Goal: Transaction & Acquisition: Purchase product/service

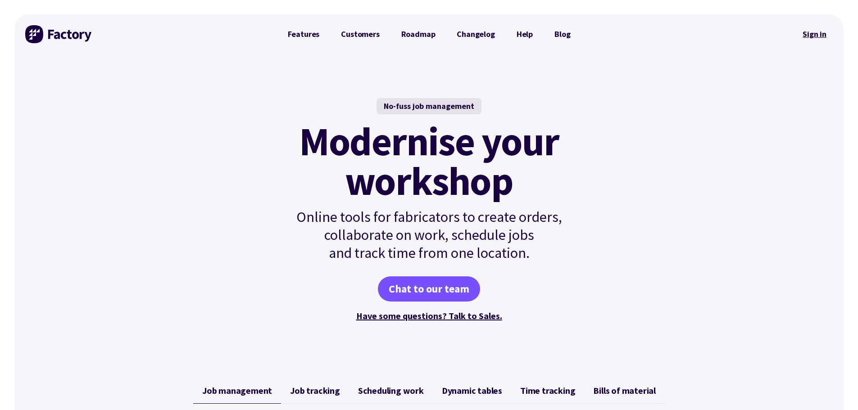
click at [816, 36] on link "Sign in" at bounding box center [815, 34] width 36 height 21
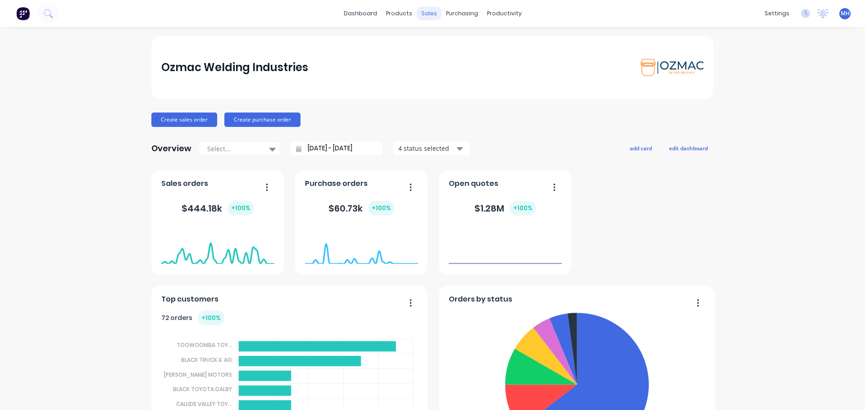
click at [427, 14] on div "sales" at bounding box center [429, 14] width 25 height 14
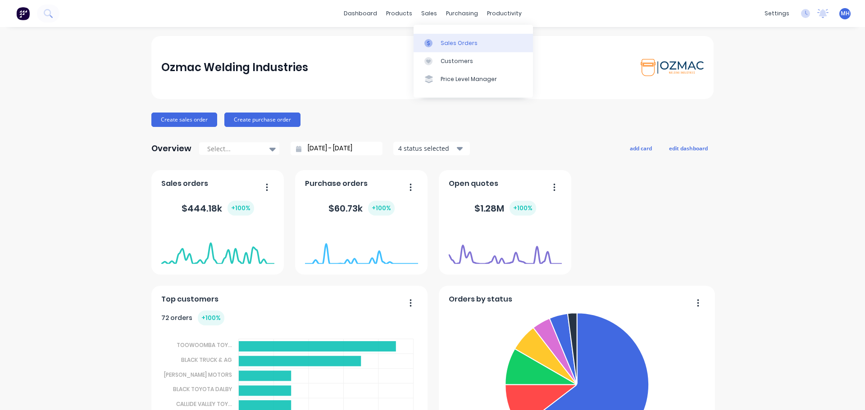
click at [438, 42] on link "Sales Orders" at bounding box center [473, 43] width 119 height 18
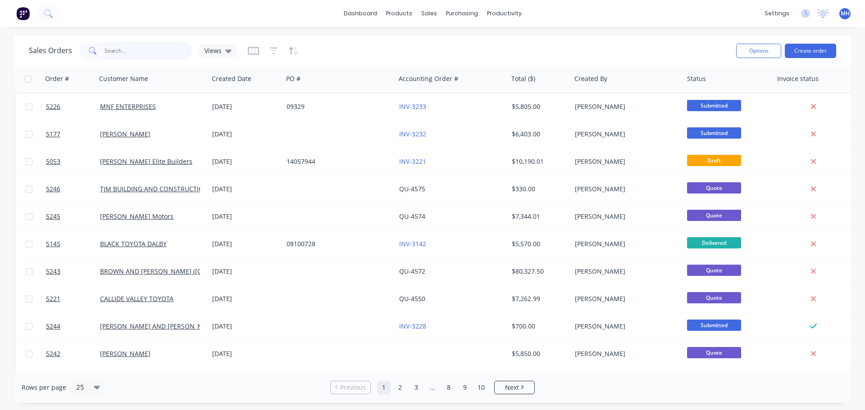
click at [120, 51] on input "text" at bounding box center [149, 51] width 88 height 18
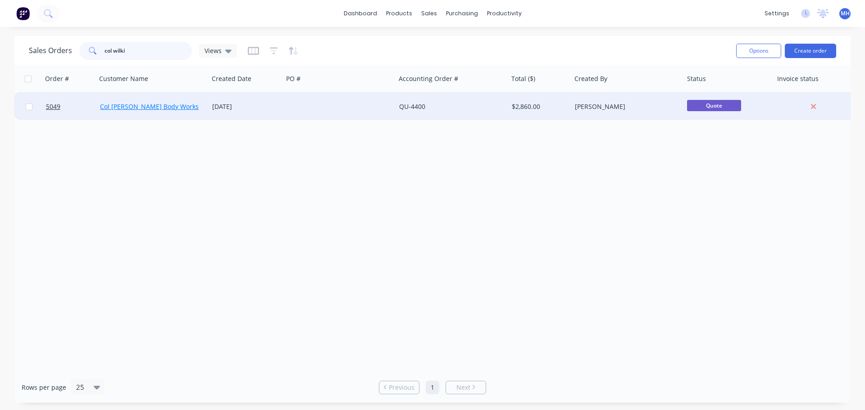
type input "col wilki"
click at [139, 106] on link "Col Wilkie Body Works" at bounding box center [149, 106] width 99 height 9
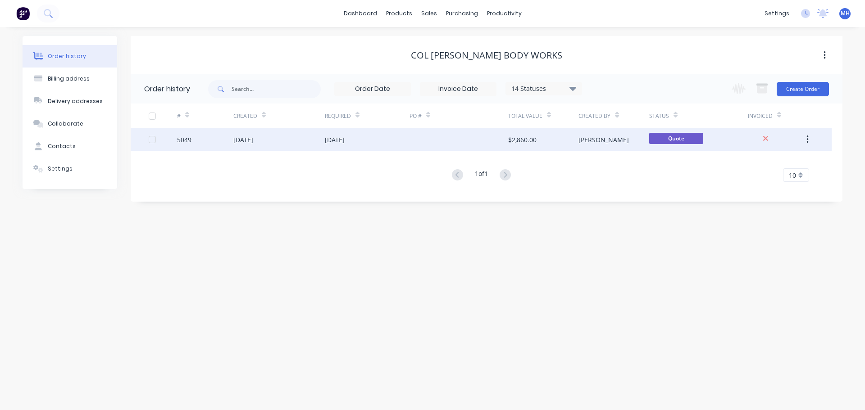
click at [252, 137] on div "19 Aug 2025" at bounding box center [243, 139] width 20 height 9
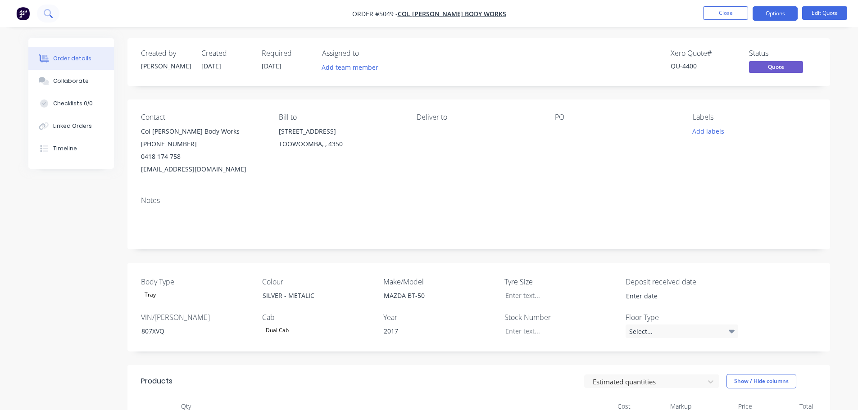
click at [47, 10] on icon at bounding box center [48, 13] width 9 height 9
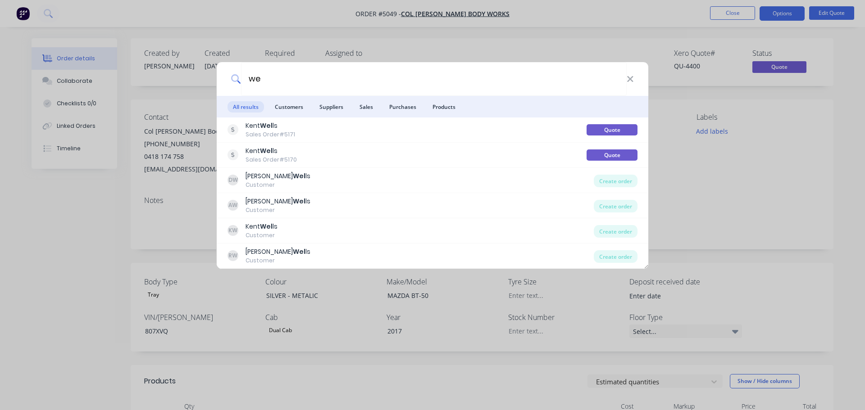
type input "w"
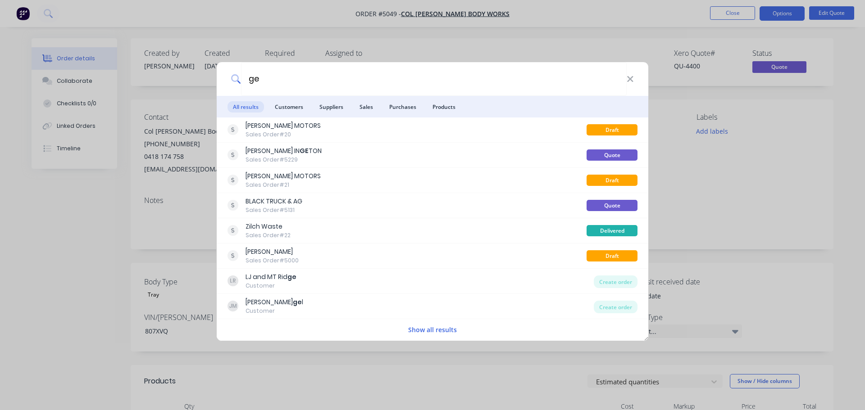
type input "g"
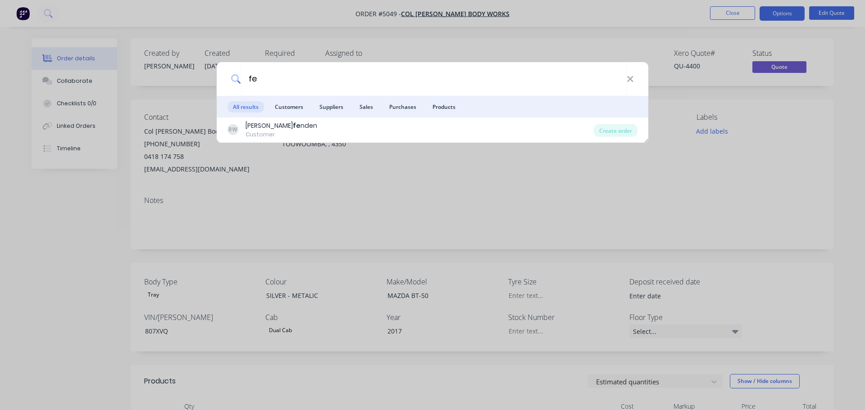
type input "f"
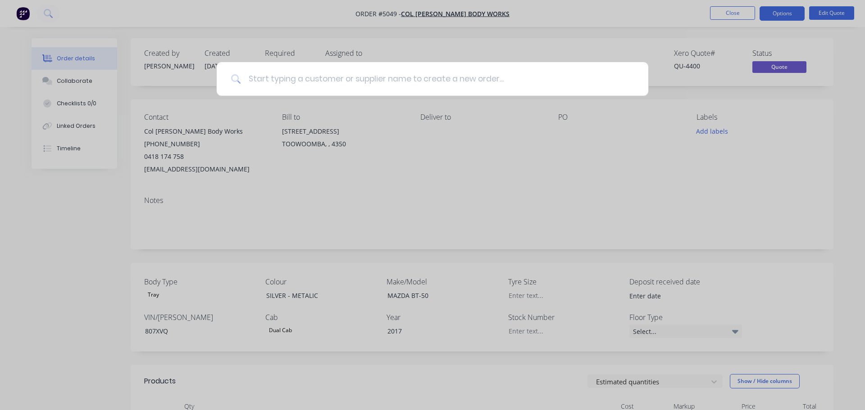
click at [281, 78] on input at bounding box center [437, 79] width 393 height 34
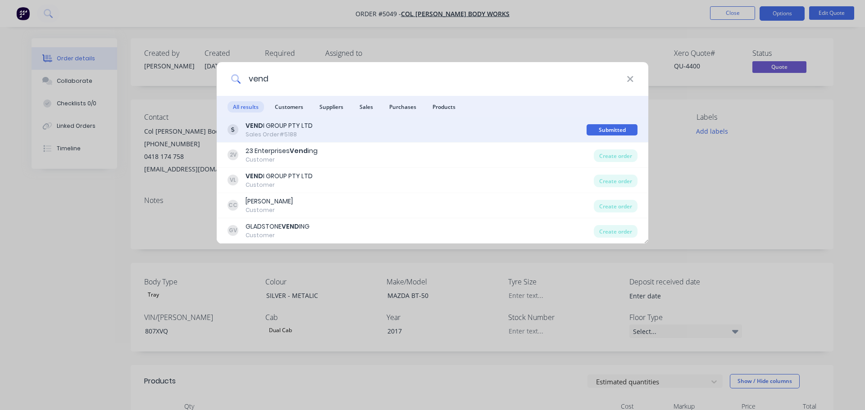
type input "vend"
click at [291, 130] on div "VEND I GROUP PTY LTD" at bounding box center [279, 125] width 67 height 9
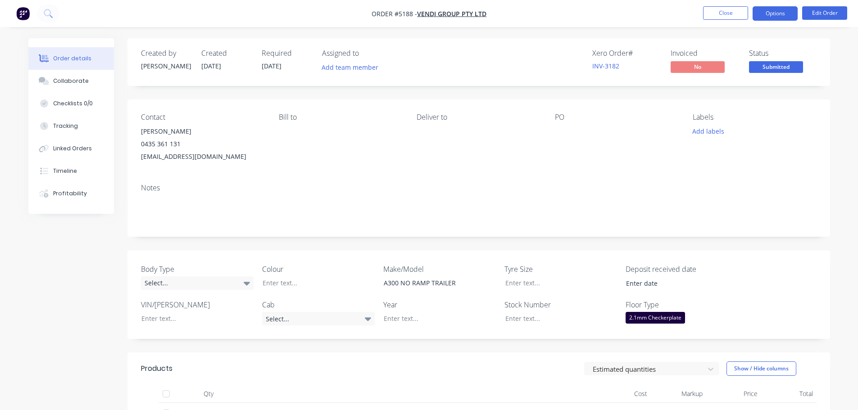
click at [770, 16] on button "Options" at bounding box center [775, 13] width 45 height 14
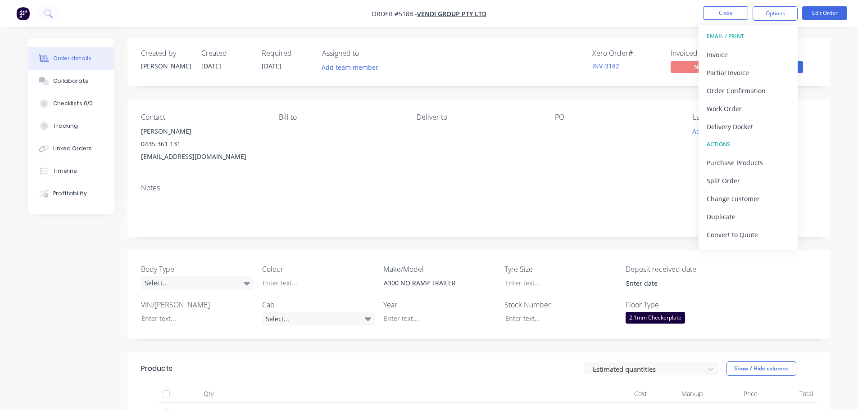
click at [723, 144] on div "ACTIONS" at bounding box center [748, 145] width 83 height 12
click at [728, 239] on div "Archive" at bounding box center [748, 239] width 83 height 13
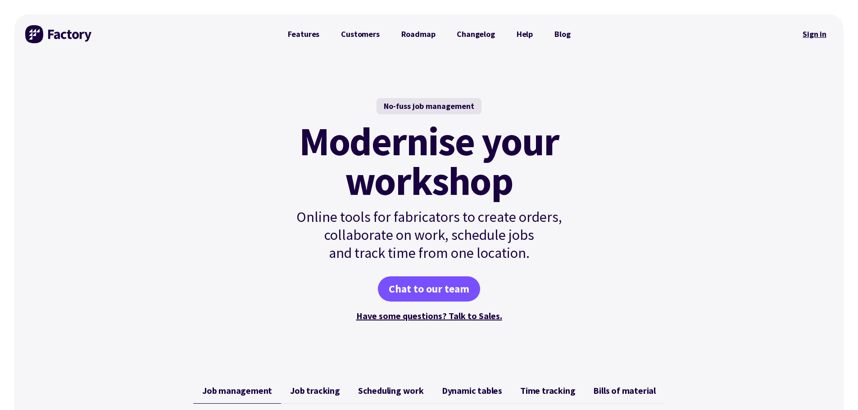
click at [809, 35] on link "Sign in" at bounding box center [815, 34] width 36 height 21
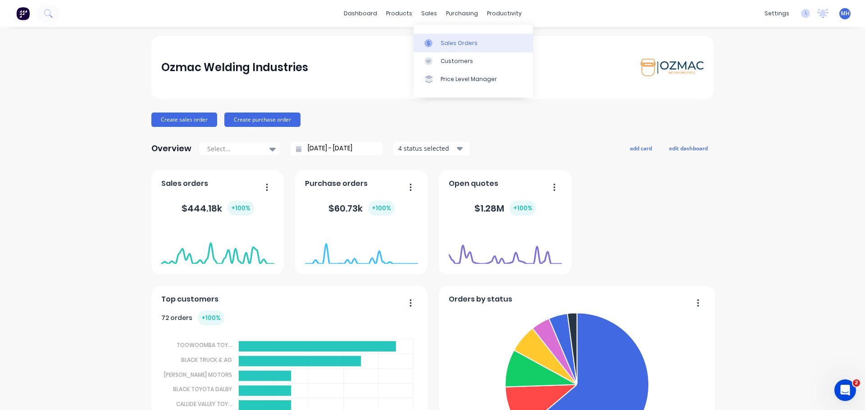
click at [441, 42] on div "Sales Orders" at bounding box center [459, 43] width 37 height 8
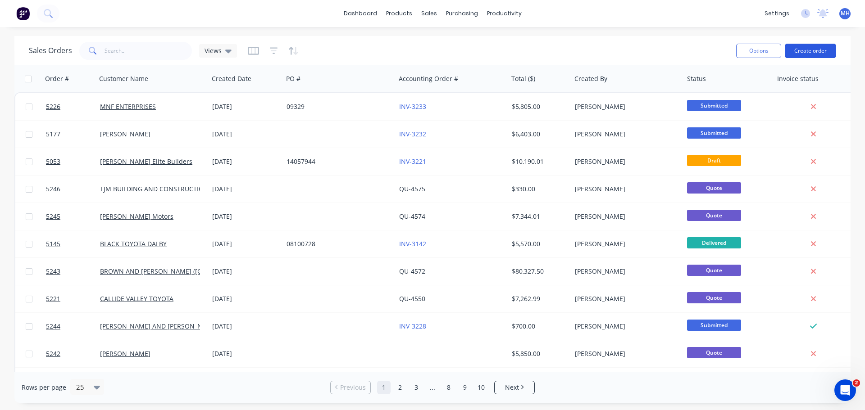
click at [810, 50] on button "Create order" at bounding box center [810, 51] width 51 height 14
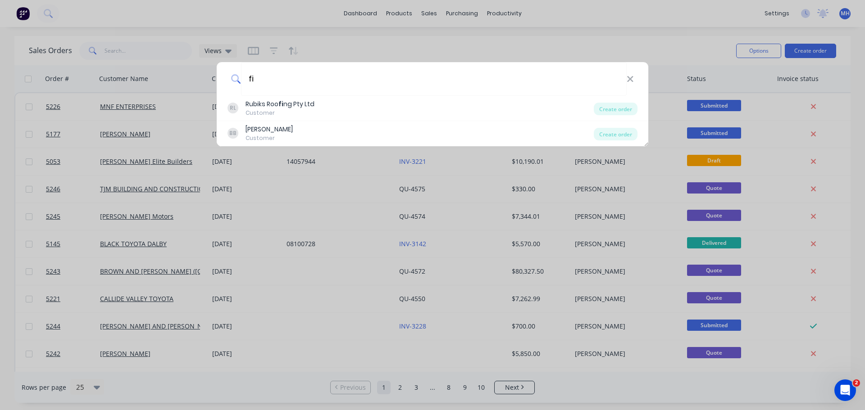
type input "f"
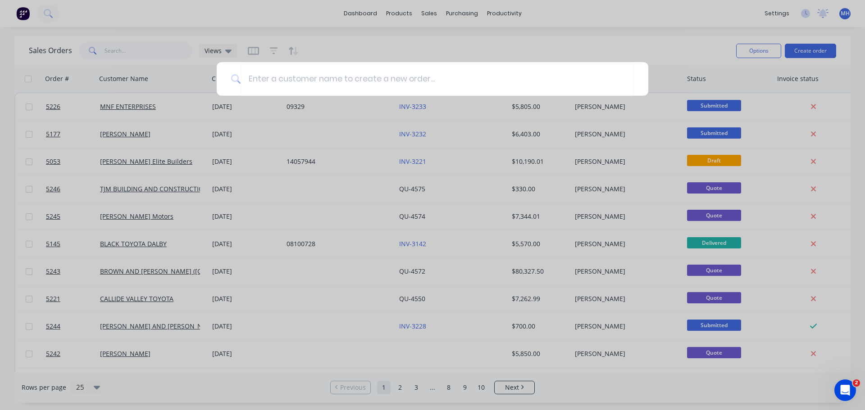
click at [128, 50] on div at bounding box center [432, 205] width 865 height 410
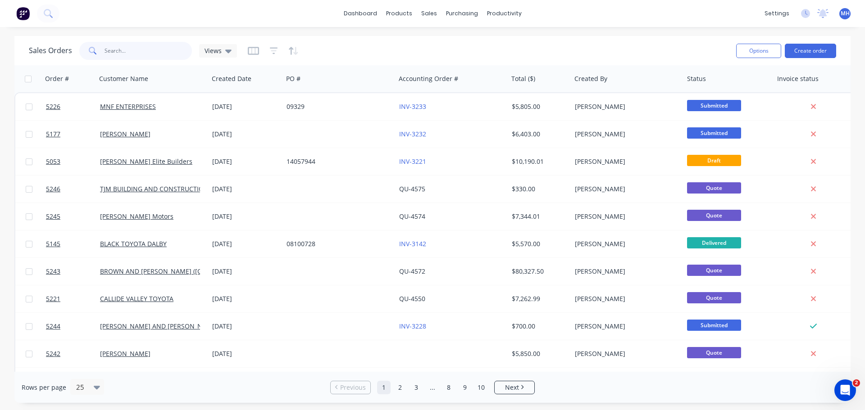
click at [128, 50] on input "text" at bounding box center [149, 51] width 88 height 18
click at [48, 16] on icon at bounding box center [48, 13] width 9 height 9
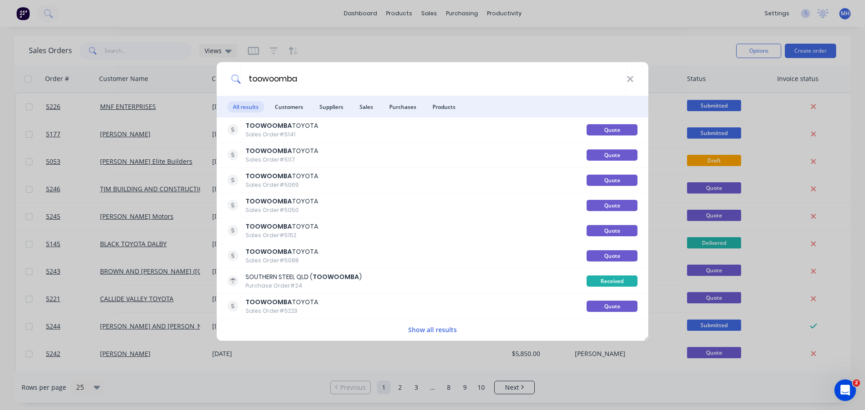
type input "toowoomba"
click at [448, 330] on button "Show all results" at bounding box center [433, 330] width 54 height 10
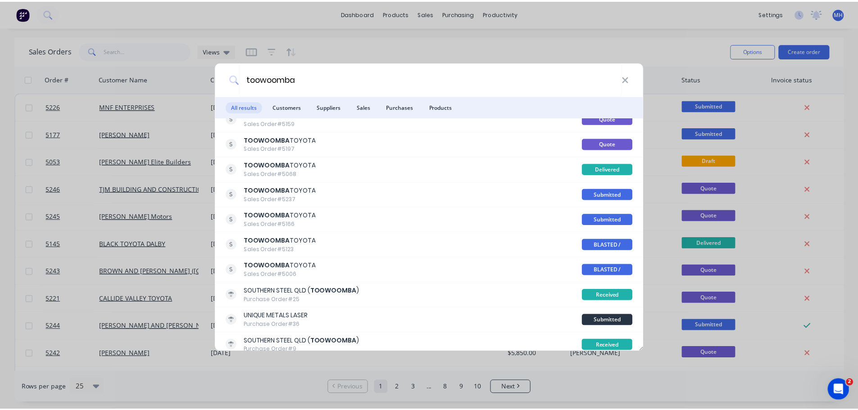
scroll to position [541, 0]
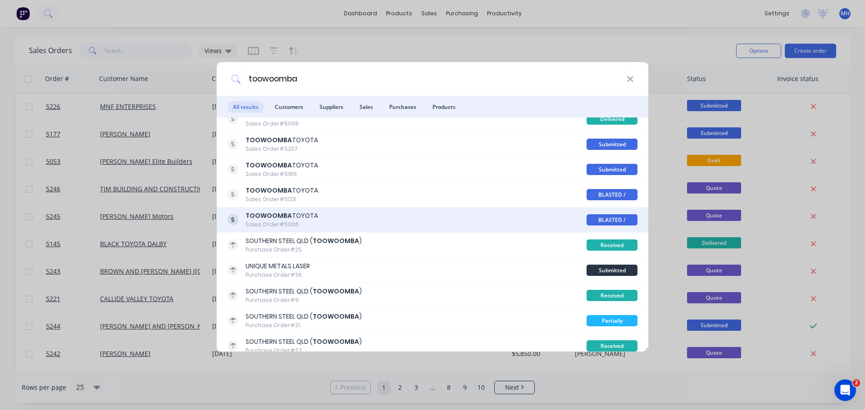
click at [348, 217] on div "TOOWOOMBA TOYOTA Sales Order #5006" at bounding box center [407, 220] width 359 height 18
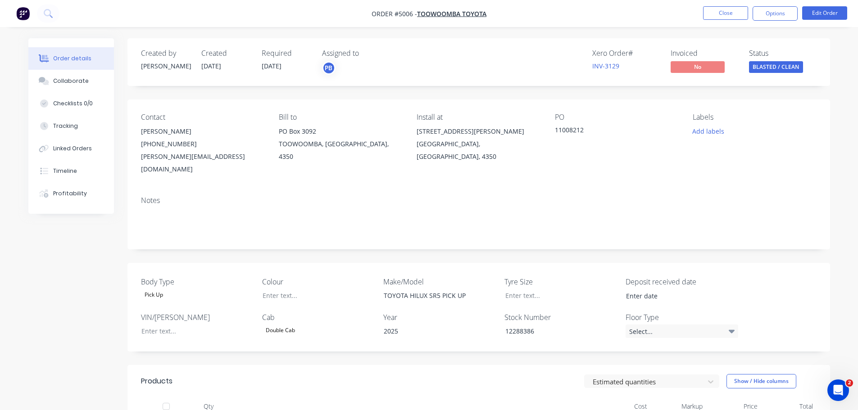
click at [276, 63] on span "06/08/25" at bounding box center [272, 66] width 20 height 9
click at [219, 67] on span "02/09/25" at bounding box center [211, 66] width 20 height 9
click at [773, 17] on button "Options" at bounding box center [775, 13] width 45 height 14
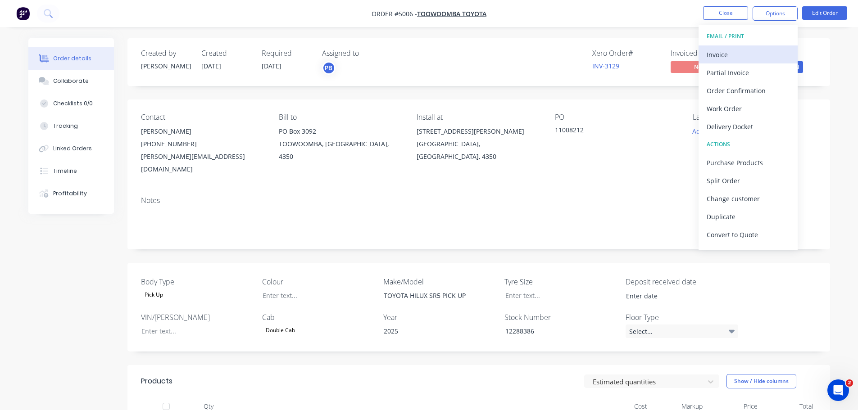
click at [746, 55] on div "Invoice" at bounding box center [748, 54] width 83 height 13
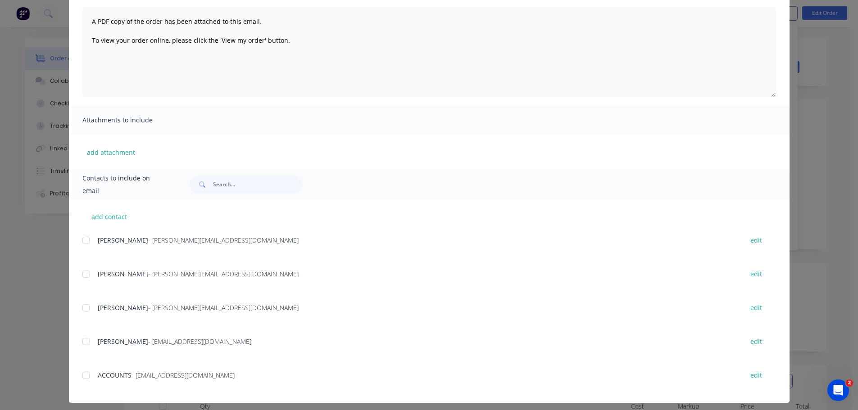
scroll to position [101, 0]
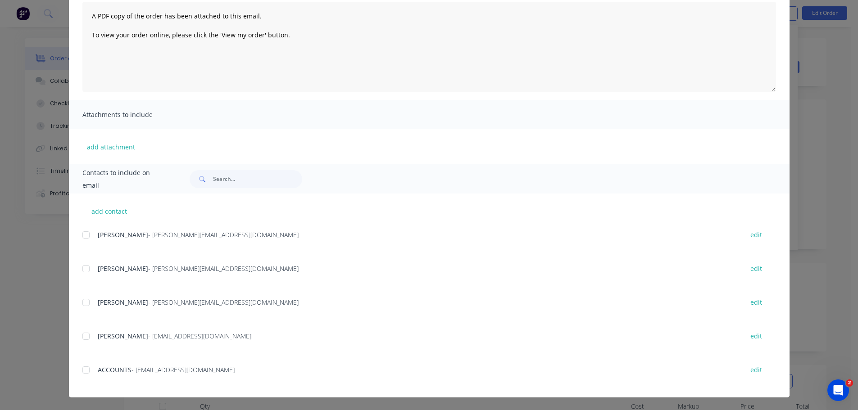
click at [82, 370] on div at bounding box center [86, 370] width 18 height 18
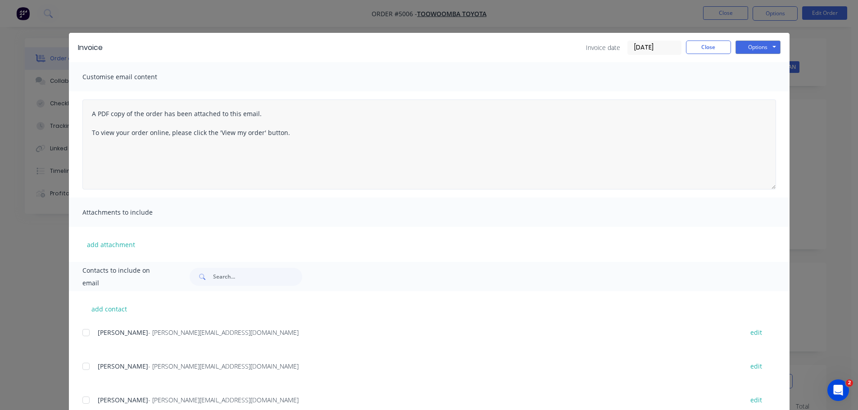
scroll to position [0, 0]
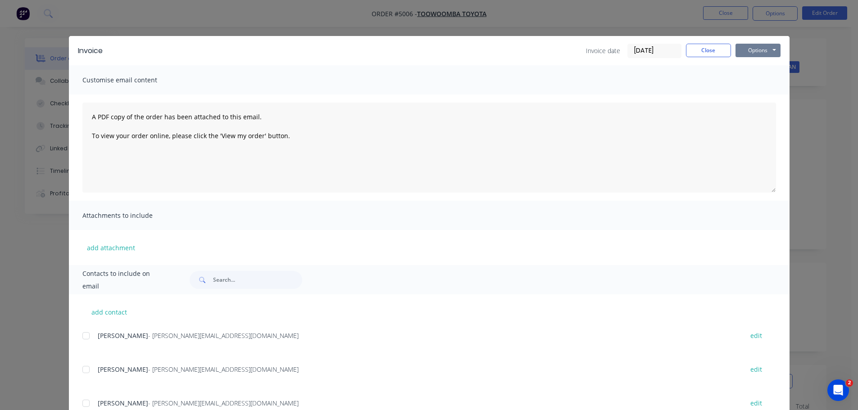
click at [764, 50] on button "Options" at bounding box center [758, 51] width 45 height 14
click at [759, 96] on button "Email" at bounding box center [765, 96] width 58 height 15
click at [756, 47] on button "Options" at bounding box center [758, 51] width 45 height 14
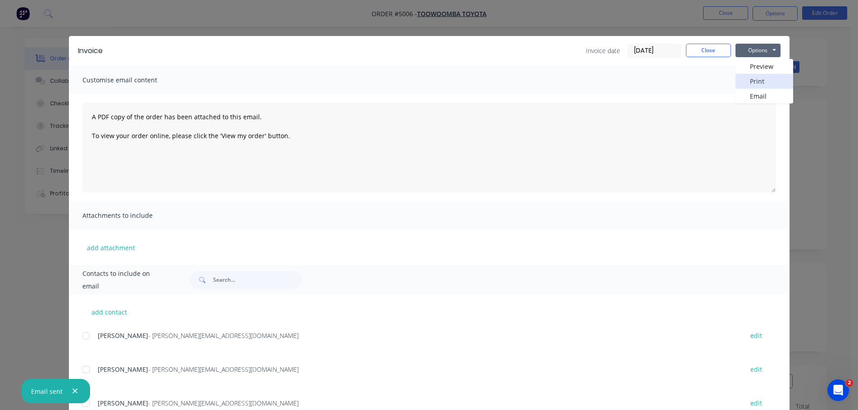
click at [757, 79] on button "Print" at bounding box center [765, 81] width 58 height 15
click at [696, 51] on button "Close" at bounding box center [708, 51] width 45 height 14
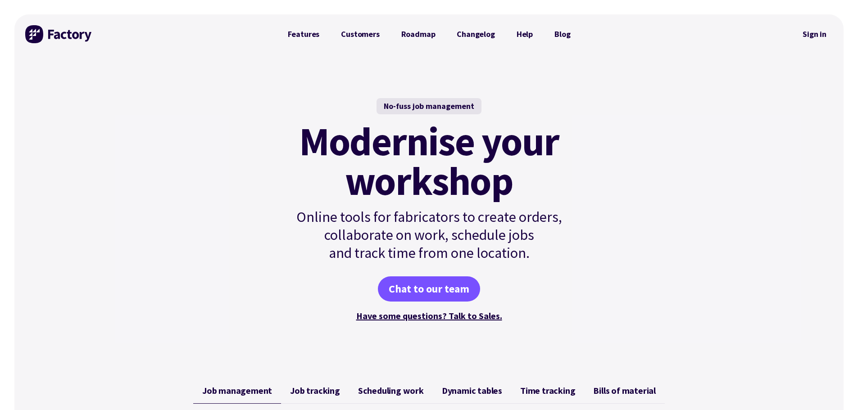
click at [815, 34] on link "Sign in" at bounding box center [815, 34] width 36 height 21
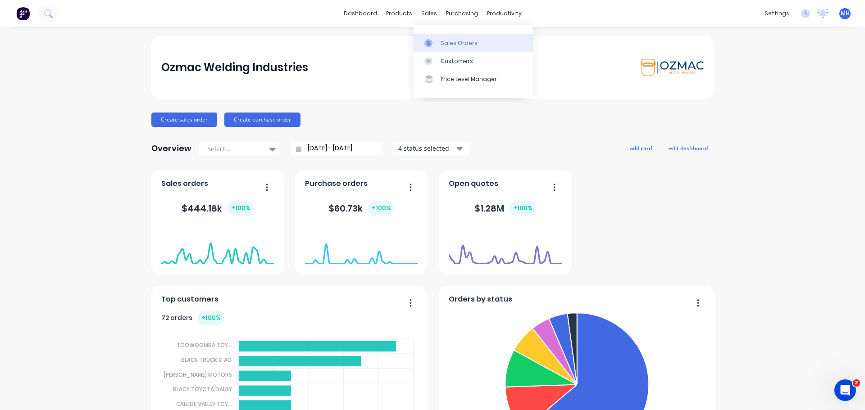
click at [438, 45] on link "Sales Orders" at bounding box center [473, 43] width 119 height 18
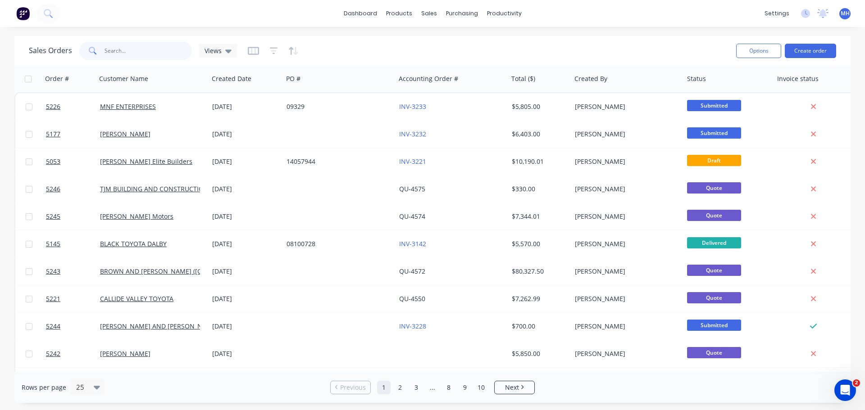
click at [137, 54] on input "text" at bounding box center [149, 51] width 88 height 18
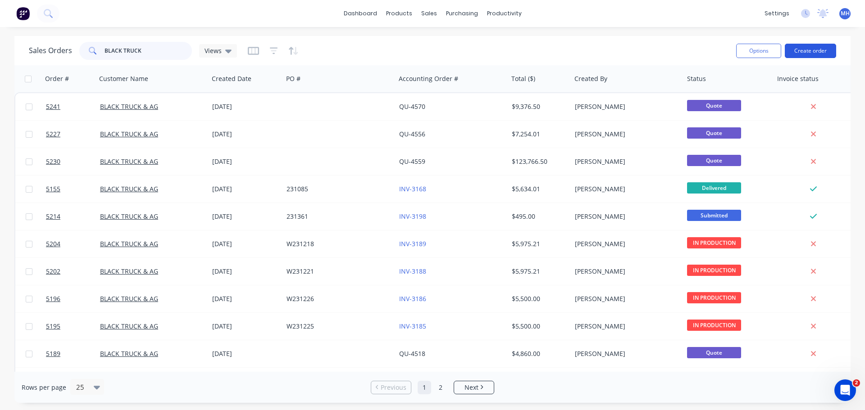
type input "BLACK TRUCK"
click at [810, 50] on button "Create order" at bounding box center [810, 51] width 51 height 14
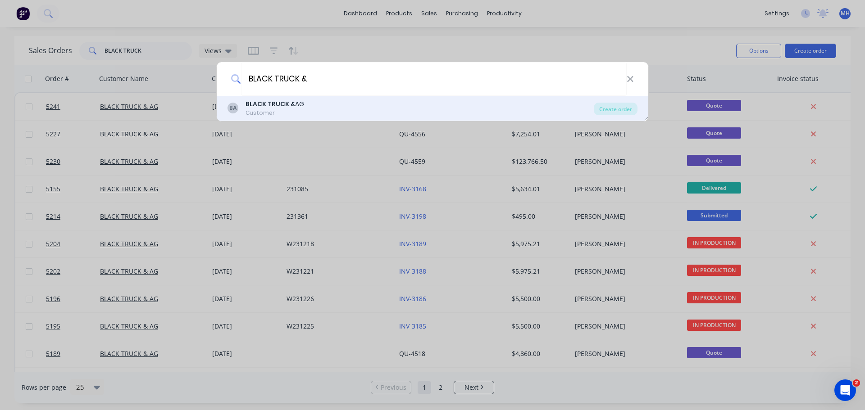
type input "BLACK TRUCK &"
click at [294, 110] on div "Customer" at bounding box center [275, 113] width 59 height 8
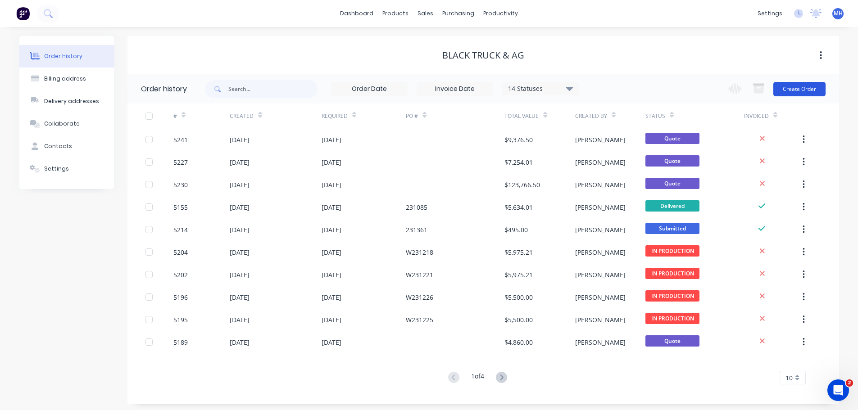
click at [804, 89] on button "Create Order" at bounding box center [800, 89] width 52 height 14
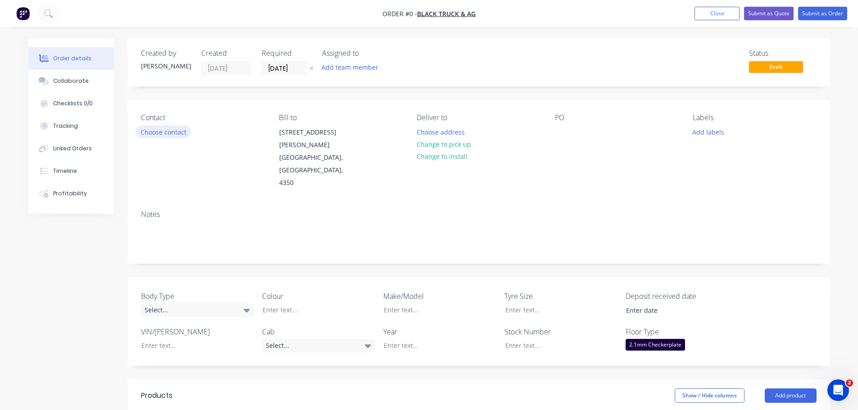
click at [170, 130] on button "Choose contact" at bounding box center [163, 132] width 55 height 12
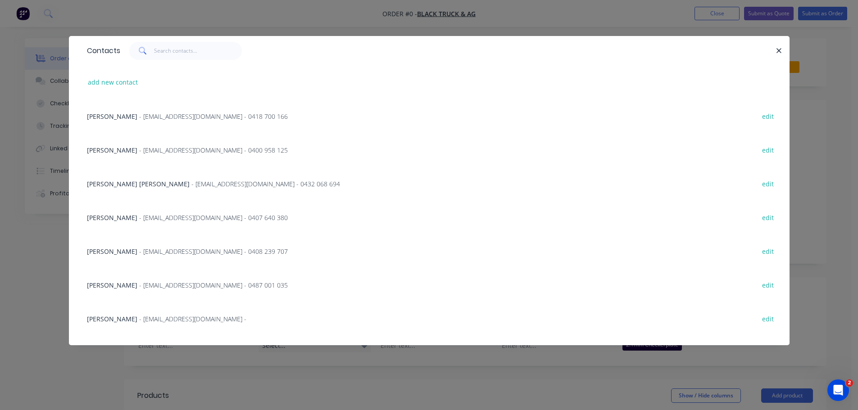
click at [143, 286] on span "- bmcclune@blacktruckandag.com.au - 0487 001 035" at bounding box center [213, 285] width 149 height 9
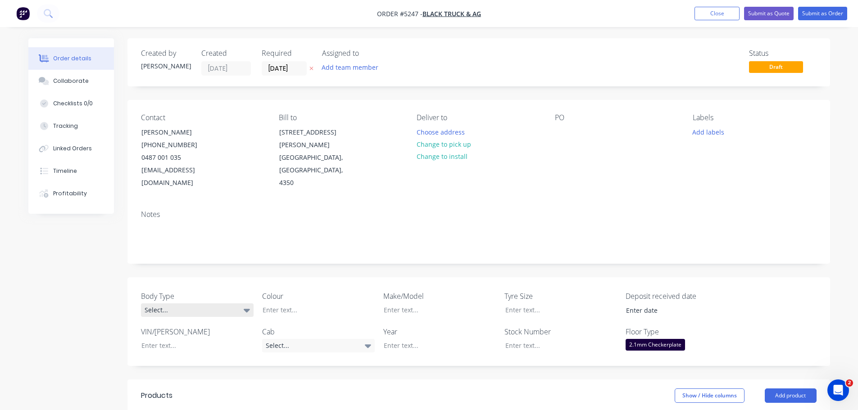
click at [186, 304] on div "Select..." at bounding box center [197, 311] width 113 height 14
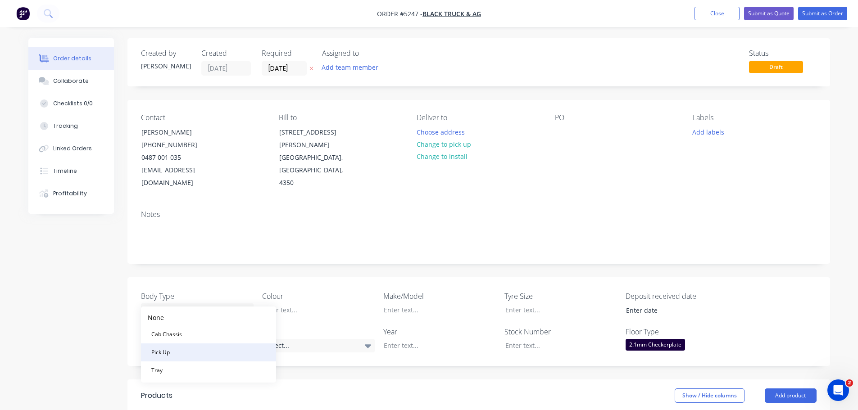
click at [180, 354] on button "Pick Up" at bounding box center [208, 353] width 135 height 18
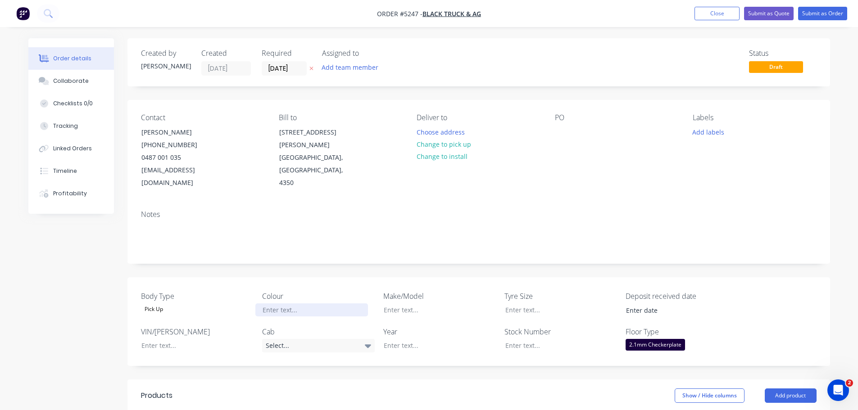
click at [315, 304] on div at bounding box center [311, 310] width 113 height 13
click at [318, 339] on div "Select..." at bounding box center [318, 346] width 113 height 14
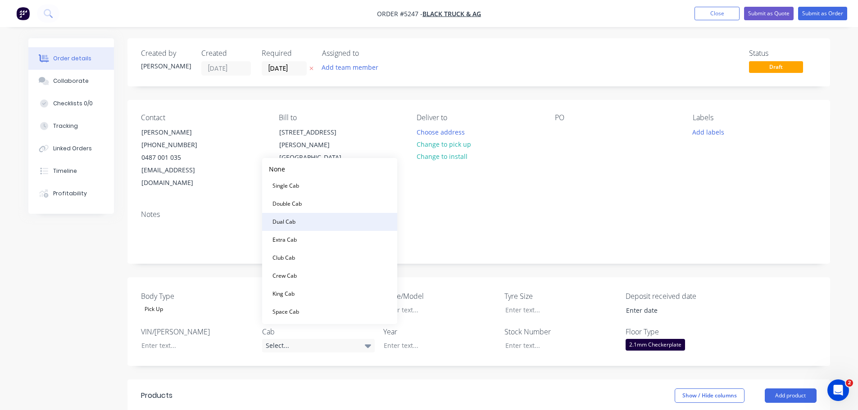
click at [316, 221] on button "Dual Cab" at bounding box center [329, 222] width 135 height 18
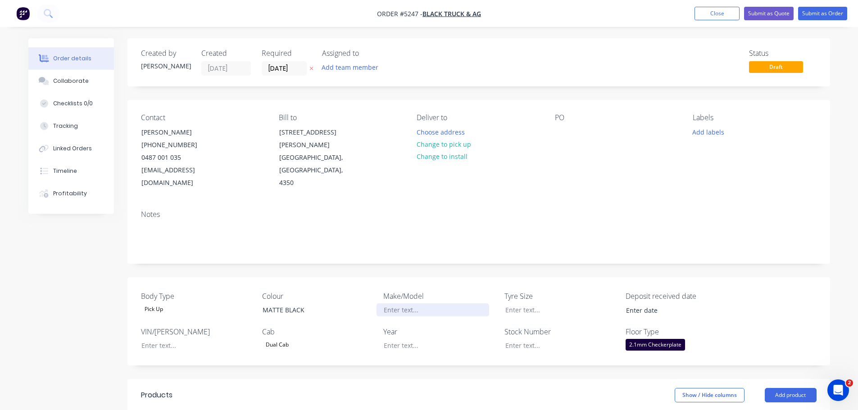
click at [423, 304] on div at bounding box center [433, 310] width 113 height 13
click at [309, 304] on div "MATTE BLACK" at bounding box center [311, 310] width 113 height 13
click at [400, 304] on div at bounding box center [433, 310] width 113 height 13
click at [383, 304] on div "DODGE RAM 1500 DT LARAMIE" at bounding box center [433, 310] width 113 height 13
click at [411, 339] on div at bounding box center [433, 345] width 113 height 13
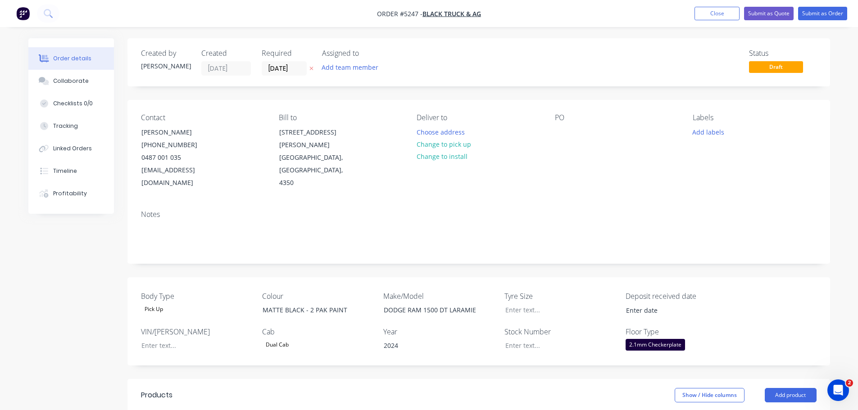
click at [665, 339] on div "2.1mm Checkerplate" at bounding box center [655, 345] width 59 height 12
click at [664, 272] on div "3mm Checkerplate" at bounding box center [660, 276] width 55 height 12
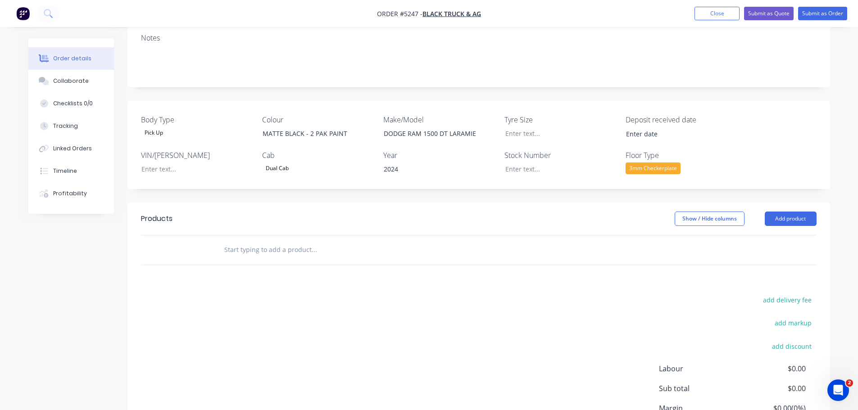
scroll to position [180, 0]
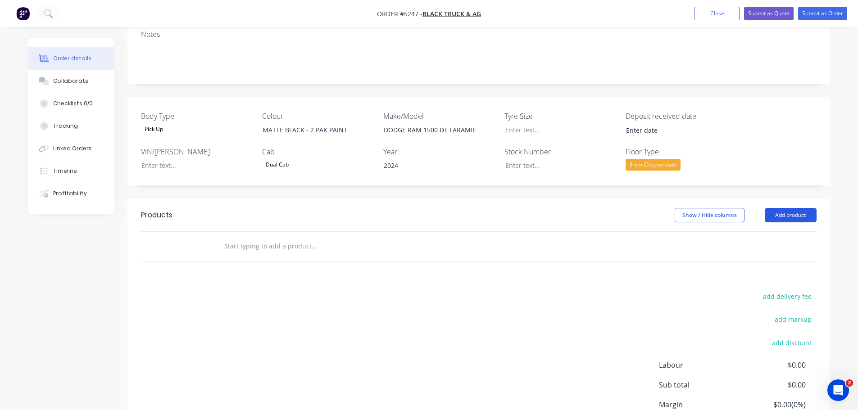
click at [800, 208] on button "Add product" at bounding box center [791, 215] width 52 height 14
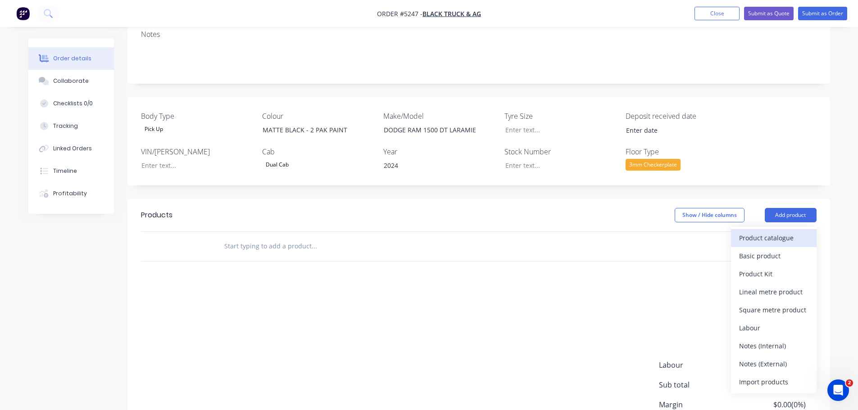
click at [774, 232] on div "Product catalogue" at bounding box center [773, 238] width 69 height 13
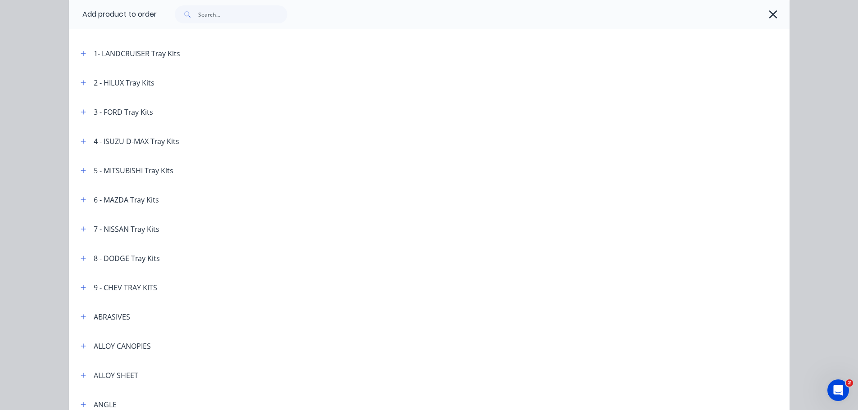
scroll to position [90, 0]
click at [81, 255] on icon "button" at bounding box center [83, 258] width 5 height 6
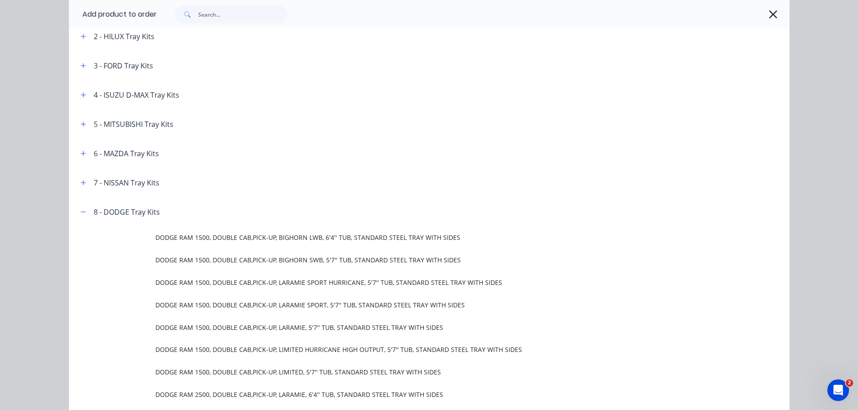
scroll to position [135, 0]
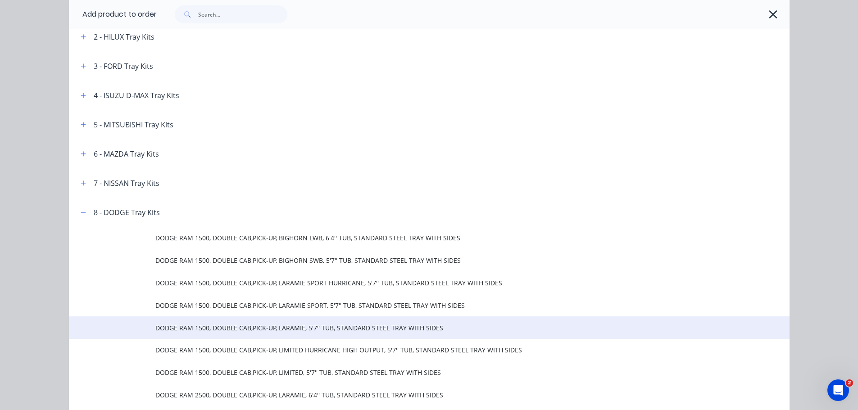
click at [264, 332] on span "DODGE RAM 1500, DOUBLE CAB,PICK-UP, LARAMIE, 5'7'' TUB, STANDARD STEEL TRAY WIT…" at bounding box center [408, 328] width 507 height 9
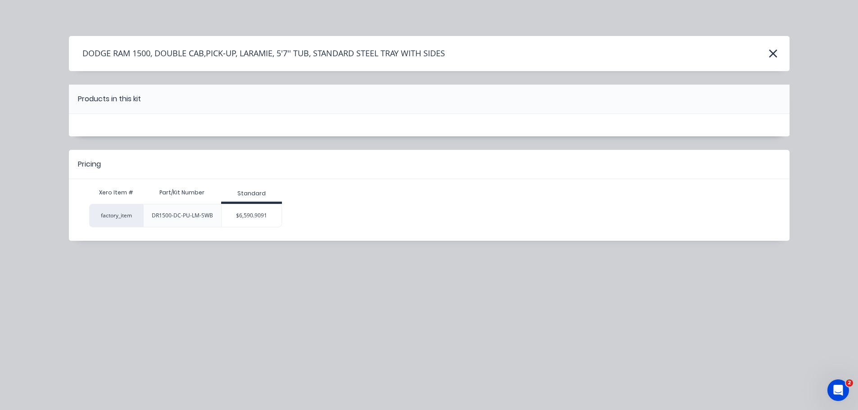
scroll to position [0, 0]
click at [255, 223] on div "$6,590.9091" at bounding box center [252, 216] width 60 height 23
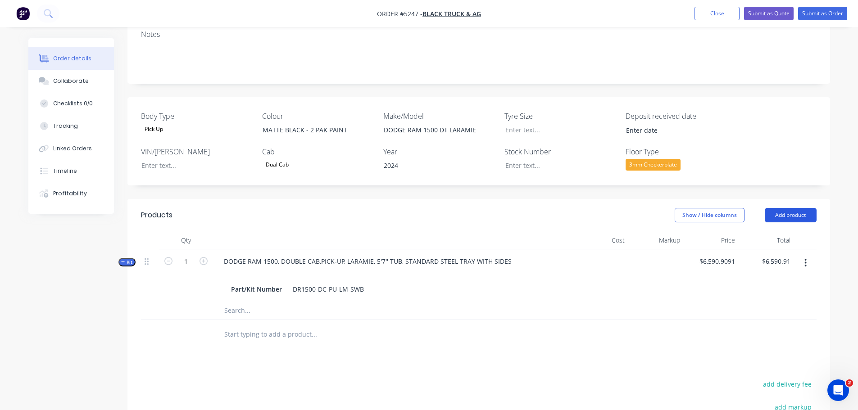
click at [798, 208] on button "Add product" at bounding box center [791, 215] width 52 height 14
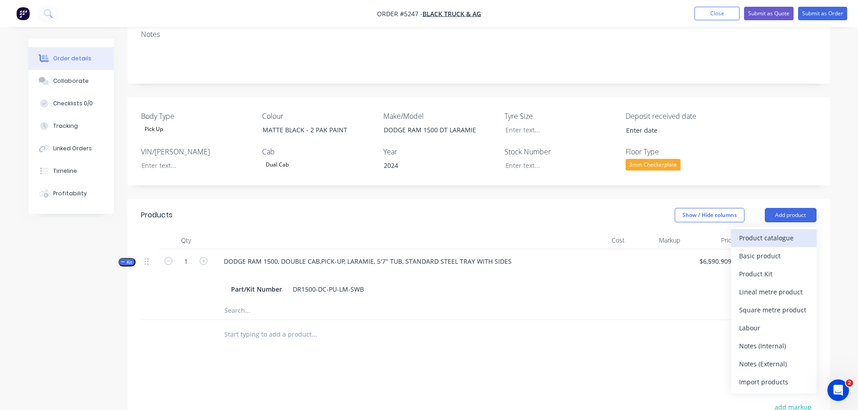
click at [756, 232] on div "Product catalogue" at bounding box center [773, 238] width 69 height 13
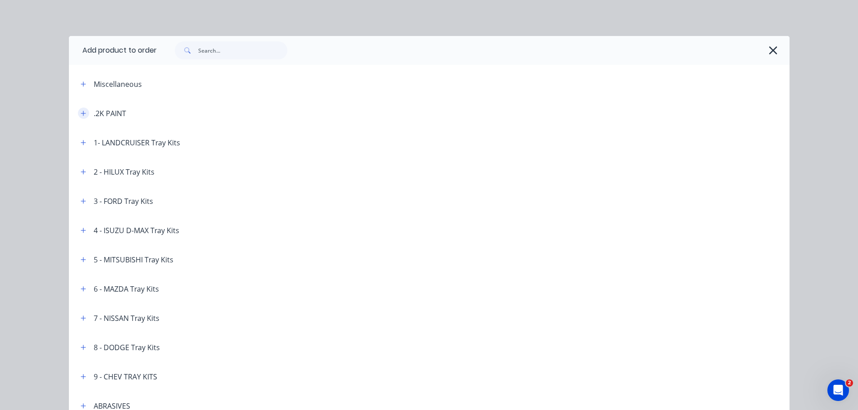
click at [81, 116] on icon "button" at bounding box center [83, 113] width 5 height 6
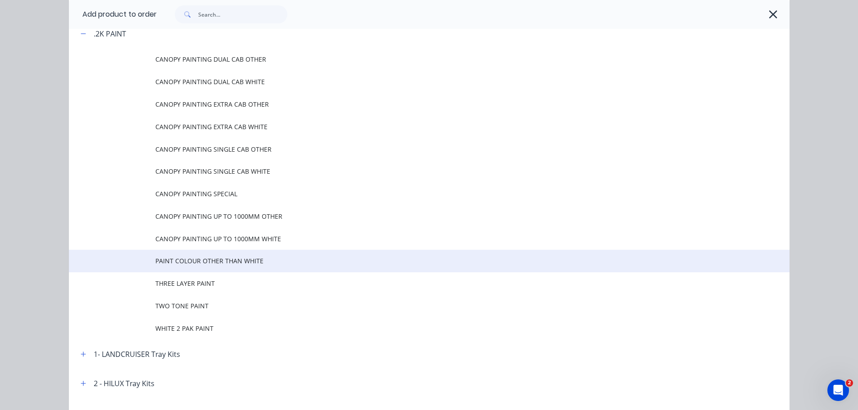
scroll to position [90, 0]
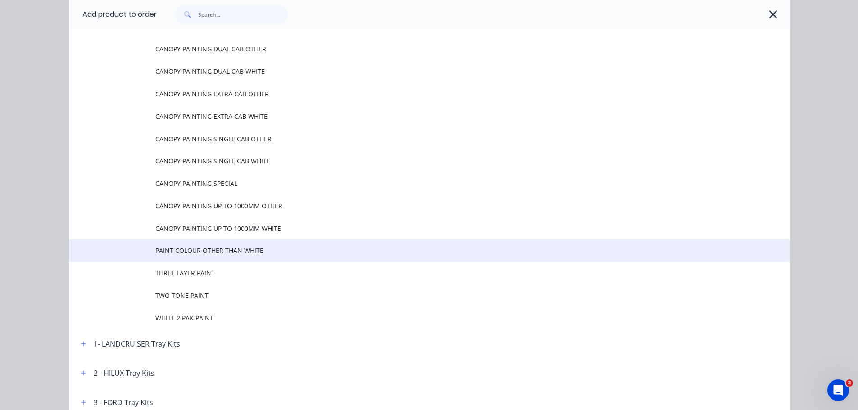
click at [160, 250] on span "PAINT COLOUR OTHER THAN WHITE" at bounding box center [408, 250] width 507 height 9
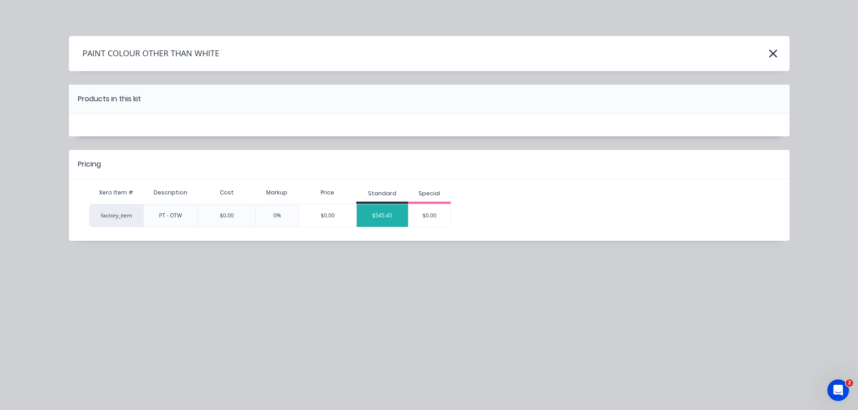
click at [383, 214] on div "$545.45" at bounding box center [382, 216] width 51 height 23
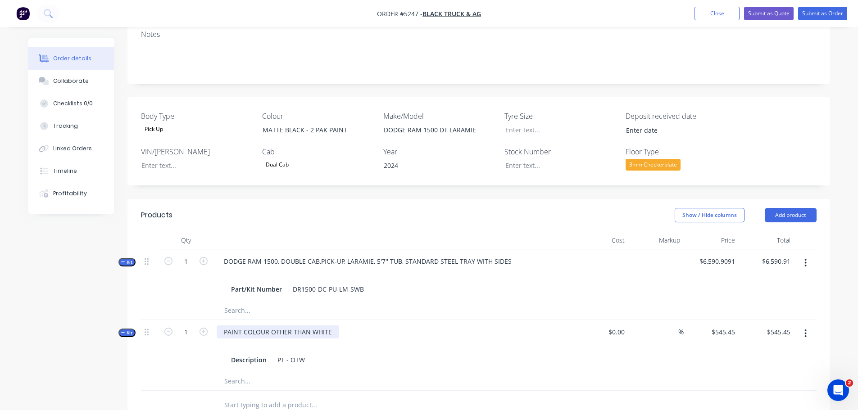
click at [286, 326] on div "PAINT COLOUR OTHER THAN WHITE" at bounding box center [278, 332] width 123 height 13
drag, startPoint x: 269, startPoint y: 320, endPoint x: 347, endPoint y: 316, distance: 77.6
click at [345, 320] on div "PAINT COLOUR OTHER THAN WHITE Description PT - OTW" at bounding box center [393, 346] width 360 height 52
click at [278, 159] on div "Dual Cab" at bounding box center [277, 165] width 30 height 12
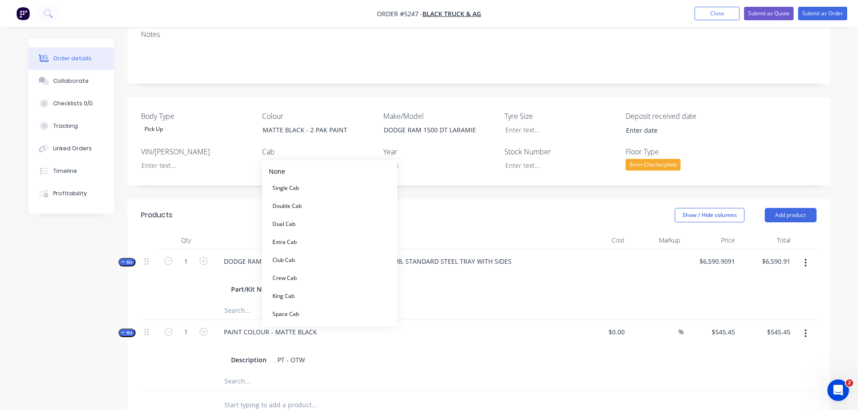
click at [297, 280] on div "Crew Cab" at bounding box center [285, 279] width 32 height 12
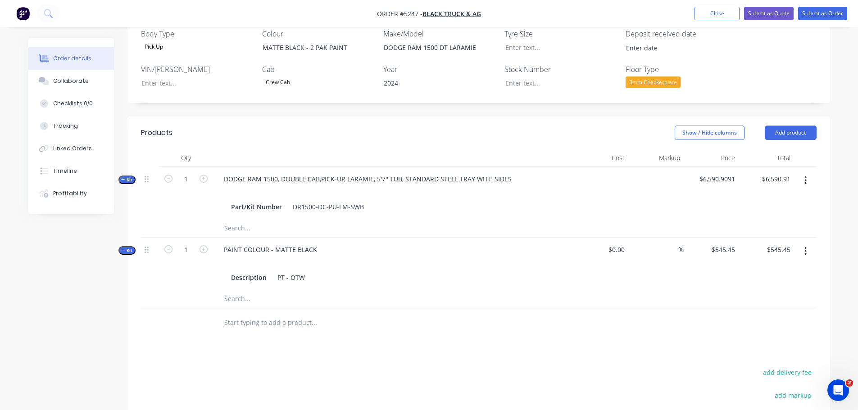
scroll to position [270, 0]
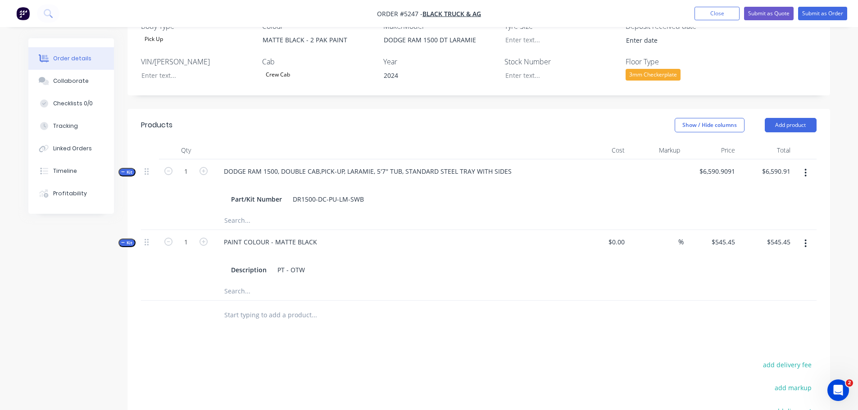
click at [274, 307] on input "text" at bounding box center [314, 315] width 180 height 18
click at [800, 118] on button "Add product" at bounding box center [791, 125] width 52 height 14
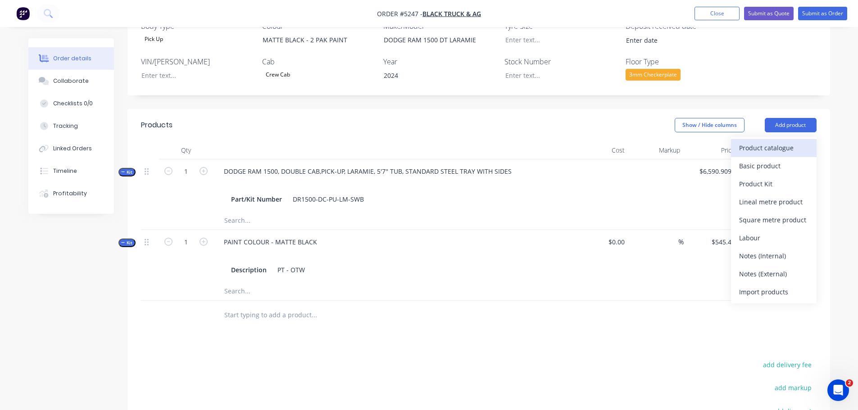
click at [786, 141] on div "Product catalogue" at bounding box center [773, 147] width 69 height 13
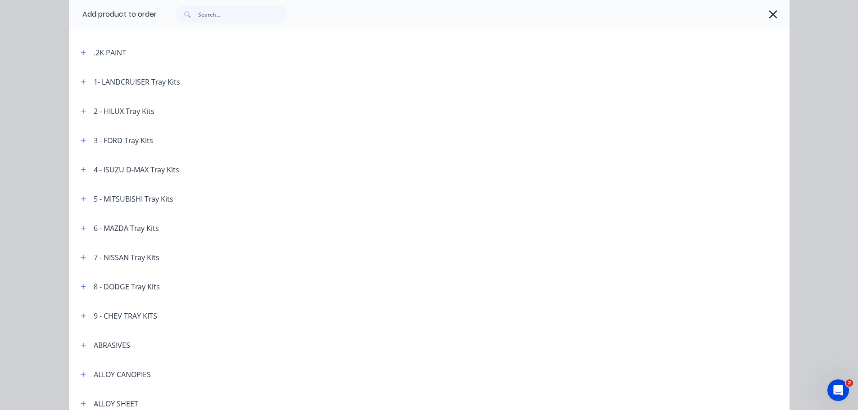
scroll to position [90, 0]
click at [81, 258] on icon "button" at bounding box center [83, 258] width 5 height 6
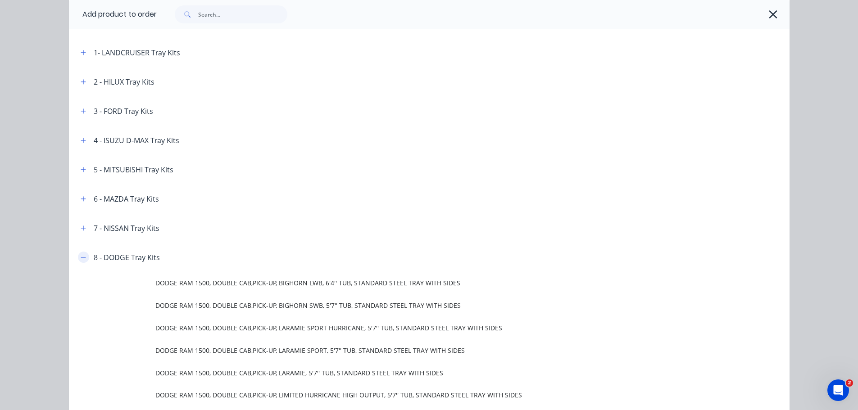
click at [81, 258] on icon "button" at bounding box center [83, 258] width 5 height 6
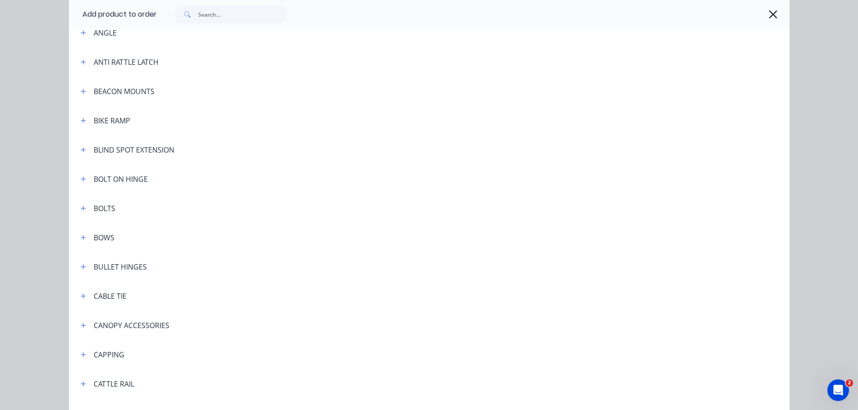
scroll to position [541, 0]
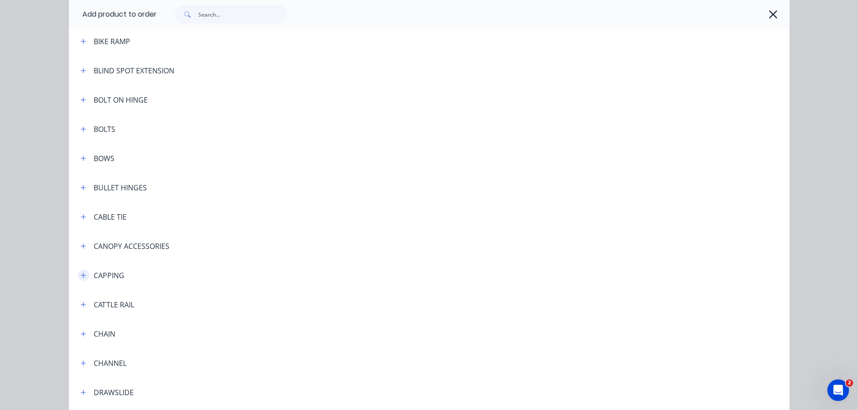
click at [81, 274] on icon "button" at bounding box center [83, 276] width 5 height 6
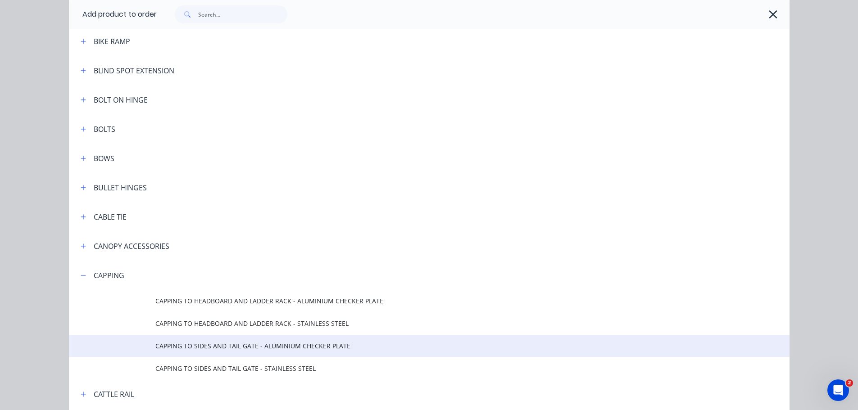
click at [212, 343] on span "CAPPING TO SIDES AND TAIL GATE - ALUMINIUM CHECKER PLATE" at bounding box center [408, 346] width 507 height 9
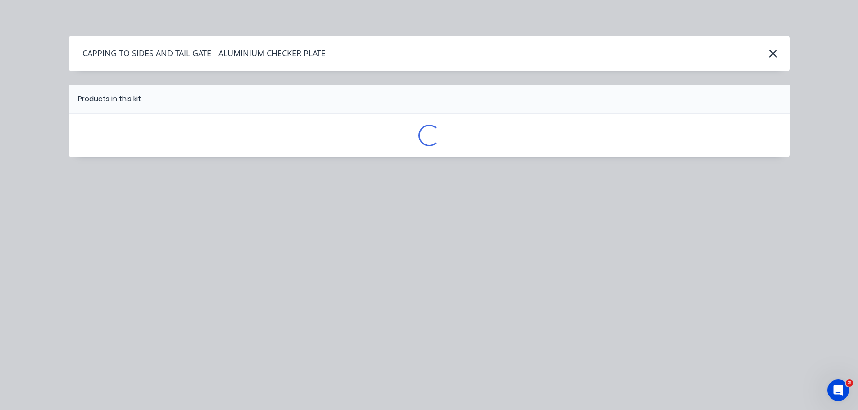
scroll to position [0, 0]
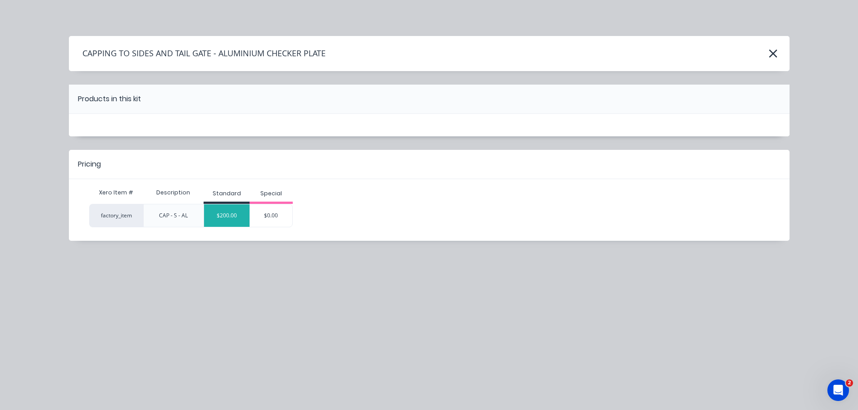
click at [233, 212] on div "$200.00" at bounding box center [227, 216] width 46 height 23
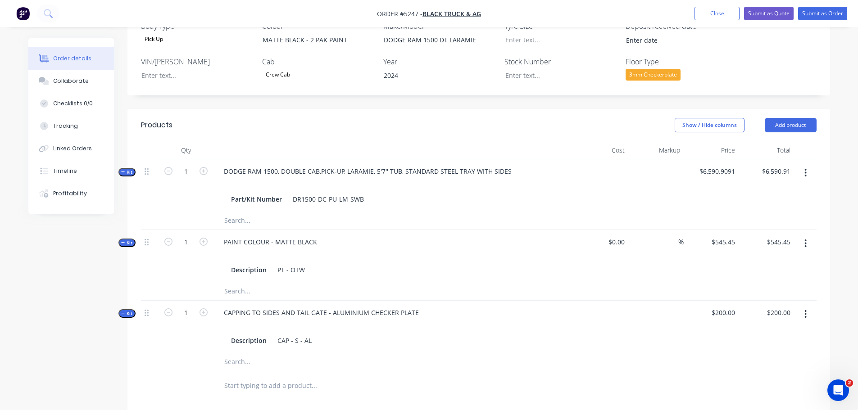
click at [292, 377] on input "text" at bounding box center [314, 386] width 180 height 18
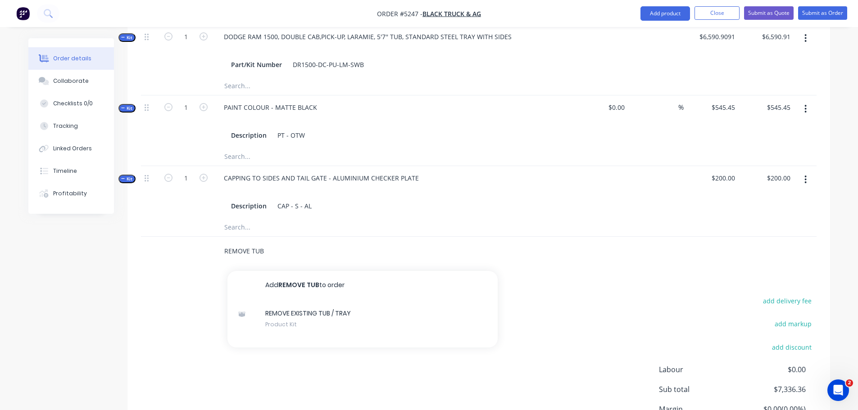
scroll to position [406, 0]
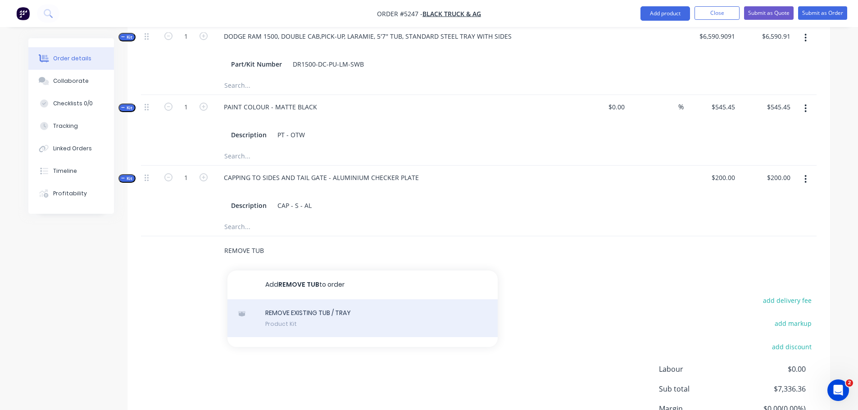
type input "REMOVE TUB"
click at [300, 307] on div "REMOVE EXISTING TUB / TRAY Product Kit" at bounding box center [363, 319] width 270 height 38
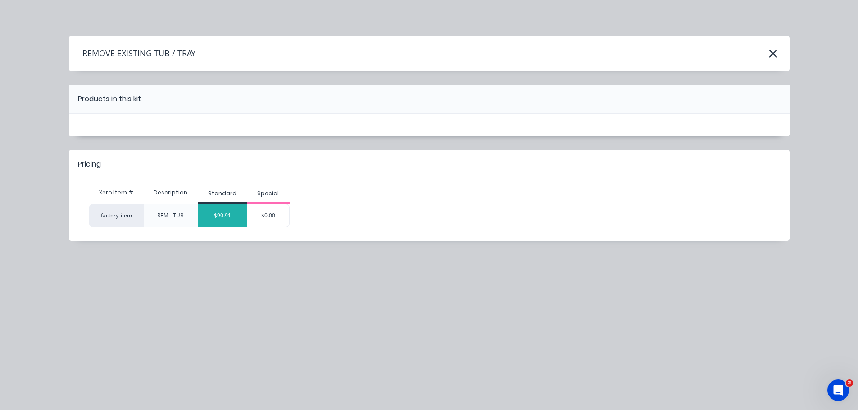
click at [220, 214] on div "$90.91" at bounding box center [222, 216] width 49 height 23
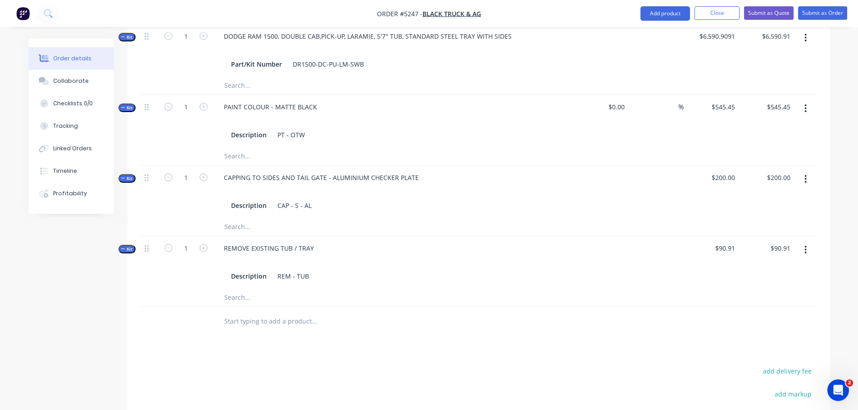
click at [254, 313] on input "text" at bounding box center [314, 322] width 180 height 18
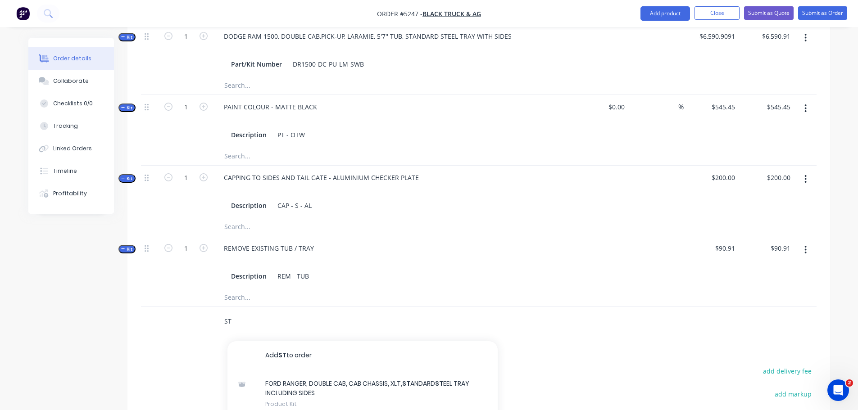
type input "S"
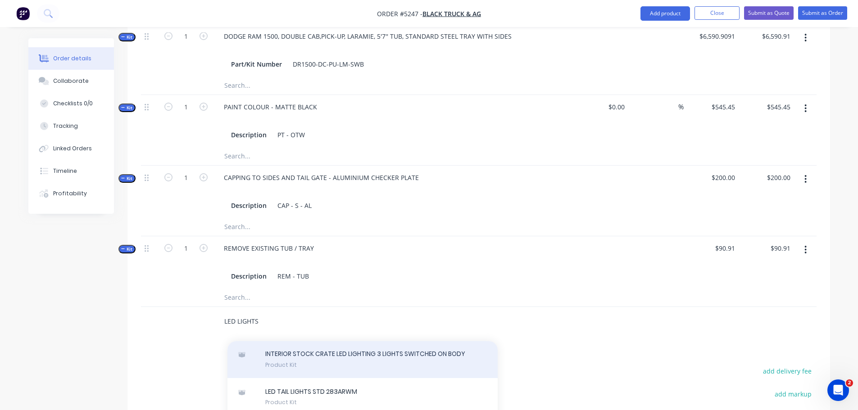
scroll to position [315, 0]
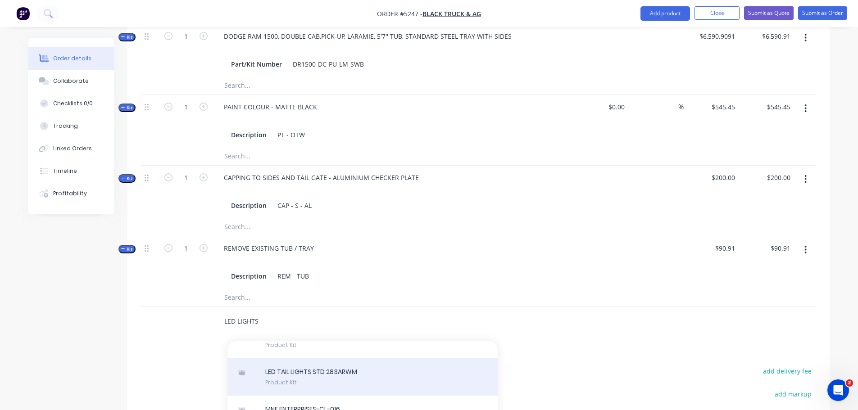
type input "LED LIGHTS"
click at [319, 373] on div "LED TAIL LIGHTS STD 283ARWM Product Kit" at bounding box center [363, 378] width 270 height 38
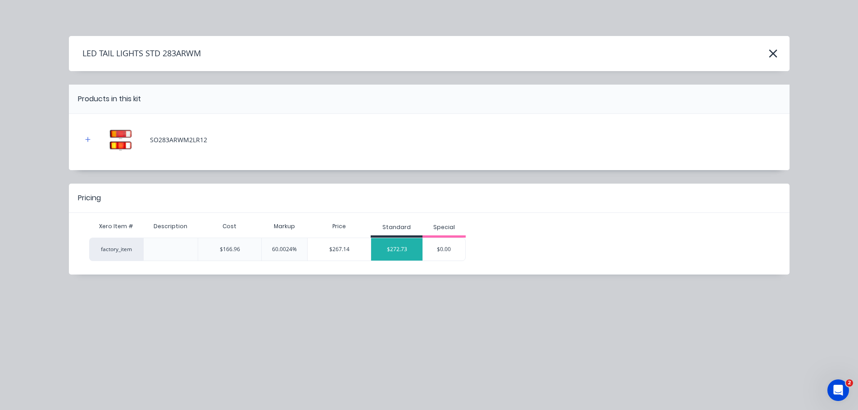
click at [404, 250] on div "$272.73" at bounding box center [396, 249] width 51 height 23
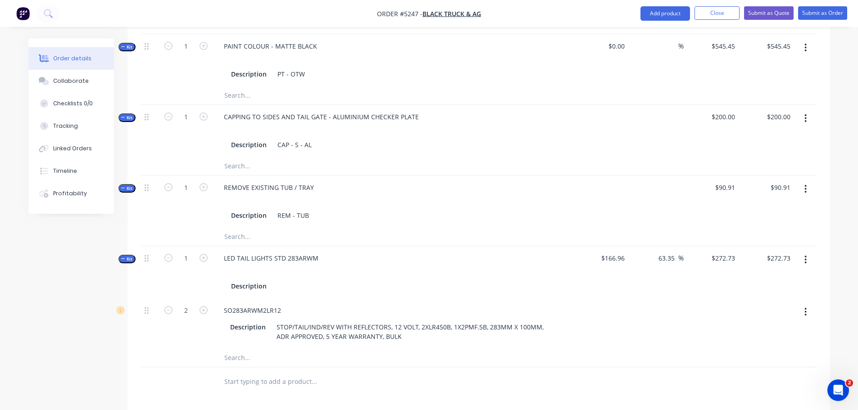
scroll to position [541, 0]
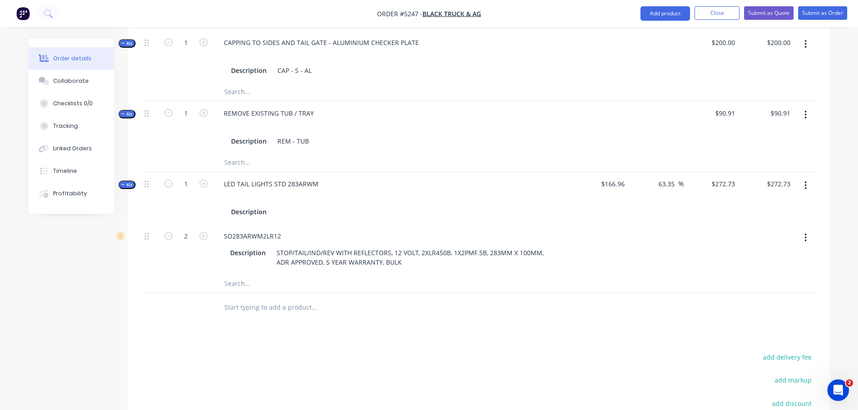
click at [256, 300] on input "text" at bounding box center [314, 308] width 180 height 18
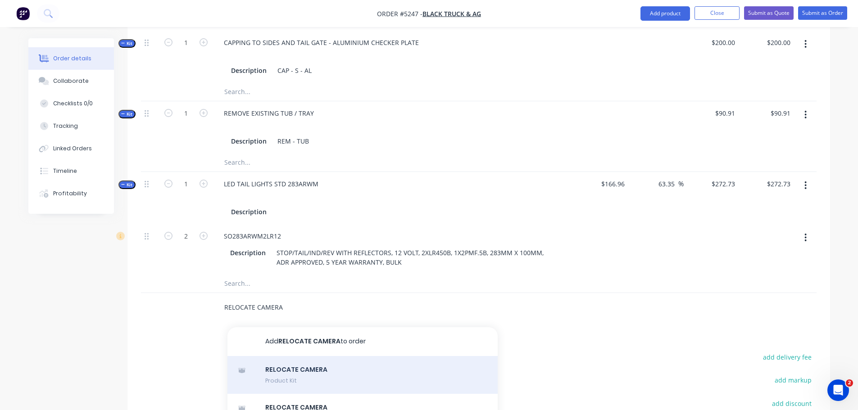
type input "RELOCATE CAMERA"
click at [288, 365] on div "RELOCATE CAMERA Product Kit" at bounding box center [363, 375] width 270 height 38
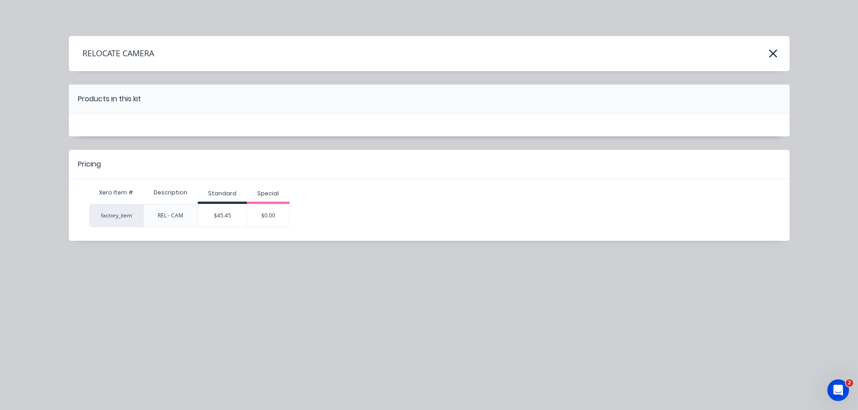
click at [236, 217] on div "$45.45" at bounding box center [222, 216] width 49 height 23
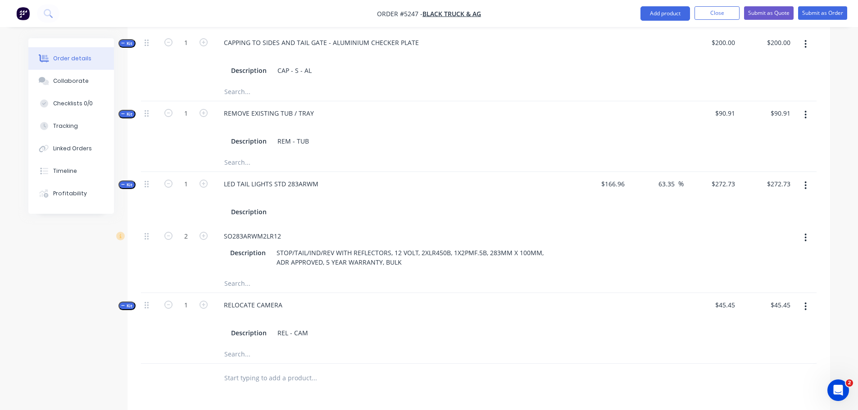
click at [258, 371] on input "text" at bounding box center [314, 378] width 180 height 18
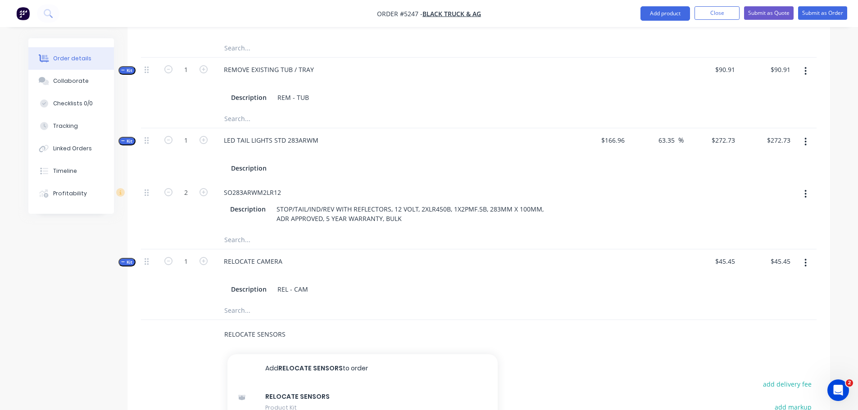
scroll to position [676, 0]
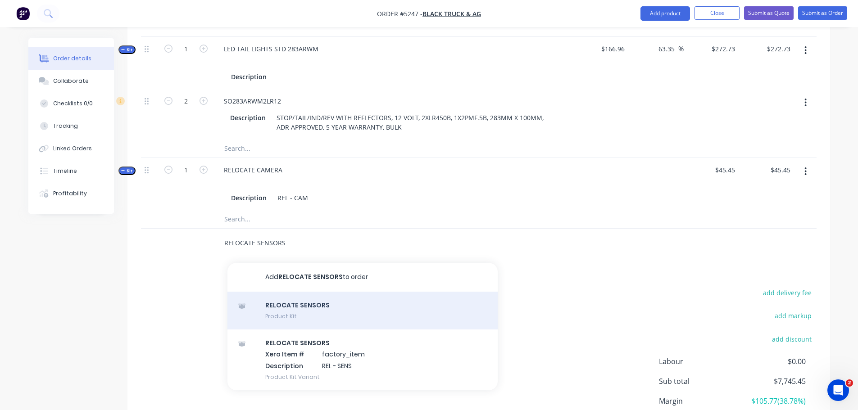
type input "RELOCATE SENSORS"
click at [312, 301] on div "RELOCATE SENSORS Product Kit" at bounding box center [363, 311] width 270 height 38
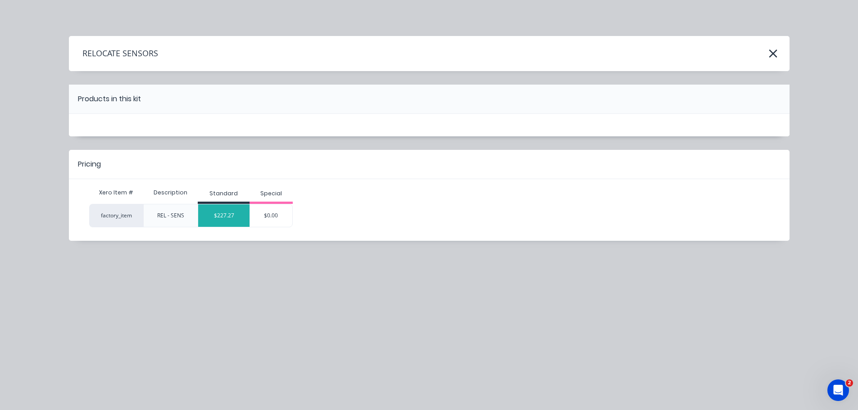
click at [233, 223] on div "$227.27" at bounding box center [223, 216] width 51 height 23
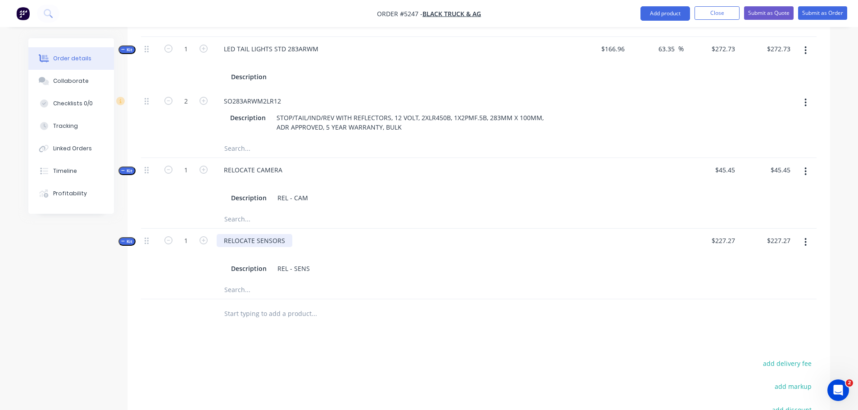
click at [279, 234] on div "RELOCATE SENSORS" at bounding box center [255, 240] width 76 height 13
click at [285, 234] on div "RELOCATE SENSORS" at bounding box center [255, 240] width 76 height 13
click at [234, 305] on input "text" at bounding box center [314, 314] width 180 height 18
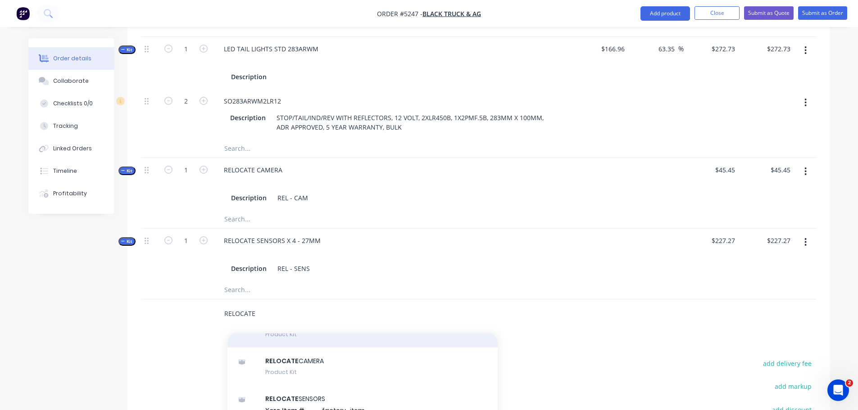
type input "RELOCATE"
click at [289, 327] on div "RELOCATE BLIND SPOT / REAR CROSS TRAFFIC Product Kit" at bounding box center [363, 329] width 270 height 38
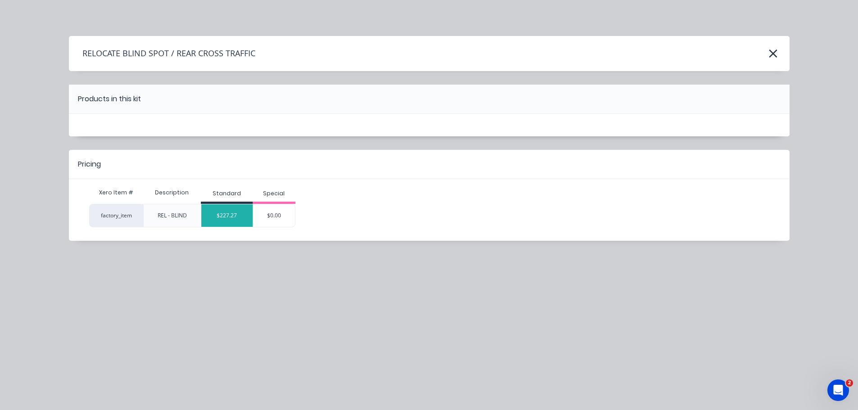
click at [233, 213] on div "$227.27" at bounding box center [226, 216] width 51 height 23
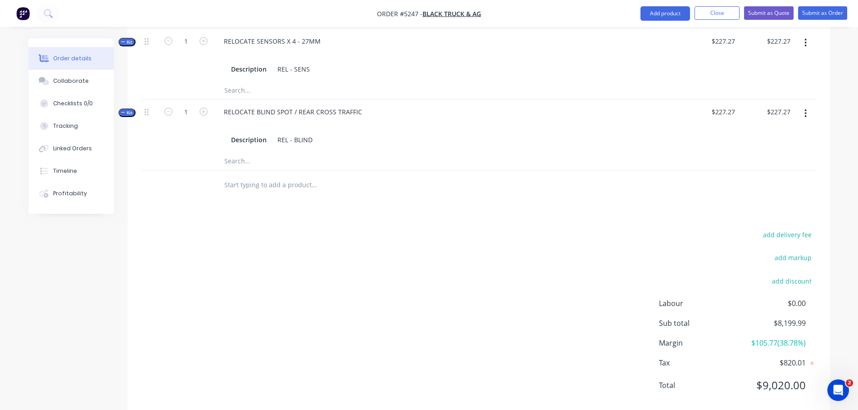
scroll to position [882, 0]
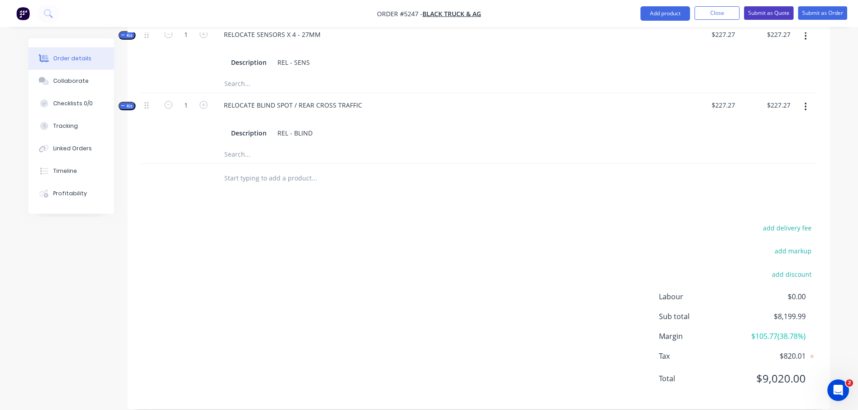
click at [766, 14] on button "Submit as Quote" at bounding box center [769, 13] width 50 height 14
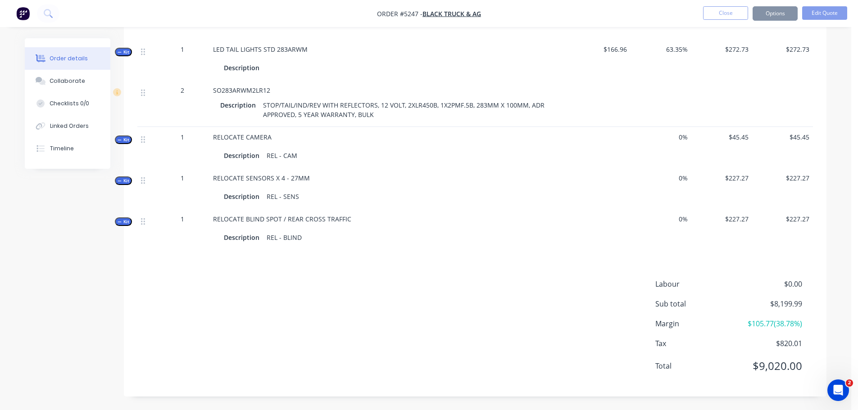
scroll to position [0, 0]
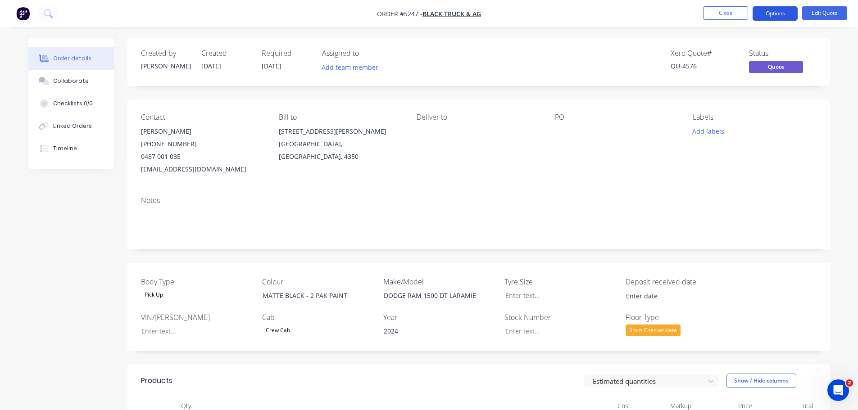
click at [763, 13] on button "Options" at bounding box center [775, 13] width 45 height 14
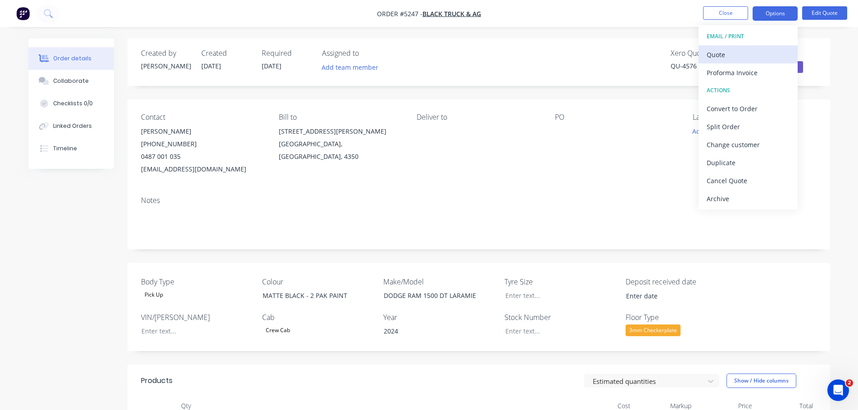
click at [738, 54] on div "Quote" at bounding box center [748, 54] width 83 height 13
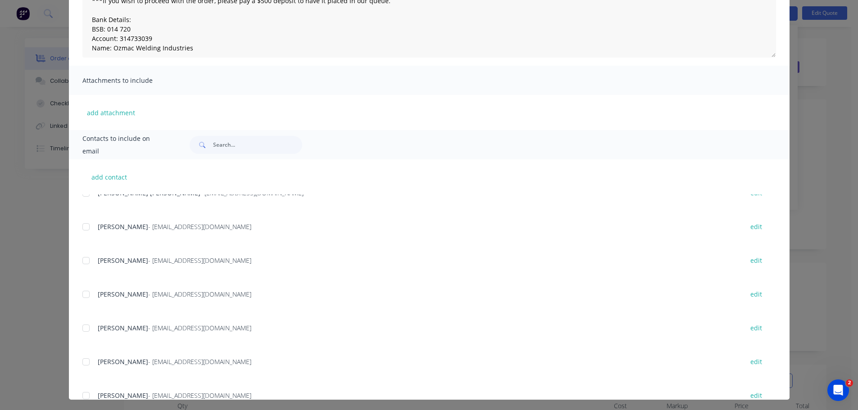
scroll to position [90, 0]
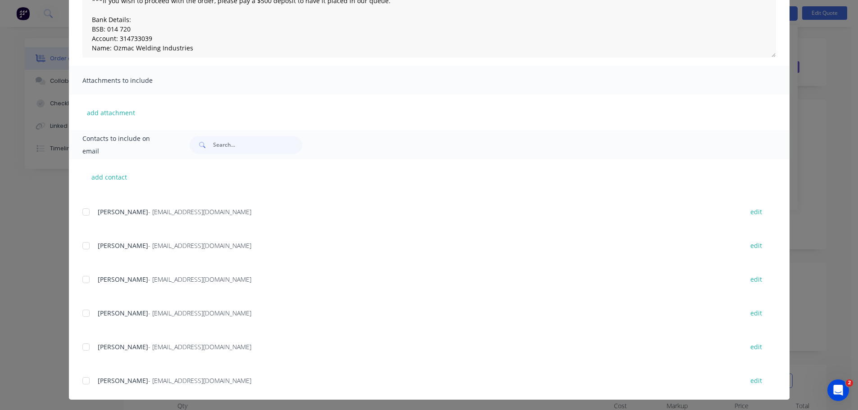
click at [81, 282] on div at bounding box center [86, 280] width 18 height 18
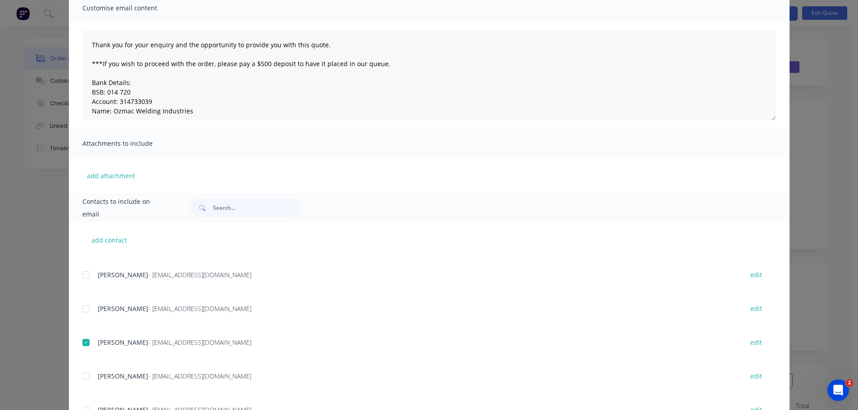
scroll to position [0, 0]
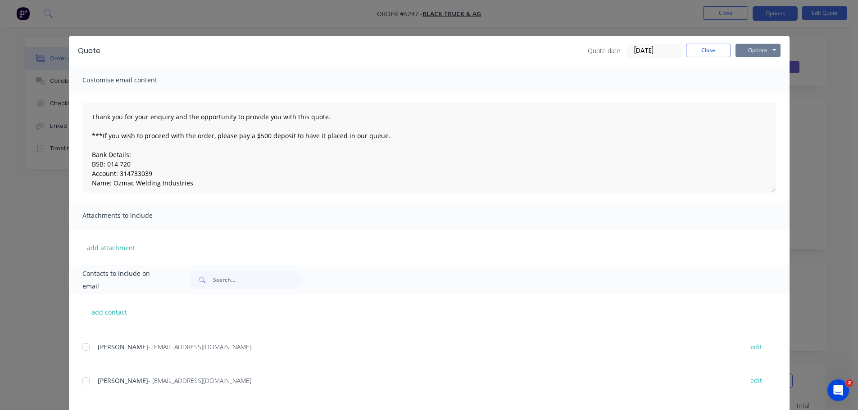
click at [760, 50] on button "Options" at bounding box center [758, 51] width 45 height 14
click at [759, 96] on button "Email" at bounding box center [765, 96] width 58 height 15
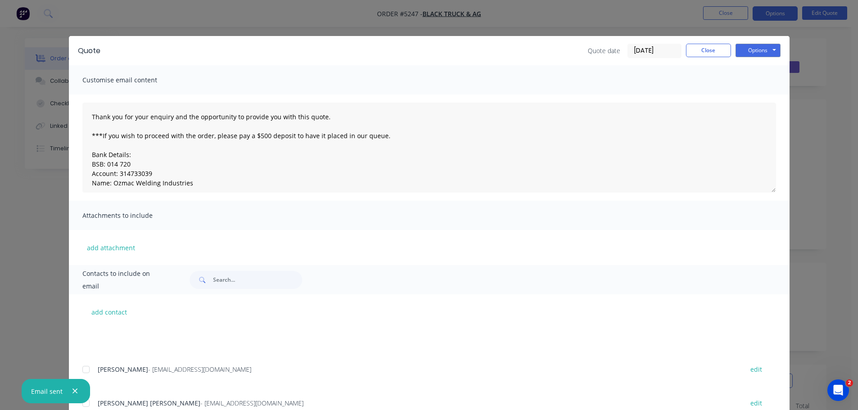
scroll to position [90, 0]
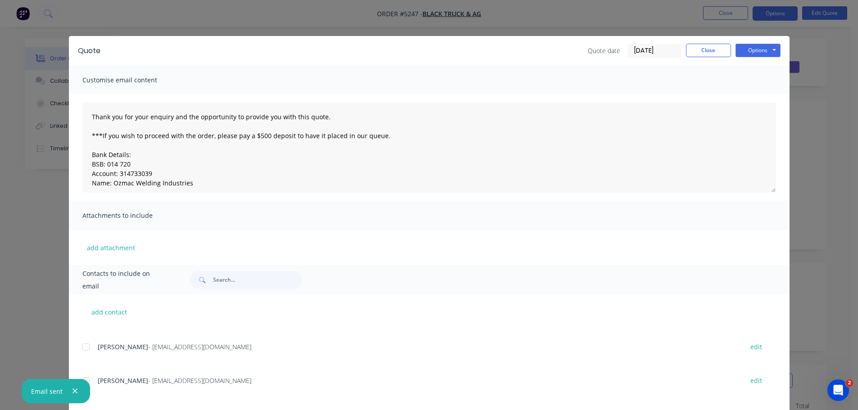
click at [732, 48] on div "Quote date 29/09/25 Close Options Preview Print Email" at bounding box center [684, 51] width 193 height 14
click at [741, 50] on button "Options" at bounding box center [758, 51] width 45 height 14
click at [740, 80] on button "Print" at bounding box center [765, 81] width 58 height 15
click at [687, 53] on button "Close" at bounding box center [708, 51] width 45 height 14
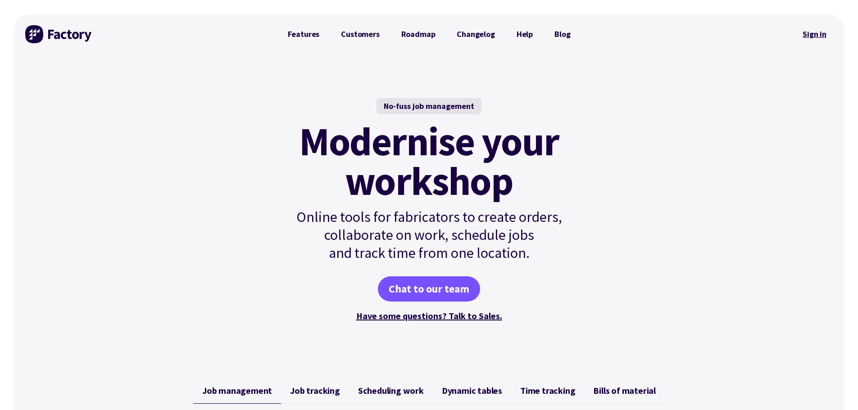
click at [810, 36] on link "Sign in" at bounding box center [815, 34] width 36 height 21
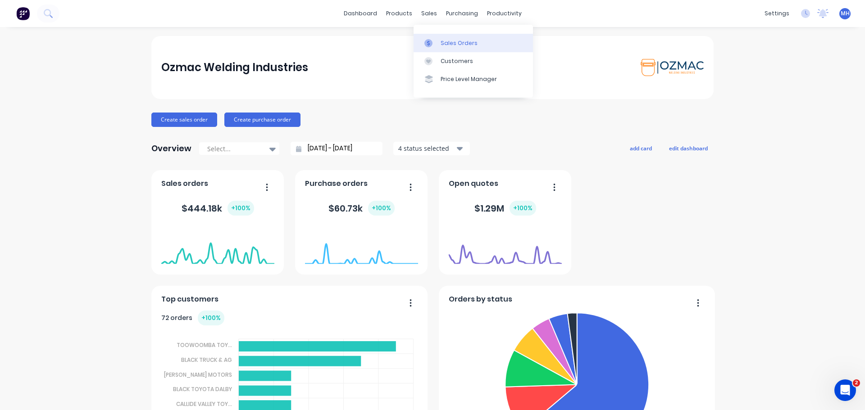
click at [442, 44] on div "Sales Orders" at bounding box center [459, 43] width 37 height 8
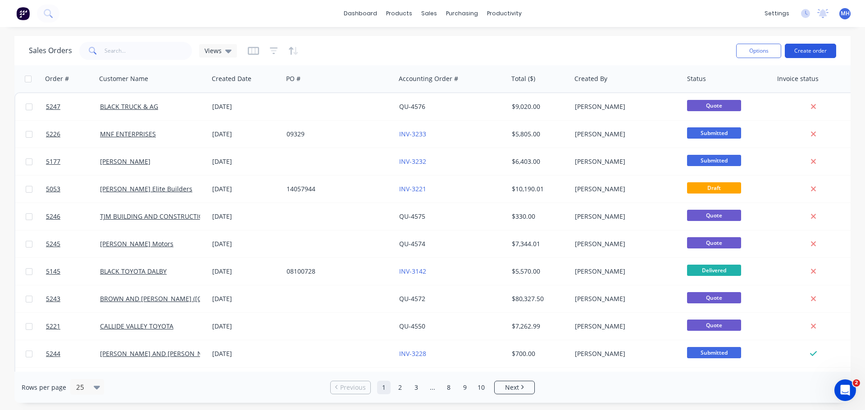
click at [817, 50] on button "Create order" at bounding box center [810, 51] width 51 height 14
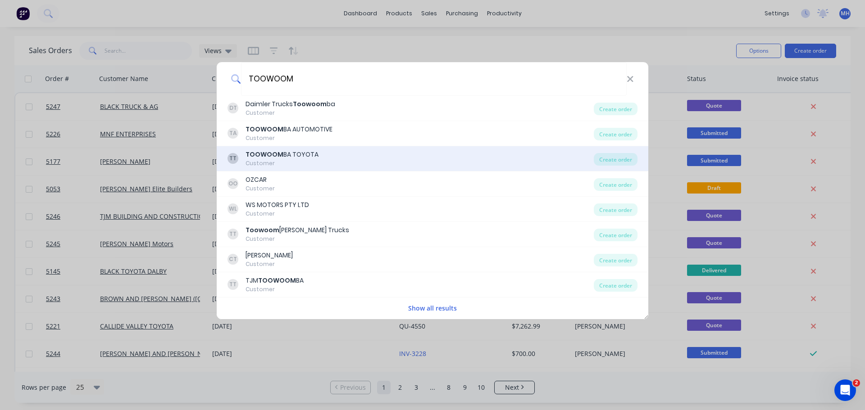
type input "TOOWOOM"
click at [339, 157] on div "TT TOOWOOM BA TOYOTA Customer" at bounding box center [411, 159] width 366 height 18
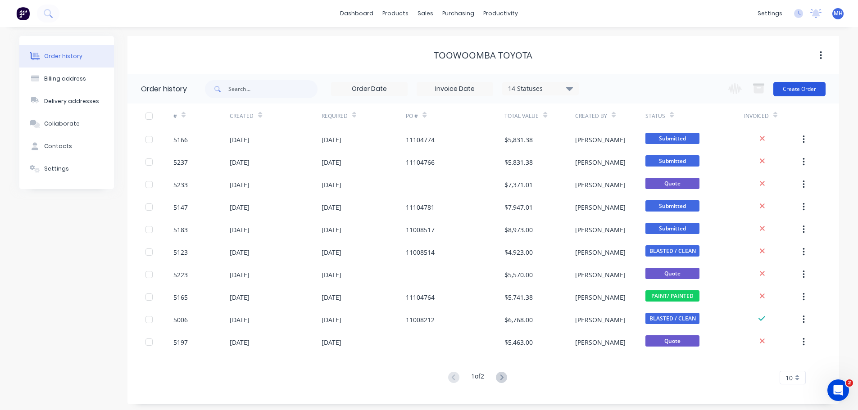
click at [795, 90] on button "Create Order" at bounding box center [800, 89] width 52 height 14
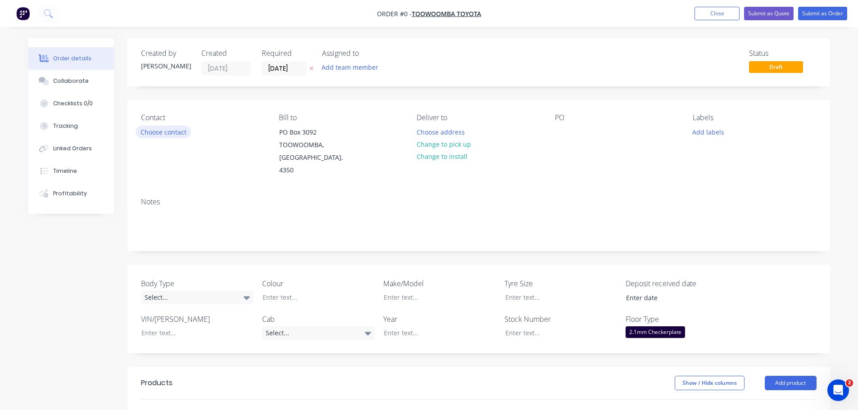
click at [174, 136] on button "Choose contact" at bounding box center [163, 132] width 55 height 12
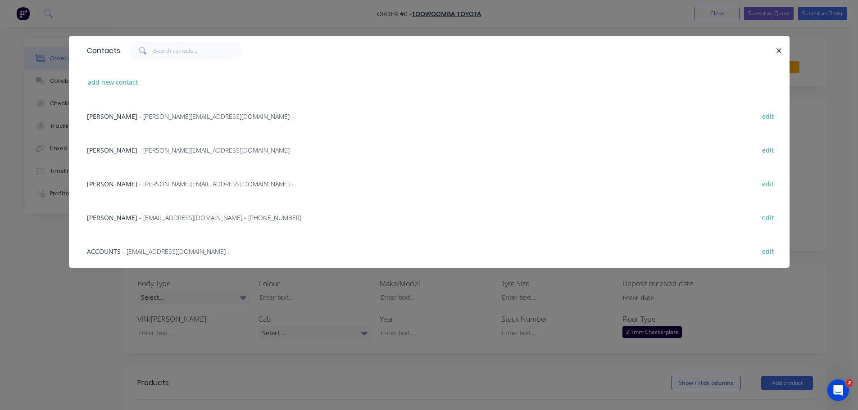
click at [107, 150] on span "[PERSON_NAME]" at bounding box center [112, 150] width 50 height 9
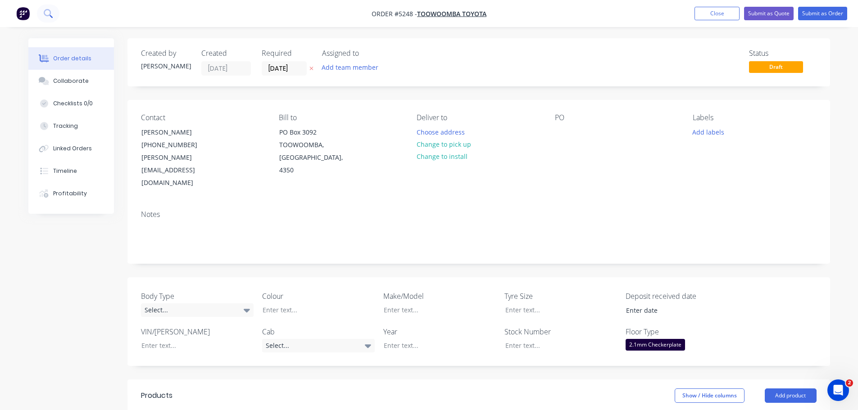
click at [48, 12] on icon at bounding box center [48, 13] width 9 height 9
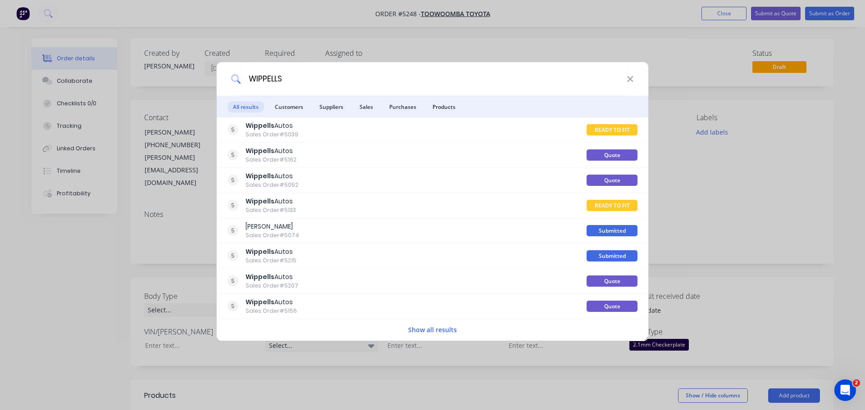
type input "WIPPELLS"
click at [401, 37] on div "WIPPELLS All results Customers Suppliers Sales Purchases Products Wippells Auto…" at bounding box center [432, 205] width 865 height 410
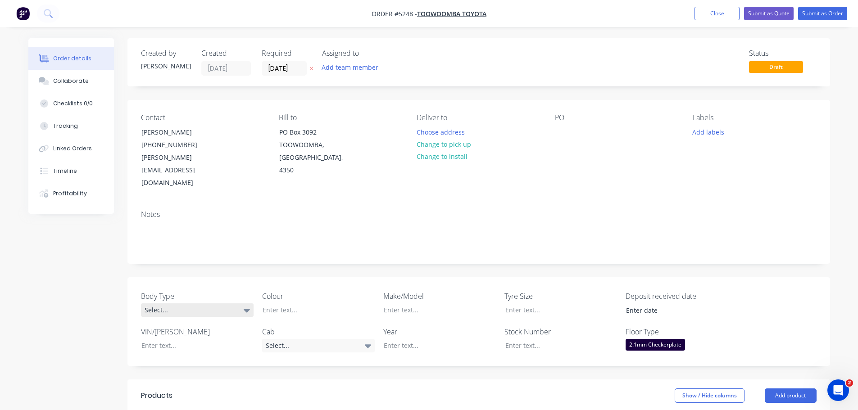
click at [217, 304] on div "Select..." at bounding box center [197, 311] width 113 height 14
click at [223, 321] on button "Cab Chassis" at bounding box center [208, 322] width 135 height 18
click at [294, 304] on div at bounding box center [311, 310] width 113 height 13
click at [334, 339] on div "Select..." at bounding box center [318, 346] width 113 height 14
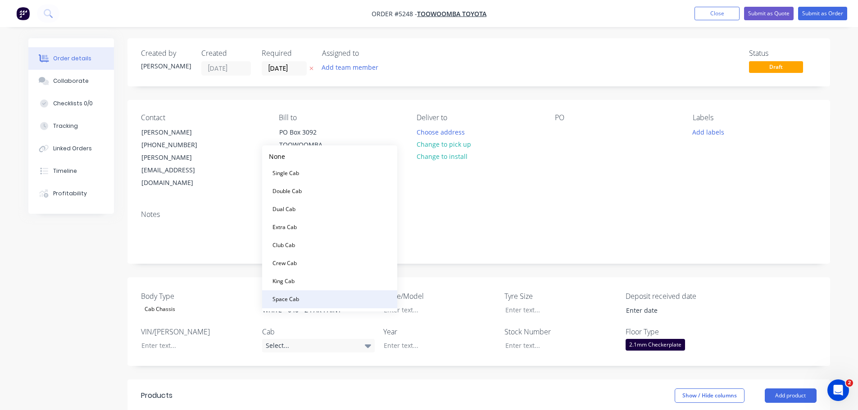
click at [332, 296] on button "Space Cab" at bounding box center [329, 300] width 135 height 18
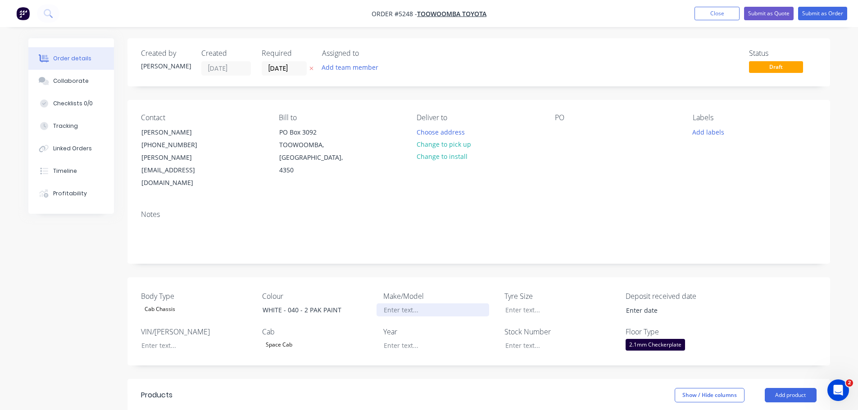
click at [414, 304] on div at bounding box center [433, 310] width 113 height 13
click at [410, 339] on div at bounding box center [433, 345] width 113 height 13
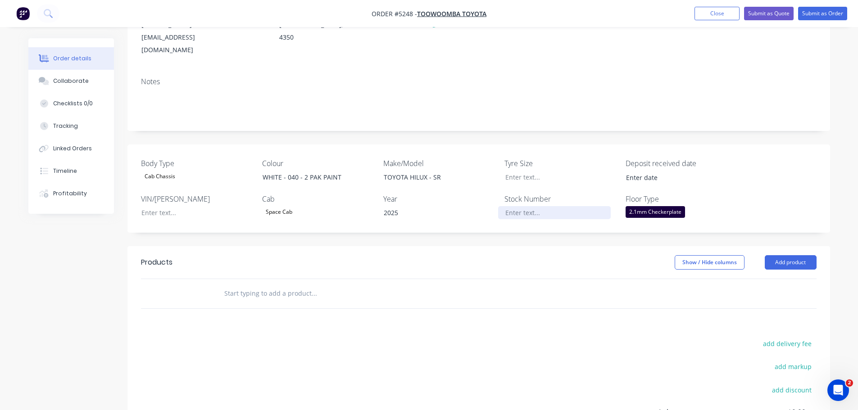
scroll to position [135, 0]
click at [789, 253] on button "Add product" at bounding box center [791, 260] width 52 height 14
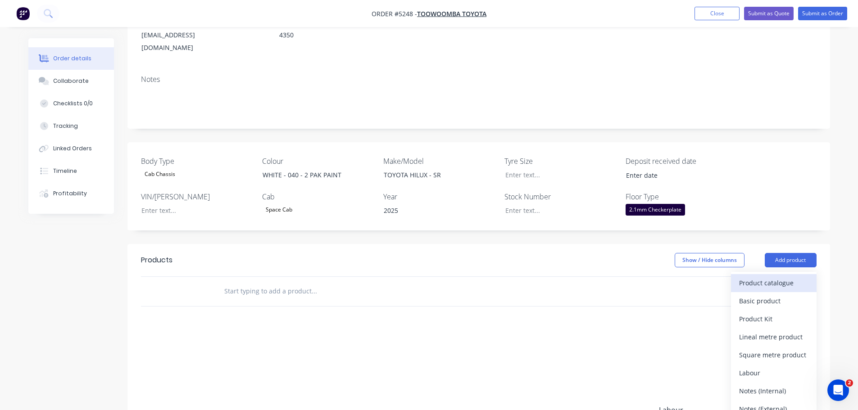
click at [769, 277] on div "Product catalogue" at bounding box center [773, 283] width 69 height 13
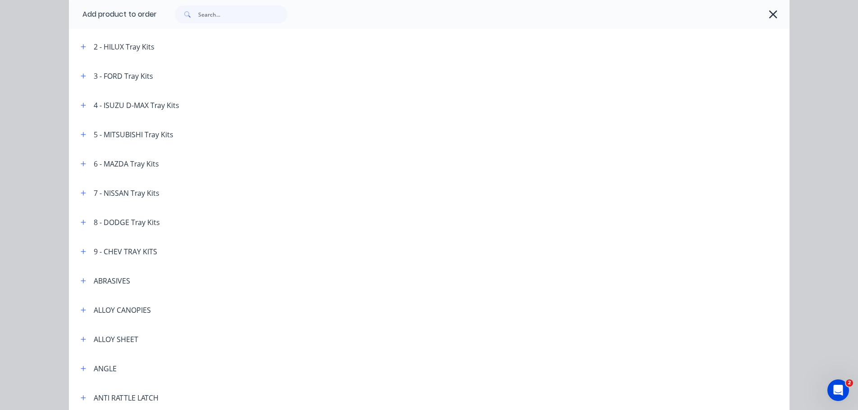
scroll to position [90, 0]
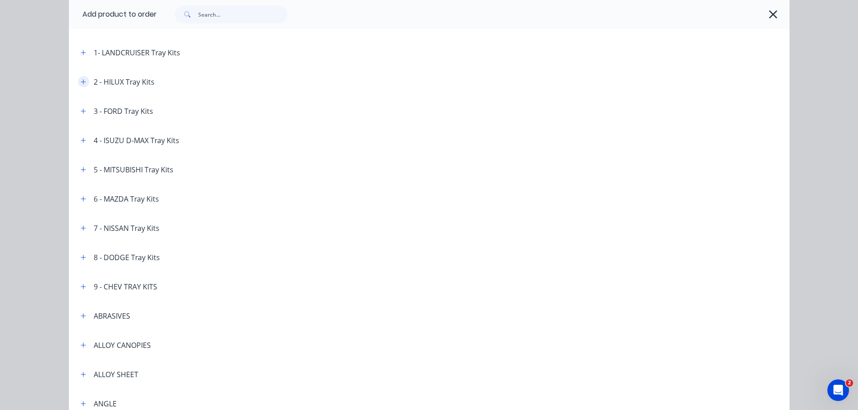
click at [82, 83] on icon "button" at bounding box center [83, 82] width 5 height 6
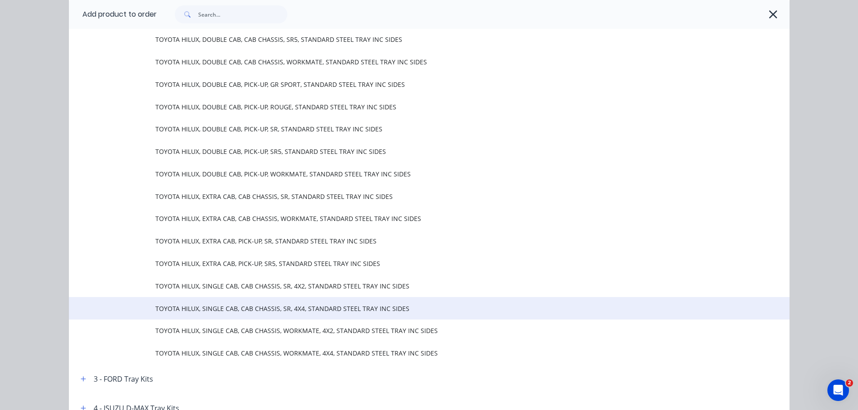
scroll to position [225, 0]
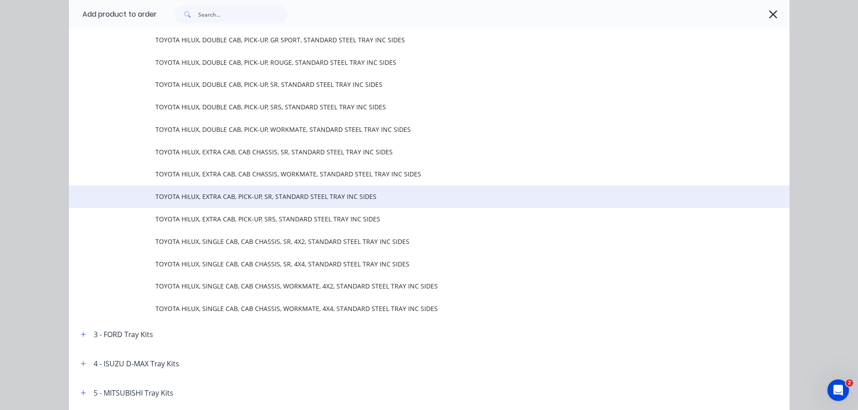
click at [238, 198] on span "TOYOTA HILUX, EXTRA CAB, PICK-UP, SR, STANDARD STEEL TRAY INC SIDES" at bounding box center [408, 196] width 507 height 9
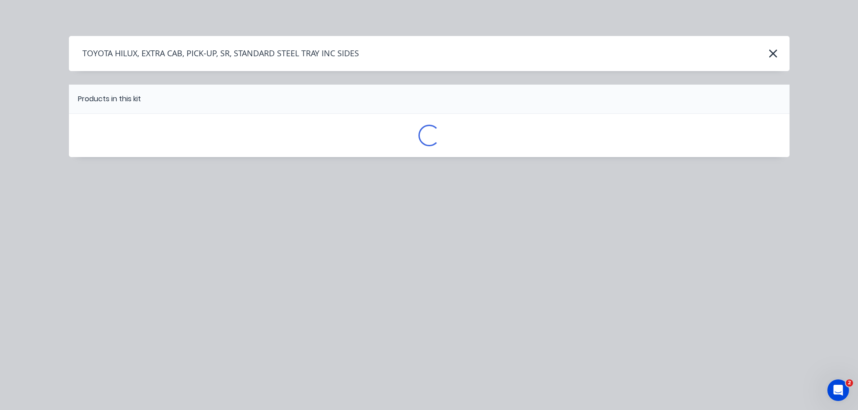
scroll to position [0, 0]
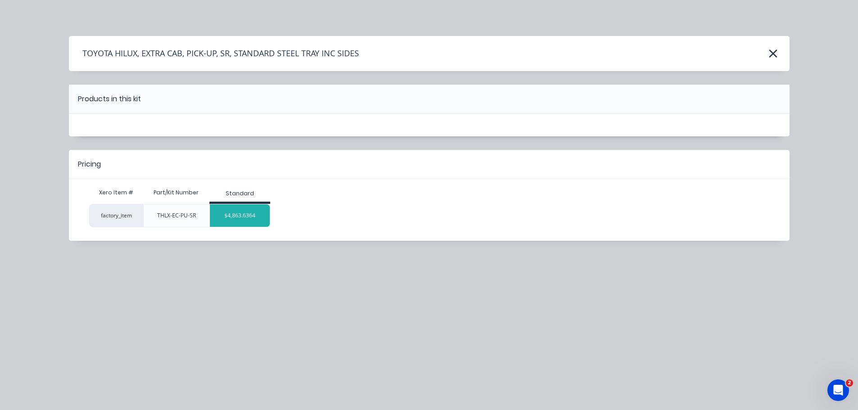
click at [236, 223] on div "$4,863.6364" at bounding box center [240, 216] width 60 height 23
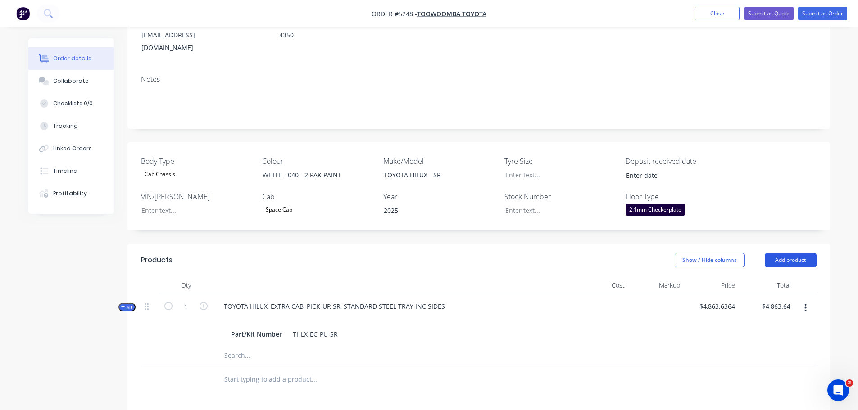
click at [787, 253] on button "Add product" at bounding box center [791, 260] width 52 height 14
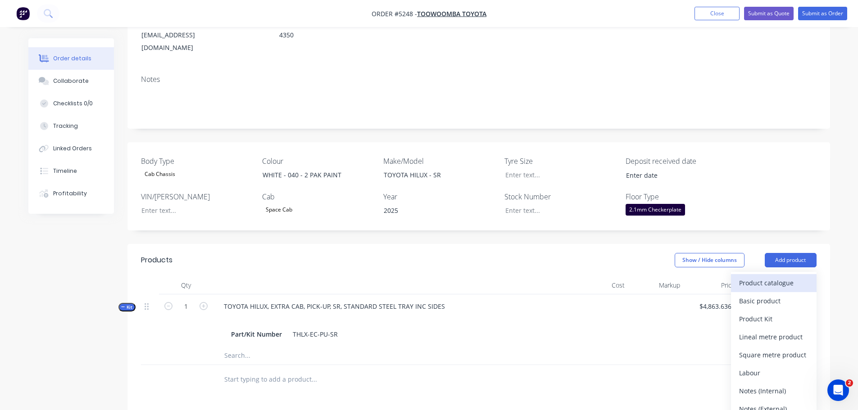
click at [777, 277] on div "Product catalogue" at bounding box center [773, 283] width 69 height 13
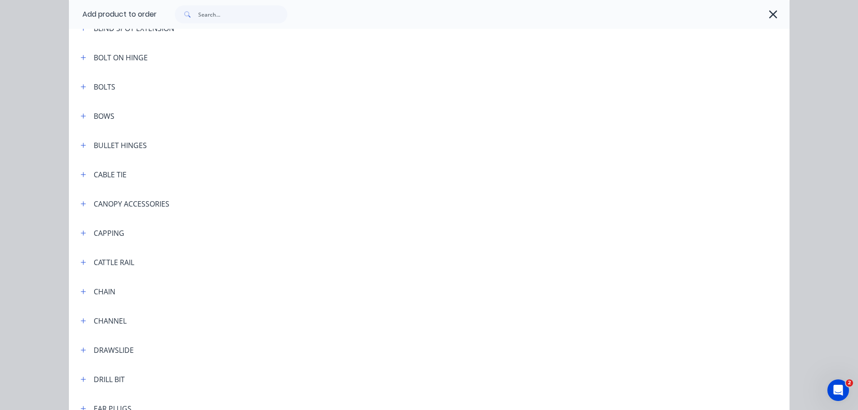
scroll to position [586, 0]
click at [82, 233] on icon "button" at bounding box center [83, 231] width 5 height 6
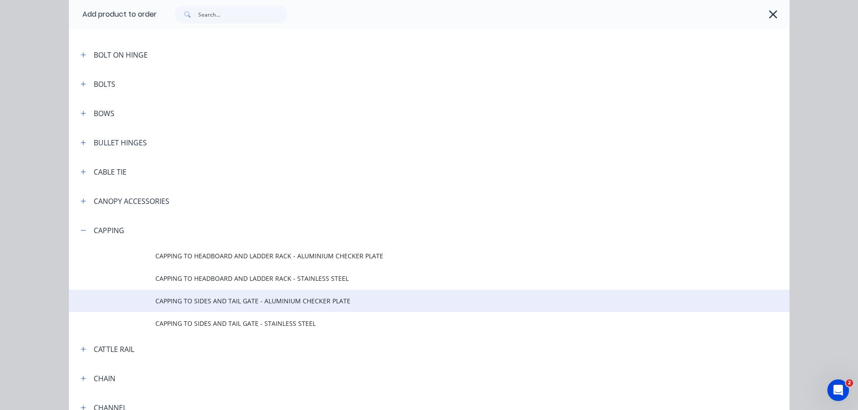
click at [205, 301] on span "CAPPING TO SIDES AND TAIL GATE - ALUMINIUM CHECKER PLATE" at bounding box center [408, 300] width 507 height 9
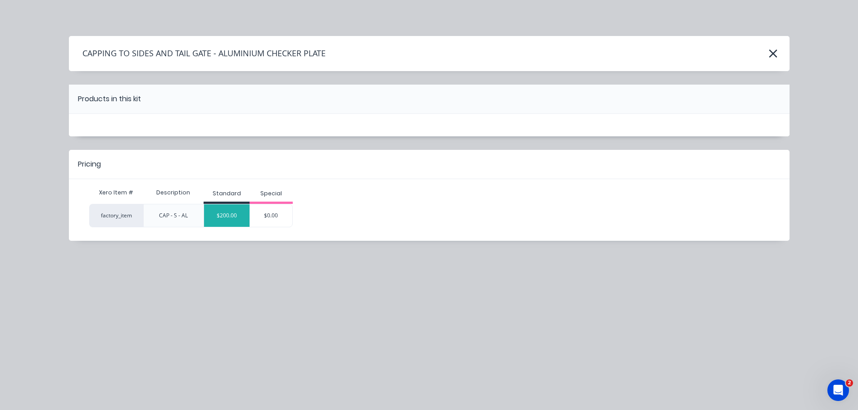
click at [221, 216] on div "$200.00" at bounding box center [227, 216] width 46 height 23
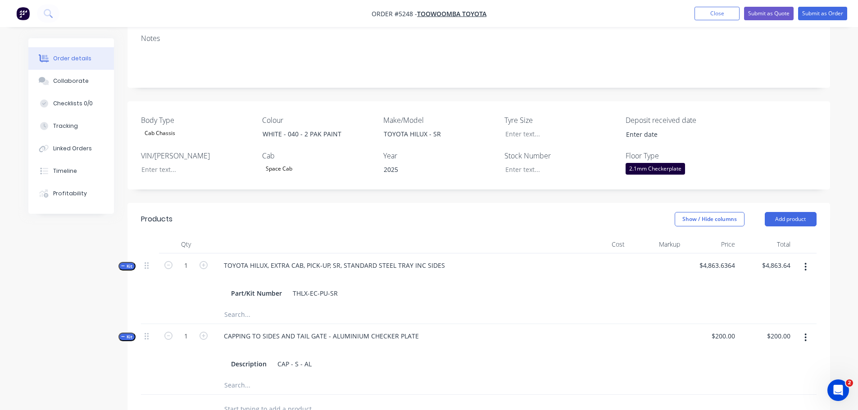
scroll to position [315, 0]
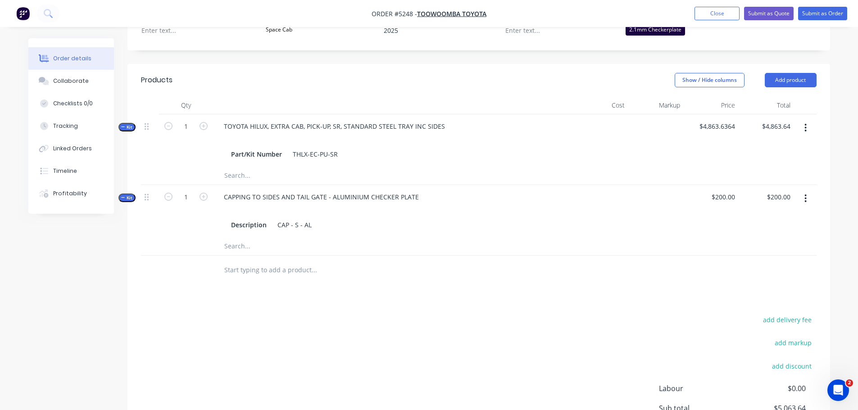
click at [316, 261] on input "text" at bounding box center [314, 270] width 180 height 18
click at [790, 73] on button "Add product" at bounding box center [791, 80] width 52 height 14
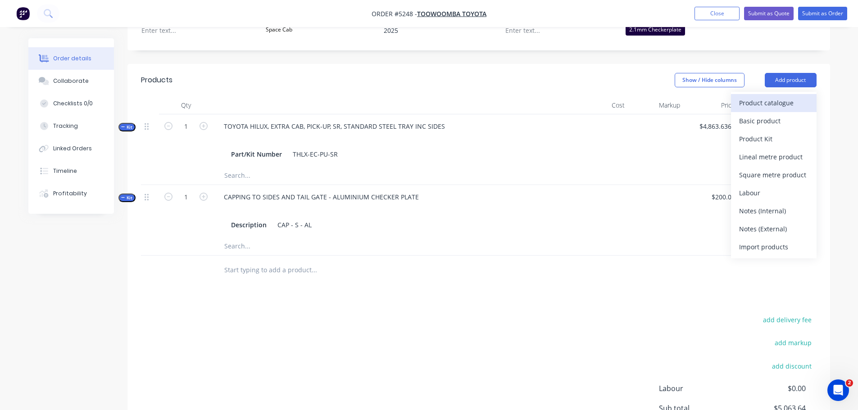
click at [775, 96] on div "Product catalogue" at bounding box center [773, 102] width 69 height 13
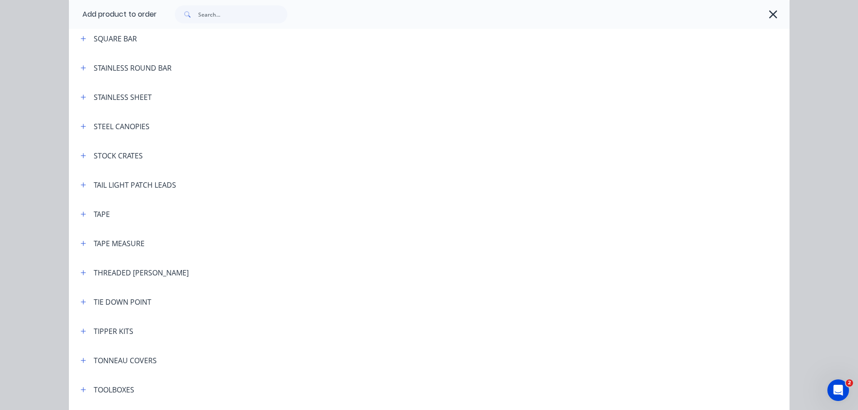
scroll to position [2884, 0]
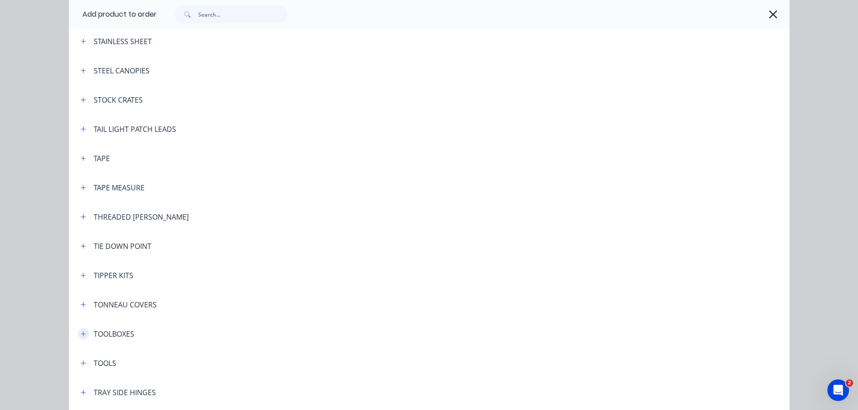
click at [81, 333] on icon "button" at bounding box center [83, 334] width 5 height 6
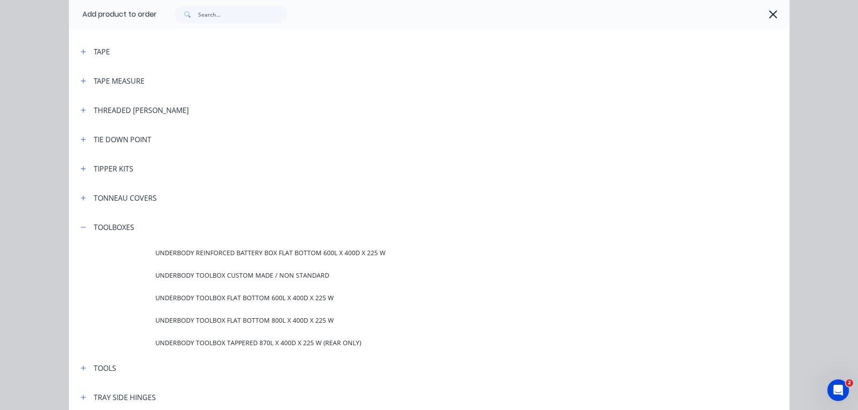
scroll to position [3019, 0]
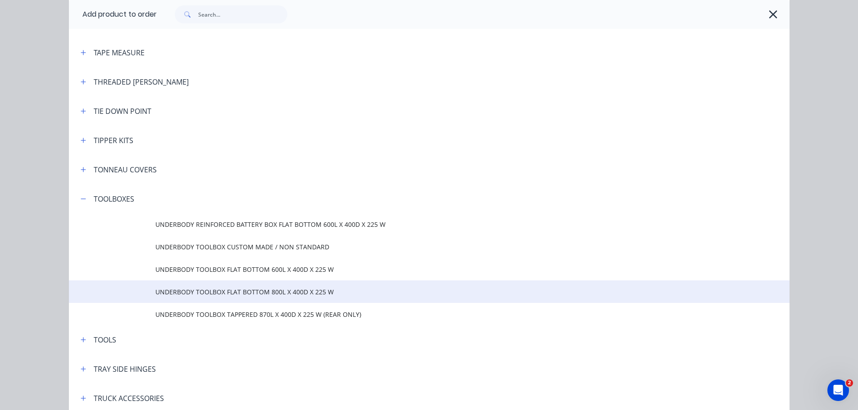
click at [315, 294] on span "UNDERBODY TOOLBOX FLAT BOTTOM 800L X 400D X 225 W" at bounding box center [408, 291] width 507 height 9
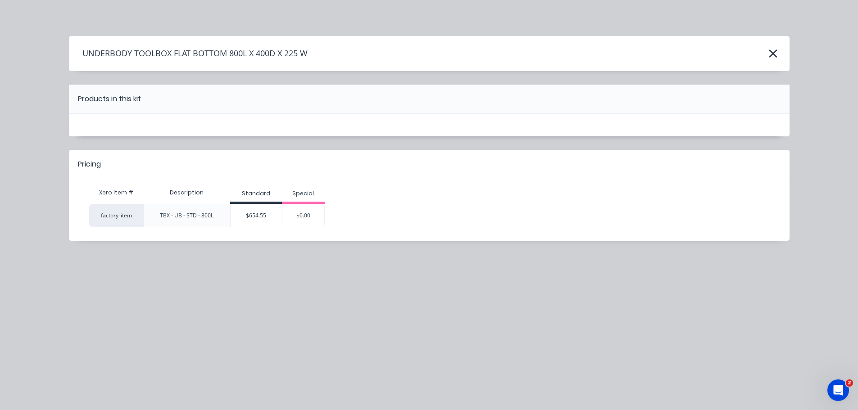
scroll to position [0, 0]
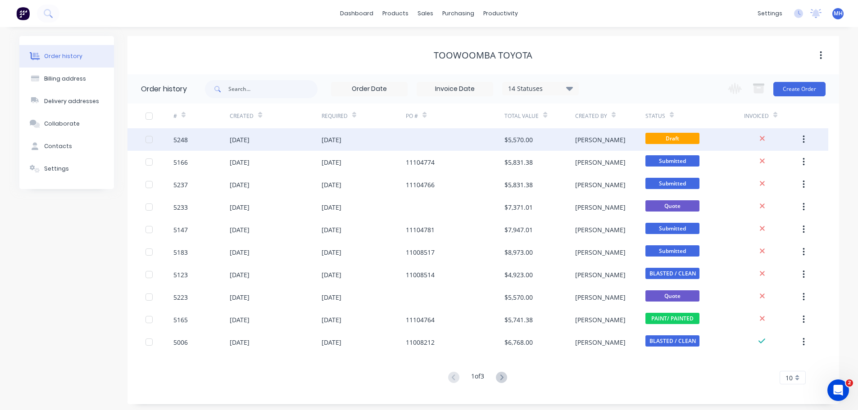
click at [250, 142] on div "[DATE]" at bounding box center [240, 139] width 20 height 9
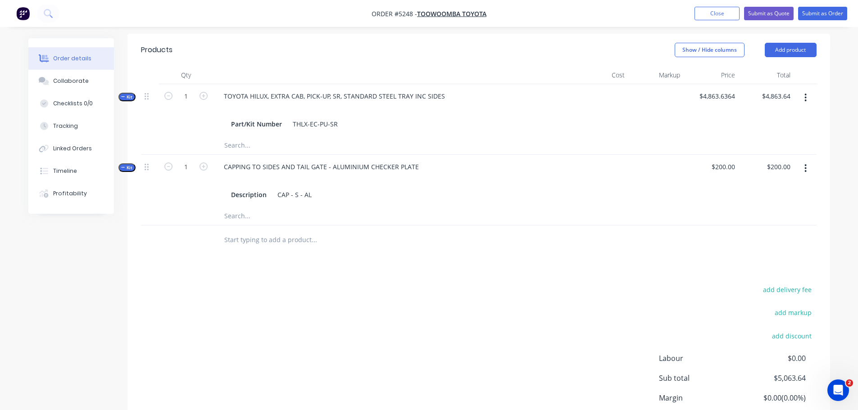
scroll to position [360, 0]
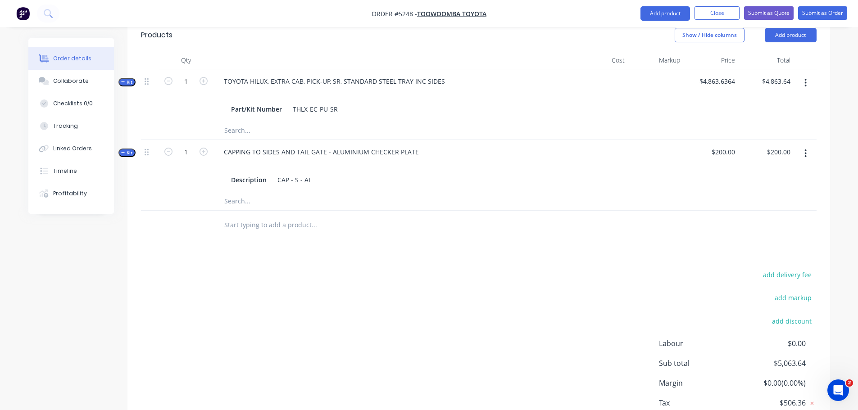
click at [287, 216] on input "text" at bounding box center [314, 225] width 180 height 18
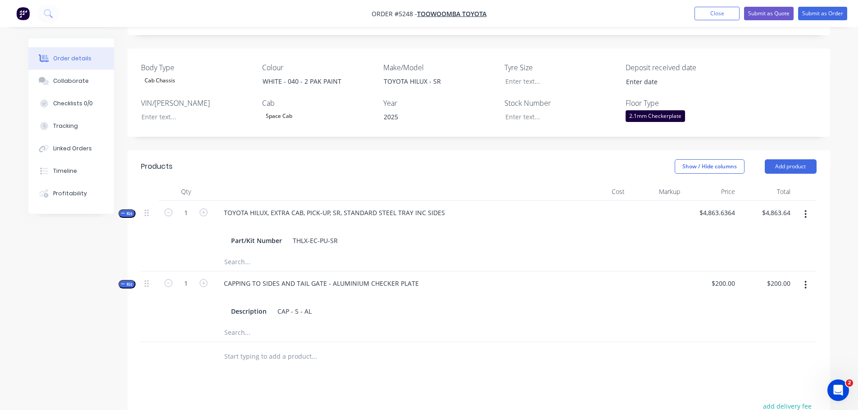
scroll to position [225, 0]
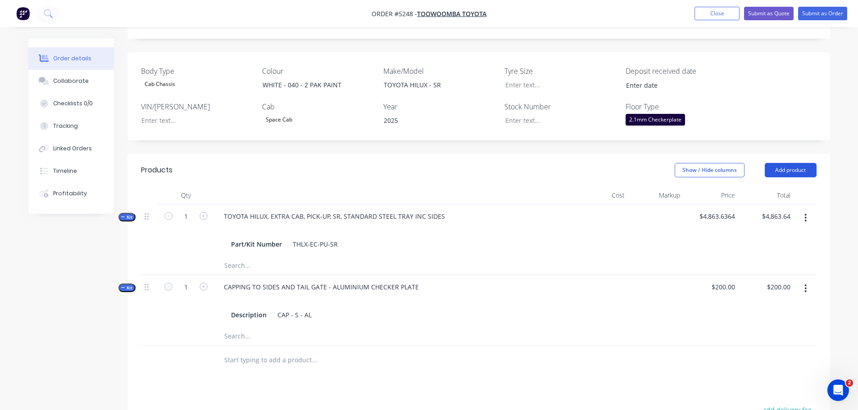
click at [789, 163] on button "Add product" at bounding box center [791, 170] width 52 height 14
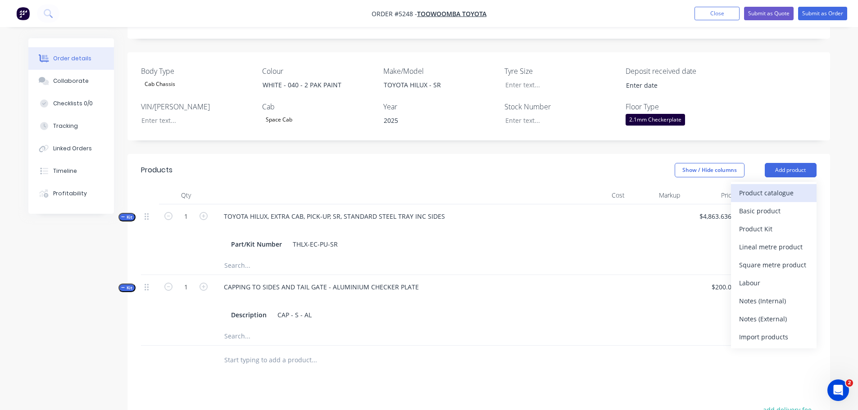
click at [775, 187] on div "Product catalogue" at bounding box center [773, 193] width 69 height 13
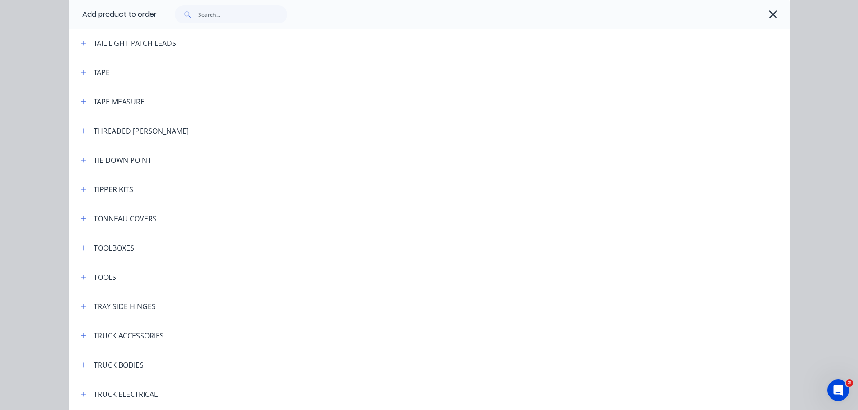
scroll to position [2974, 0]
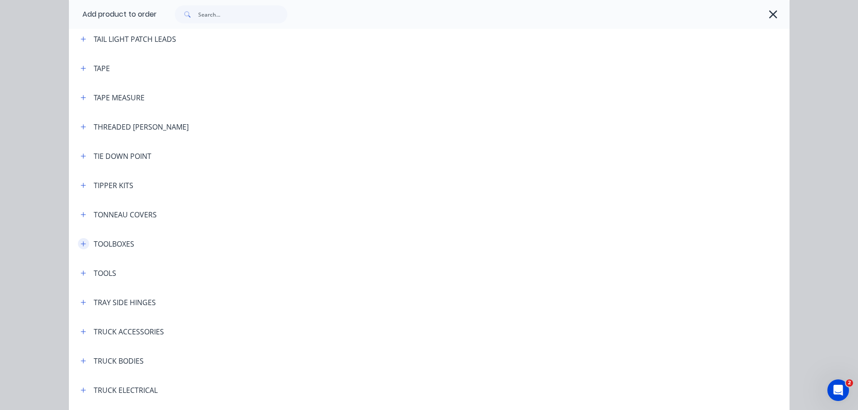
click at [81, 244] on icon "button" at bounding box center [83, 244] width 5 height 5
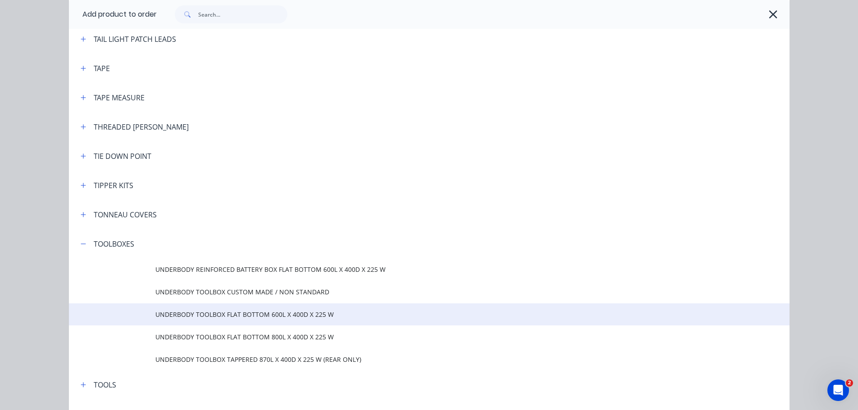
click at [230, 317] on span "UNDERBODY TOOLBOX FLAT BOTTOM 600L X 400D X 225 W" at bounding box center [408, 314] width 507 height 9
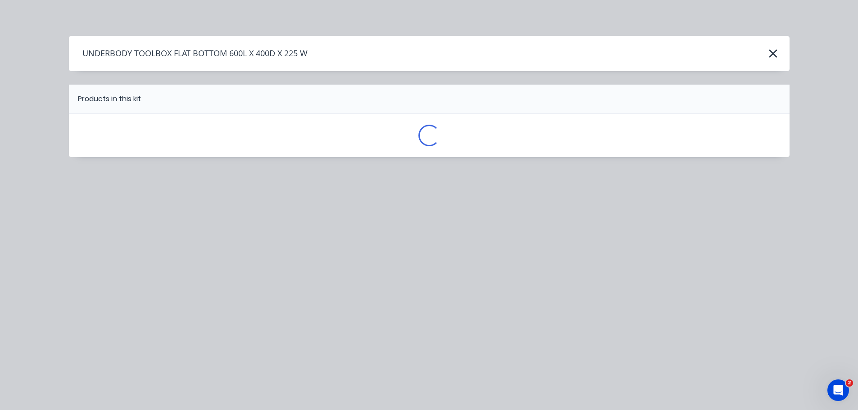
scroll to position [0, 0]
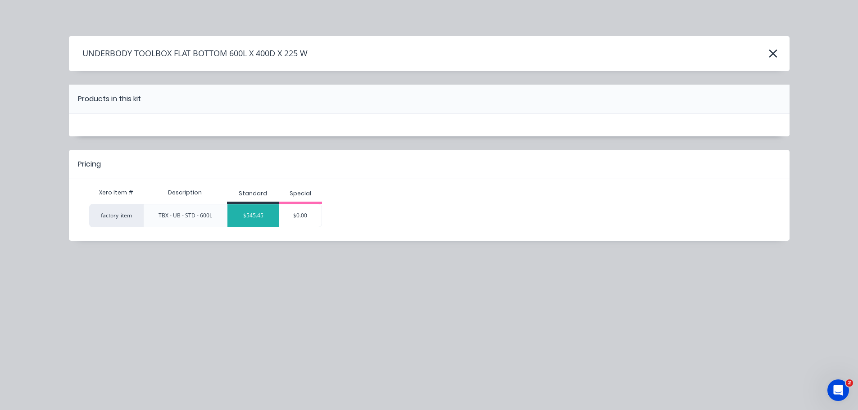
click at [257, 215] on div "$545.45" at bounding box center [253, 216] width 51 height 23
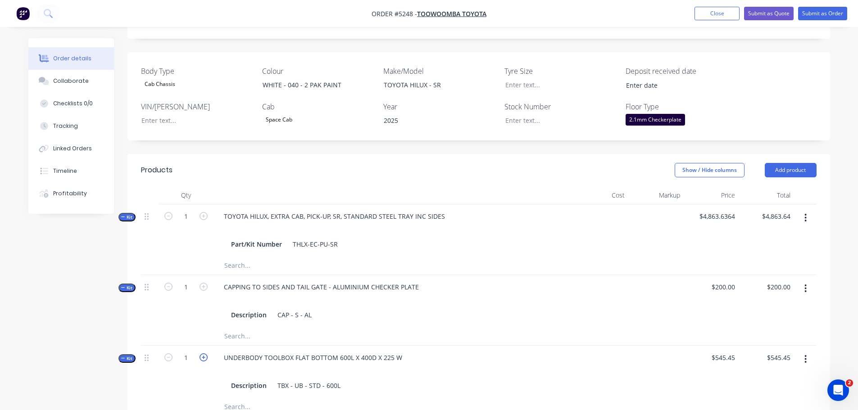
click at [201, 354] on icon "button" at bounding box center [204, 358] width 8 height 8
type input "2"
type input "$1,090.90"
click at [400, 351] on div "UNDERBODY TOOLBOX FLAT BOTTOM 600L X 400D X 225 W" at bounding box center [313, 357] width 193 height 13
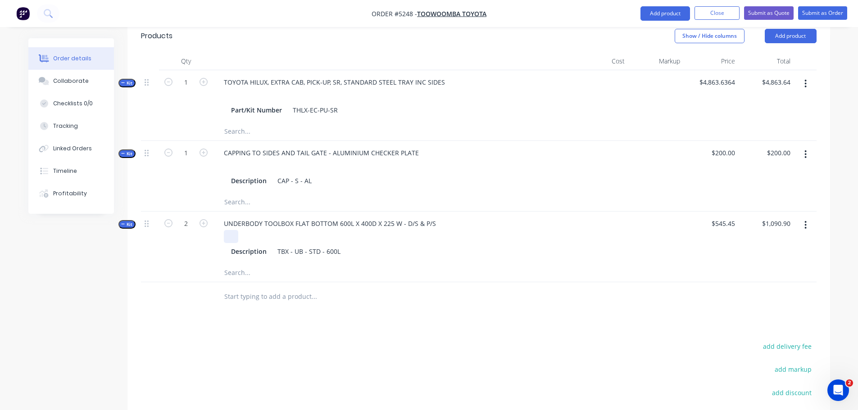
scroll to position [406, 0]
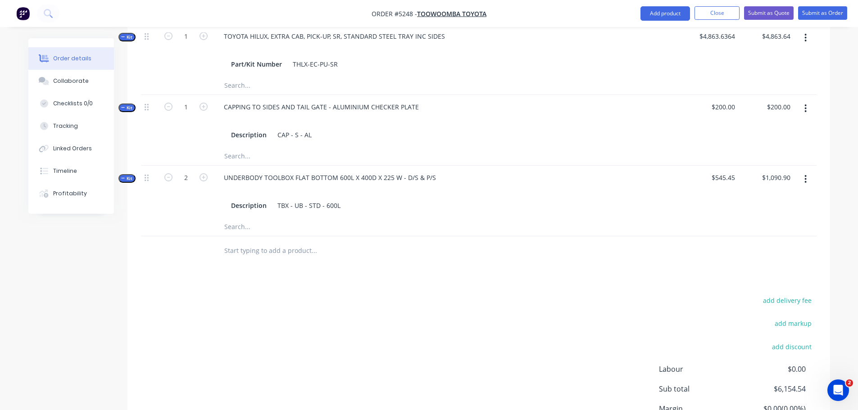
click at [284, 242] on input "text" at bounding box center [314, 251] width 180 height 18
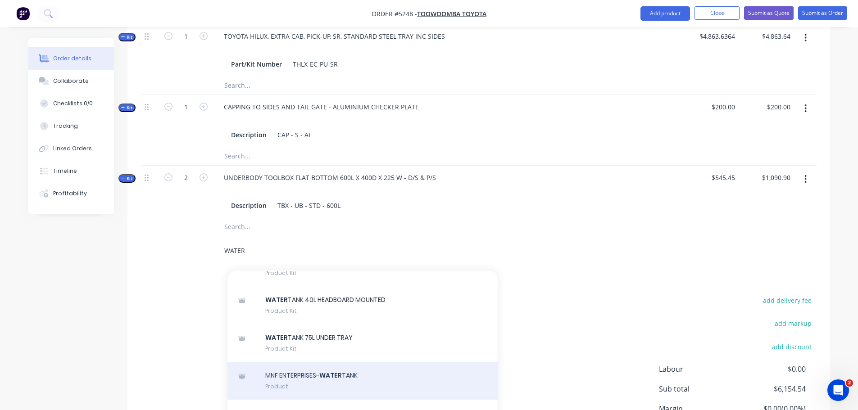
scroll to position [135, 0]
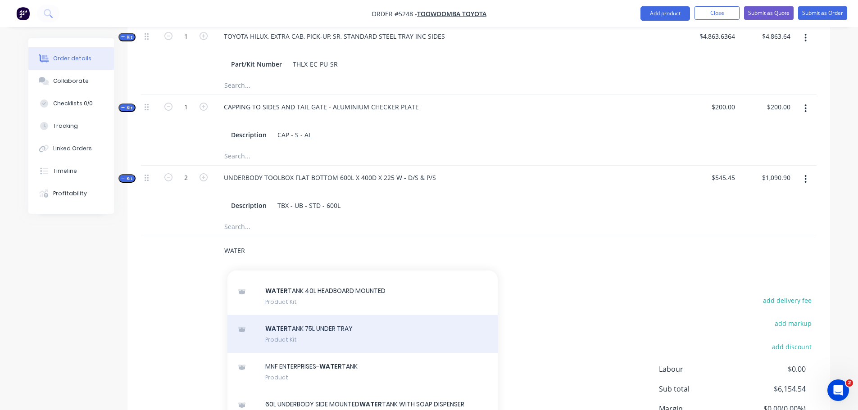
type input "WATER"
click at [358, 315] on div "WATER TANK 75L UNDER TRAY Product Kit" at bounding box center [363, 334] width 270 height 38
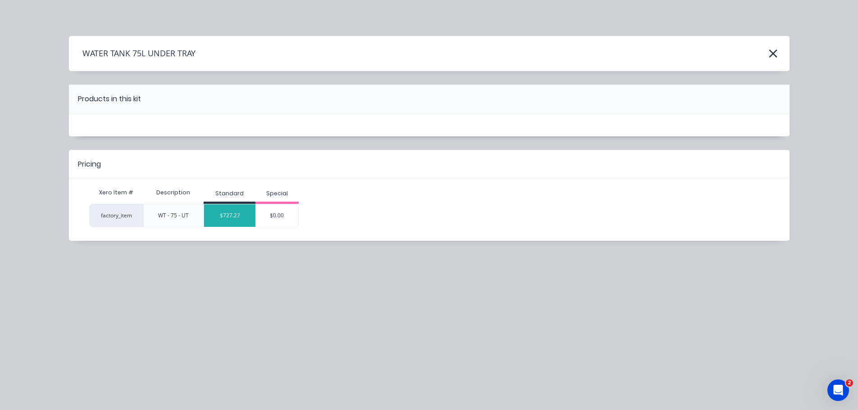
click at [238, 216] on div "$727.27" at bounding box center [229, 216] width 51 height 23
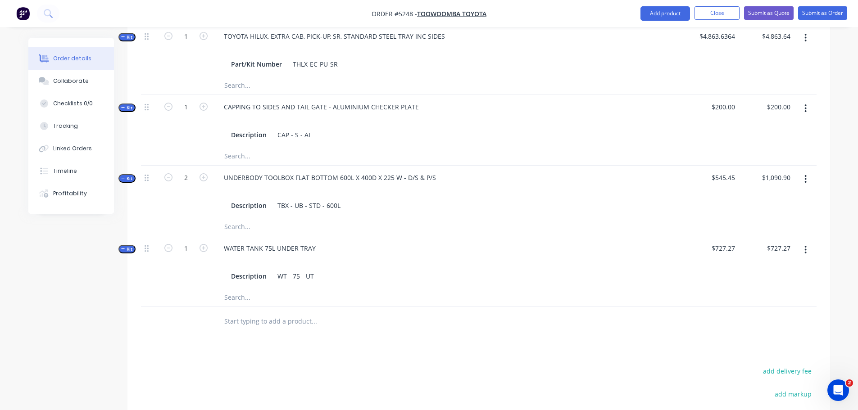
click at [274, 313] on input "text" at bounding box center [314, 322] width 180 height 18
type input "S"
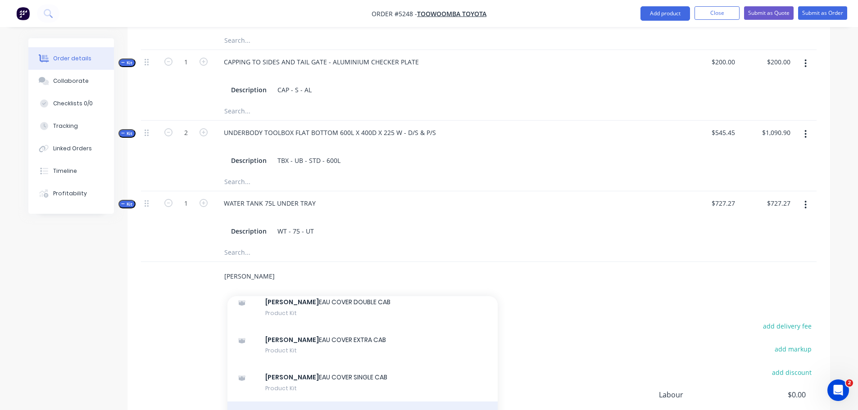
scroll to position [496, 0]
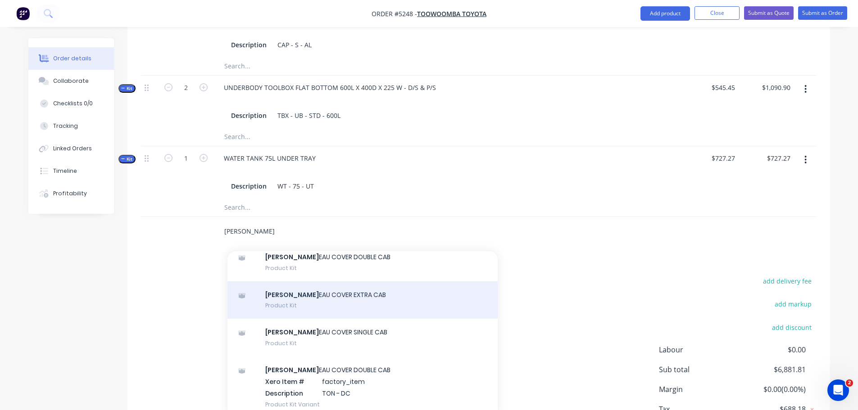
type input "TONN"
click at [349, 285] on div "TONN EAU COVER EXTRA CAB Product Kit" at bounding box center [363, 301] width 270 height 38
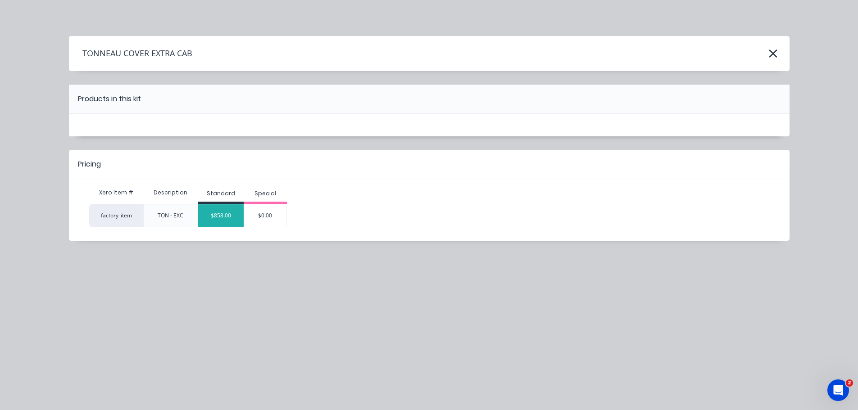
click at [233, 218] on div "$858.00" at bounding box center [221, 216] width 46 height 23
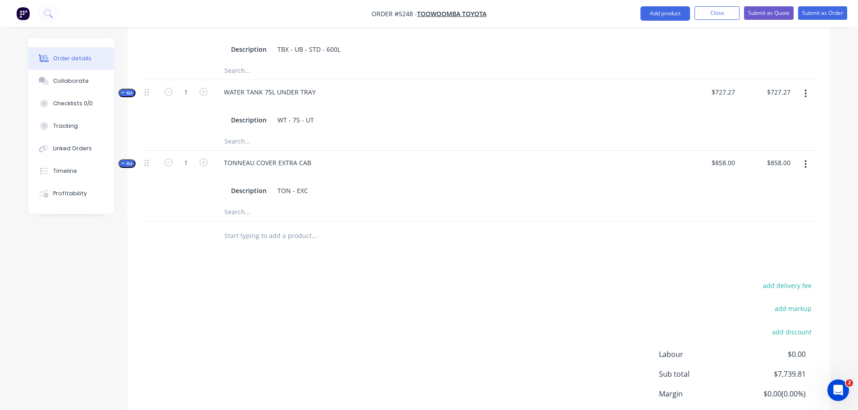
scroll to position [607, 0]
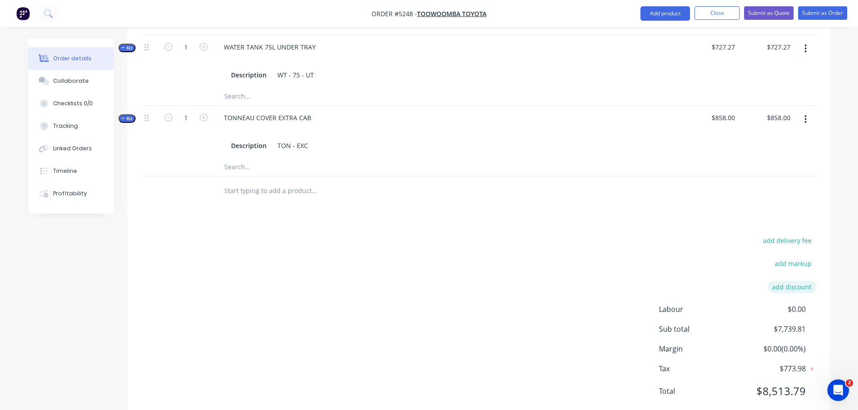
click at [782, 281] on button "add discount" at bounding box center [792, 287] width 49 height 12
type input "DEALER DISCOUNT"
drag, startPoint x: 775, startPoint y: 264, endPoint x: 844, endPoint y: 257, distance: 68.9
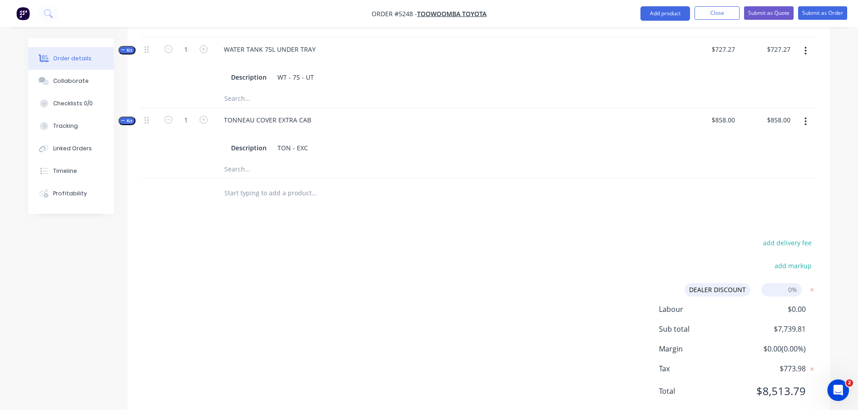
type input "10%"
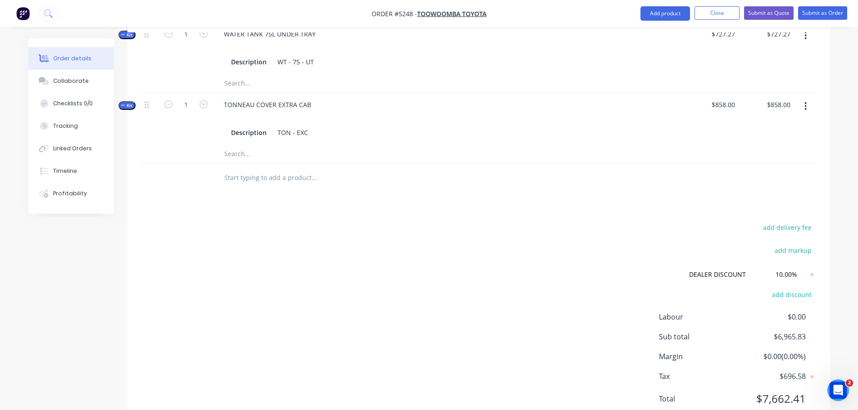
scroll to position [628, 0]
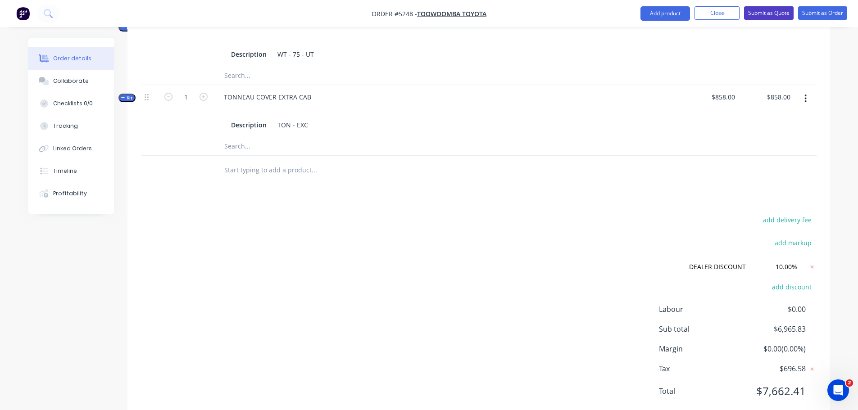
click at [768, 9] on button "Submit as Quote" at bounding box center [769, 13] width 50 height 14
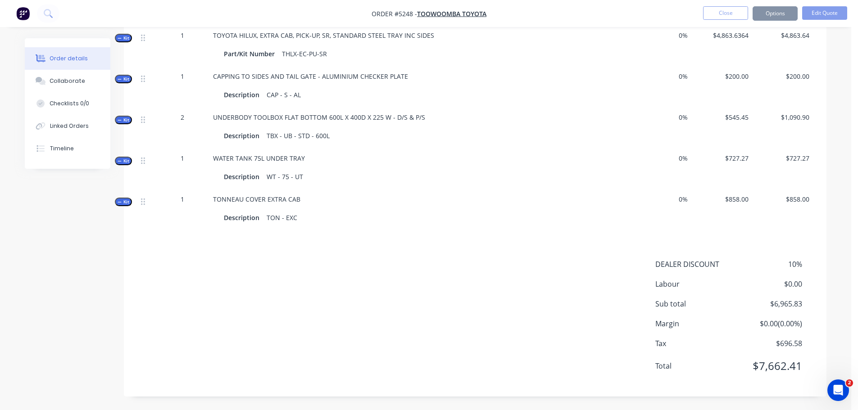
scroll to position [0, 0]
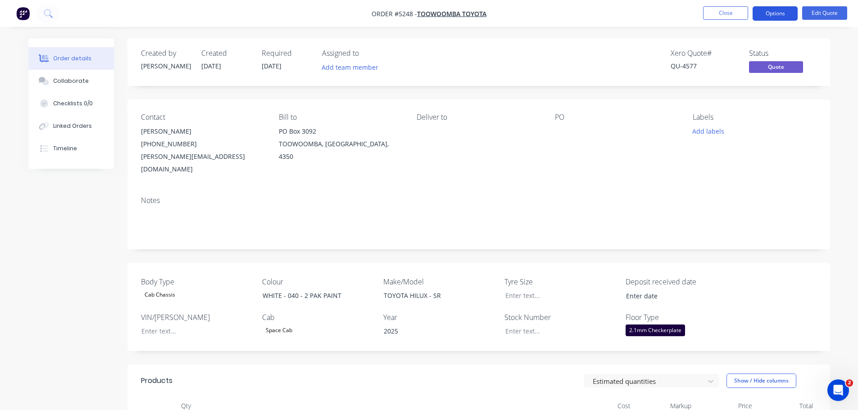
click at [784, 12] on button "Options" at bounding box center [775, 13] width 45 height 14
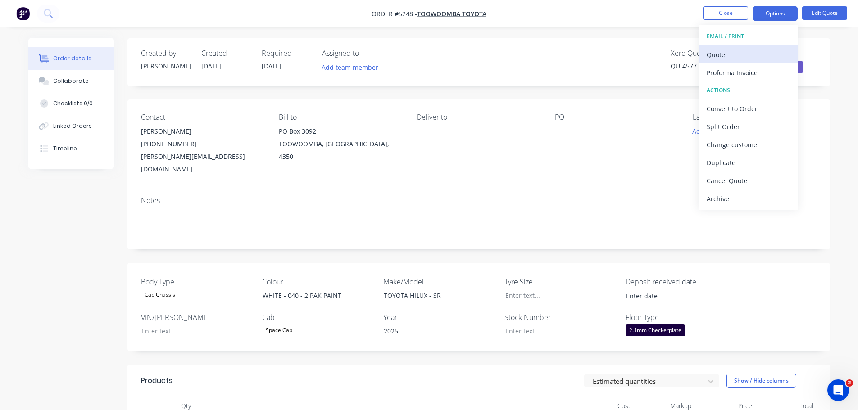
click at [726, 58] on div "Quote" at bounding box center [748, 54] width 83 height 13
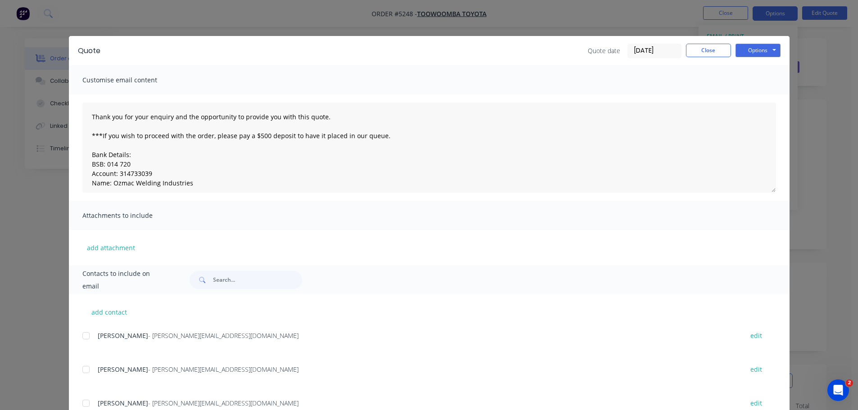
click at [82, 370] on div at bounding box center [86, 370] width 18 height 18
click at [760, 52] on button "Options" at bounding box center [758, 51] width 45 height 14
click at [755, 98] on button "Email" at bounding box center [765, 96] width 58 height 15
click at [764, 47] on button "Options" at bounding box center [758, 51] width 45 height 14
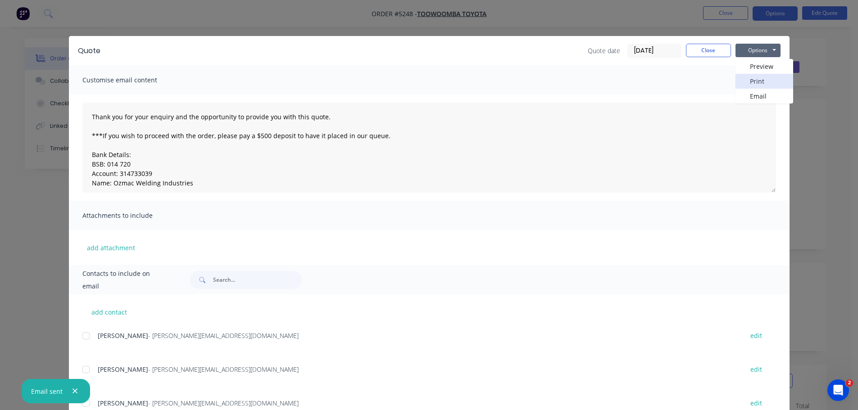
click at [755, 80] on button "Print" at bounding box center [765, 81] width 58 height 15
click at [710, 51] on button "Close" at bounding box center [708, 51] width 45 height 14
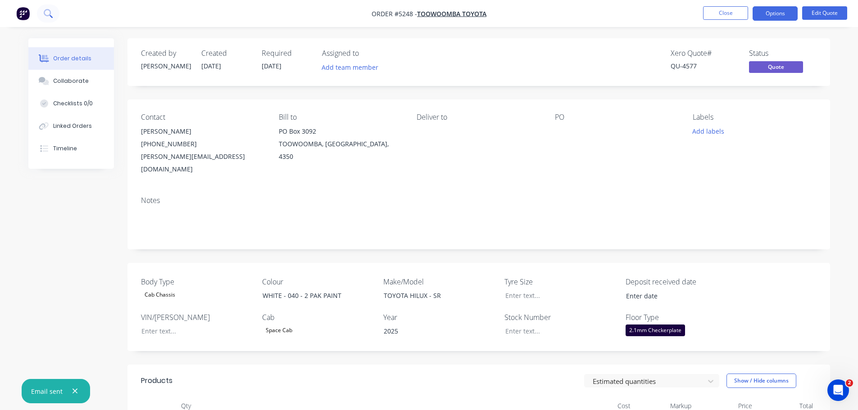
click at [47, 14] on icon at bounding box center [48, 13] width 9 height 9
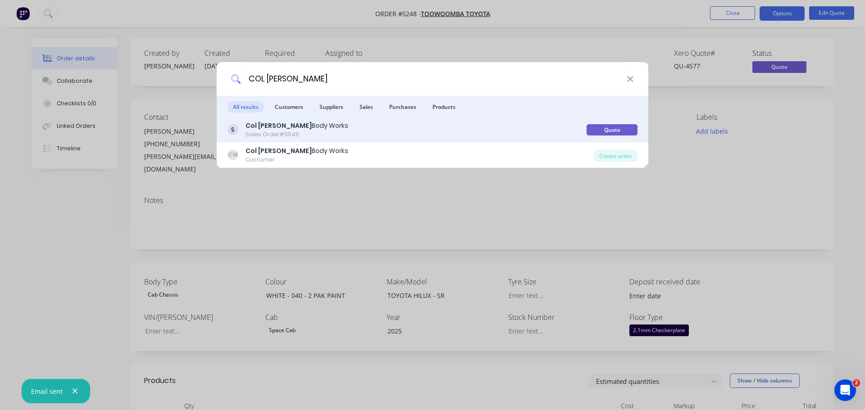
type input "COL WILKIE"
click at [296, 134] on div "Sales Order #5049" at bounding box center [297, 135] width 103 height 8
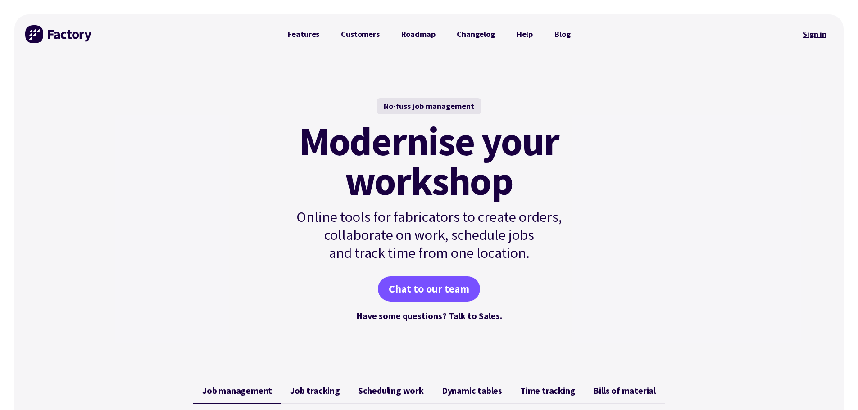
drag, startPoint x: 0, startPoint y: 0, endPoint x: 827, endPoint y: 34, distance: 828.0
click at [827, 34] on link "Sign in" at bounding box center [815, 34] width 36 height 21
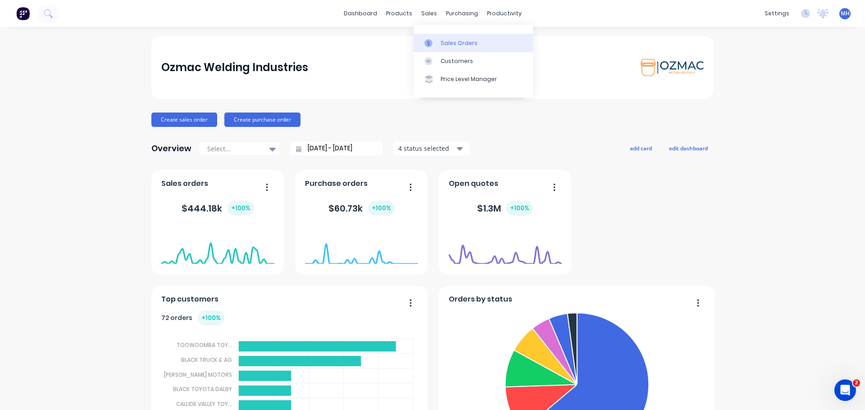
click at [448, 45] on div "Sales Orders" at bounding box center [459, 43] width 37 height 8
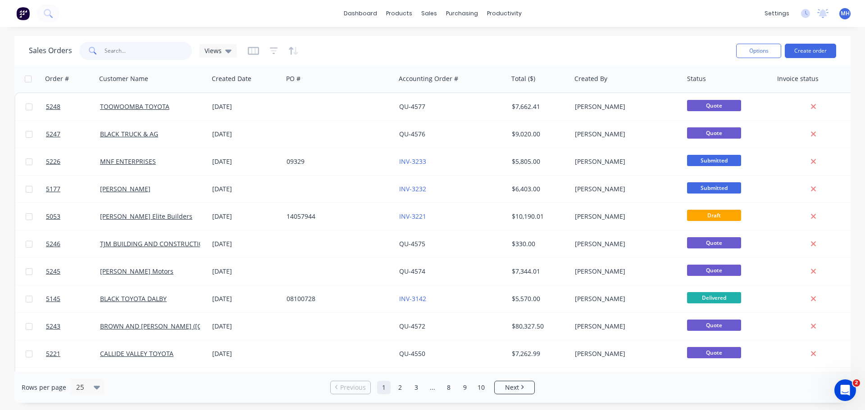
click at [134, 57] on input "text" at bounding box center [149, 51] width 88 height 18
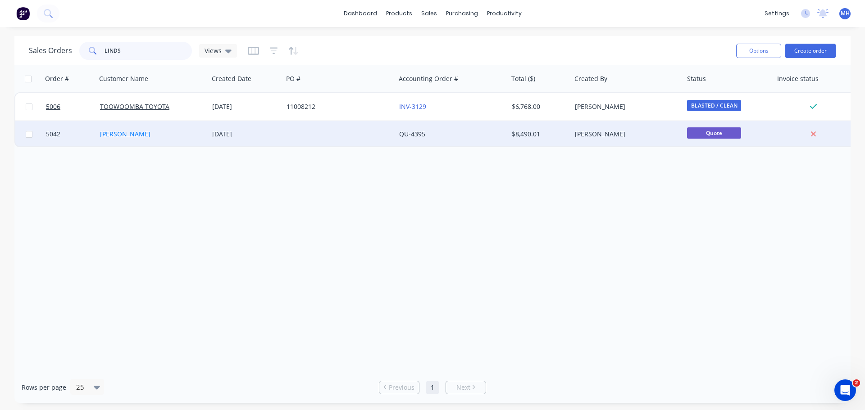
type input "LINDS"
click at [127, 134] on link "[PERSON_NAME]" at bounding box center [125, 134] width 50 height 9
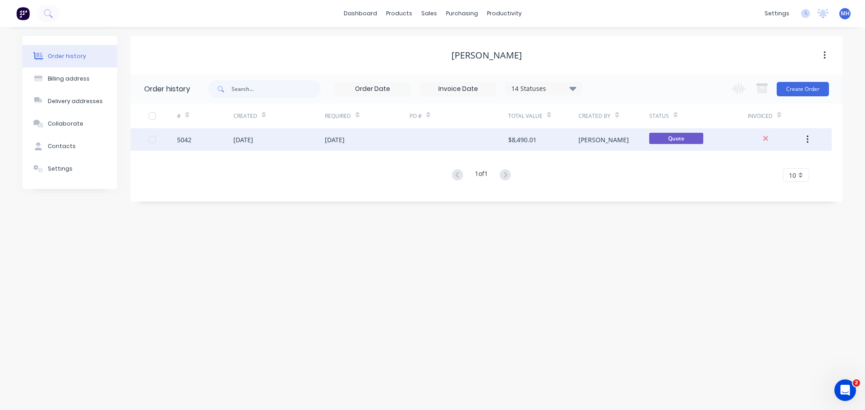
click at [253, 139] on div "[DATE]" at bounding box center [243, 139] width 20 height 9
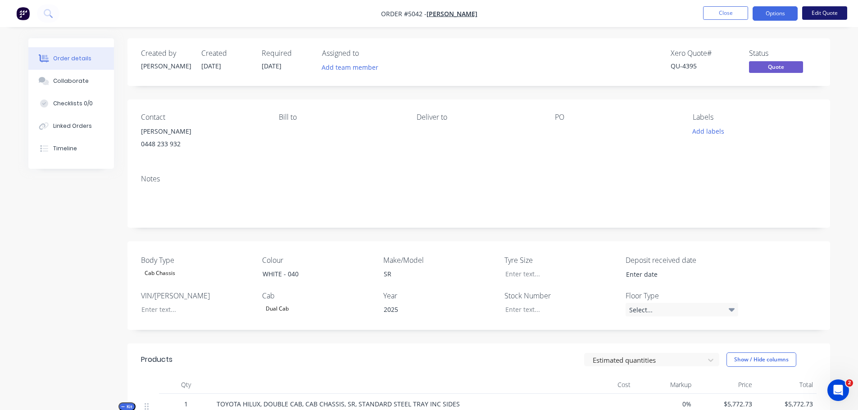
click at [825, 15] on button "Edit Quote" at bounding box center [825, 13] width 45 height 14
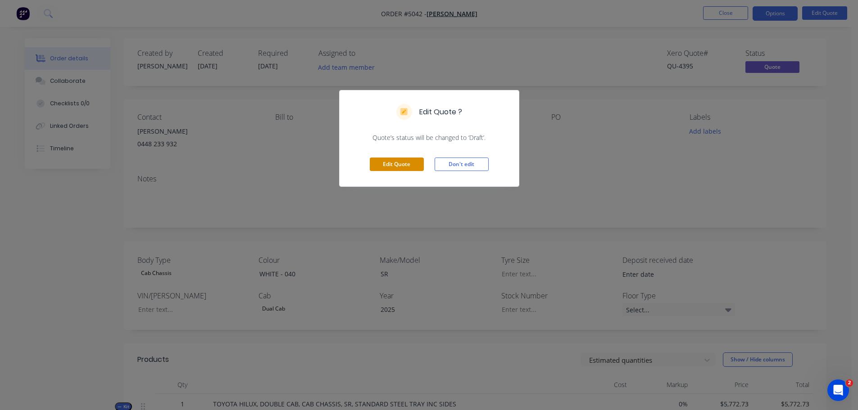
click at [407, 163] on button "Edit Quote" at bounding box center [397, 165] width 54 height 14
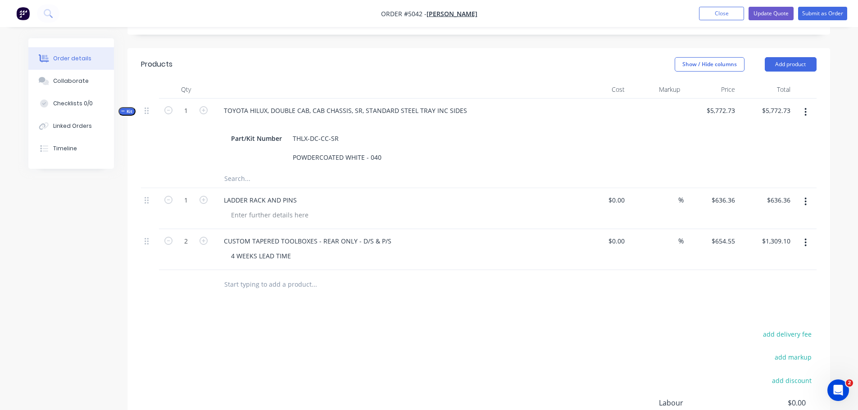
scroll to position [315, 0]
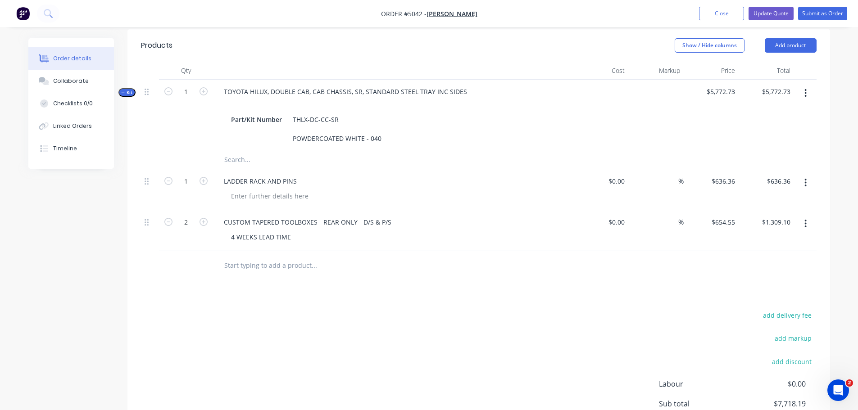
click at [299, 237] on div "4 WEEKS LEAD TIME" at bounding box center [397, 237] width 346 height 13
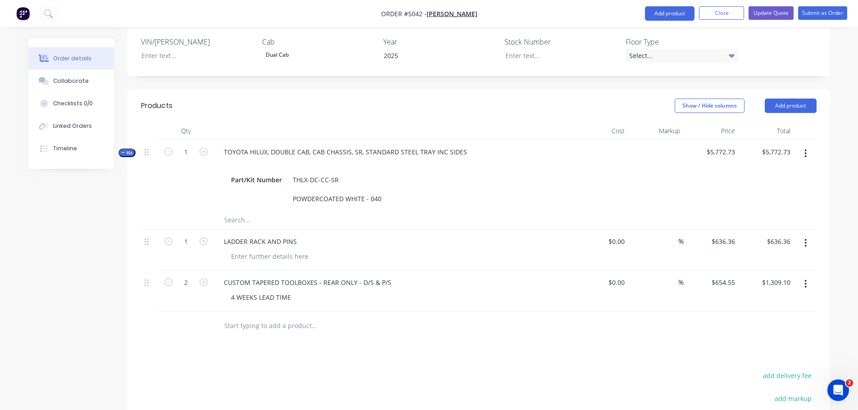
scroll to position [360, 0]
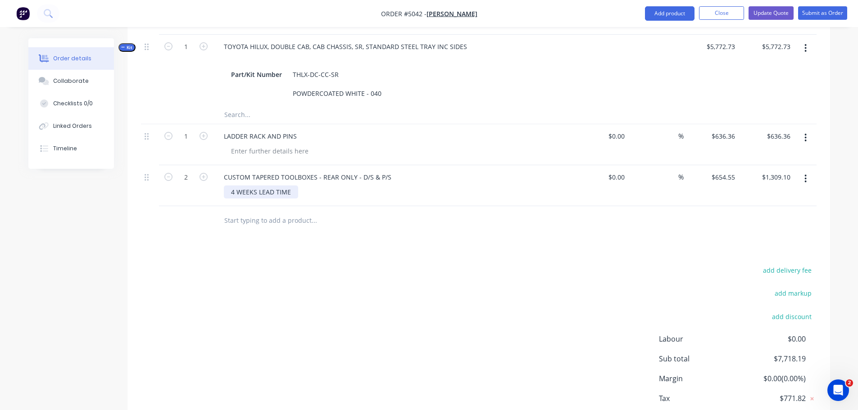
click at [258, 195] on div "4 WEEKS LEAD TIME" at bounding box center [261, 192] width 74 height 13
drag, startPoint x: 294, startPoint y: 191, endPoint x: 224, endPoint y: 191, distance: 70.3
click at [224, 191] on div "4 WEEKS LEAD TIME" at bounding box center [261, 192] width 74 height 13
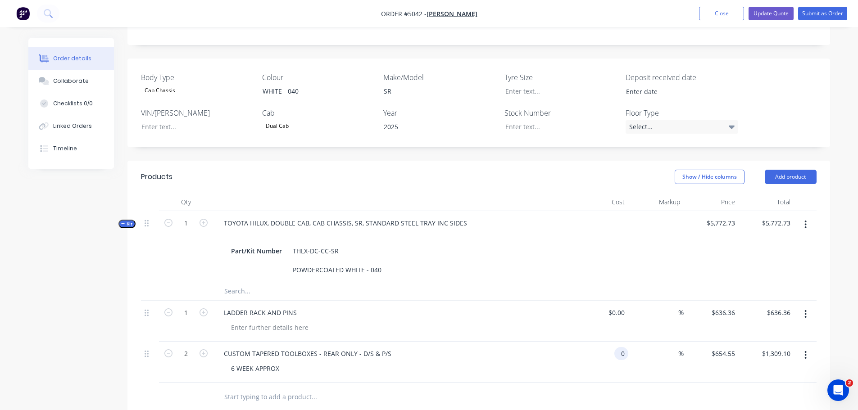
scroll to position [270, 0]
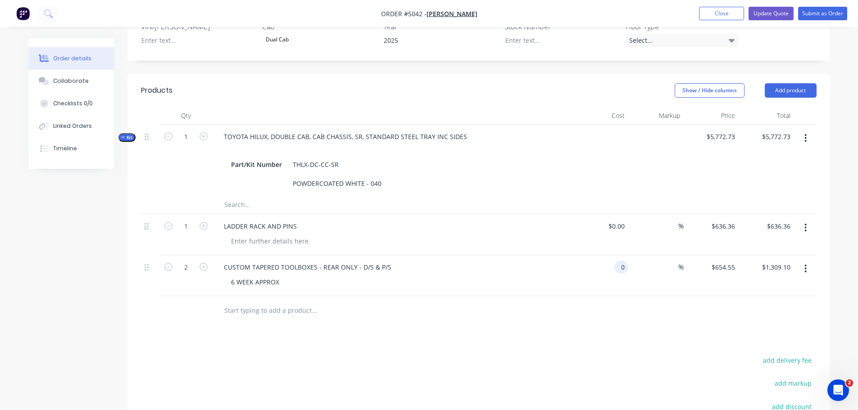
type input "$0.00"
click at [548, 262] on div "CUSTOM TAPERED TOOLBOXES - REAR ONLY - D/S & P/S" at bounding box center [393, 267] width 353 height 13
click at [782, 93] on button "Add product" at bounding box center [791, 90] width 52 height 14
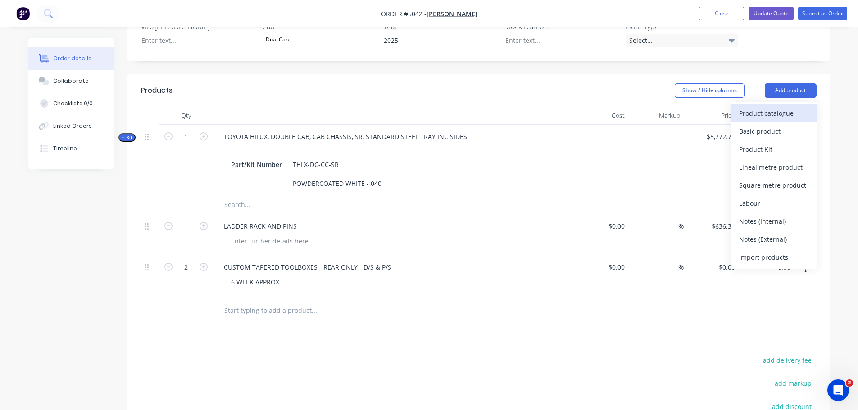
click at [771, 116] on div "Product catalogue" at bounding box center [773, 113] width 69 height 13
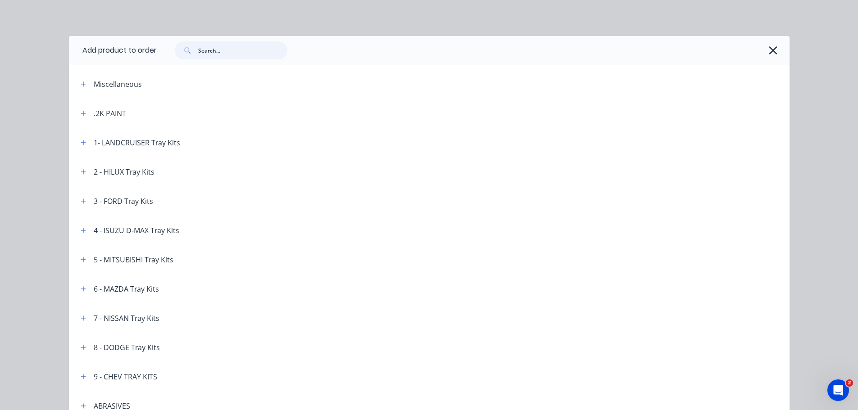
click at [201, 57] on input "text" at bounding box center [242, 50] width 89 height 18
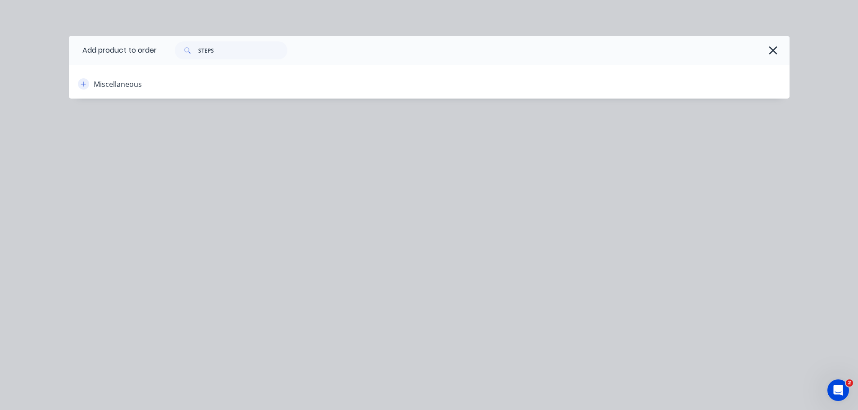
click at [81, 85] on icon "button" at bounding box center [83, 84] width 5 height 6
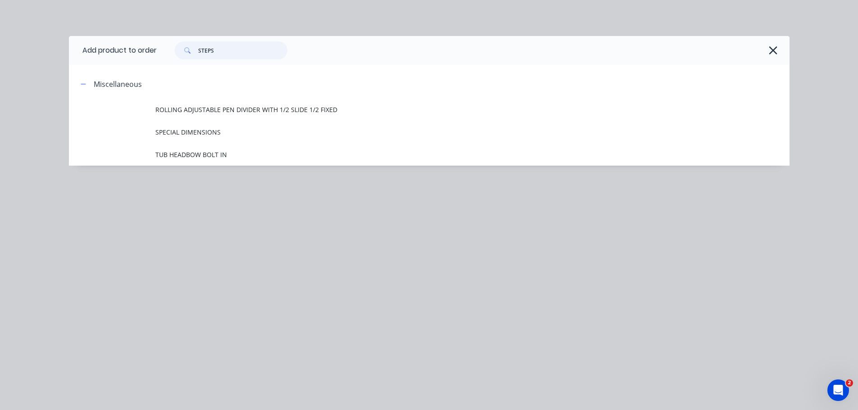
drag, startPoint x: 229, startPoint y: 53, endPoint x: 185, endPoint y: 53, distance: 44.2
click at [185, 53] on div "STEPS" at bounding box center [231, 50] width 113 height 18
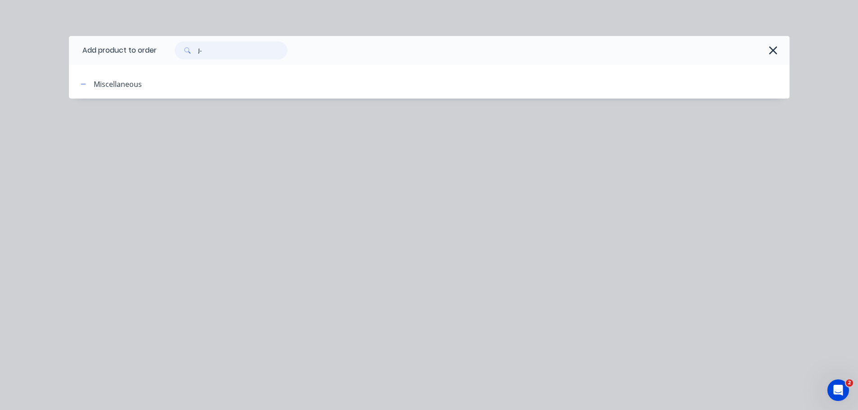
type input "J"
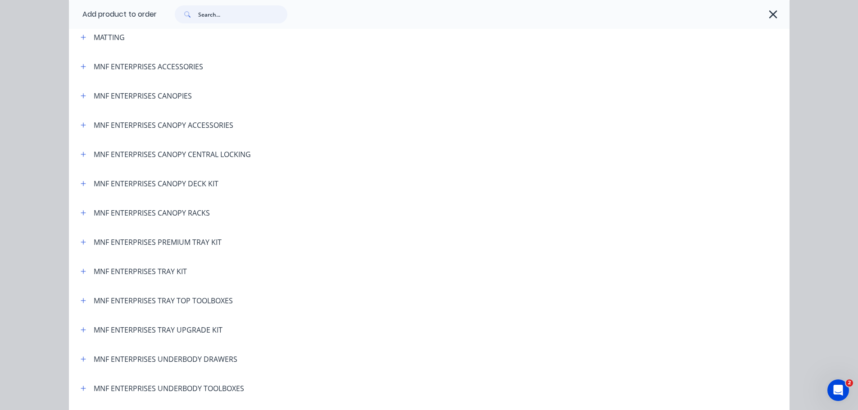
scroll to position [1938, 0]
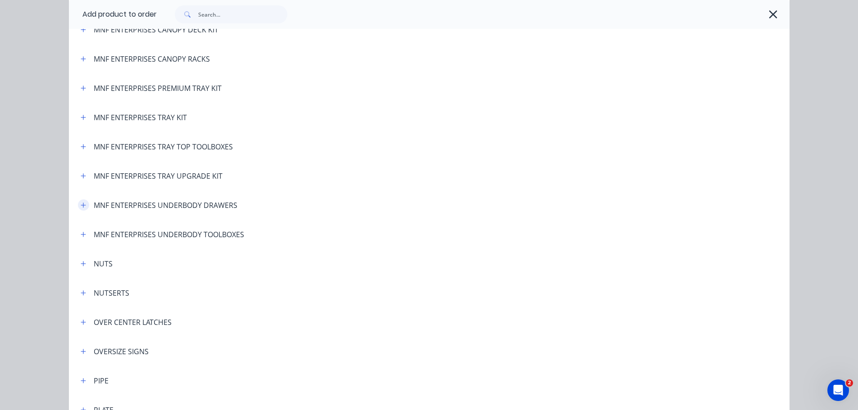
click at [81, 205] on icon "button" at bounding box center [83, 205] width 5 height 5
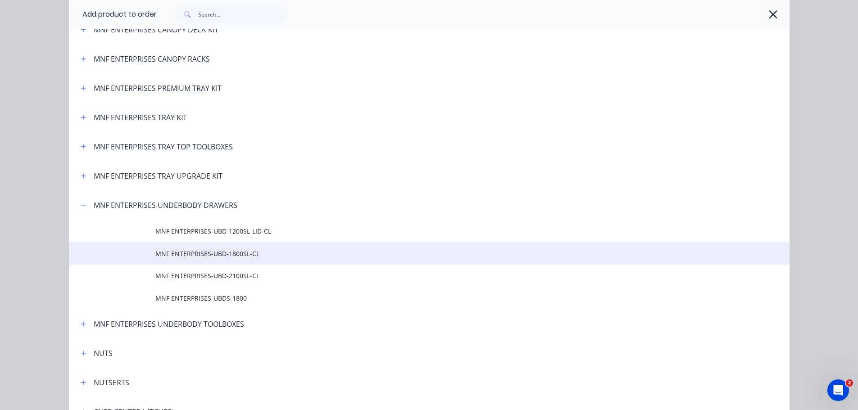
click at [190, 258] on span "MNF ENTERPRISES-UBD-1800SL-CL" at bounding box center [408, 253] width 507 height 9
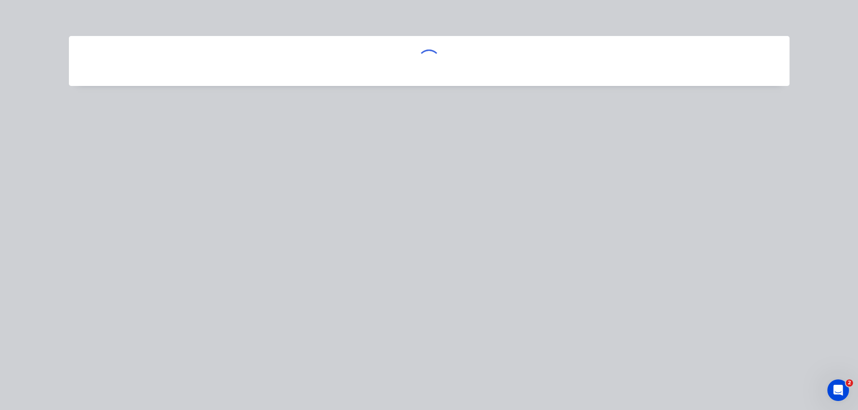
scroll to position [0, 0]
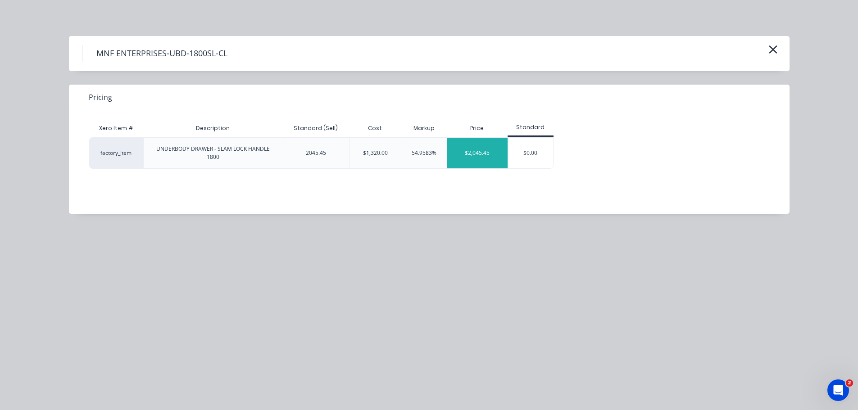
click at [482, 151] on div "$2,045.45" at bounding box center [477, 153] width 60 height 31
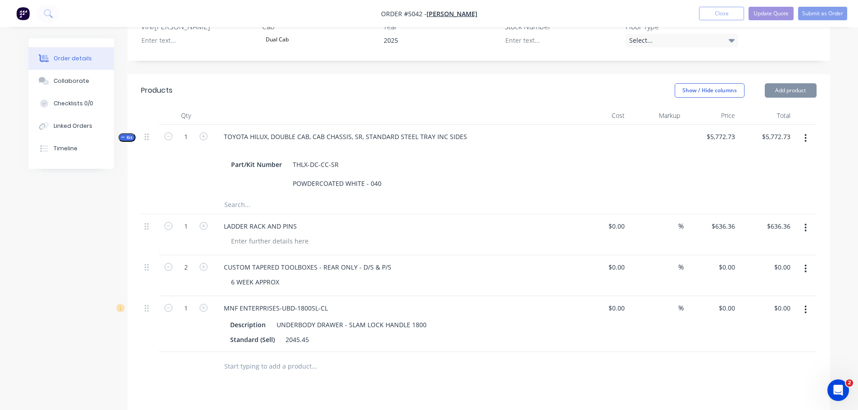
type input "$1,320.00"
type input "54.96"
type input "$2,045.45"
click at [282, 367] on input "text" at bounding box center [314, 367] width 180 height 18
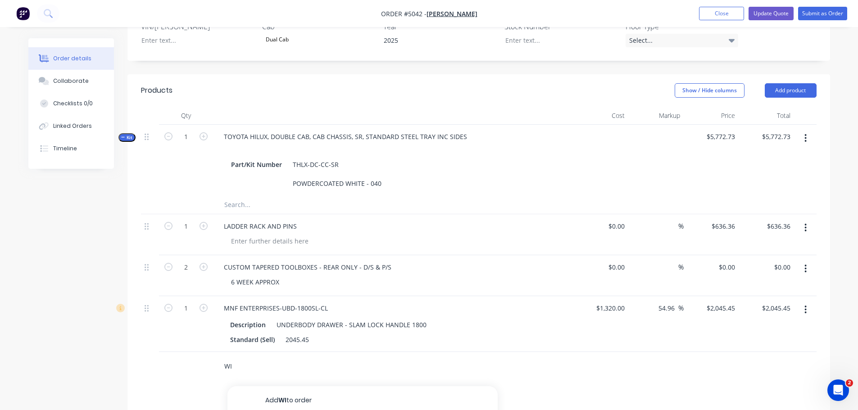
type input "W"
type input "E"
click at [300, 375] on input "CE" at bounding box center [314, 367] width 180 height 18
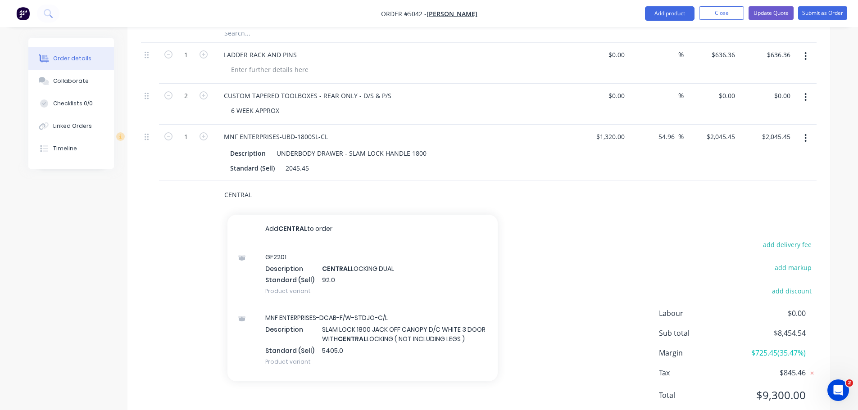
scroll to position [426, 0]
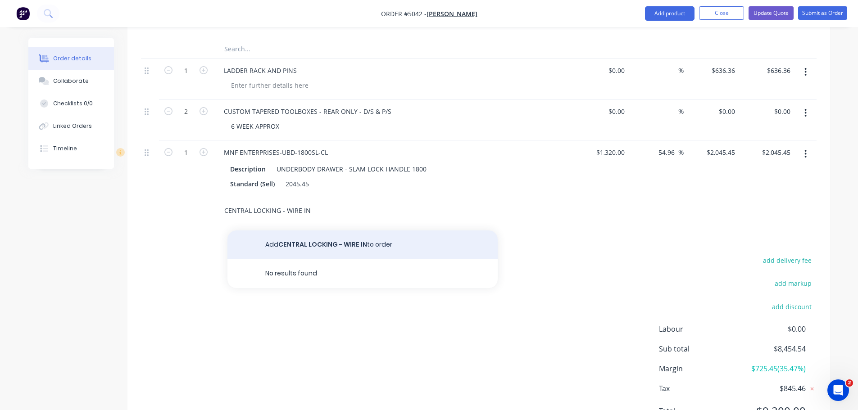
type input "CENTRAL LOCKING - WIRE IN"
click at [383, 246] on button "Add CENTRAL LOCKING - WIRE IN to order" at bounding box center [363, 245] width 270 height 29
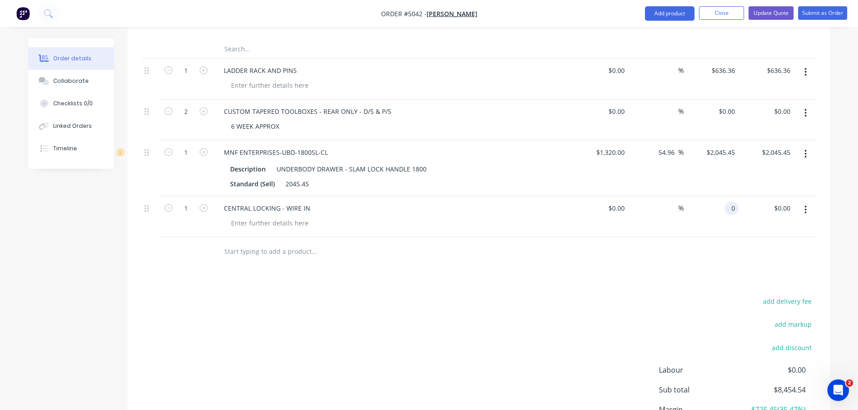
click at [728, 209] on div "0 0" at bounding box center [732, 208] width 14 height 13
type input "$272.73"
click at [262, 254] on input "text" at bounding box center [314, 252] width 180 height 18
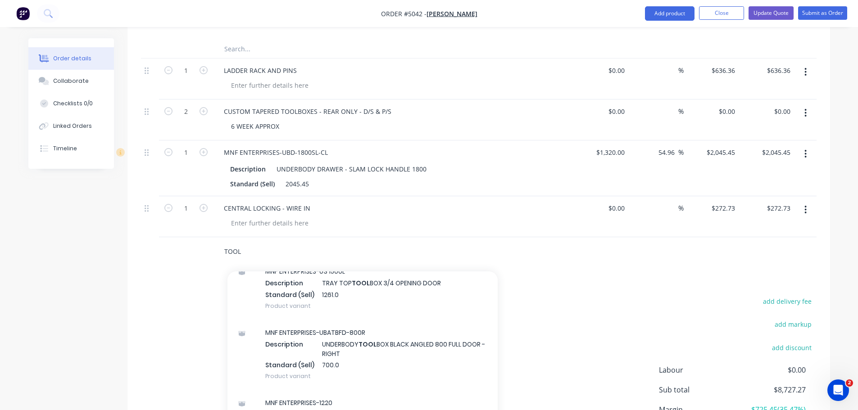
scroll to position [1757, 0]
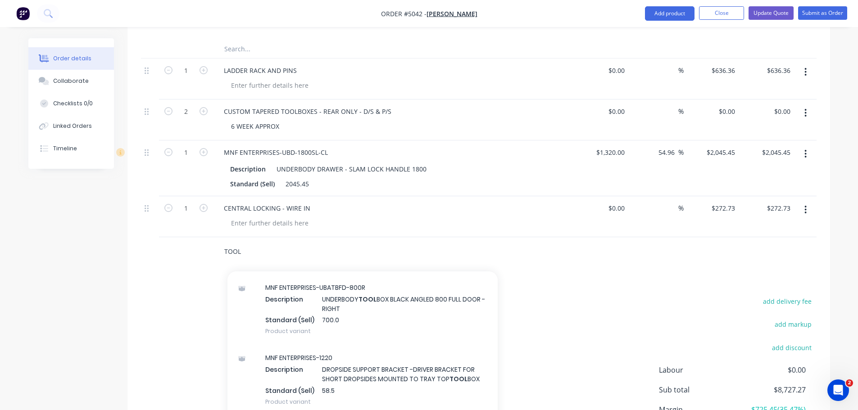
drag, startPoint x: 258, startPoint y: 252, endPoint x: 219, endPoint y: 256, distance: 39.4
click at [219, 256] on div "TOOL Add TOOL to order TOOL BOX - 600 STD BP3 Product TOOL BOX - 800 STD BP1 Pr…" at bounding box center [352, 252] width 270 height 18
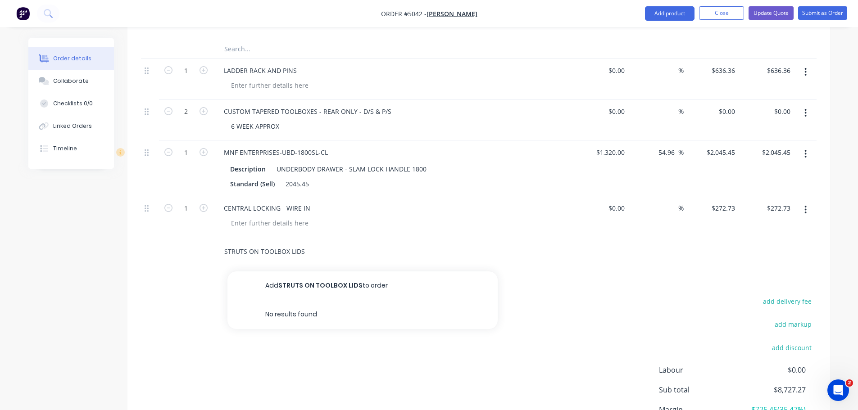
type input "STRUTS ON TOOLBOX LIDS"
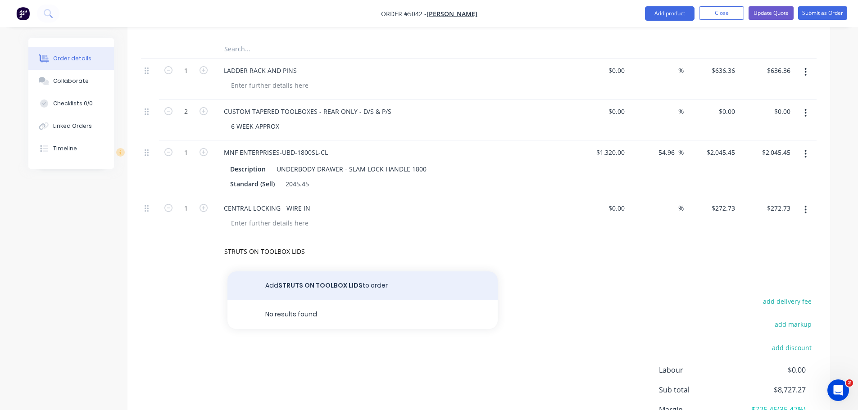
click at [306, 288] on button "Add STRUTS ON TOOLBOX LIDS to order" at bounding box center [363, 286] width 270 height 29
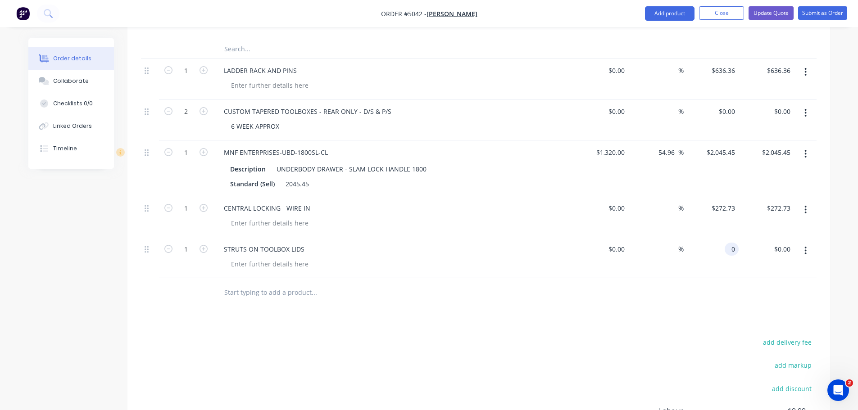
click at [722, 251] on div "0 0" at bounding box center [711, 257] width 55 height 41
type input "$150.00"
click at [201, 251] on icon "button" at bounding box center [204, 249] width 8 height 8
type input "2"
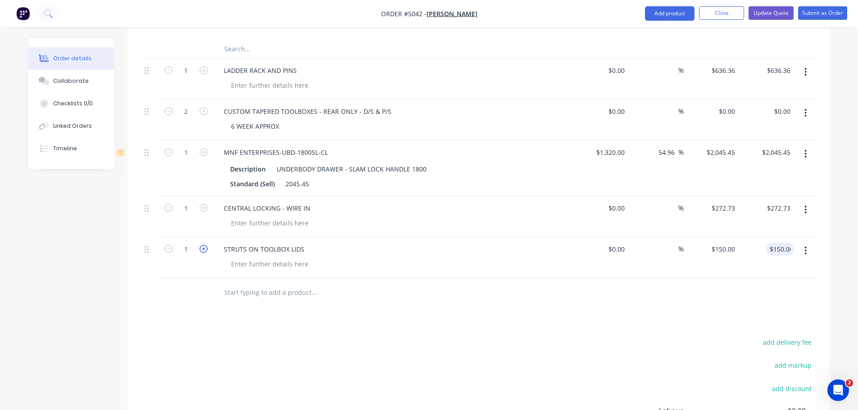
type input "$300.00"
click at [231, 290] on input "text" at bounding box center [314, 293] width 180 height 18
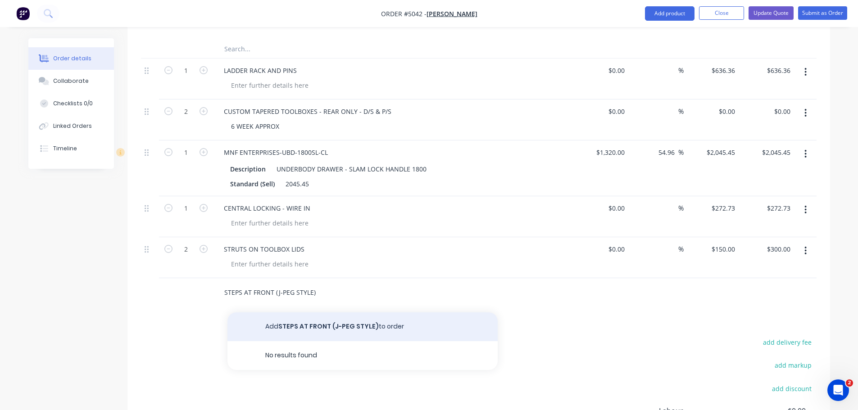
type input "STEPS AT FRONT (J-PEG STYLE)"
click at [299, 326] on button "Add STEPS AT FRONT (J-PEG STYLE) to order" at bounding box center [363, 327] width 270 height 29
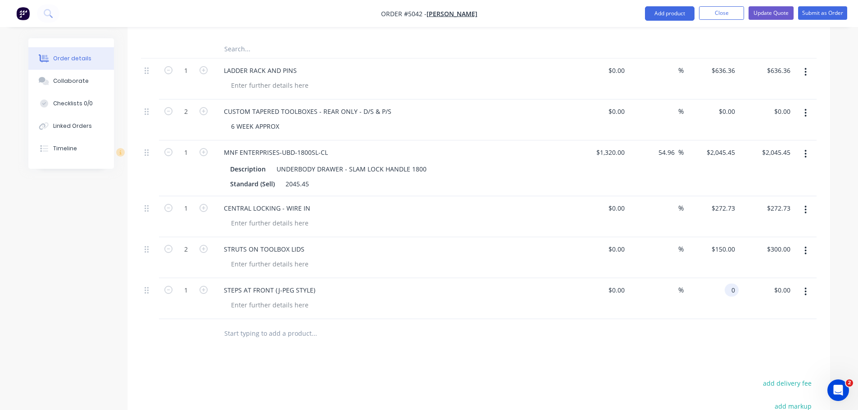
click at [724, 292] on div "0 0" at bounding box center [711, 298] width 55 height 41
type input "$63.64"
click at [204, 294] on icon "button" at bounding box center [204, 290] width 8 height 8
type input "2"
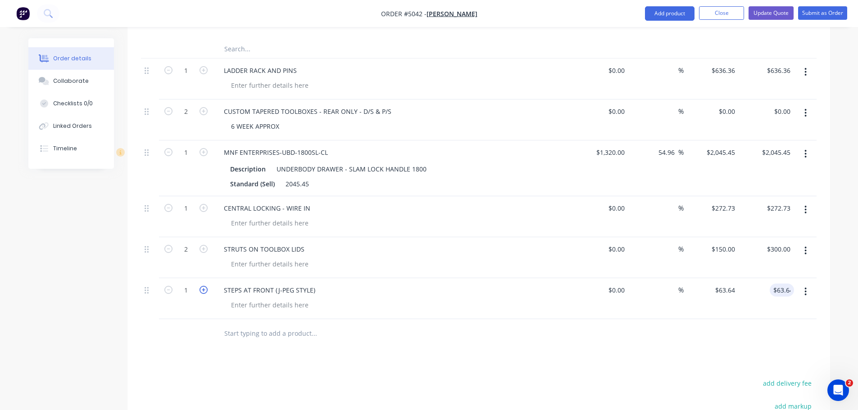
type input "$127.28"
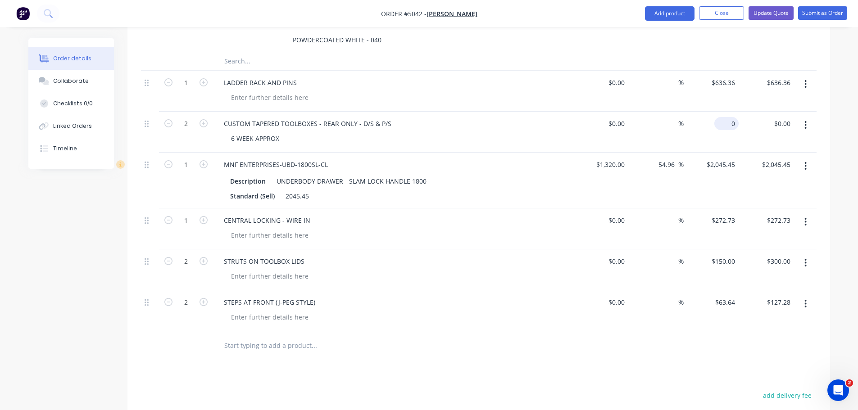
click at [721, 123] on div "0 $0.00" at bounding box center [711, 132] width 55 height 41
type input "$654.55"
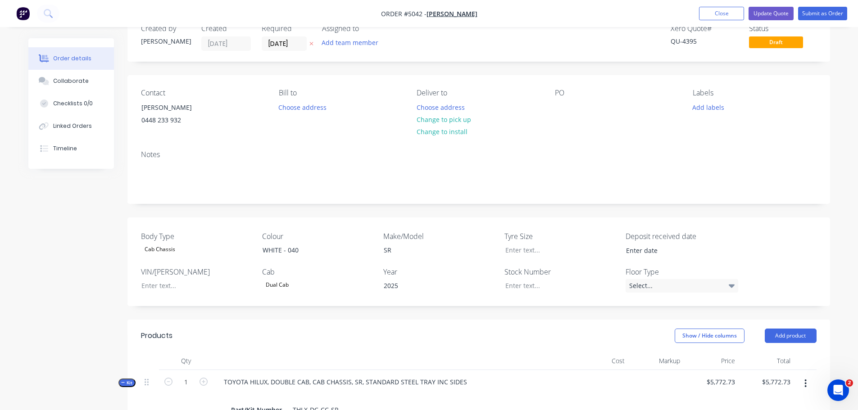
scroll to position [0, 0]
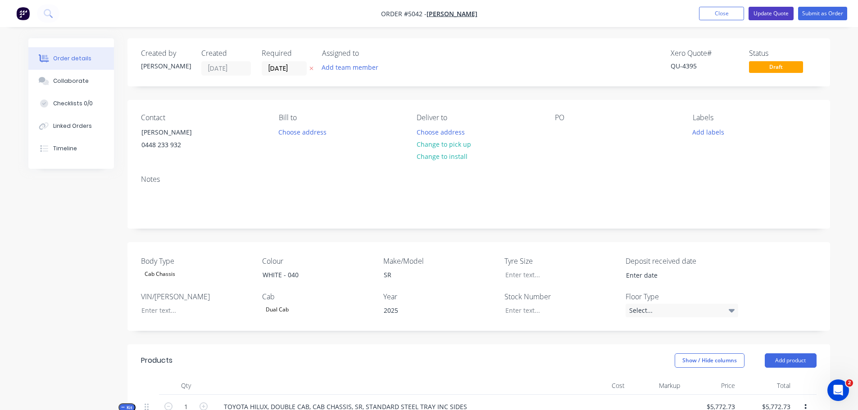
type input "$1,309.10"
click at [772, 14] on button "Update Quote" at bounding box center [771, 14] width 45 height 14
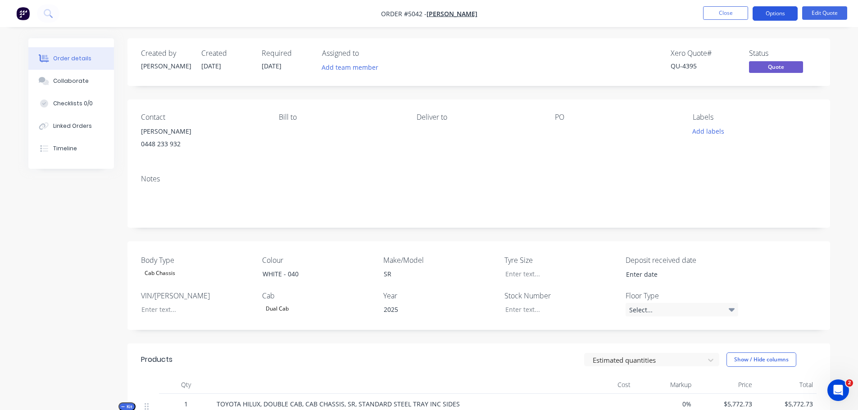
click at [768, 11] on button "Options" at bounding box center [775, 13] width 45 height 14
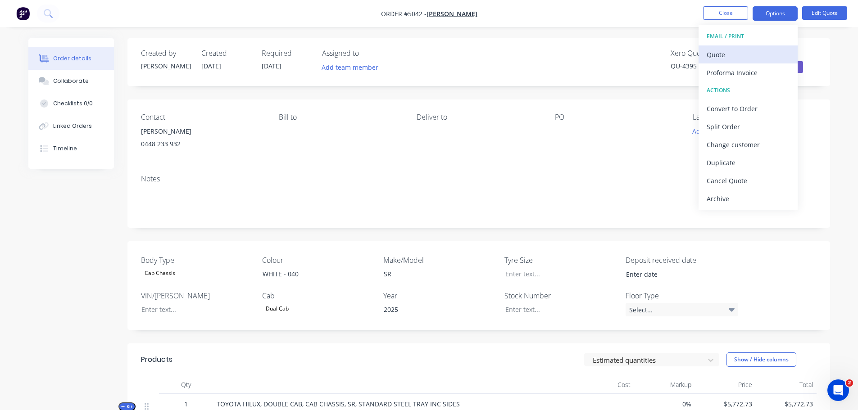
click at [731, 55] on div "Quote" at bounding box center [748, 54] width 83 height 13
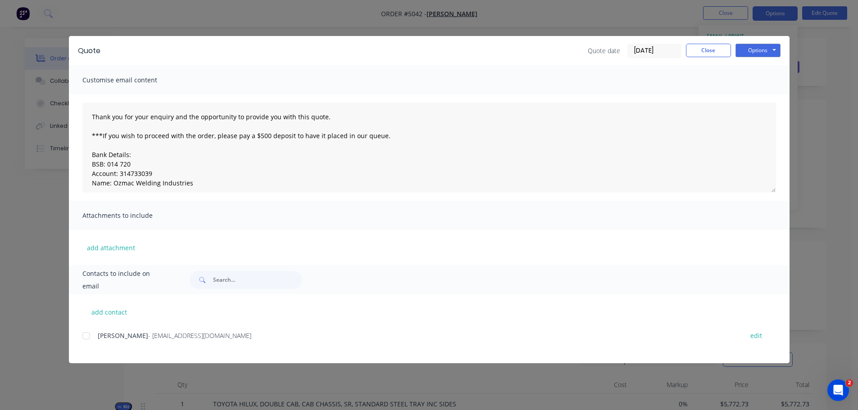
click at [85, 337] on div at bounding box center [86, 336] width 18 height 18
click at [759, 51] on button "Options" at bounding box center [758, 51] width 45 height 14
click at [757, 96] on button "Email" at bounding box center [765, 96] width 58 height 15
click at [753, 46] on button "Options" at bounding box center [758, 51] width 45 height 14
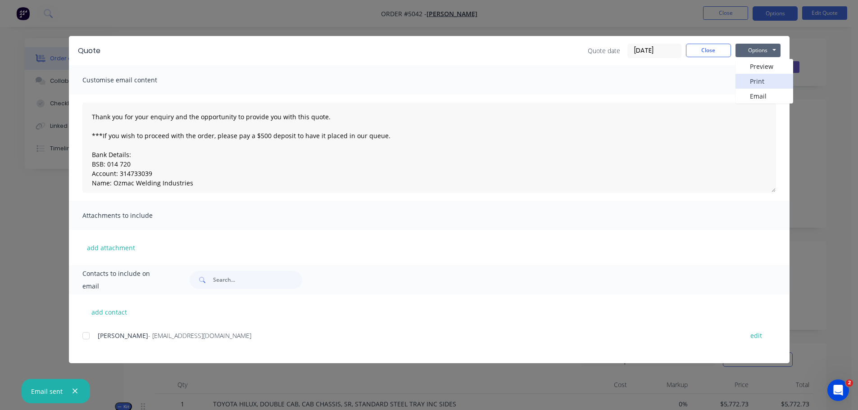
click at [756, 82] on button "Print" at bounding box center [765, 81] width 58 height 15
click at [711, 49] on button "Close" at bounding box center [708, 51] width 45 height 14
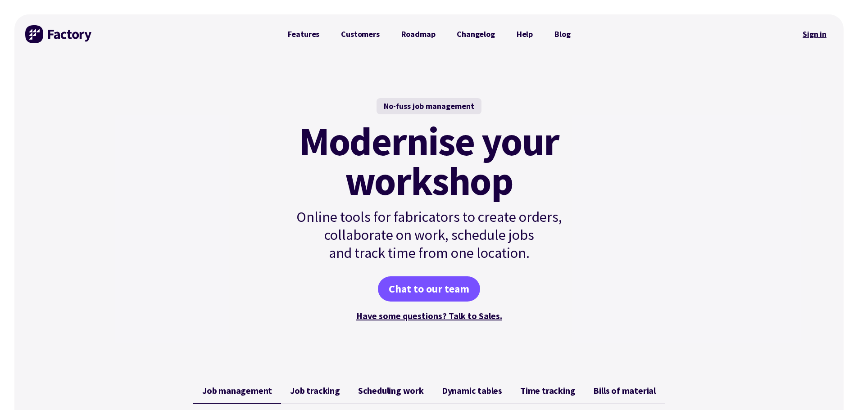
click at [820, 28] on link "Sign in" at bounding box center [815, 34] width 36 height 21
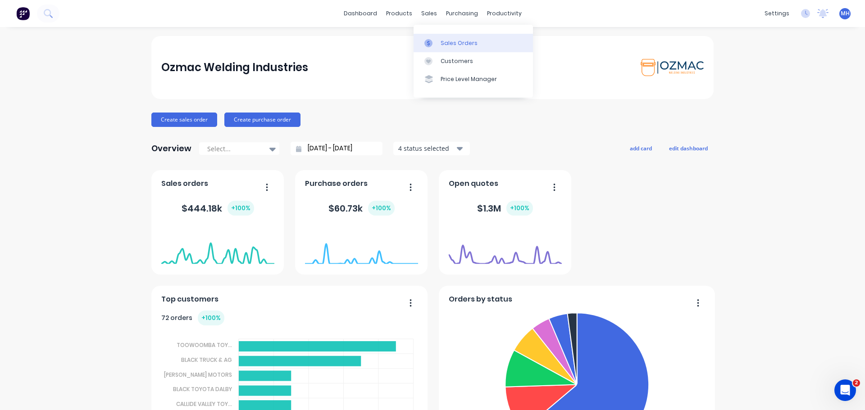
click at [448, 44] on div "Sales Orders" at bounding box center [459, 43] width 37 height 8
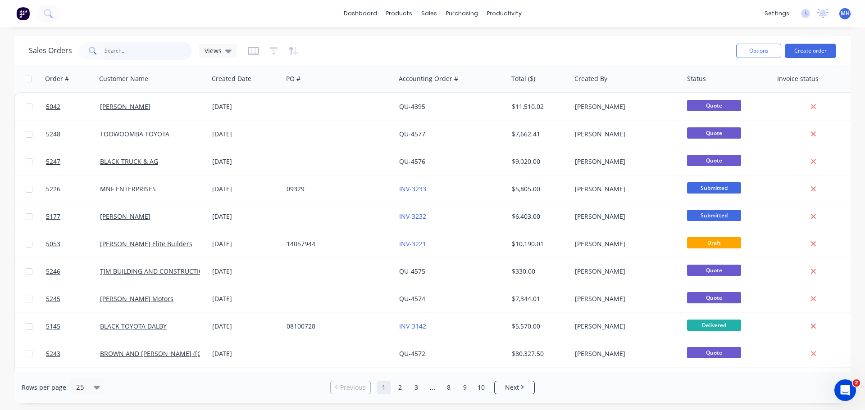
click at [150, 49] on input "text" at bounding box center [149, 51] width 88 height 18
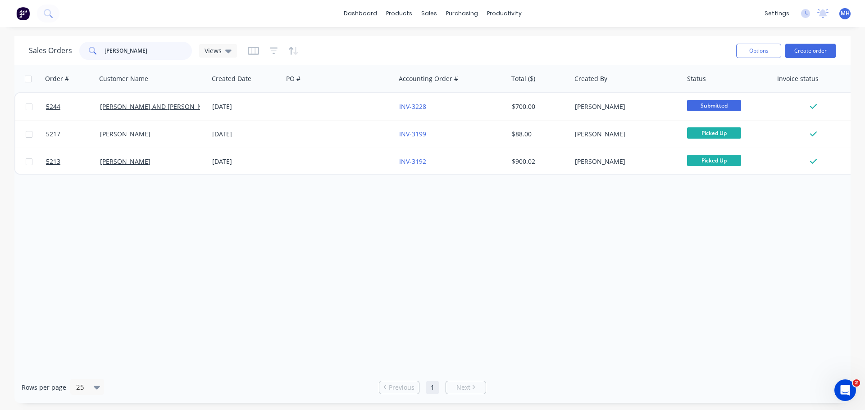
drag, startPoint x: 131, startPoint y: 50, endPoint x: 88, endPoint y: 50, distance: 42.8
click at [88, 50] on div "SCOTT" at bounding box center [135, 51] width 113 height 18
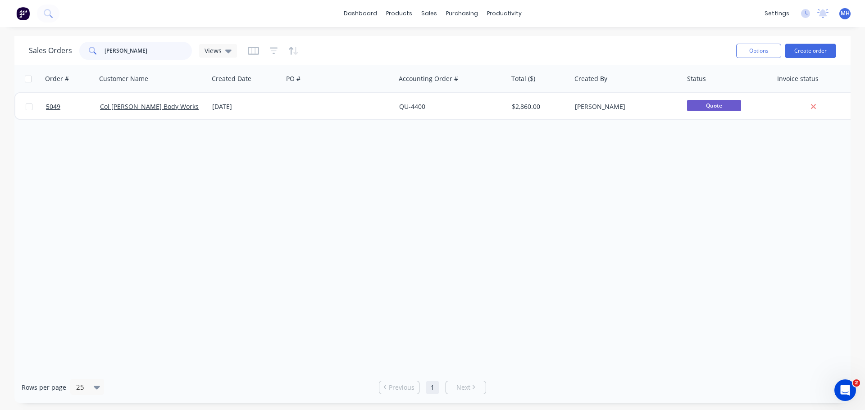
drag, startPoint x: 142, startPoint y: 51, endPoint x: 67, endPoint y: 50, distance: 75.7
click at [67, 50] on div "Sales Orders COL WILKI Views" at bounding box center [133, 51] width 208 height 18
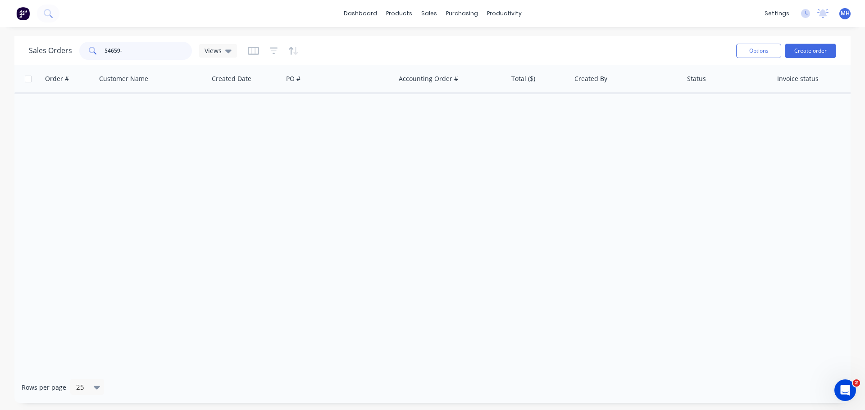
type input "54659-1"
drag, startPoint x: 141, startPoint y: 54, endPoint x: 69, endPoint y: 61, distance: 72.0
click at [70, 61] on div "Sales Orders 54659-1 Views" at bounding box center [379, 51] width 700 height 22
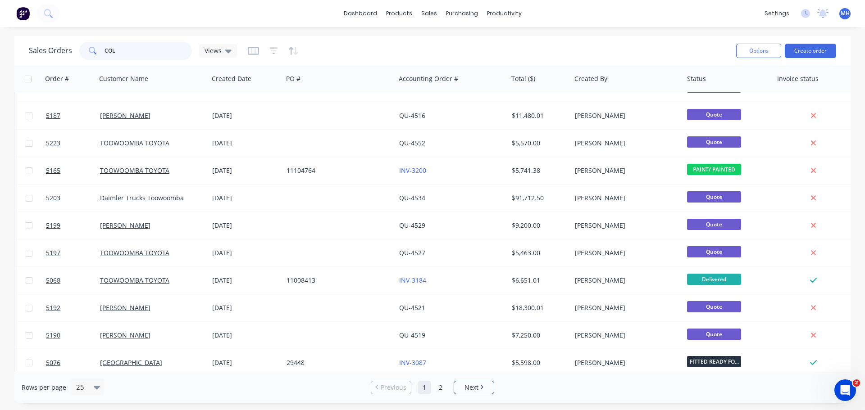
scroll to position [406, 0]
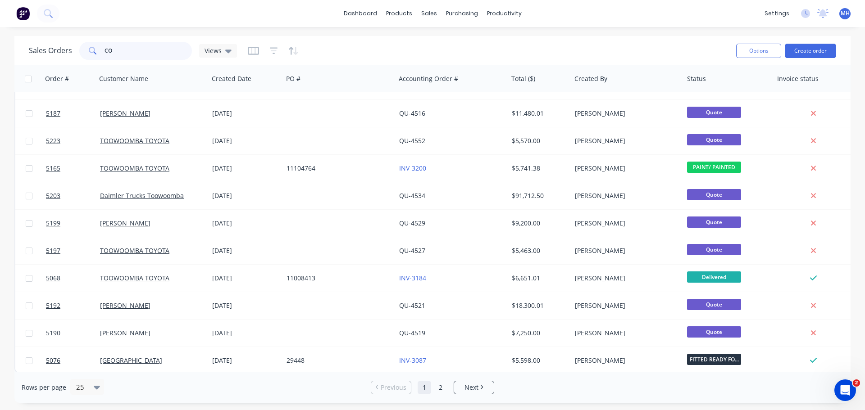
type input "C"
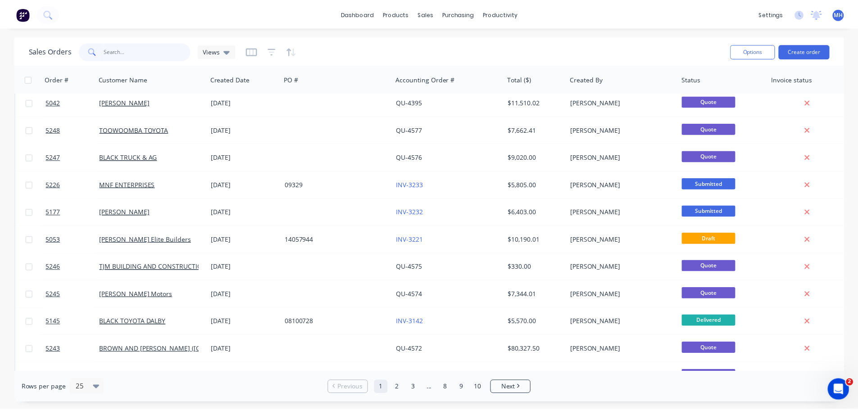
scroll to position [0, 0]
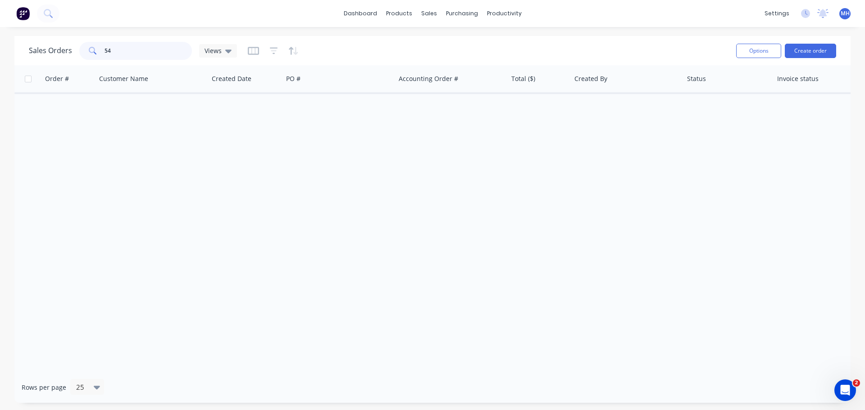
type input "5"
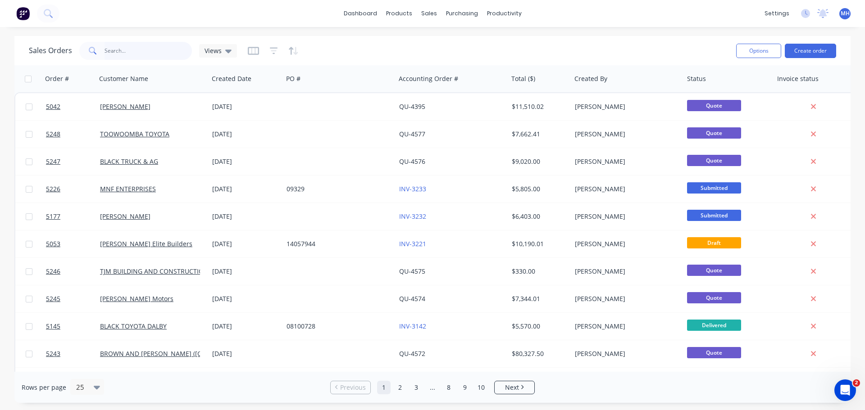
click at [141, 51] on input "text" at bounding box center [149, 51] width 88 height 18
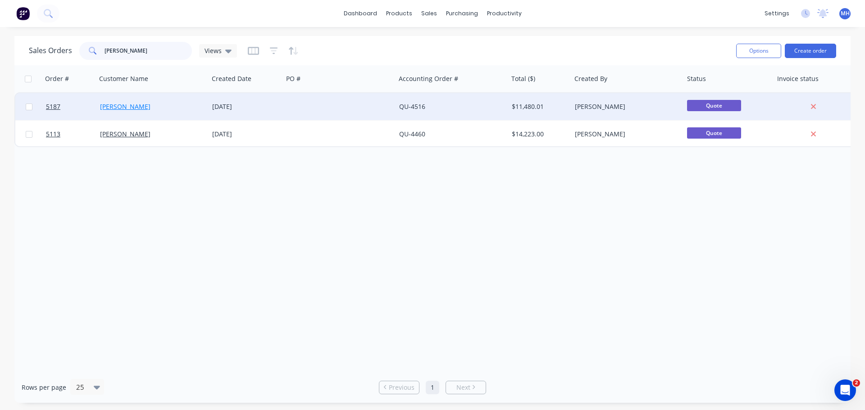
type input "DEAN"
click at [137, 107] on link "DEAM DOMROW" at bounding box center [125, 106] width 50 height 9
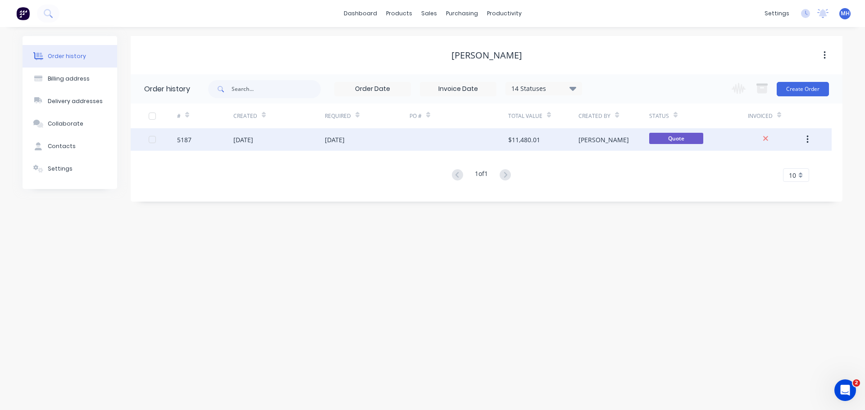
click at [253, 141] on div "12 Sep 2025" at bounding box center [243, 139] width 20 height 9
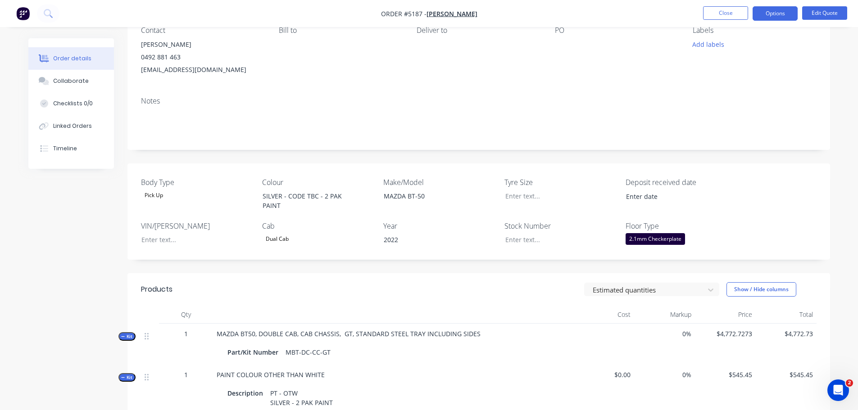
scroll to position [6, 0]
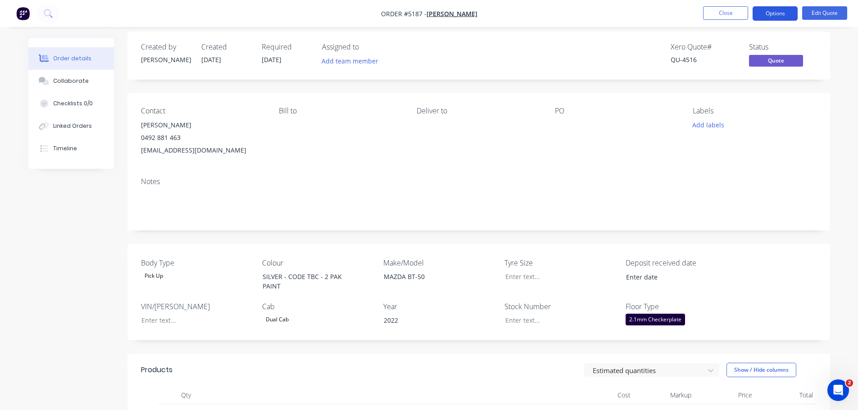
click at [771, 12] on button "Options" at bounding box center [775, 13] width 45 height 14
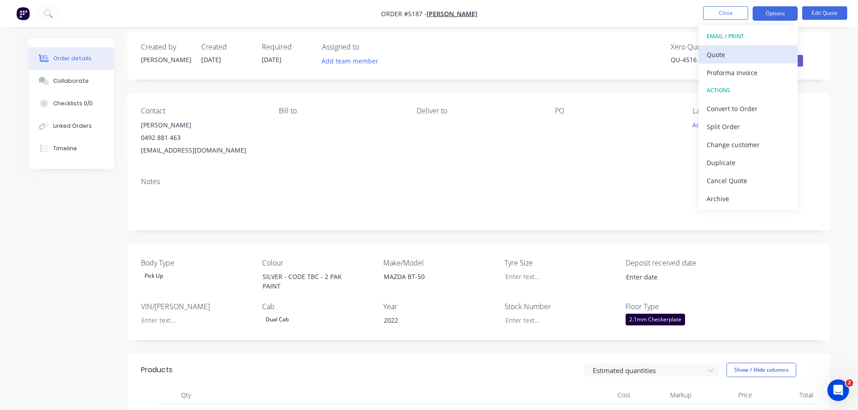
click at [747, 56] on div "Quote" at bounding box center [748, 54] width 83 height 13
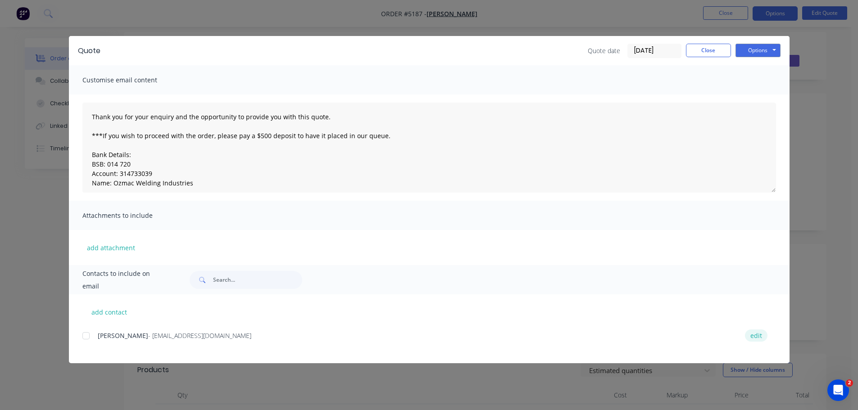
click at [761, 334] on button "edit" at bounding box center [756, 336] width 23 height 12
select select "AU"
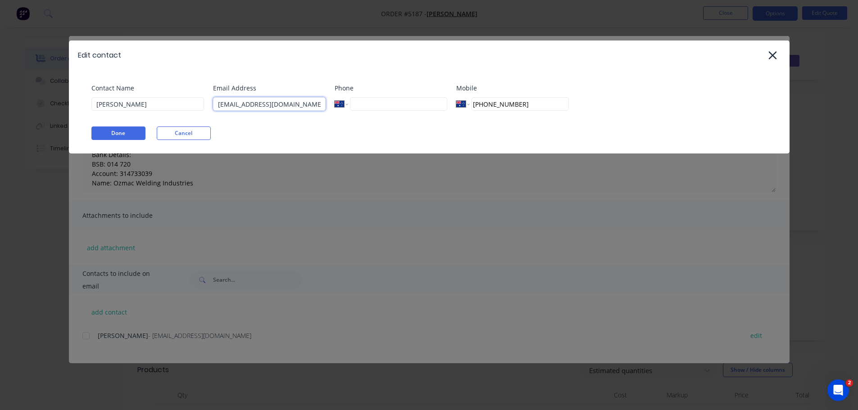
click at [233, 108] on input "deamdomrow1975@gmail.com" at bounding box center [269, 104] width 113 height 14
type input "deandomrow1975@gmail.com"
click at [132, 133] on button "Done" at bounding box center [118, 134] width 54 height 14
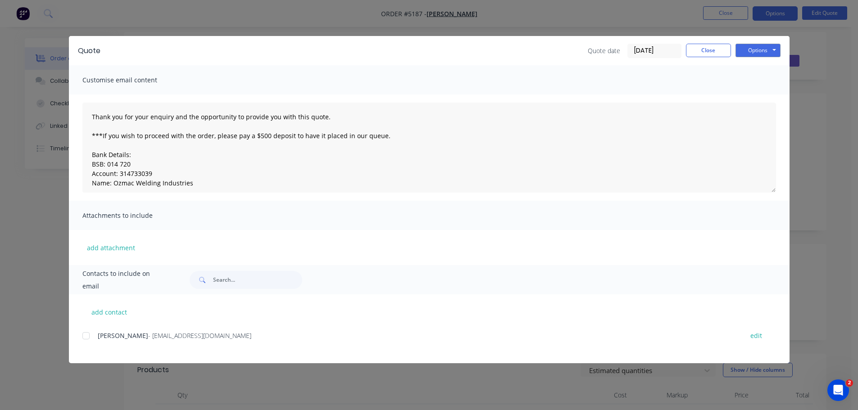
click at [85, 337] on div at bounding box center [86, 336] width 18 height 18
click at [761, 53] on button "Options" at bounding box center [758, 51] width 45 height 14
click at [762, 95] on button "Email" at bounding box center [765, 96] width 58 height 15
click at [721, 53] on button "Close" at bounding box center [708, 51] width 45 height 14
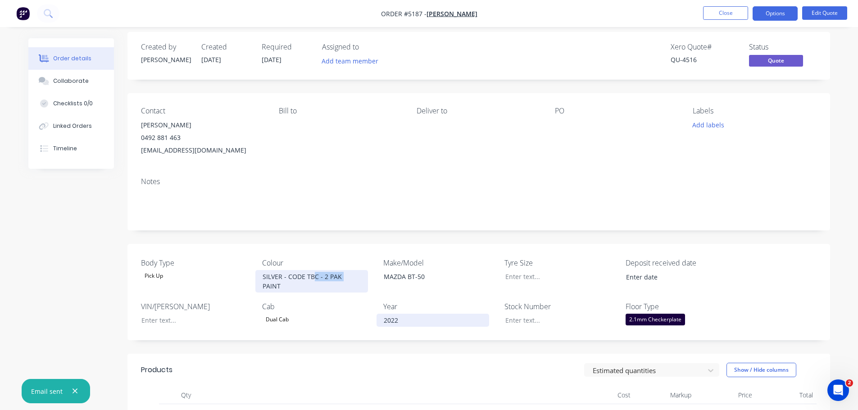
click at [363, 295] on div "Body Type Pick Up Colour SILVER - CODE TBC - 2 PAK PAINT Make/Model MAZDA BT-50…" at bounding box center [479, 292] width 703 height 96
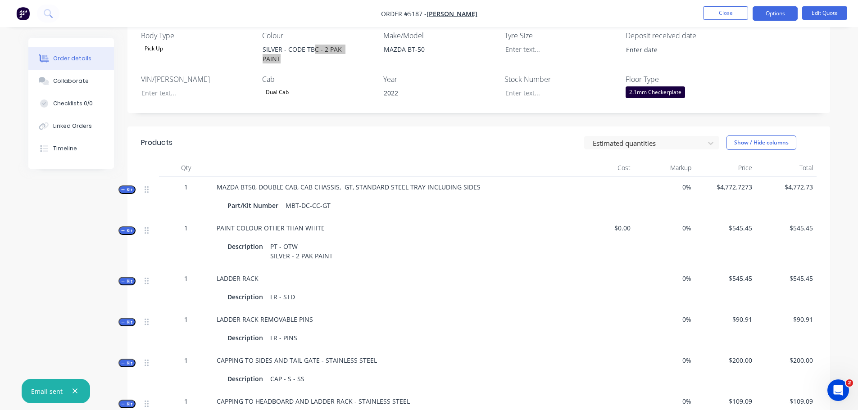
scroll to position [141, 0]
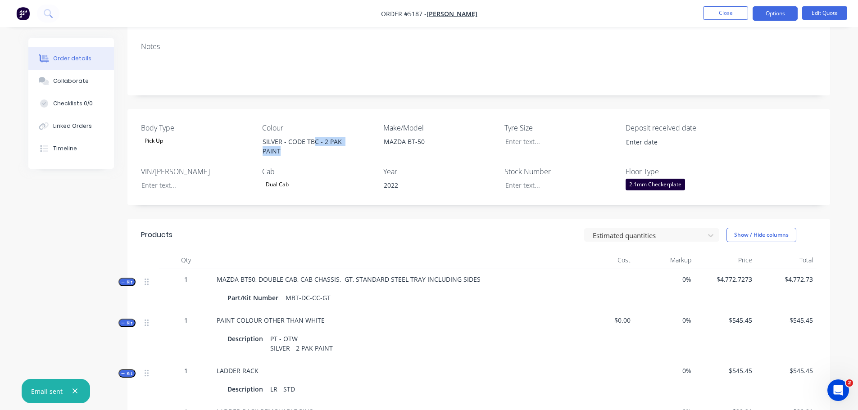
click at [317, 231] on div "Estimated quantities Show / Hide columns" at bounding box center [550, 235] width 532 height 14
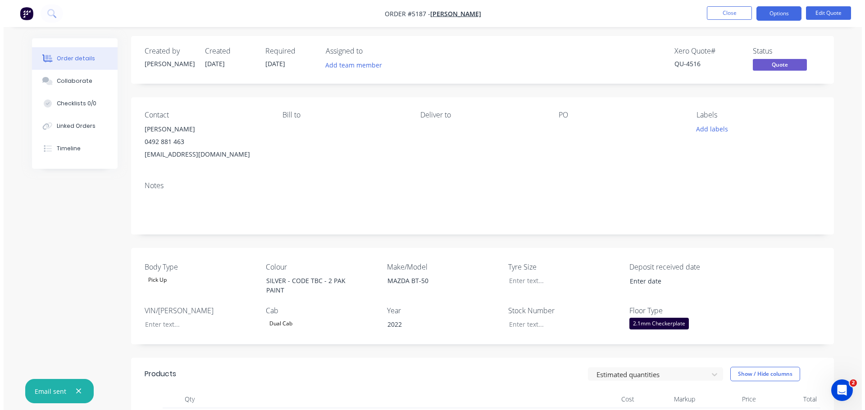
scroll to position [0, 0]
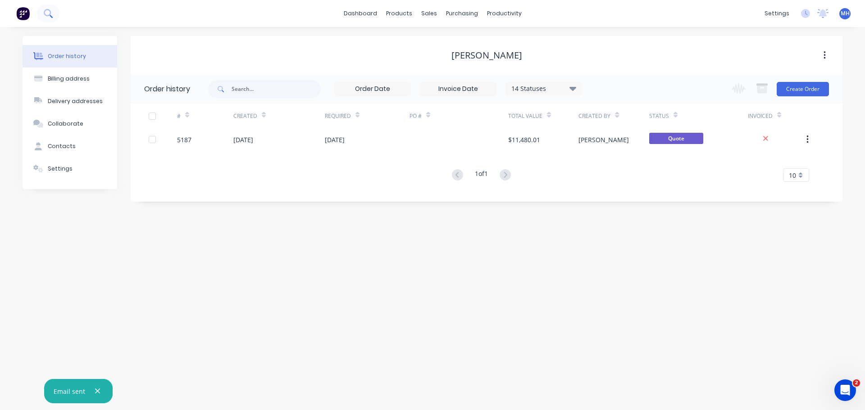
click at [49, 10] on icon at bounding box center [47, 12] width 7 height 7
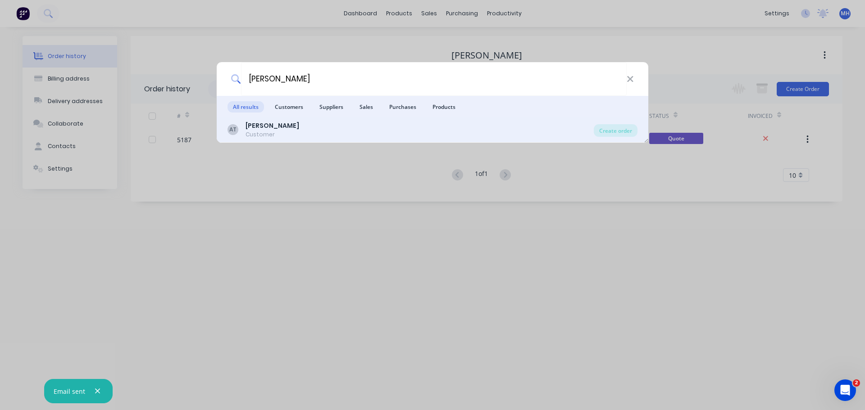
type input "alex taylor"
click at [277, 134] on div "Customer" at bounding box center [273, 135] width 54 height 8
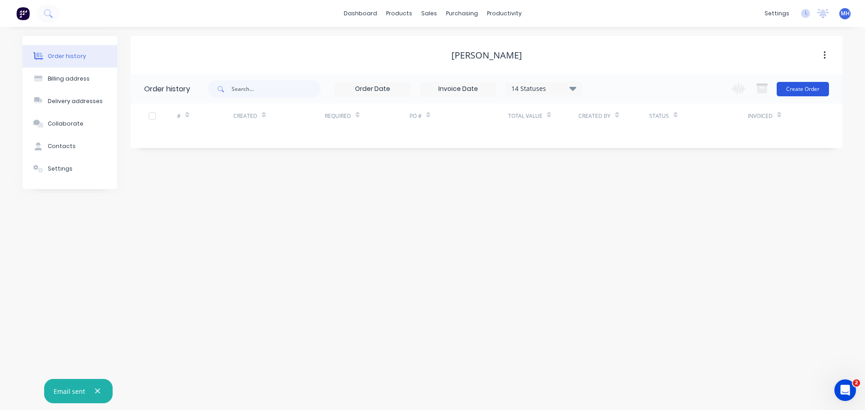
click at [803, 91] on button "Create Order" at bounding box center [803, 89] width 52 height 14
click at [50, 14] on icon at bounding box center [47, 12] width 7 height 7
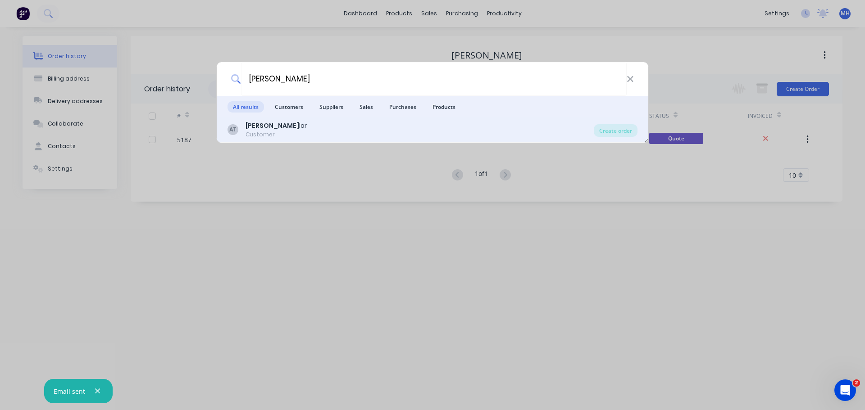
type input "alex tay"
click at [296, 136] on div "AT Alex Tay lor Customer" at bounding box center [411, 130] width 366 height 18
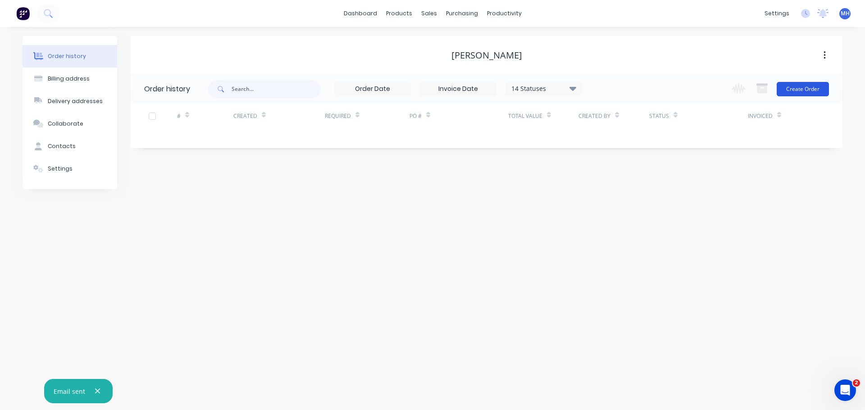
click at [799, 90] on button "Create Order" at bounding box center [803, 89] width 52 height 14
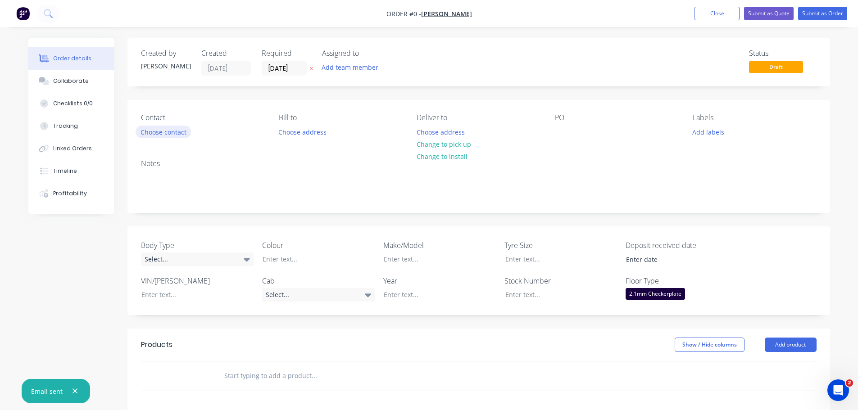
click at [166, 132] on button "Choose contact" at bounding box center [163, 132] width 55 height 12
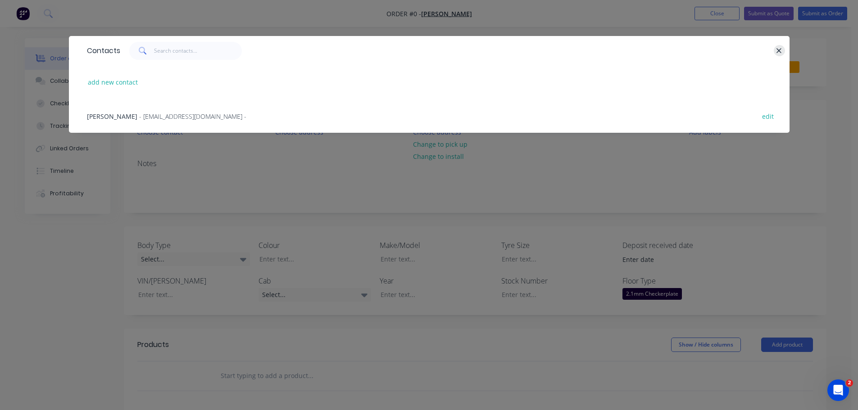
click at [779, 50] on icon "button" at bounding box center [779, 50] width 5 height 5
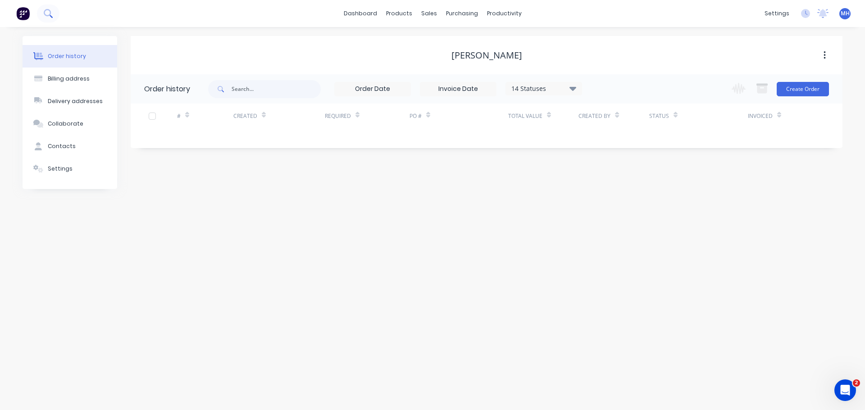
click at [49, 11] on icon at bounding box center [48, 13] width 9 height 9
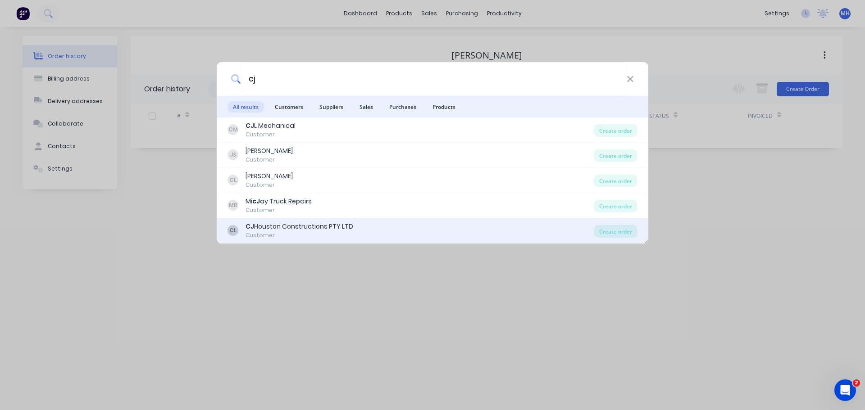
type input "cj"
click at [293, 230] on div "CJ Houston Constructions PTY LTD" at bounding box center [300, 226] width 108 height 9
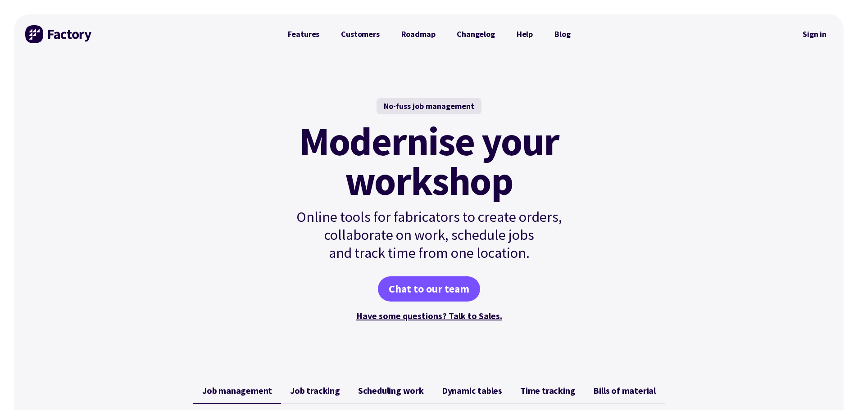
click at [820, 32] on link "Sign in" at bounding box center [815, 34] width 36 height 21
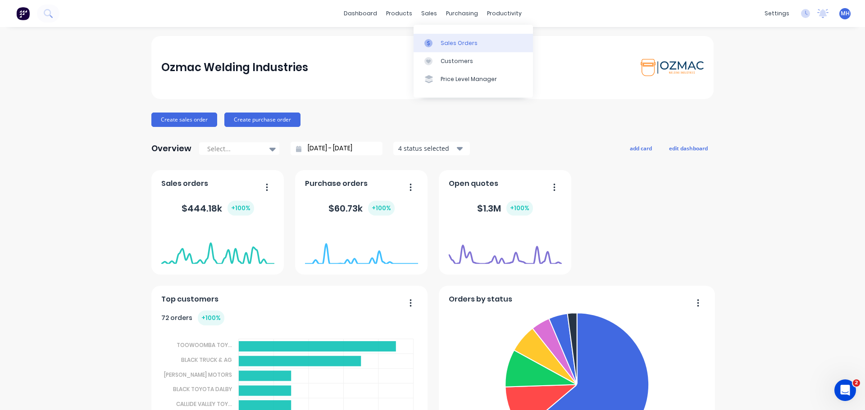
click at [439, 43] on link "Sales Orders" at bounding box center [473, 43] width 119 height 18
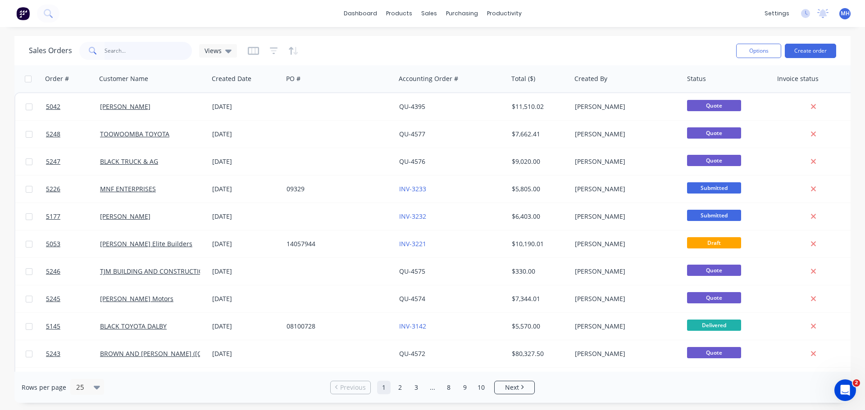
click at [147, 50] on input "text" at bounding box center [149, 51] width 88 height 18
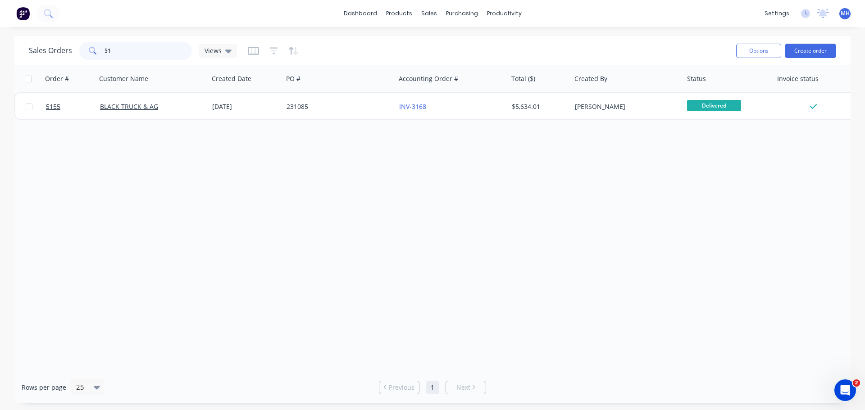
type input "5"
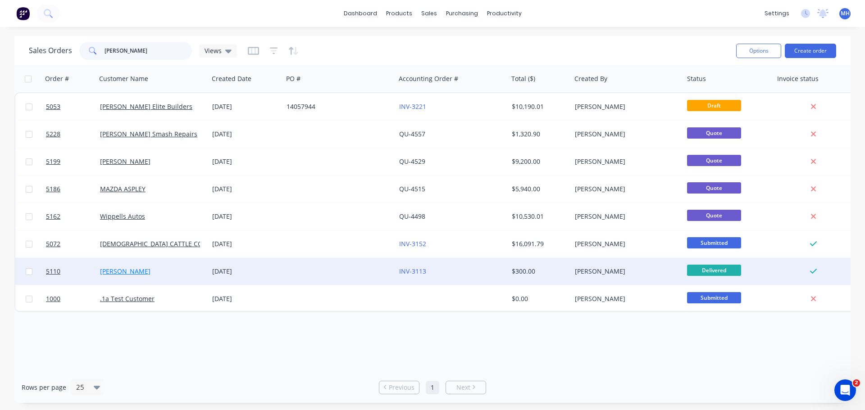
type input "TIM"
click at [127, 273] on link "TIM SHEEHAN" at bounding box center [125, 271] width 50 height 9
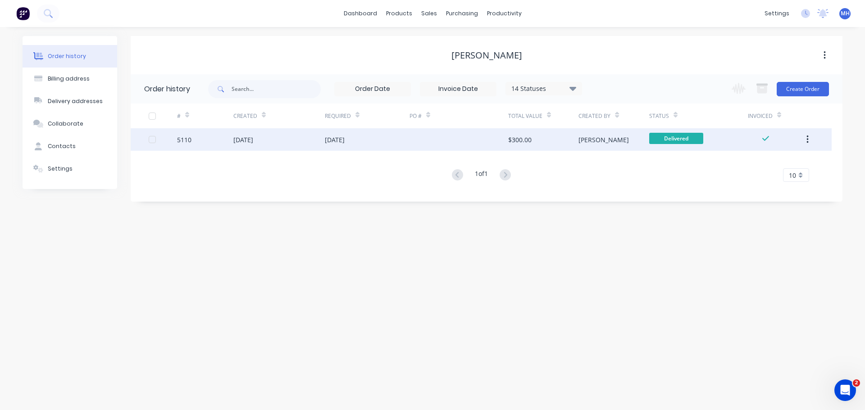
click at [361, 141] on div "29 Aug 2025" at bounding box center [367, 139] width 85 height 23
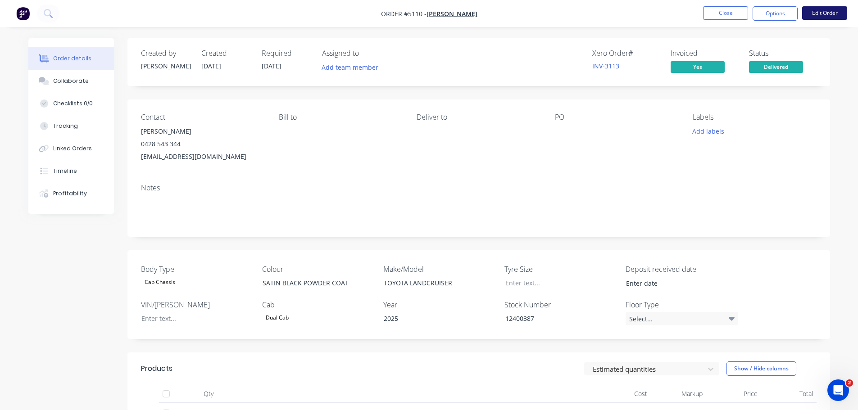
click at [818, 13] on button "Edit Order" at bounding box center [825, 13] width 45 height 14
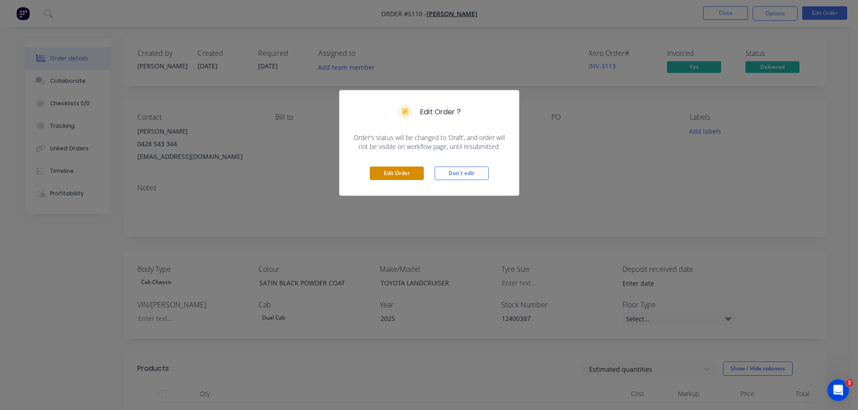
click at [383, 173] on button "Edit Order" at bounding box center [397, 174] width 54 height 14
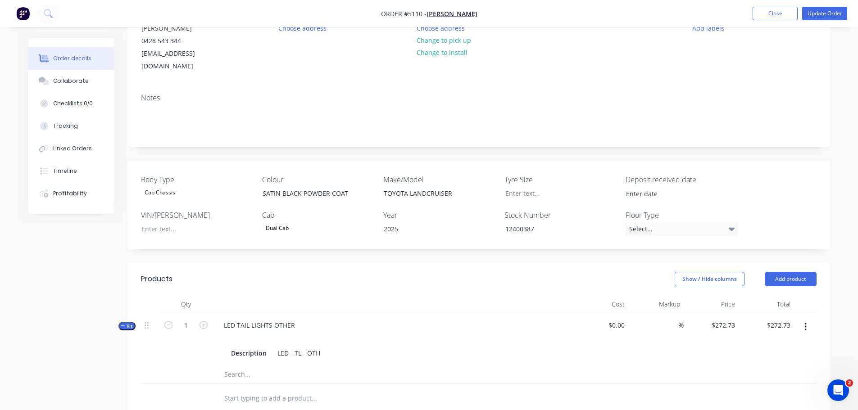
scroll to position [135, 0]
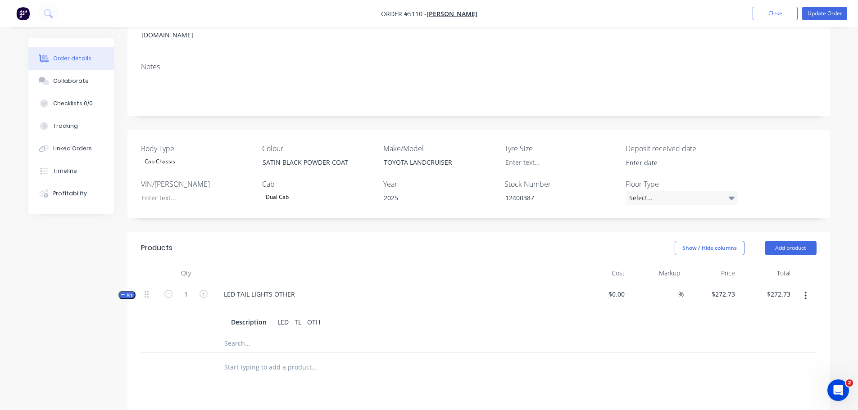
click at [266, 359] on input "text" at bounding box center [314, 368] width 180 height 18
click at [791, 241] on button "Add product" at bounding box center [791, 248] width 52 height 14
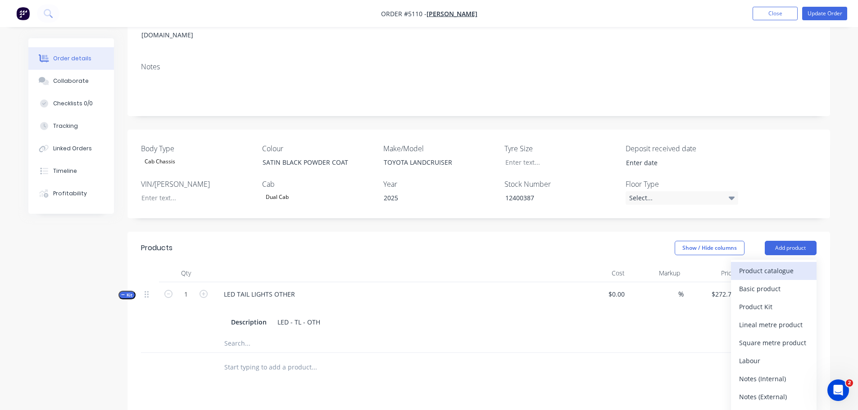
click at [784, 264] on div "Product catalogue" at bounding box center [773, 270] width 69 height 13
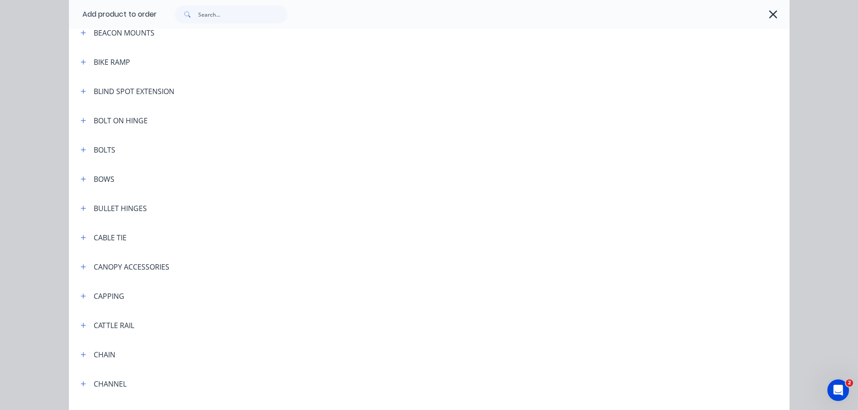
scroll to position [521, 0]
click at [82, 295] on icon "button" at bounding box center [83, 295] width 5 height 6
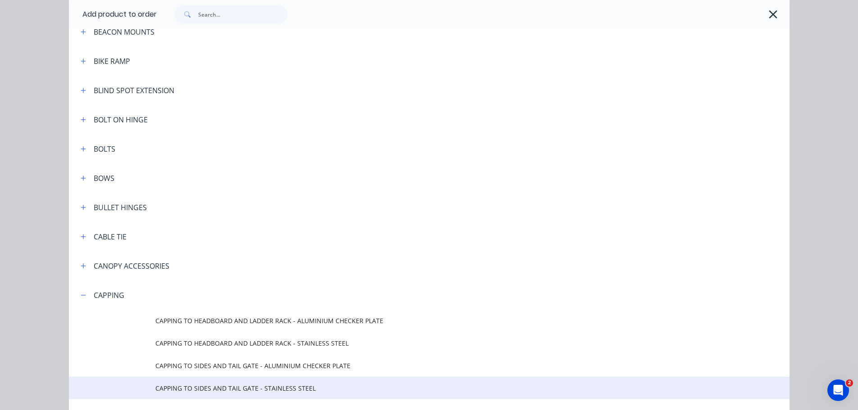
click at [185, 388] on span "CAPPING TO SIDES AND TAIL GATE - STAINLESS STEEL" at bounding box center [408, 388] width 507 height 9
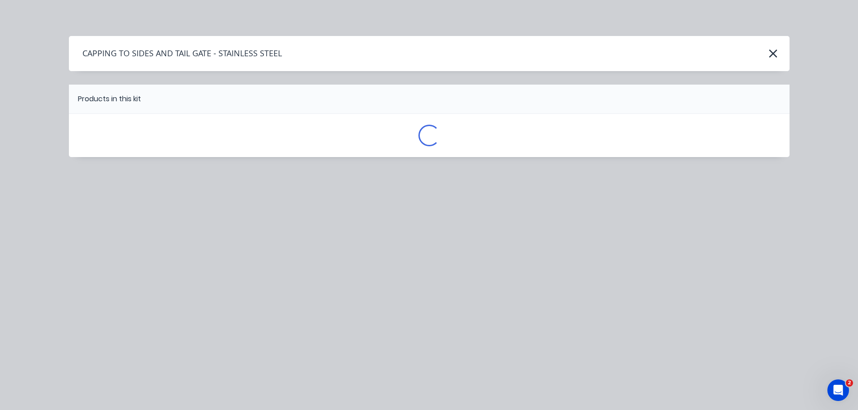
scroll to position [0, 0]
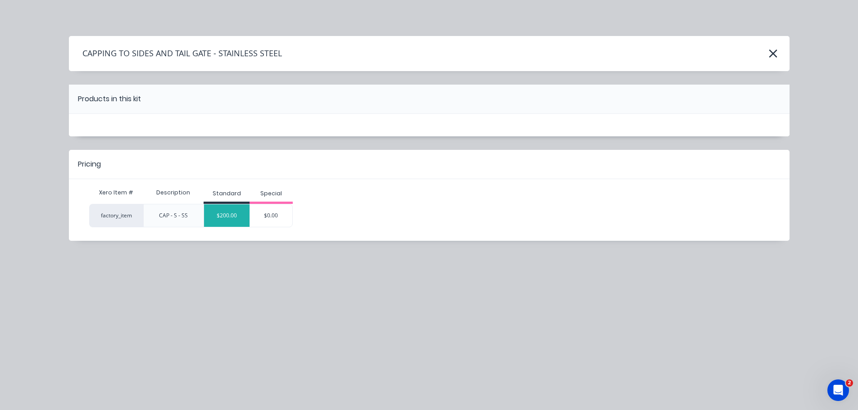
click at [236, 219] on div "$200.00" at bounding box center [227, 216] width 46 height 23
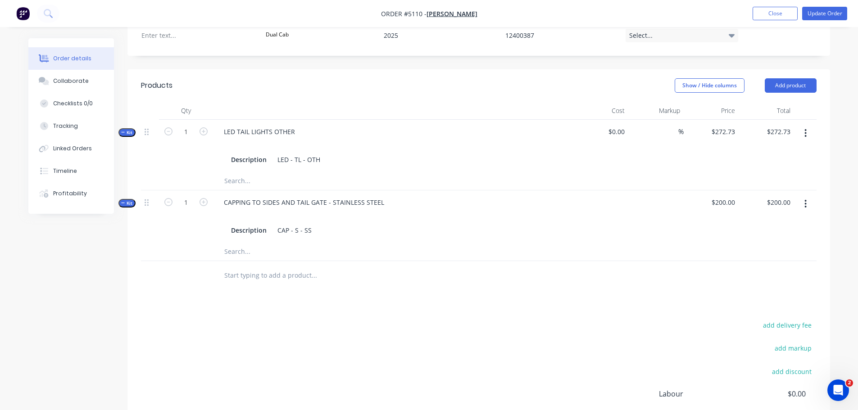
scroll to position [315, 0]
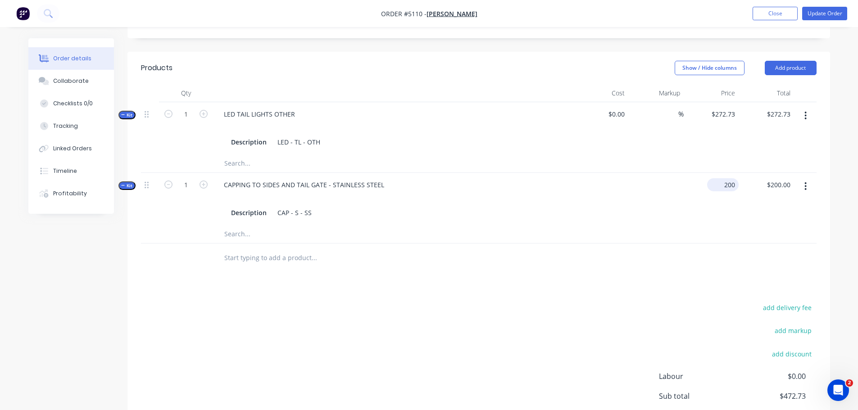
click at [711, 173] on div "200 $200.00" at bounding box center [711, 199] width 55 height 52
type input "$150.00"
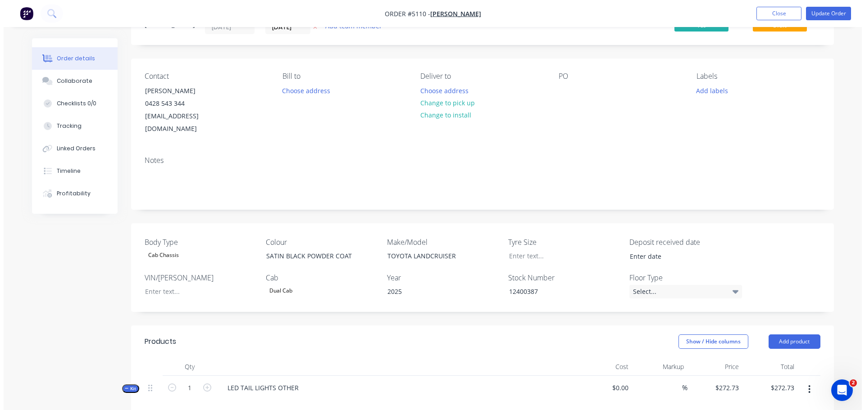
scroll to position [0, 0]
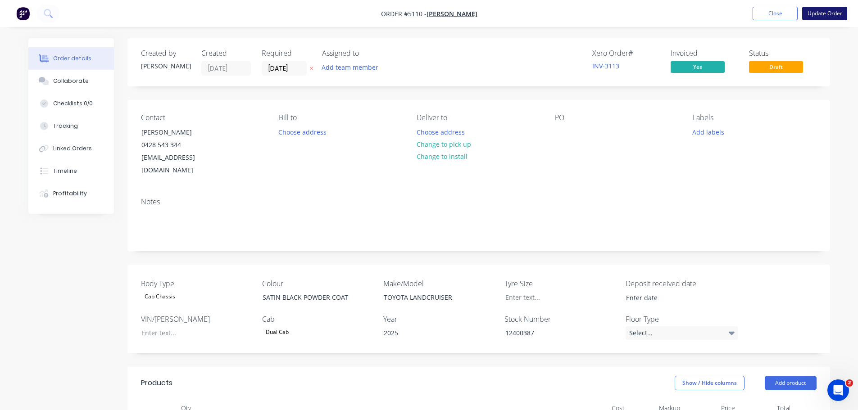
type input "$150.00"
click at [824, 16] on button "Update Order" at bounding box center [825, 14] width 45 height 14
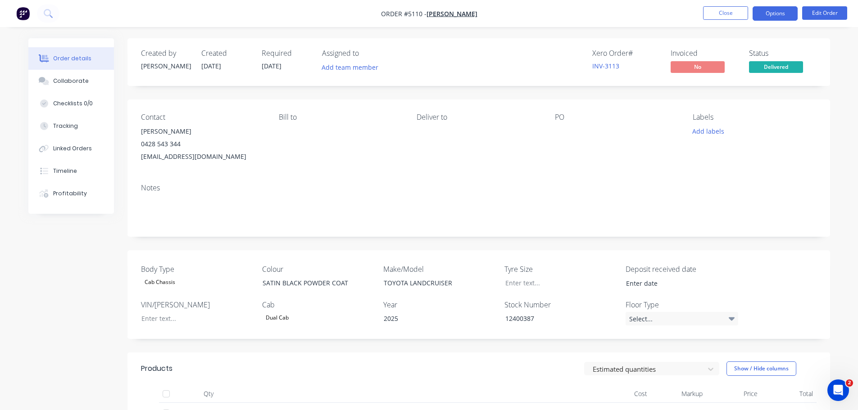
click at [777, 15] on button "Options" at bounding box center [775, 13] width 45 height 14
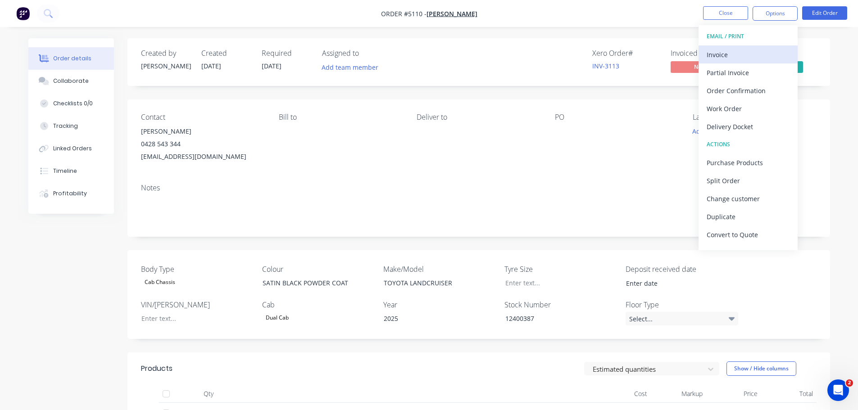
click at [759, 60] on div "Invoice" at bounding box center [748, 54] width 83 height 13
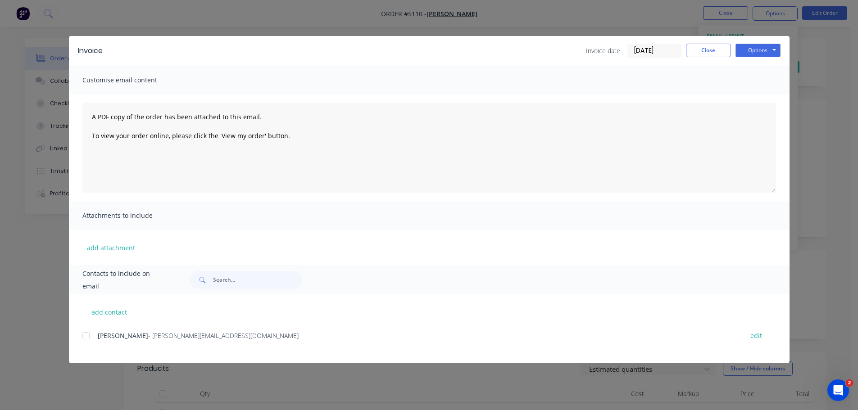
click at [85, 337] on div at bounding box center [86, 336] width 18 height 18
click at [750, 52] on button "Options" at bounding box center [758, 51] width 45 height 14
click at [756, 95] on button "Email" at bounding box center [765, 96] width 58 height 15
click at [754, 51] on button "Options" at bounding box center [758, 51] width 45 height 14
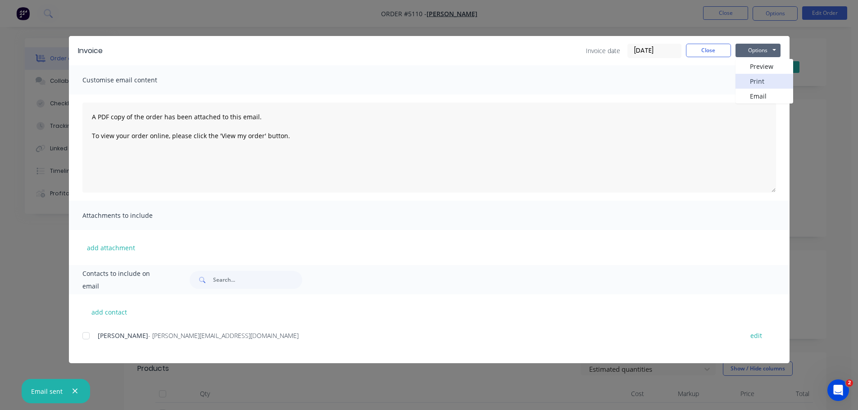
click at [753, 77] on button "Print" at bounding box center [765, 81] width 58 height 15
click at [702, 50] on button "Close" at bounding box center [708, 51] width 45 height 14
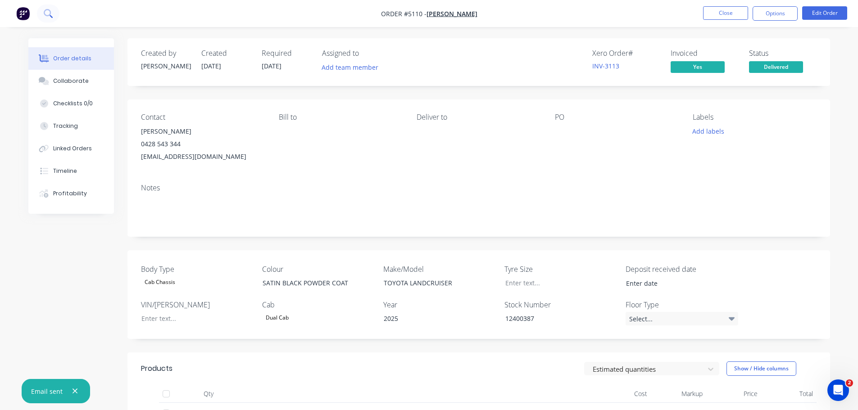
click at [43, 14] on button at bounding box center [48, 14] width 23 height 18
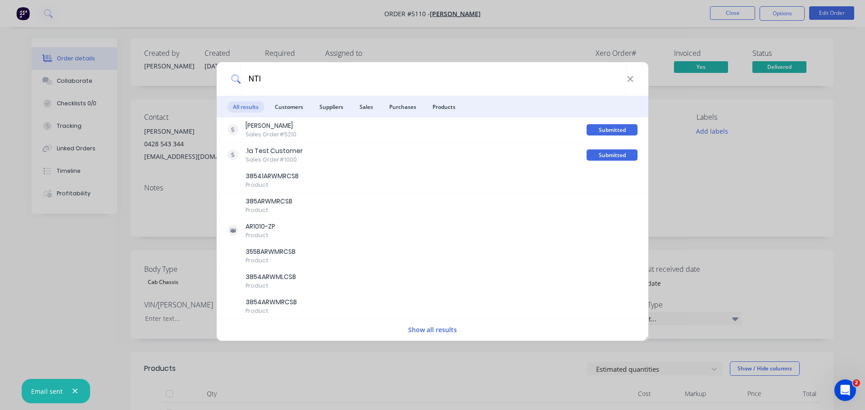
type input "NTI"
click at [634, 80] on div "NTI" at bounding box center [433, 79] width 432 height 34
click at [628, 80] on icon at bounding box center [630, 79] width 7 height 10
type input "NTI"
click at [437, 334] on button "Show all results" at bounding box center [433, 330] width 54 height 10
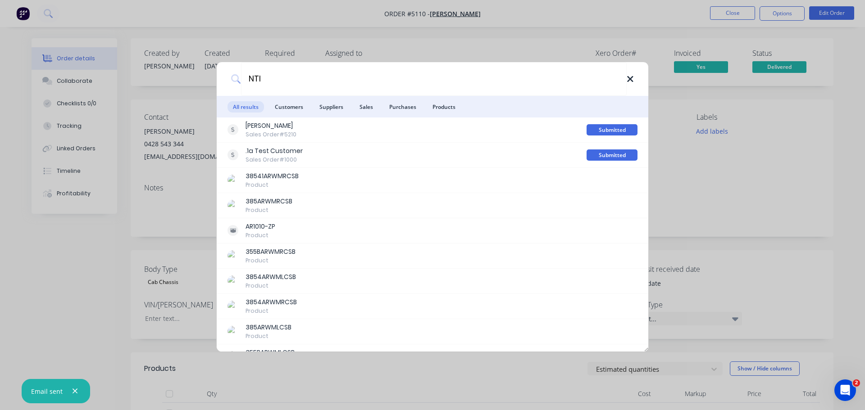
click at [630, 81] on icon at bounding box center [630, 79] width 7 height 10
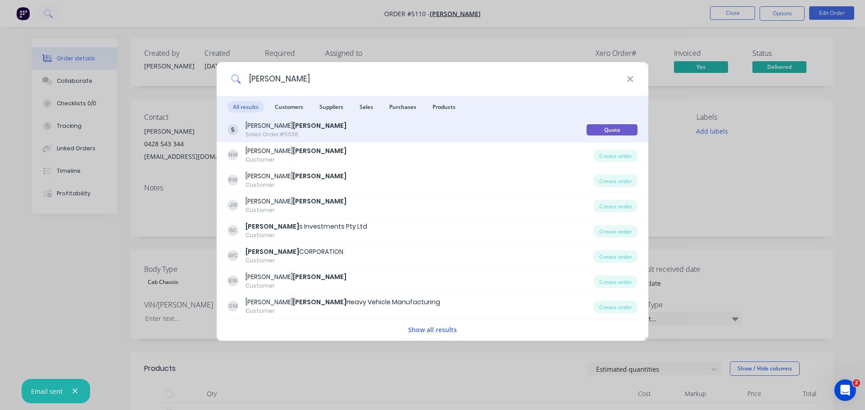
type input "WAGNER"
click at [319, 131] on div "Neill Wagner Sales Order #5036" at bounding box center [407, 130] width 359 height 18
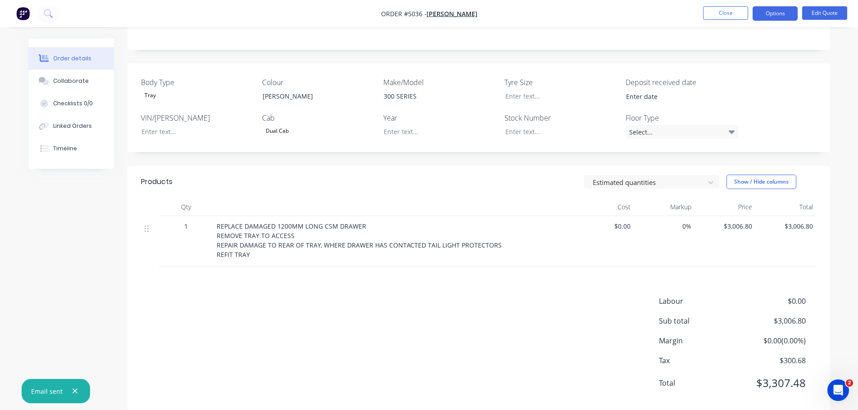
scroll to position [195, 0]
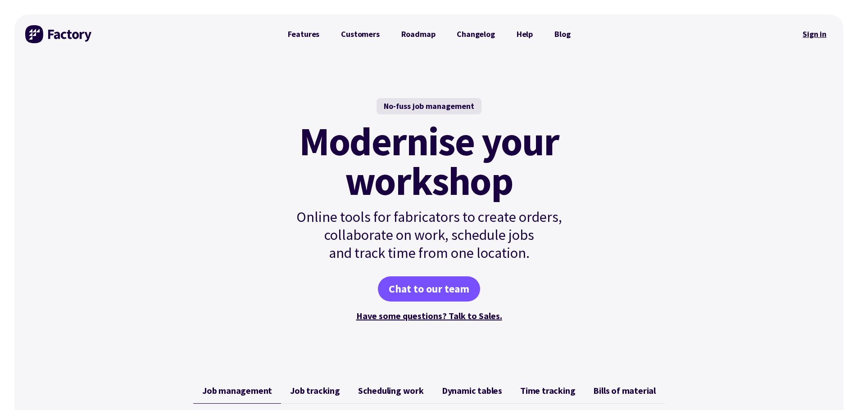
drag, startPoint x: 0, startPoint y: 0, endPoint x: 813, endPoint y: 32, distance: 813.5
click at [813, 32] on link "Sign in" at bounding box center [815, 34] width 36 height 21
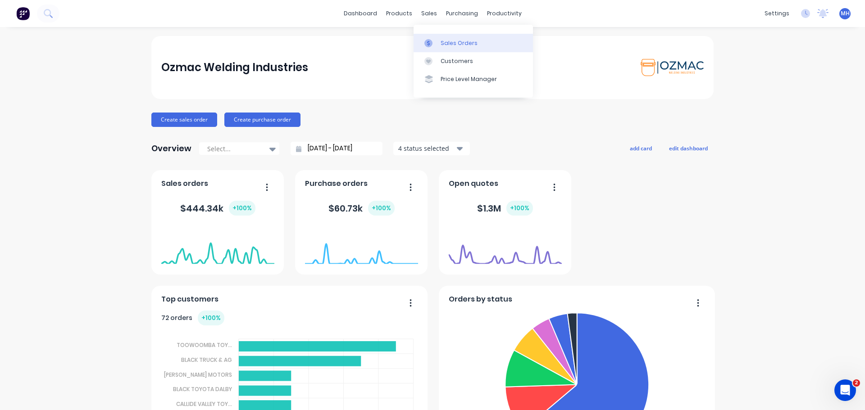
click at [450, 43] on div "Sales Orders" at bounding box center [459, 43] width 37 height 8
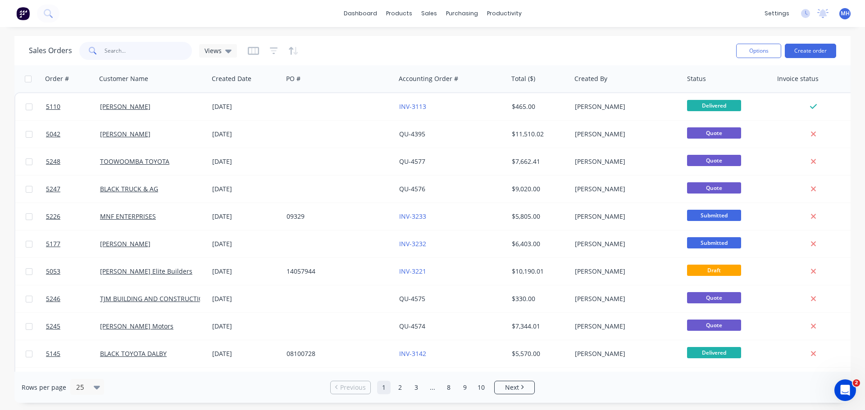
click at [149, 50] on input "text" at bounding box center [149, 51] width 88 height 18
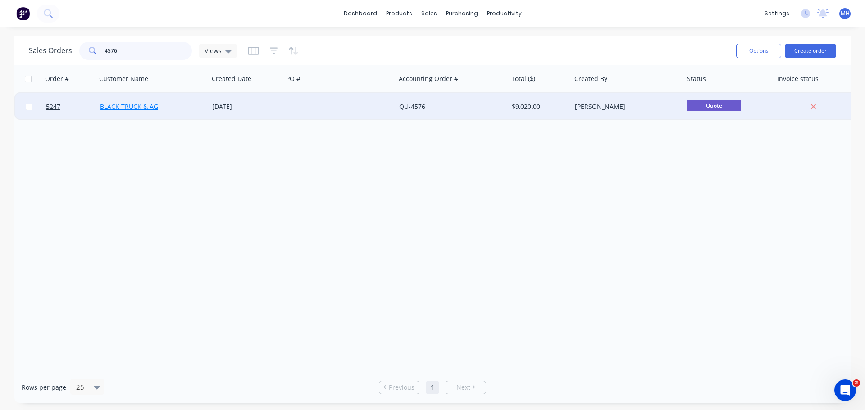
type input "4576"
click at [135, 106] on link "BLACK TRUCK & AG" at bounding box center [129, 106] width 58 height 9
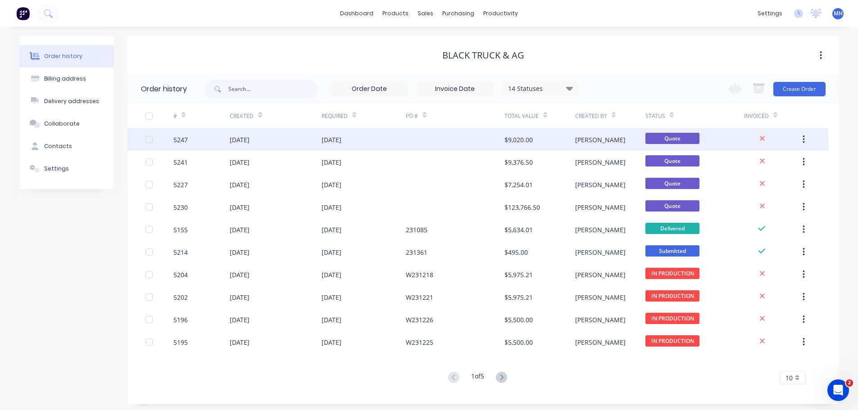
click at [190, 140] on div "5247" at bounding box center [201, 139] width 56 height 23
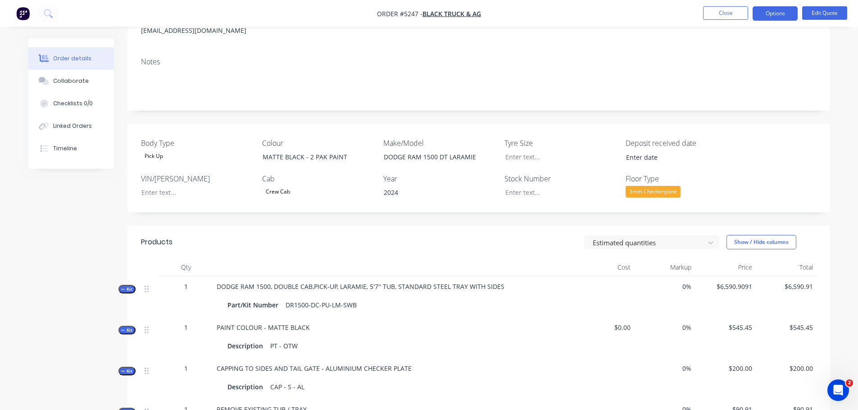
scroll to position [135, 0]
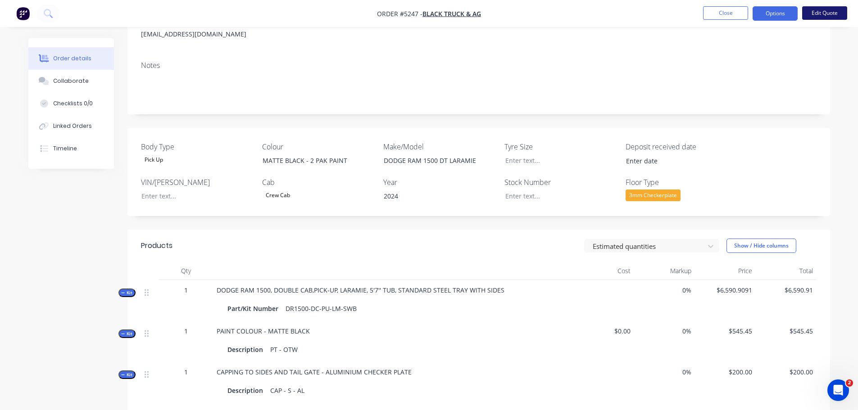
click at [823, 12] on button "Edit Quote" at bounding box center [825, 13] width 45 height 14
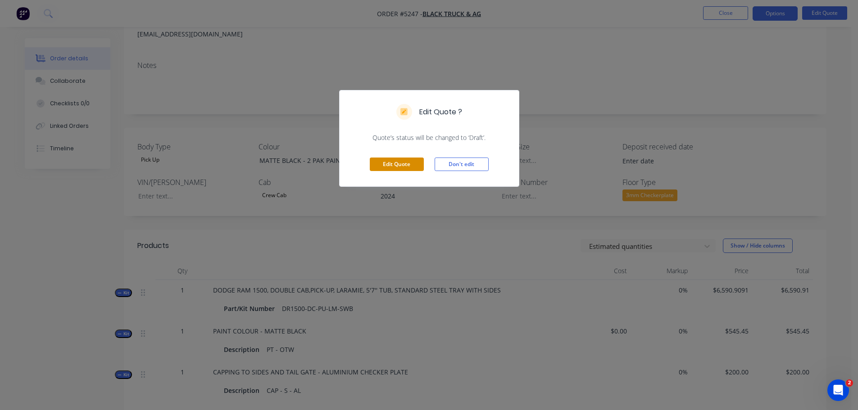
click at [395, 166] on button "Edit Quote" at bounding box center [397, 165] width 54 height 14
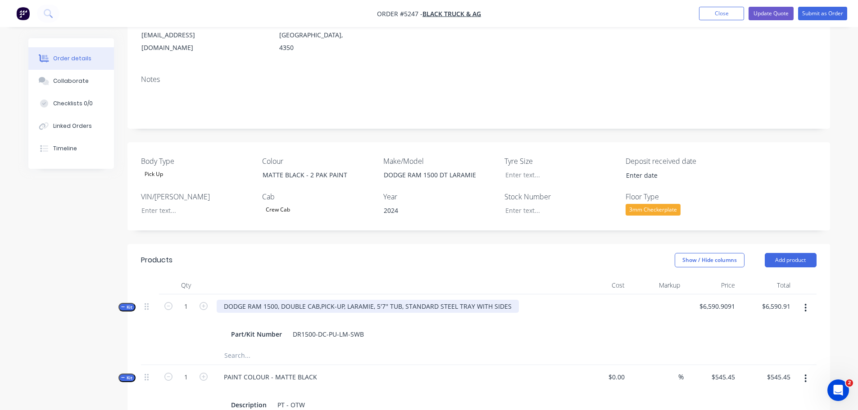
click at [510, 300] on div "DODGE RAM 1500, DOUBLE CAB,PICK-UP, LARAMIE, 5'7'' TUB, STANDARD STEEL TRAY WIT…" at bounding box center [368, 306] width 302 height 13
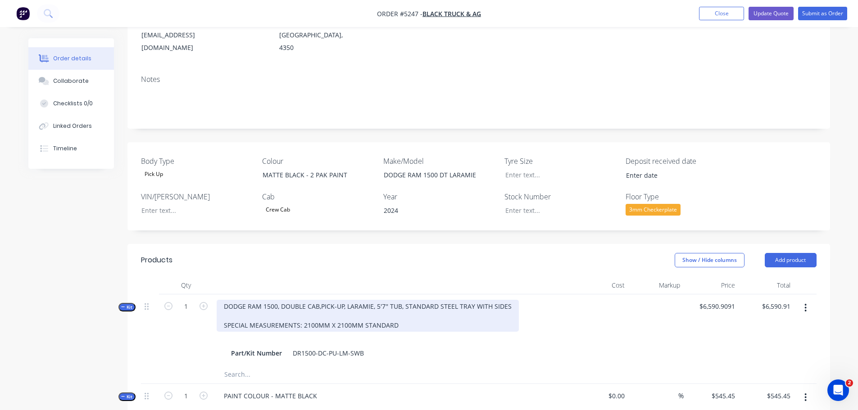
click at [304, 314] on div "DODGE RAM 1500, DOUBLE CAB,PICK-UP, LARAMIE, 5'7'' TUB, STANDARD STEEL TRAY WIT…" at bounding box center [368, 316] width 302 height 32
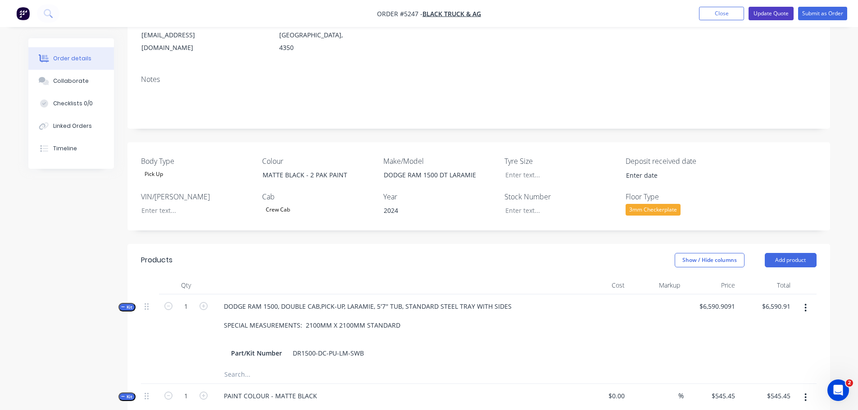
click at [766, 14] on button "Update Quote" at bounding box center [771, 14] width 45 height 14
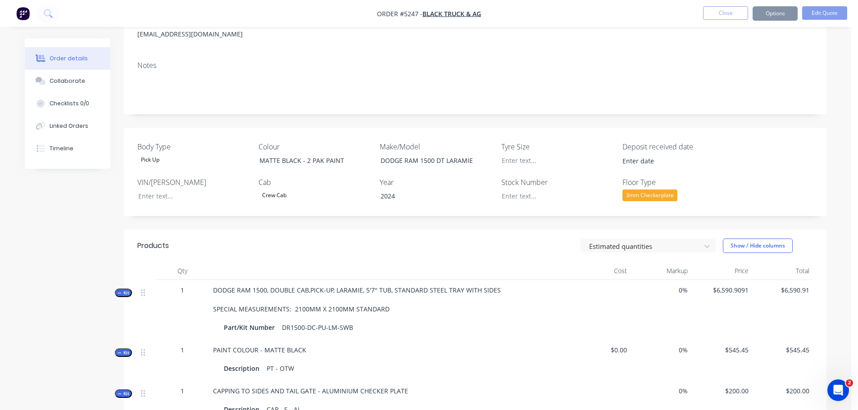
scroll to position [0, 0]
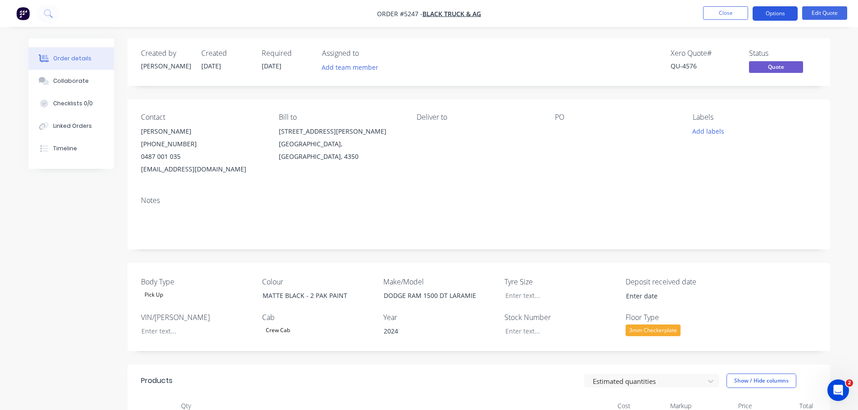
click at [781, 15] on button "Options" at bounding box center [775, 13] width 45 height 14
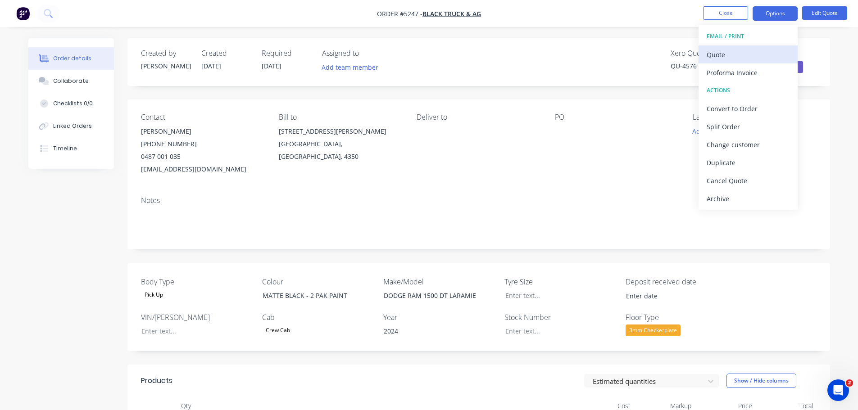
click at [757, 56] on div "Quote" at bounding box center [748, 54] width 83 height 13
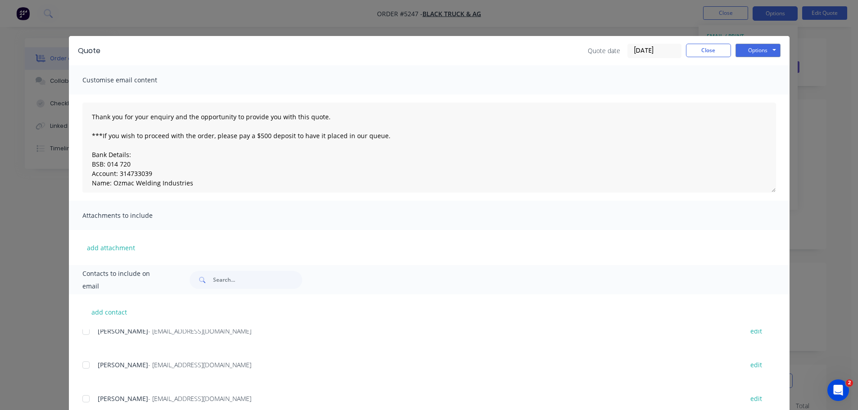
scroll to position [135, 0]
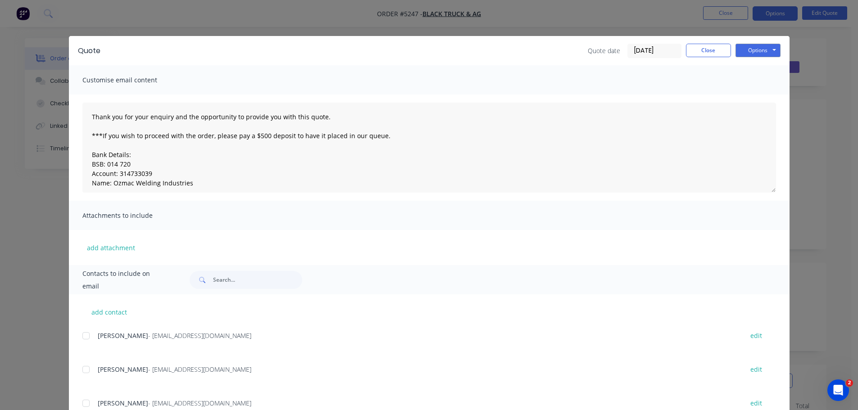
click at [87, 370] on div at bounding box center [86, 370] width 18 height 18
click at [745, 50] on button "Options" at bounding box center [758, 51] width 45 height 14
click at [752, 97] on button "Email" at bounding box center [765, 96] width 58 height 15
click at [746, 51] on button "Options" at bounding box center [758, 51] width 45 height 14
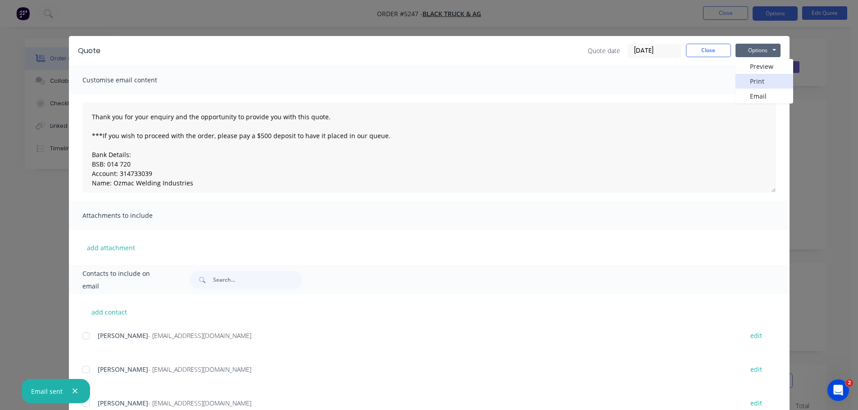
click at [752, 79] on button "Print" at bounding box center [765, 81] width 58 height 15
click at [711, 53] on button "Close" at bounding box center [708, 51] width 45 height 14
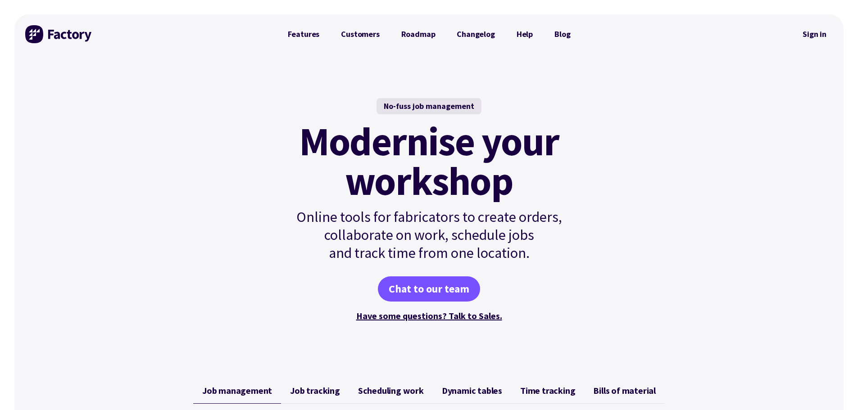
click at [822, 33] on link "Sign in" at bounding box center [815, 34] width 36 height 21
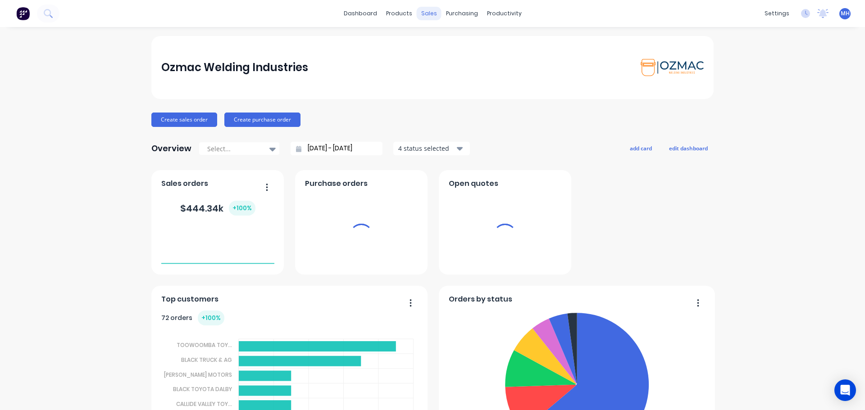
click at [424, 13] on div "sales" at bounding box center [429, 14] width 25 height 14
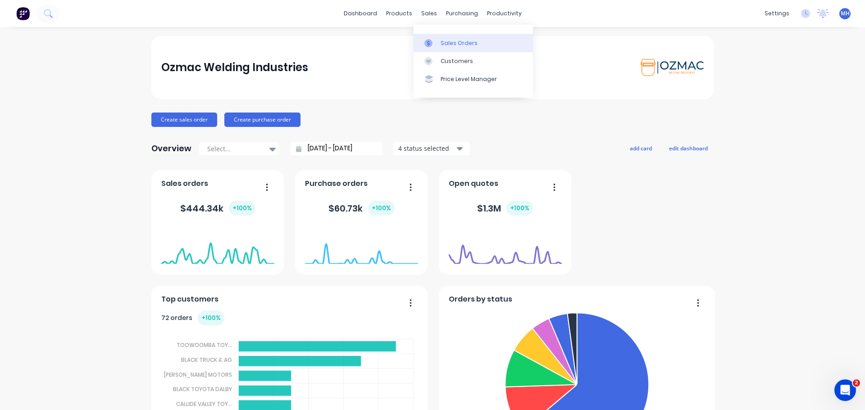
click at [447, 42] on div "Sales Orders" at bounding box center [459, 43] width 37 height 8
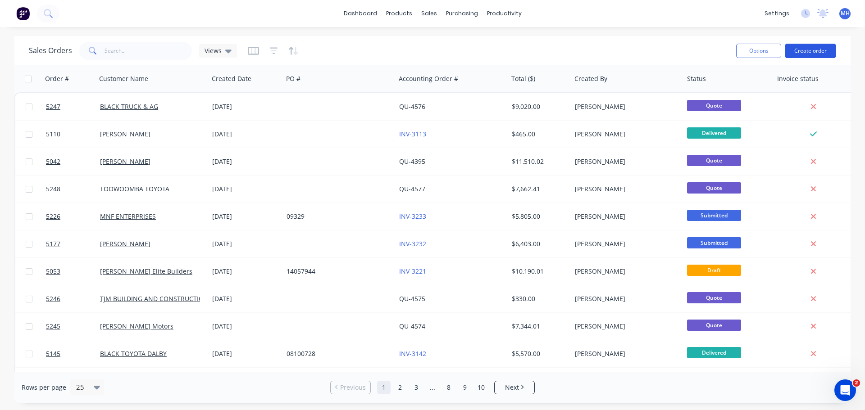
click at [807, 51] on button "Create order" at bounding box center [810, 51] width 51 height 14
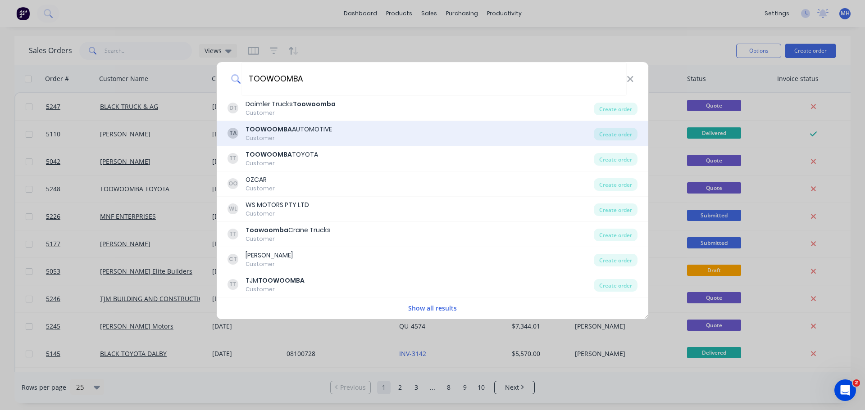
type input "TOOWOOMBA"
click at [315, 132] on div "TOOWOOMBA AUTOMOTIVE" at bounding box center [289, 129] width 87 height 9
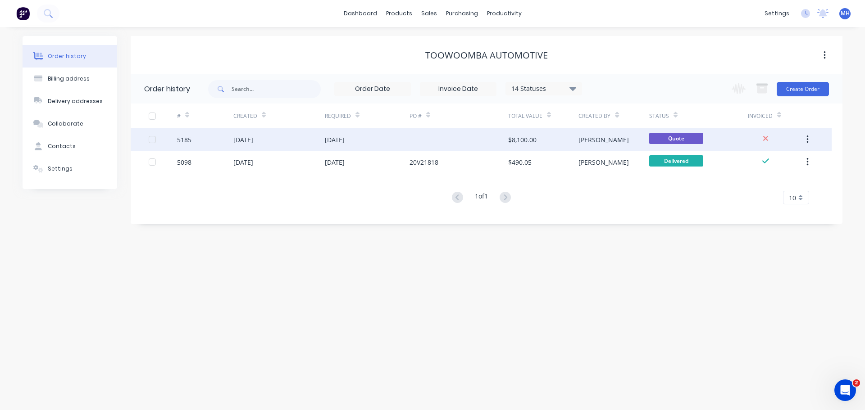
click at [316, 138] on div "12 Sep 2025" at bounding box center [278, 139] width 91 height 23
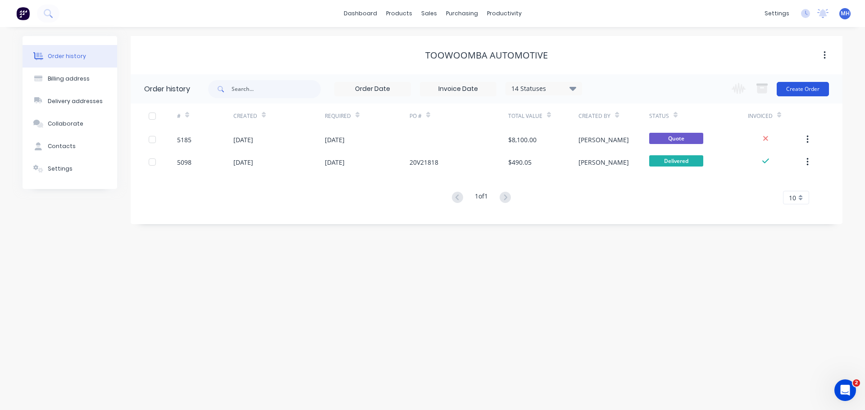
click at [799, 90] on button "Create Order" at bounding box center [803, 89] width 52 height 14
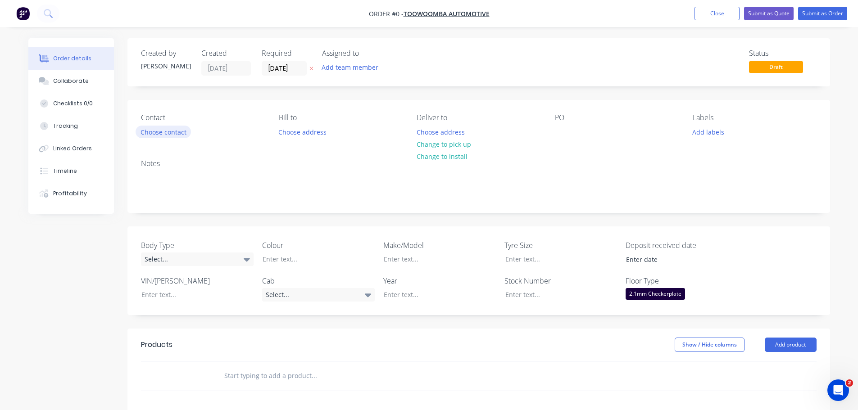
click at [171, 133] on button "Choose contact" at bounding box center [163, 132] width 55 height 12
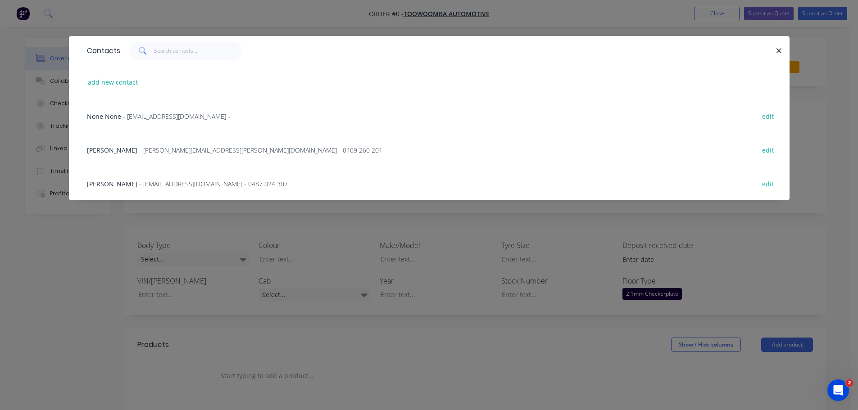
click at [147, 182] on span "- shutson@toowoombaautomotive.com.au - 0487 024 307" at bounding box center [213, 184] width 149 height 9
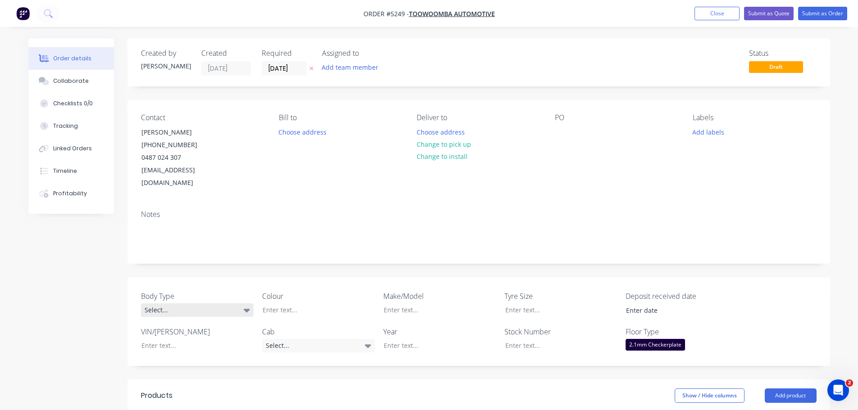
click at [173, 304] on div "Select..." at bounding box center [197, 311] width 113 height 14
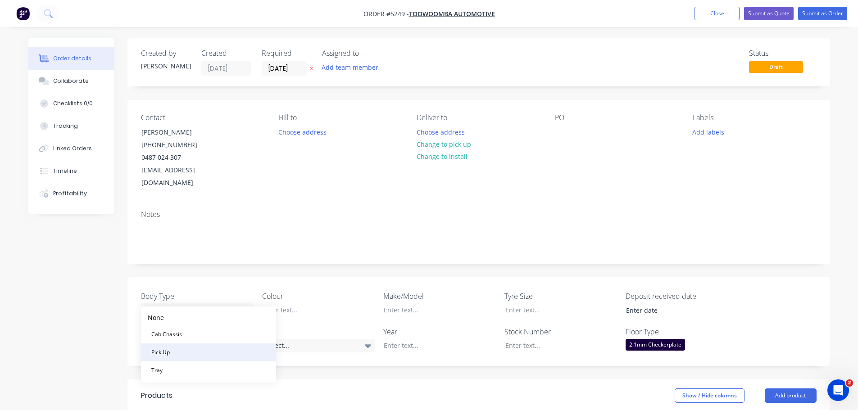
click at [175, 351] on button "Pick Up" at bounding box center [208, 353] width 135 height 18
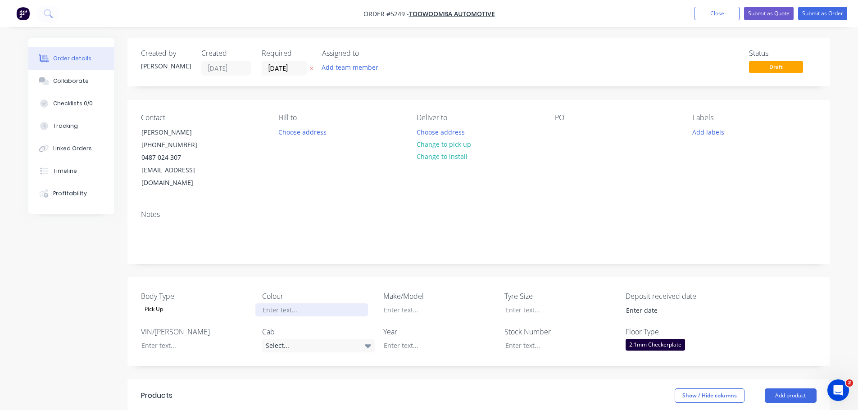
click at [289, 304] on div at bounding box center [311, 310] width 113 height 13
click at [296, 339] on div "Select..." at bounding box center [318, 346] width 113 height 14
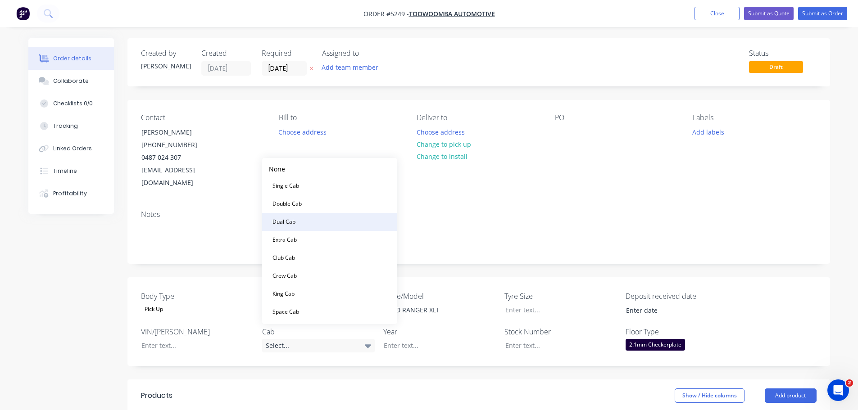
click at [312, 220] on button "Dual Cab" at bounding box center [329, 222] width 135 height 18
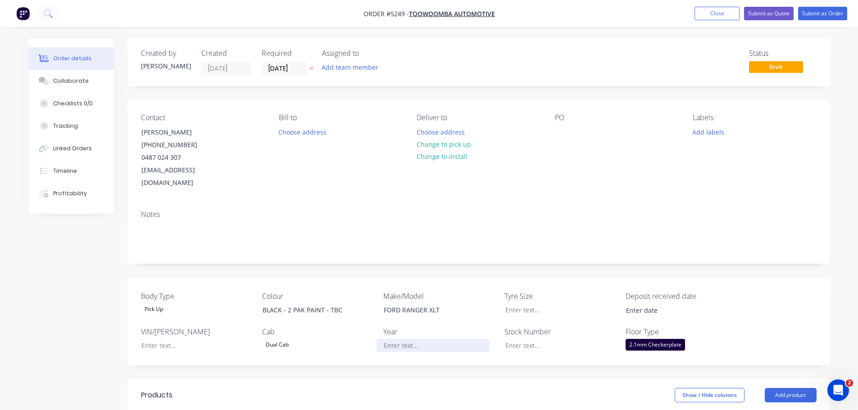
click at [420, 339] on div at bounding box center [433, 345] width 113 height 13
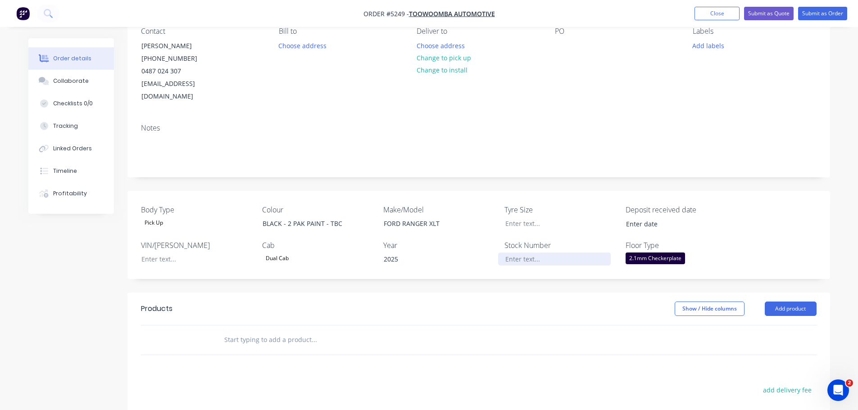
scroll to position [135, 0]
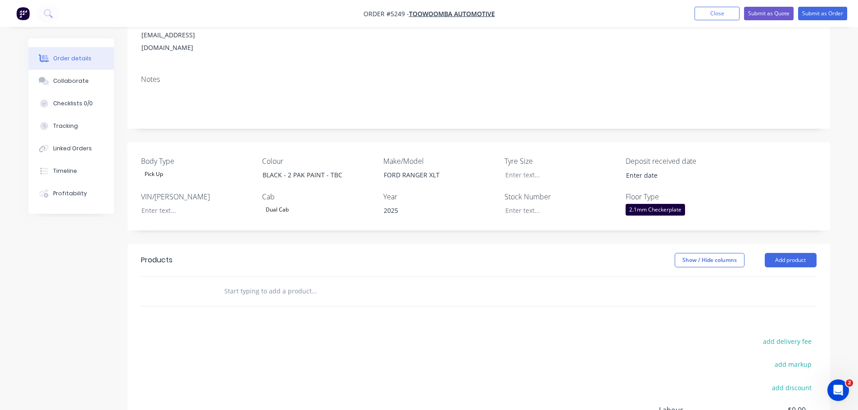
click at [278, 283] on input "text" at bounding box center [314, 292] width 180 height 18
click at [809, 253] on button "Add product" at bounding box center [791, 260] width 52 height 14
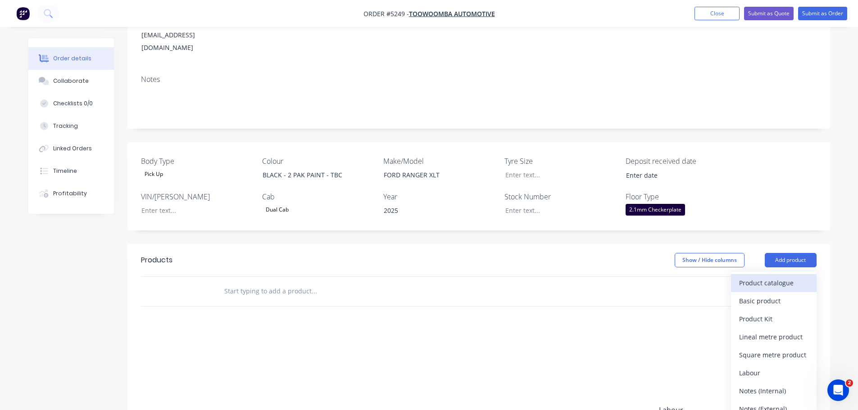
click at [790, 277] on div "Product catalogue" at bounding box center [773, 283] width 69 height 13
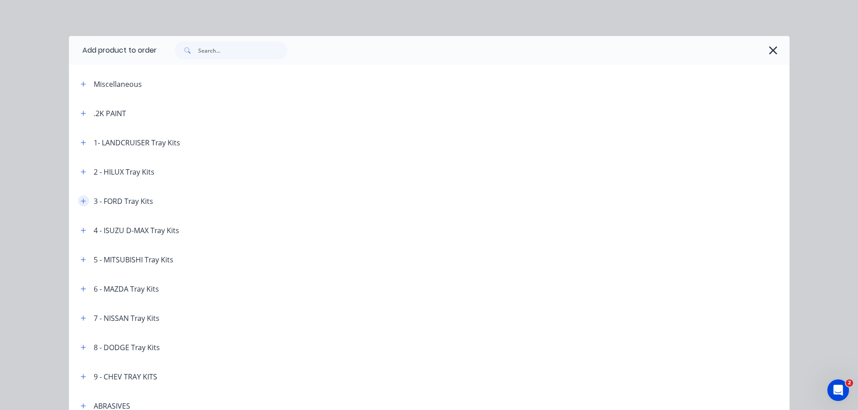
click at [81, 204] on icon "button" at bounding box center [83, 201] width 5 height 6
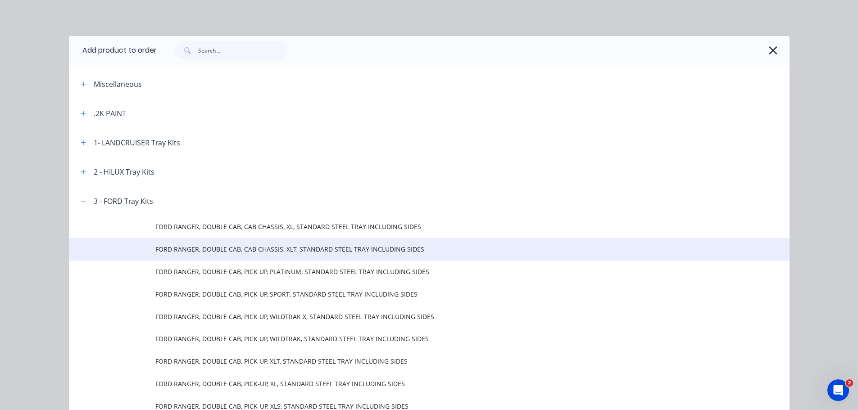
click at [199, 250] on span "FORD RANGER, DOUBLE CAB, CAB CHASSIS, XLT, STANDARD STEEL TRAY INCLUDING SIDES" at bounding box center [408, 249] width 507 height 9
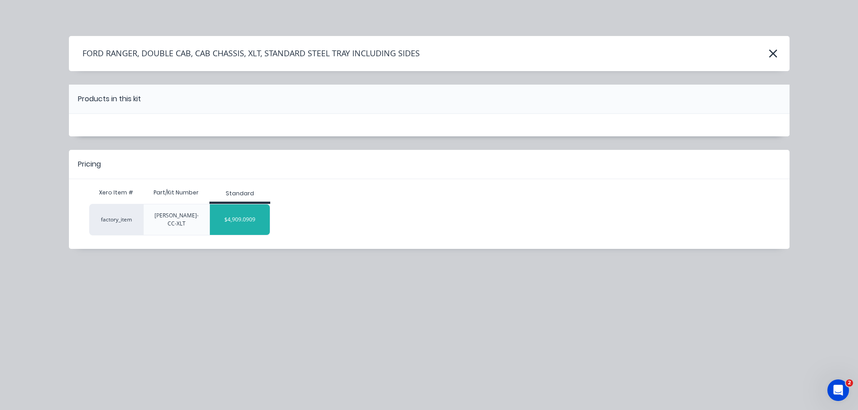
click at [238, 219] on div "$4,909.0909" at bounding box center [240, 220] width 60 height 23
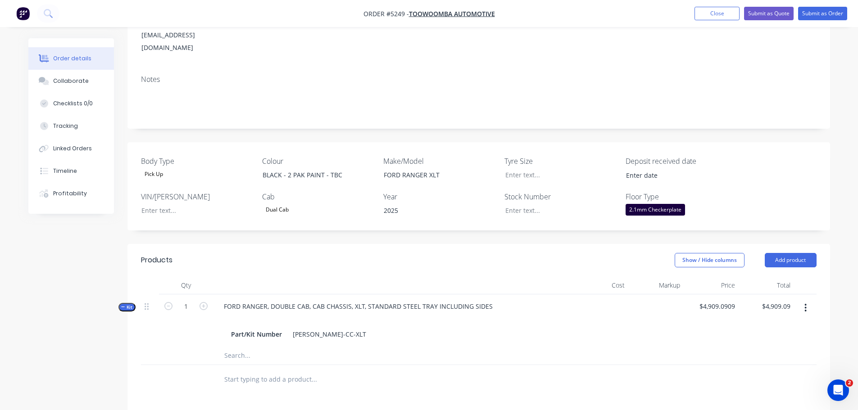
click at [351, 371] on input "text" at bounding box center [314, 380] width 180 height 18
click at [786, 253] on button "Add product" at bounding box center [791, 260] width 52 height 14
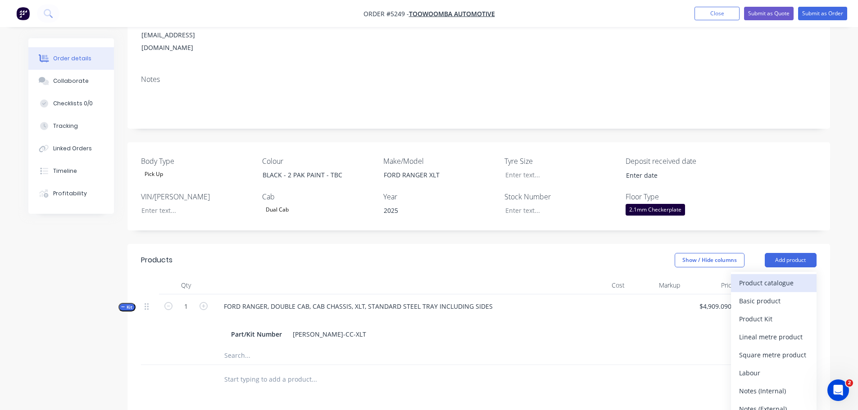
click at [783, 277] on div "Product catalogue" at bounding box center [773, 283] width 69 height 13
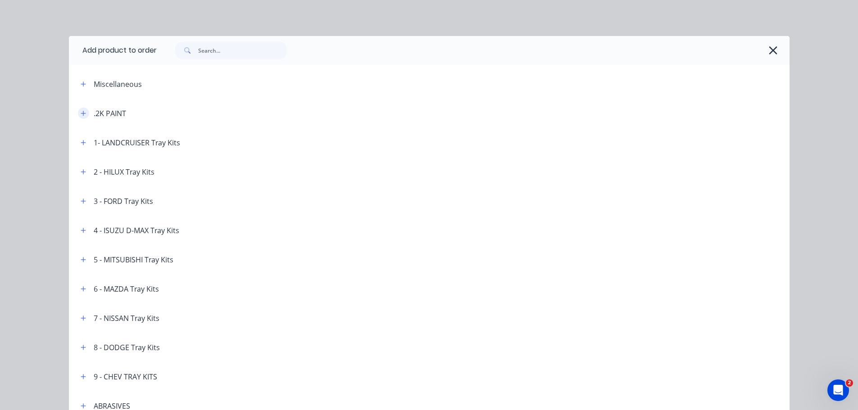
click at [78, 114] on button "button" at bounding box center [83, 113] width 11 height 11
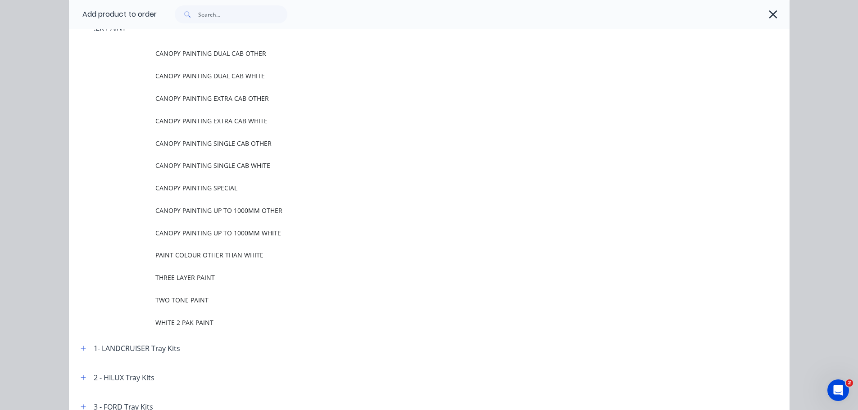
scroll to position [90, 0]
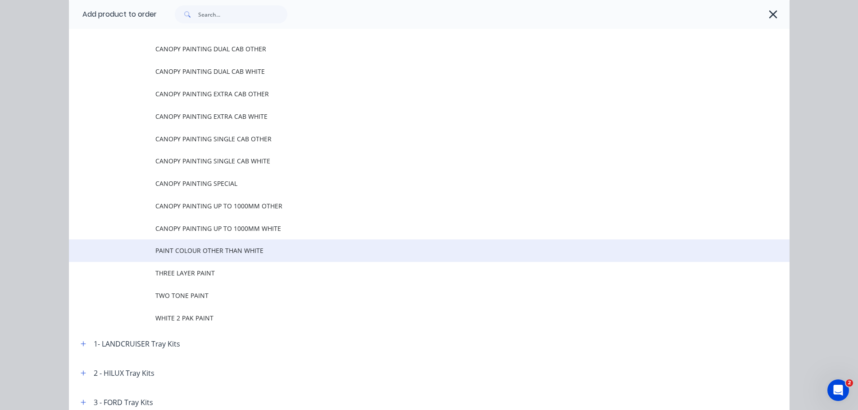
click at [207, 253] on span "PAINT COLOUR OTHER THAN WHITE" at bounding box center [408, 250] width 507 height 9
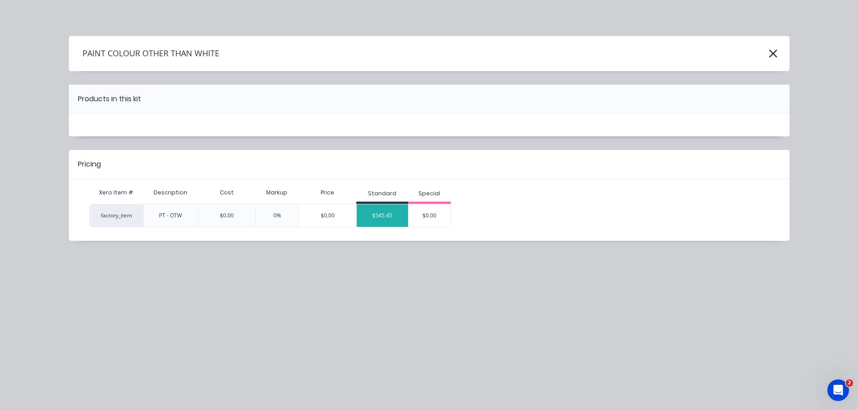
click at [388, 219] on div "$545.45" at bounding box center [382, 216] width 51 height 23
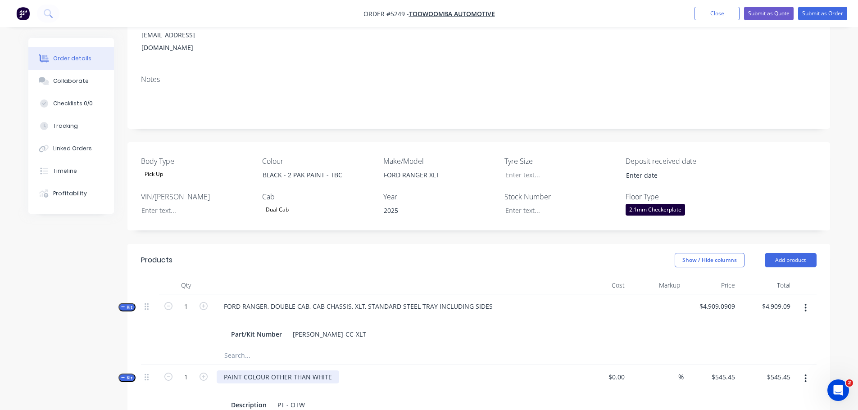
click at [319, 371] on div "PAINT COLOUR OTHER THAN WHITE" at bounding box center [278, 377] width 123 height 13
drag, startPoint x: 269, startPoint y: 366, endPoint x: 335, endPoint y: 362, distance: 65.9
click at [335, 371] on div "PAINT COLOUR OTHER THAN WHITE" at bounding box center [278, 377] width 123 height 13
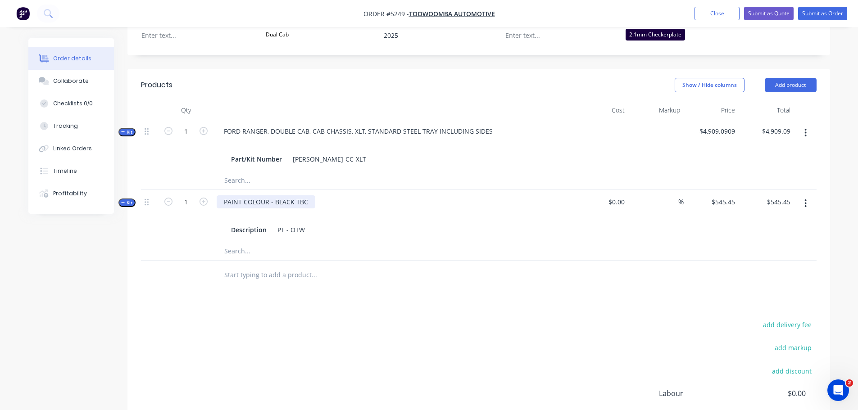
scroll to position [315, 0]
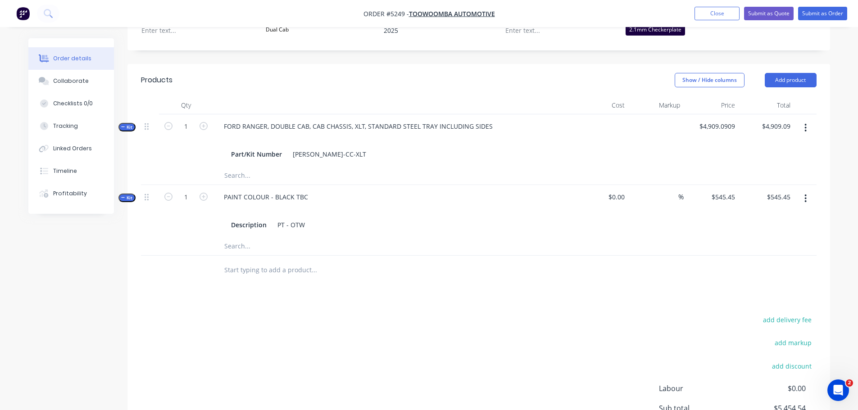
click at [254, 263] on input "text" at bounding box center [314, 270] width 180 height 18
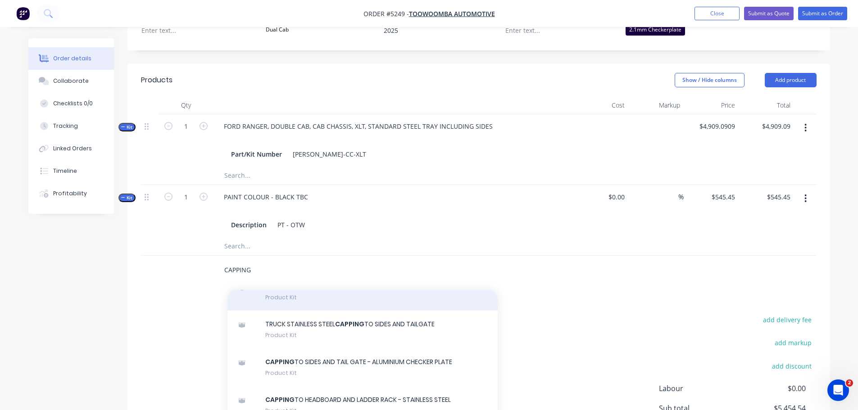
scroll to position [90, 0]
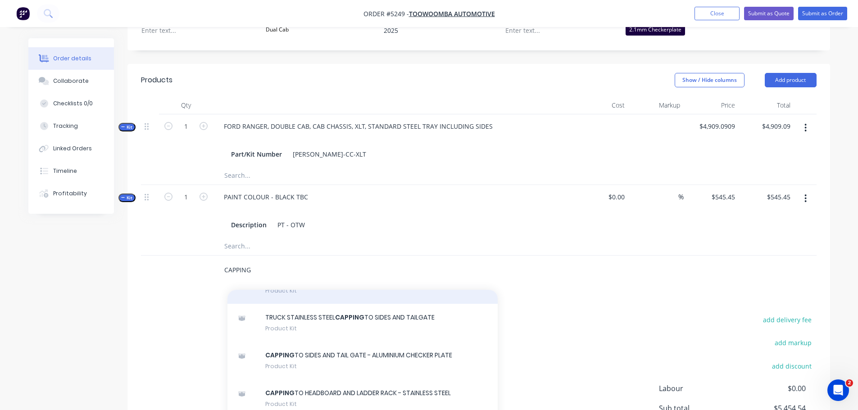
type input "CAPPING"
click at [321, 296] on div "CAPPING TO SIDES AND TAIL GATE - STAINLESS STEEL Product Kit" at bounding box center [363, 286] width 270 height 38
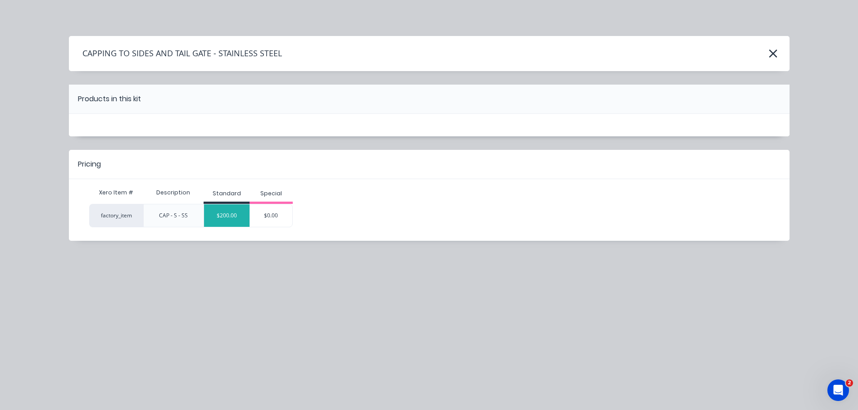
click at [216, 210] on div "$200.00" at bounding box center [227, 216] width 46 height 23
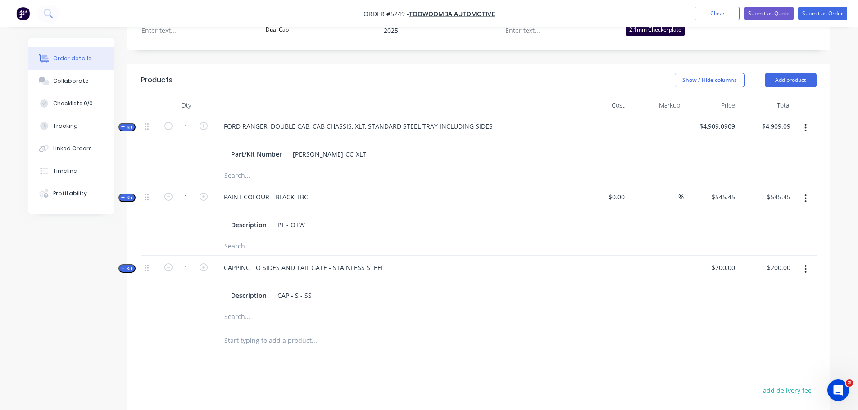
click at [269, 334] on input "text" at bounding box center [314, 341] width 180 height 18
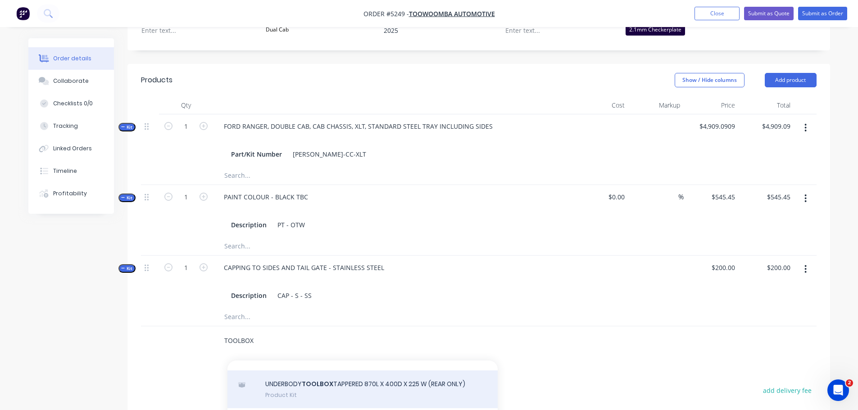
scroll to position [676, 0]
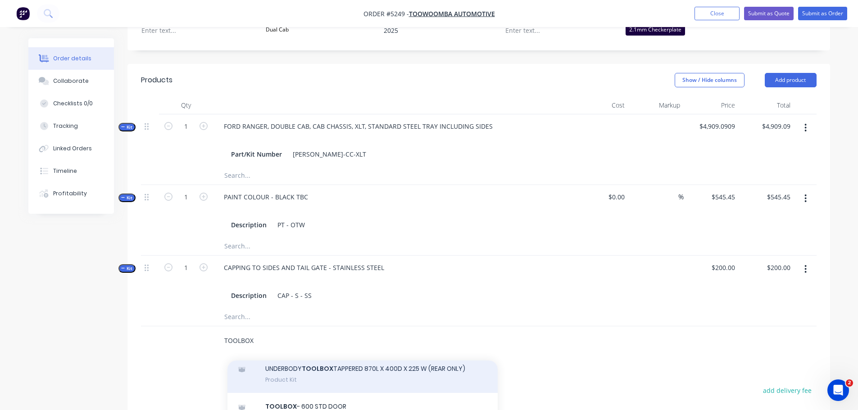
type input "TOOLBOX"
click at [300, 369] on div "UNDERBODY TOOLBOX TAPPERED 870L X 400D X 225 W (REAR ONLY) Product Kit" at bounding box center [363, 375] width 270 height 38
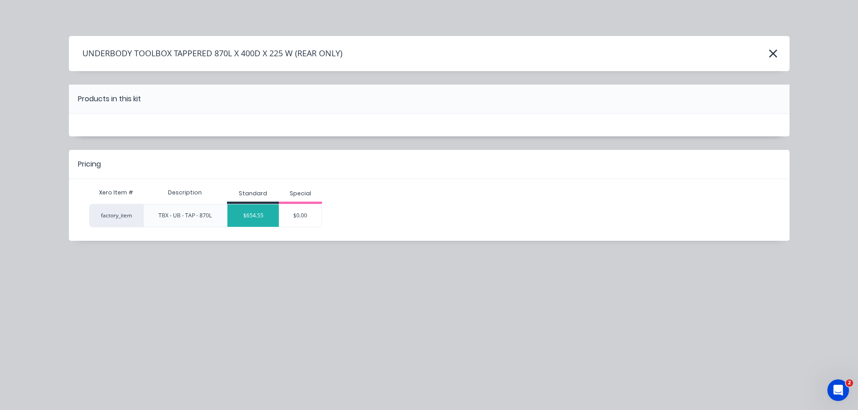
click at [257, 217] on div "$654.55" at bounding box center [253, 216] width 51 height 23
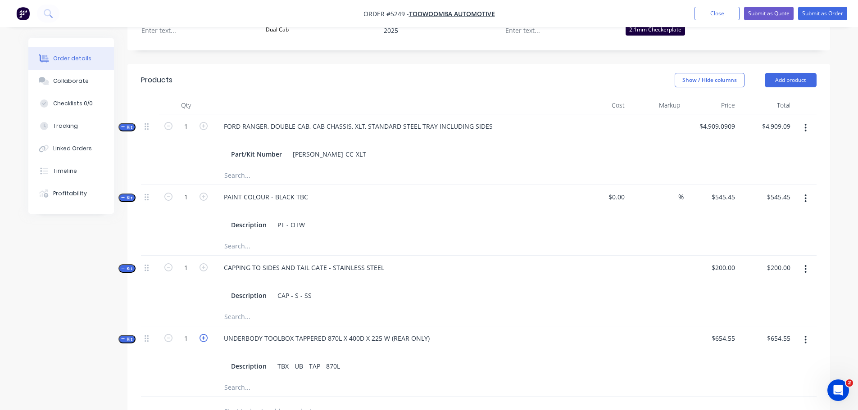
click at [204, 334] on icon "button" at bounding box center [204, 338] width 8 height 8
type input "2"
type input "$1,309.10"
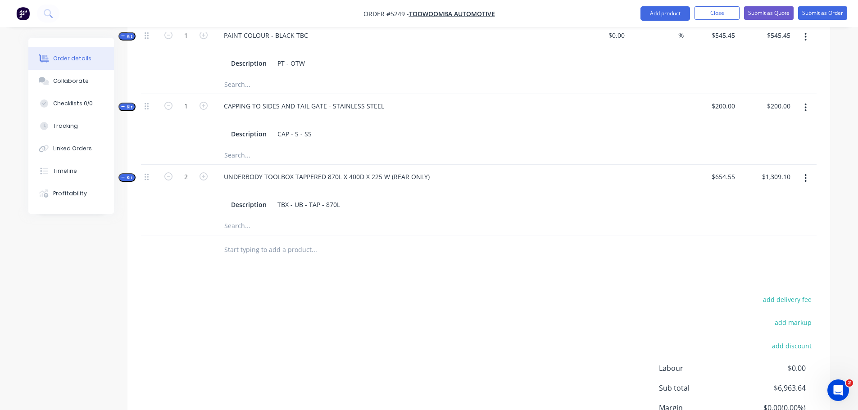
scroll to position [496, 0]
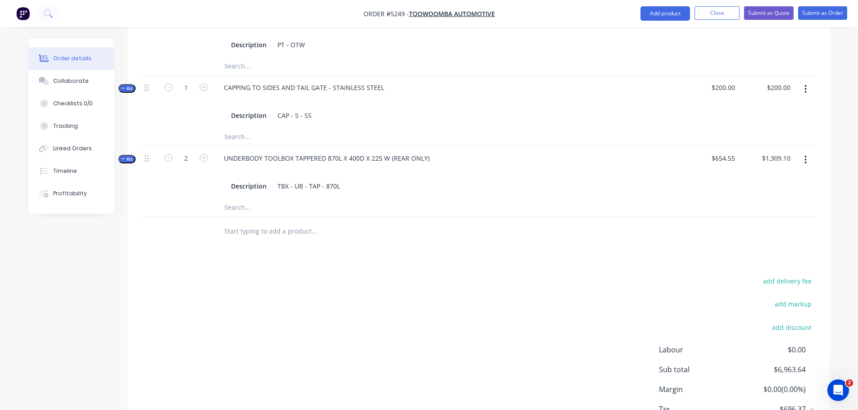
click at [250, 224] on input "text" at bounding box center [314, 232] width 180 height 18
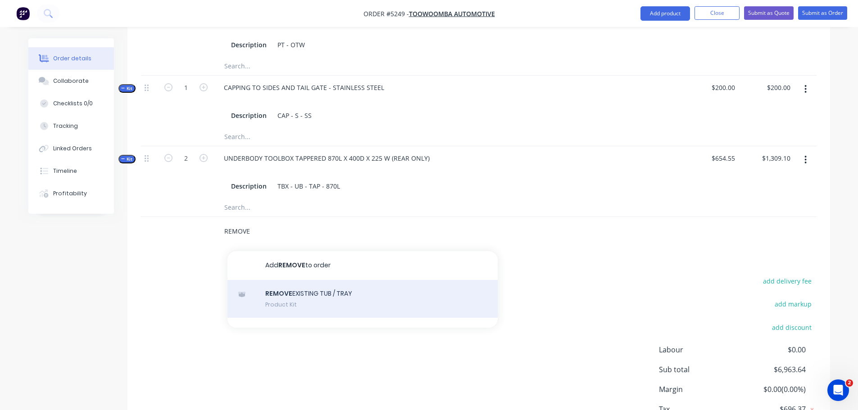
type input "REMOVE"
click at [283, 283] on div "REMOVE EXISTING TUB / TRAY Product Kit" at bounding box center [363, 299] width 270 height 38
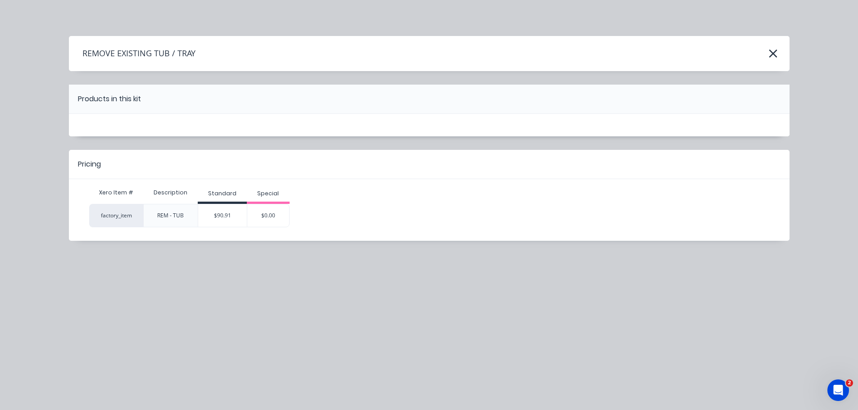
click at [231, 217] on div "$90.91" at bounding box center [222, 216] width 49 height 23
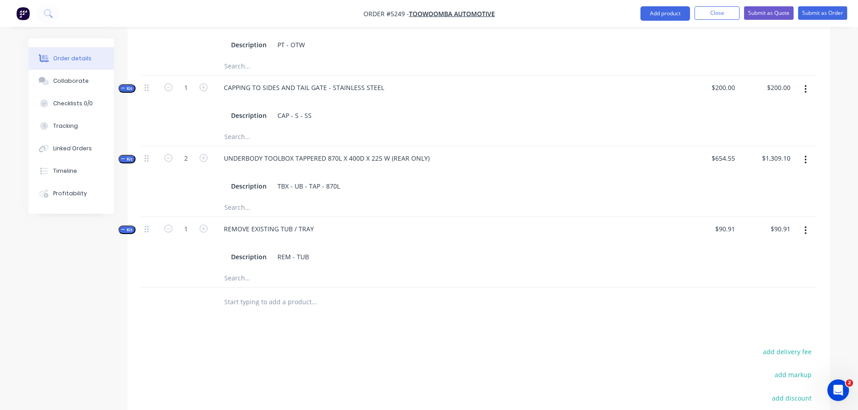
click at [269, 295] on input "text" at bounding box center [314, 302] width 180 height 18
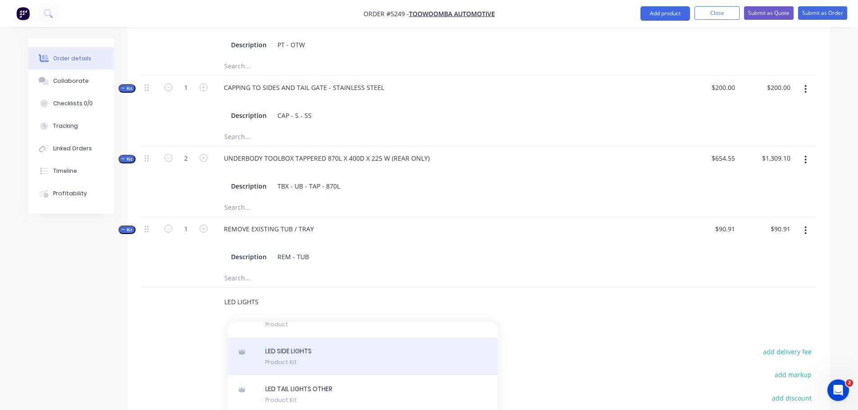
type input "LED LIGHTS"
click at [292, 348] on div "LED SIDE LIGHTS Product Kit" at bounding box center [363, 357] width 270 height 38
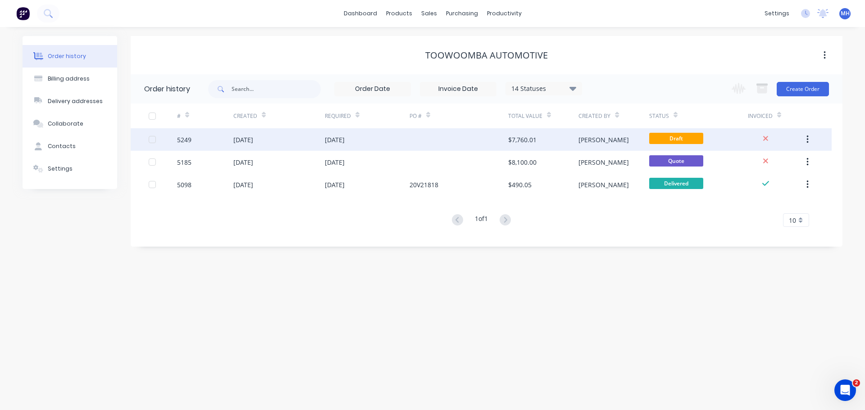
click at [253, 140] on div "[DATE]" at bounding box center [243, 139] width 20 height 9
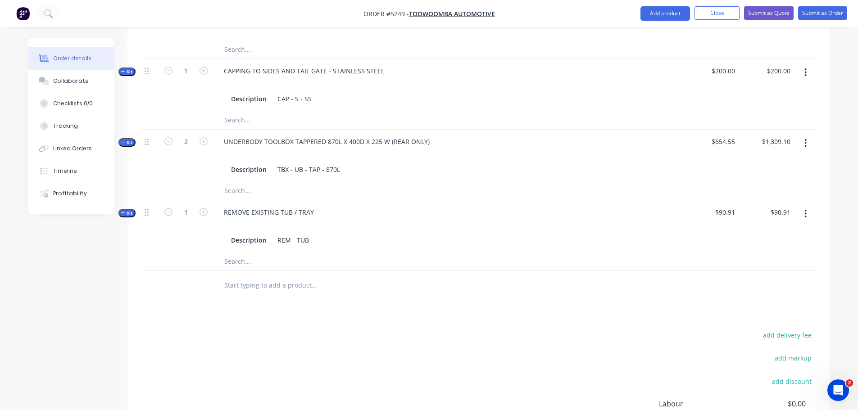
scroll to position [620, 0]
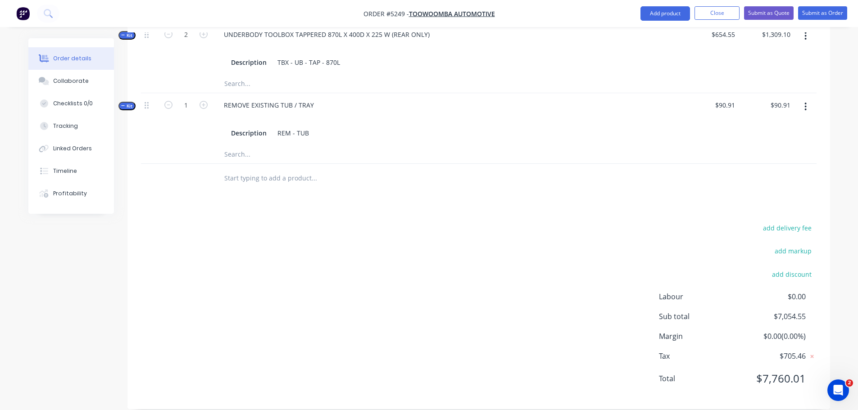
click at [269, 169] on input "text" at bounding box center [314, 178] width 180 height 18
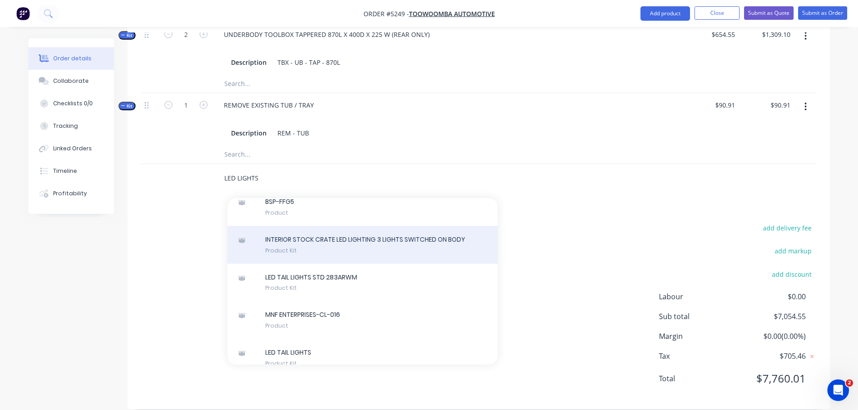
scroll to position [270, 0]
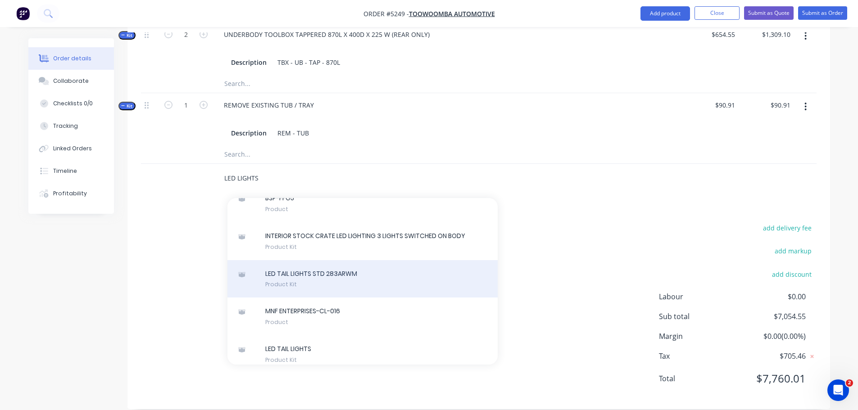
type input "LED LIGHTS"
click at [298, 275] on div "LED TAIL LIGHTS STD 283ARWM Product Kit" at bounding box center [363, 279] width 270 height 38
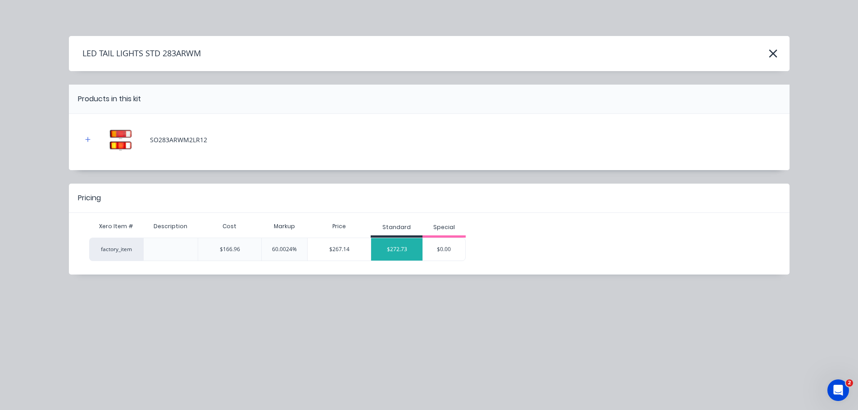
click at [395, 243] on div "$272.73" at bounding box center [396, 249] width 51 height 23
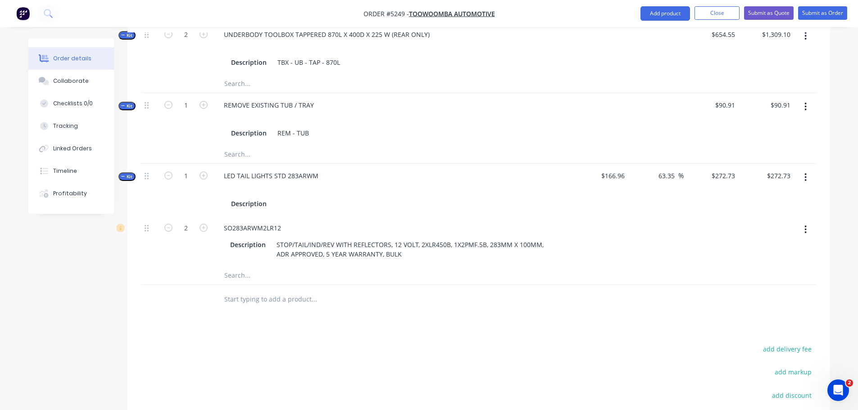
click at [275, 291] on input "text" at bounding box center [314, 300] width 180 height 18
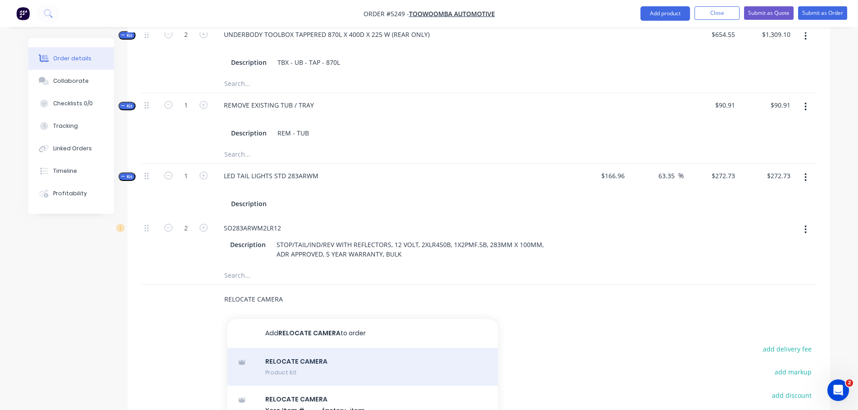
type input "RELOCATE CAMERA"
click at [290, 356] on div "RELOCATE CAMERA Product Kit" at bounding box center [363, 367] width 270 height 38
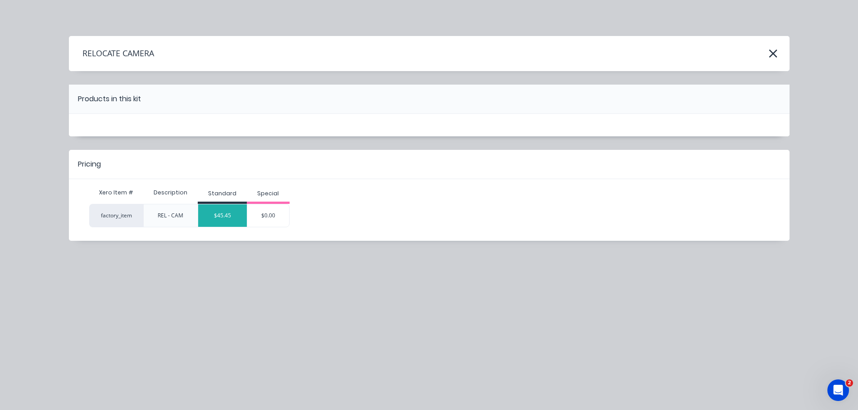
click at [233, 220] on div "$45.45" at bounding box center [222, 216] width 49 height 23
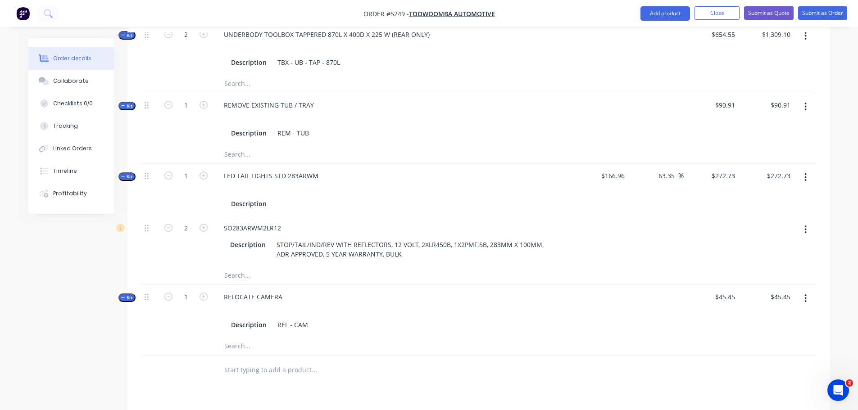
click at [251, 361] on input "text" at bounding box center [314, 370] width 180 height 18
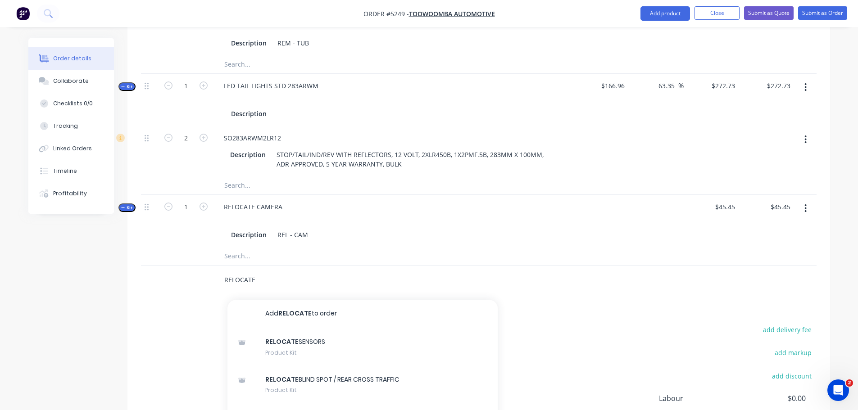
scroll to position [0, 0]
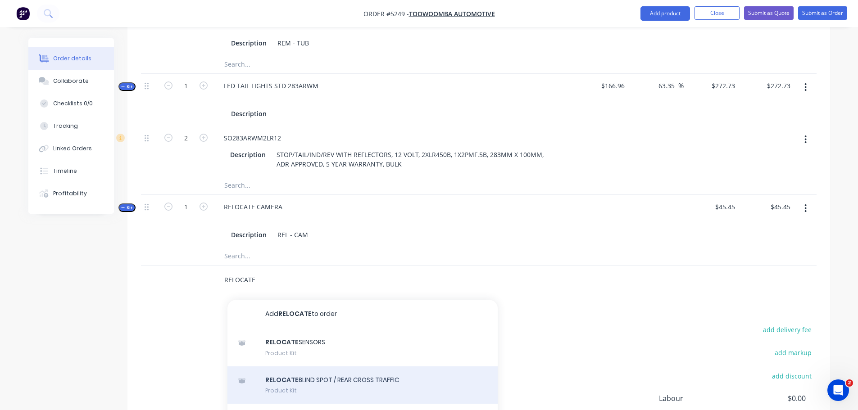
type input "RELOCATE"
click at [299, 371] on div "RELOCATE BLIND SPOT / REAR CROSS TRAFFIC Product Kit" at bounding box center [363, 386] width 270 height 38
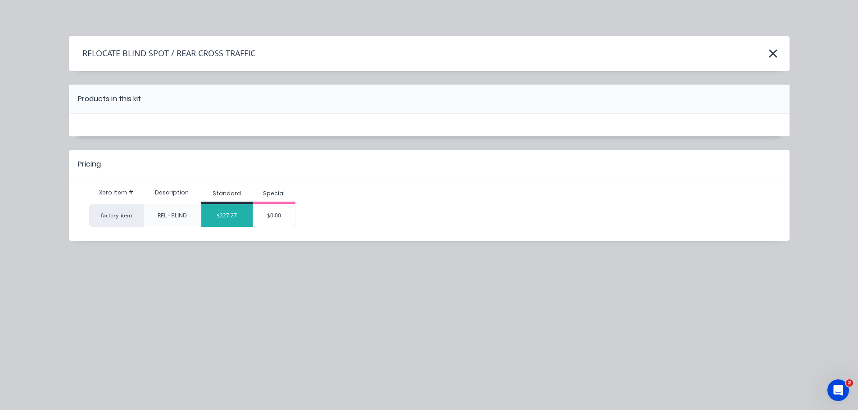
click at [239, 212] on div "$227.27" at bounding box center [226, 216] width 51 height 23
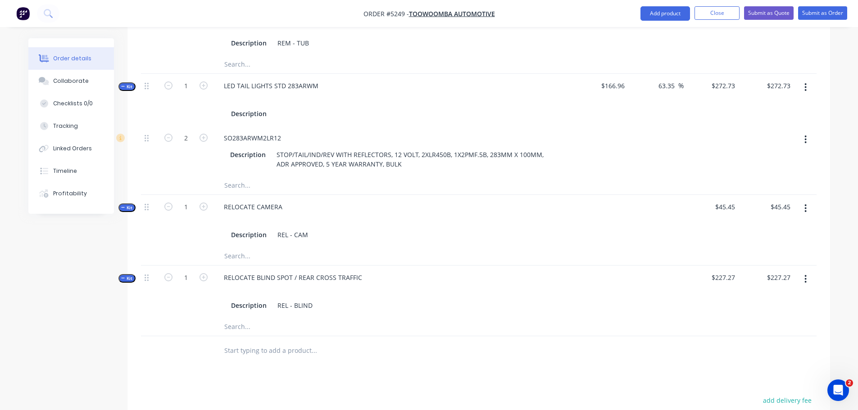
click at [244, 347] on div at bounding box center [375, 351] width 324 height 29
click at [249, 342] on input "text" at bounding box center [314, 351] width 180 height 18
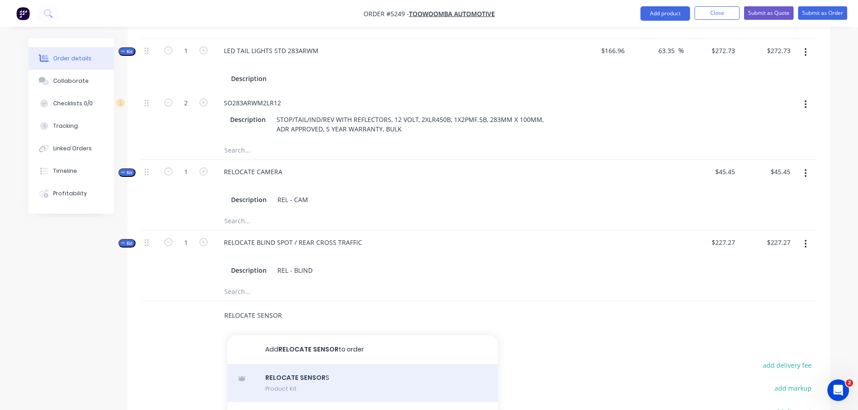
scroll to position [800, 0]
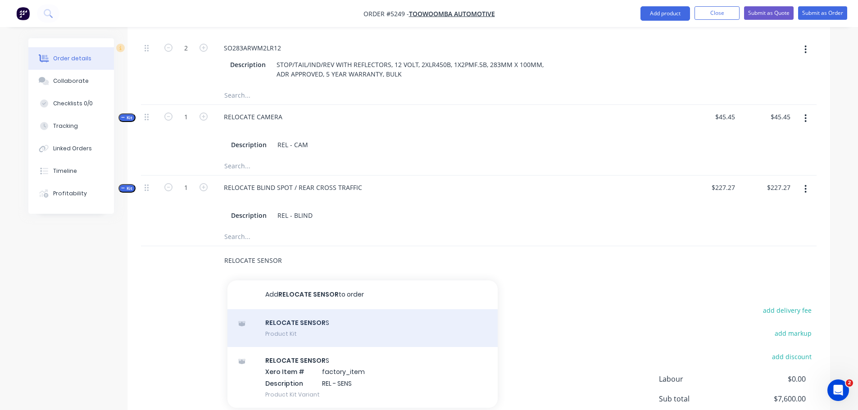
type input "RELOCATE SENSOR"
click at [297, 319] on div "RELOCATE SENSOR S Product Kit" at bounding box center [363, 329] width 270 height 38
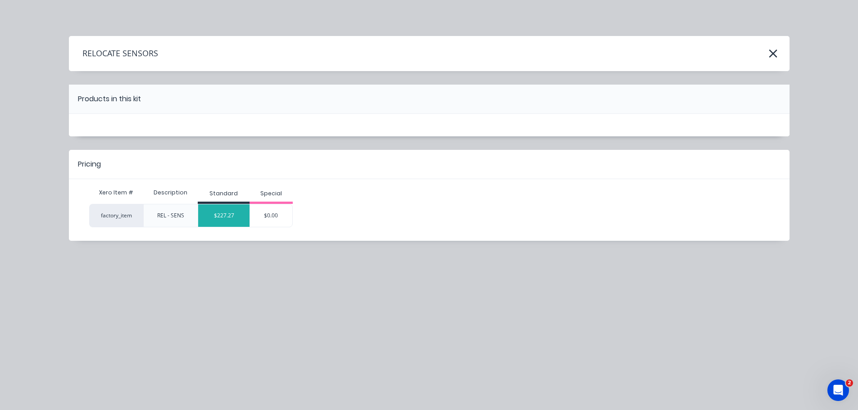
click at [233, 217] on div "$227.27" at bounding box center [223, 216] width 51 height 23
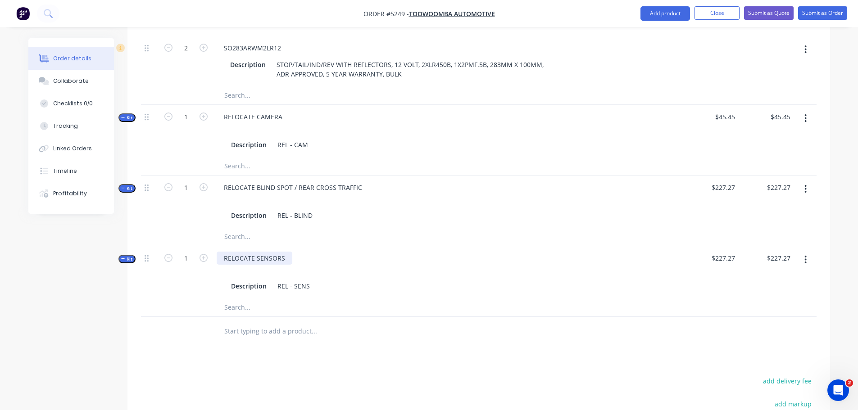
click at [286, 252] on div "RELOCATE SENSORS" at bounding box center [255, 258] width 76 height 13
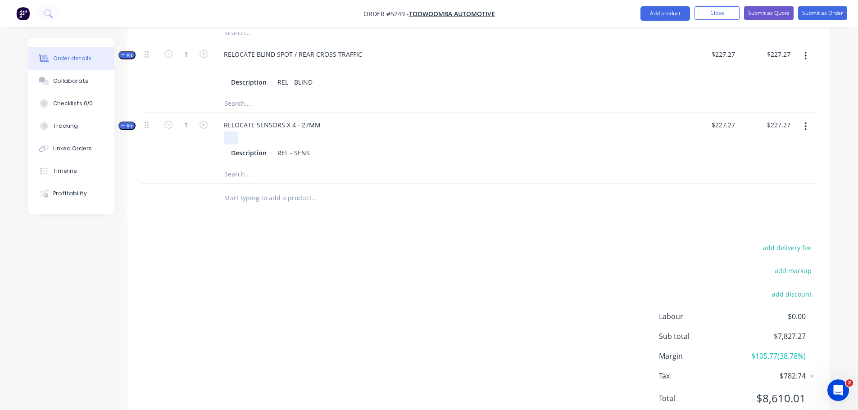
scroll to position [953, 0]
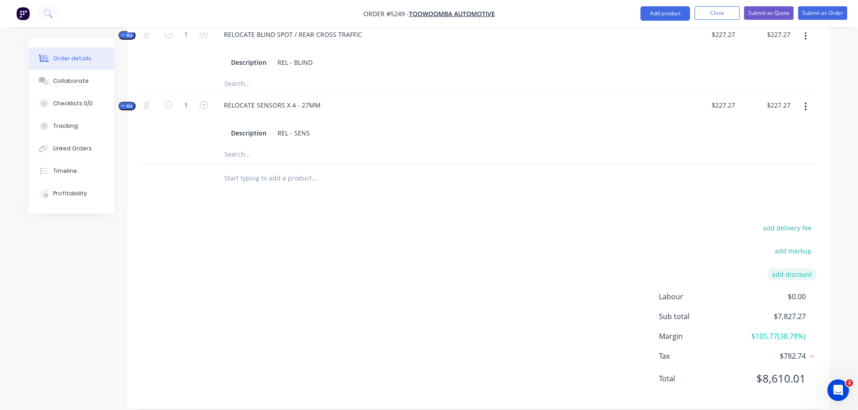
click at [787, 269] on button "add discount" at bounding box center [792, 275] width 49 height 12
click at [736, 271] on input at bounding box center [708, 278] width 85 height 14
type input "DEALER DISCOUNT"
click at [771, 271] on input at bounding box center [781, 278] width 41 height 14
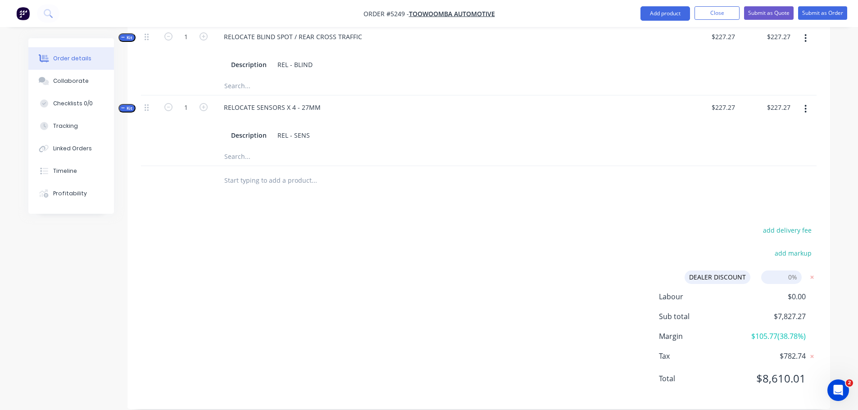
type input "10%"
click input "submit" at bounding box center [0, 0] width 0 height 0
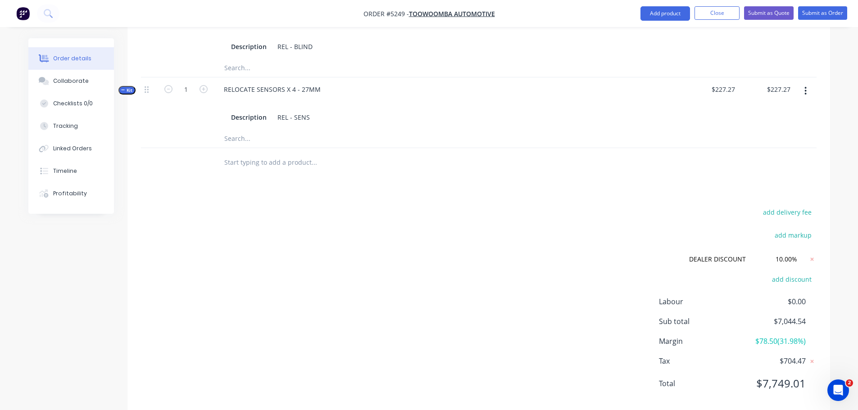
scroll to position [974, 0]
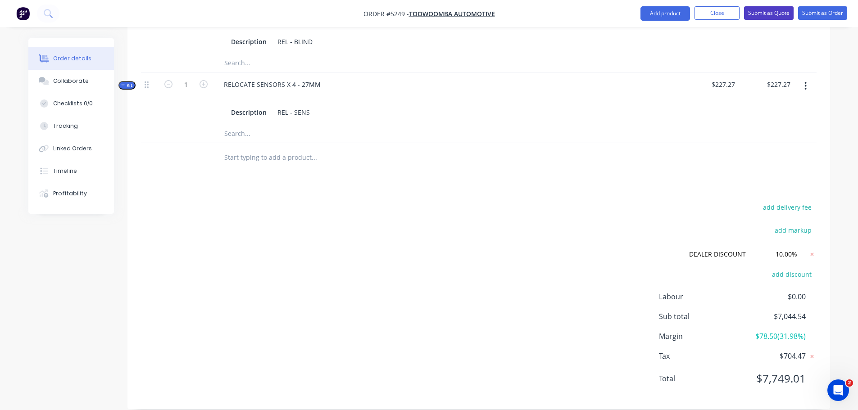
click at [761, 12] on button "Submit as Quote" at bounding box center [769, 13] width 50 height 14
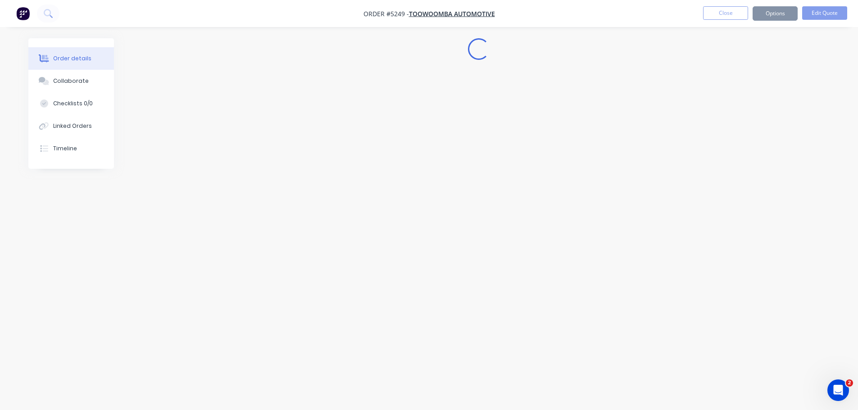
scroll to position [0, 0]
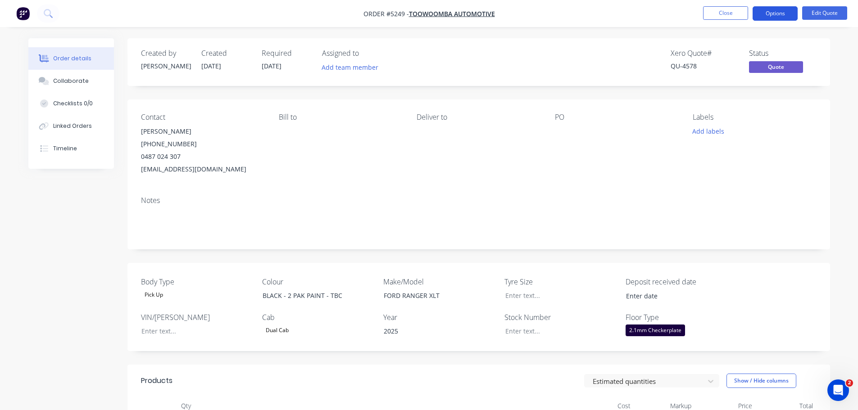
click at [766, 12] on button "Options" at bounding box center [775, 13] width 45 height 14
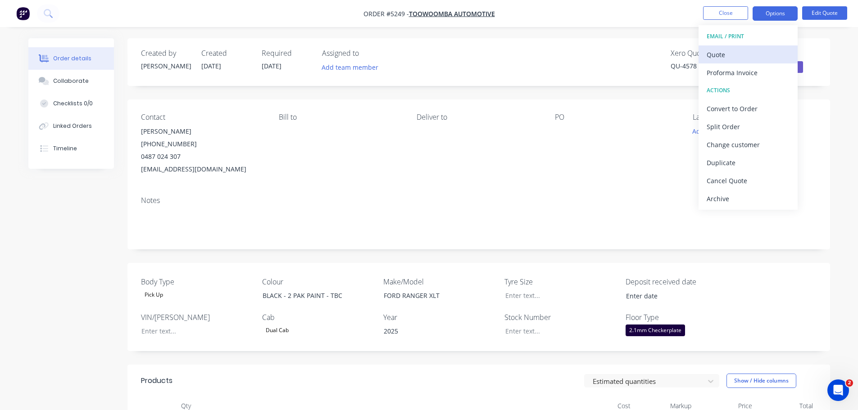
click at [736, 52] on div "Quote" at bounding box center [748, 54] width 83 height 13
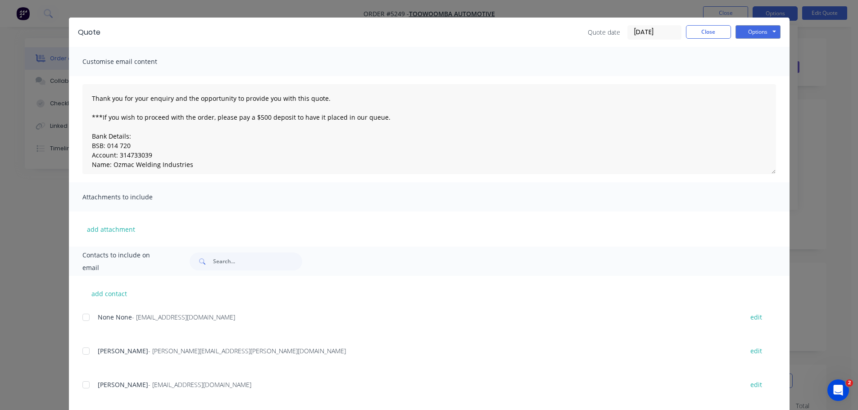
scroll to position [33, 0]
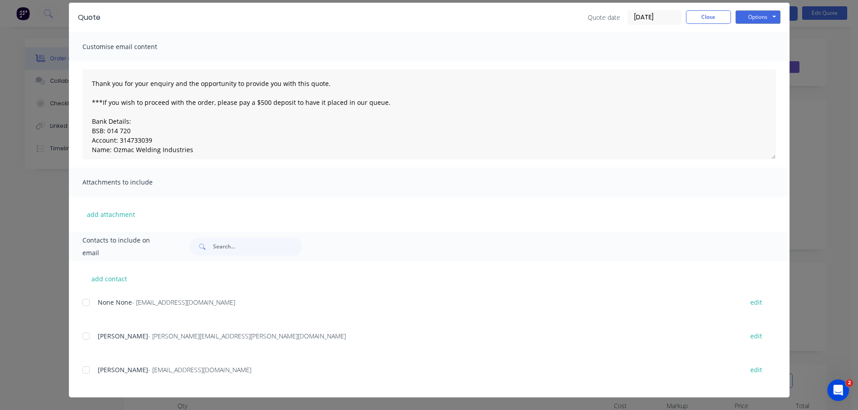
click at [85, 372] on div at bounding box center [86, 370] width 18 height 18
click at [758, 17] on button "Options" at bounding box center [758, 17] width 45 height 14
click at [757, 60] on button "Email" at bounding box center [765, 62] width 58 height 15
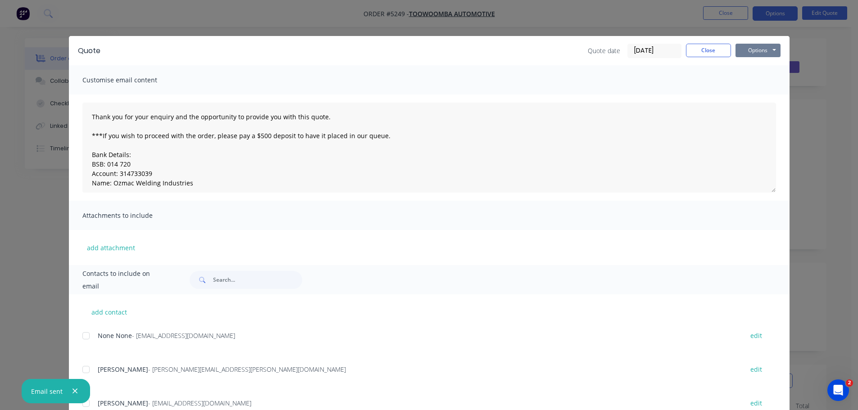
click at [748, 52] on button "Options" at bounding box center [758, 51] width 45 height 14
click at [748, 87] on button "Print" at bounding box center [765, 81] width 58 height 15
click at [690, 50] on button "Close" at bounding box center [708, 51] width 45 height 14
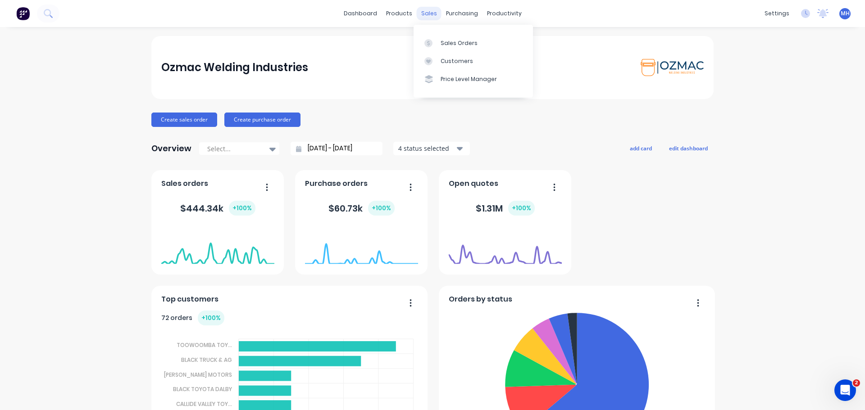
click at [424, 15] on div "sales" at bounding box center [429, 14] width 25 height 14
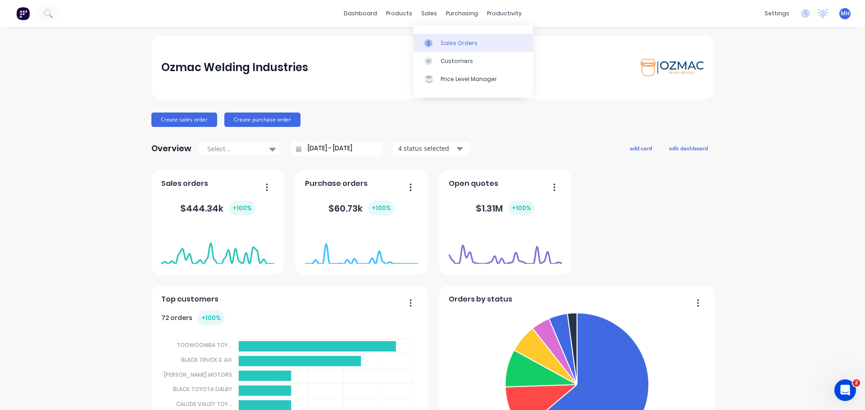
click at [435, 43] on div at bounding box center [431, 43] width 14 height 8
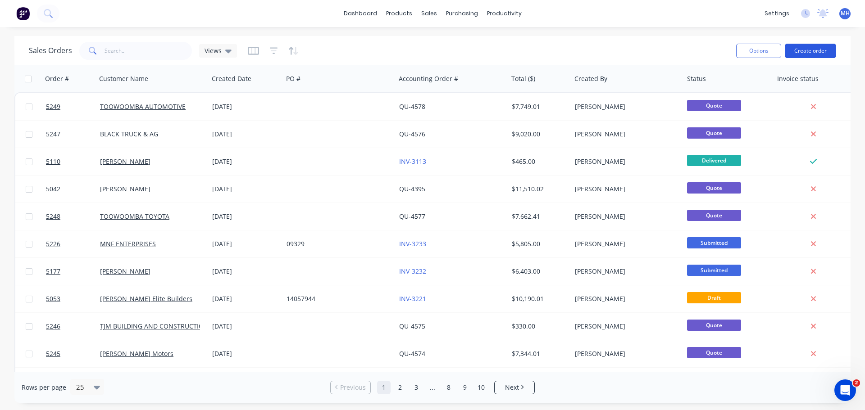
click at [805, 51] on button "Create order" at bounding box center [810, 51] width 51 height 14
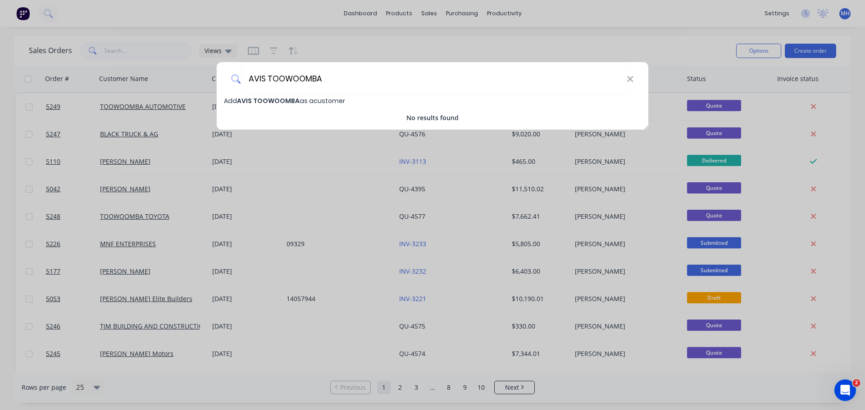
type input "AVIS TOOWOOMBA"
click at [275, 101] on span "AVIS TOOWOOMBA" at bounding box center [268, 100] width 63 height 9
select select "AU"
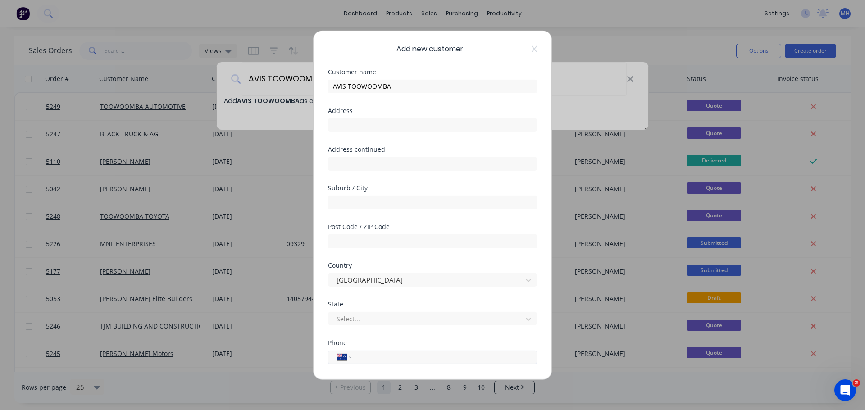
click at [373, 357] on input "tel" at bounding box center [443, 357] width 170 height 10
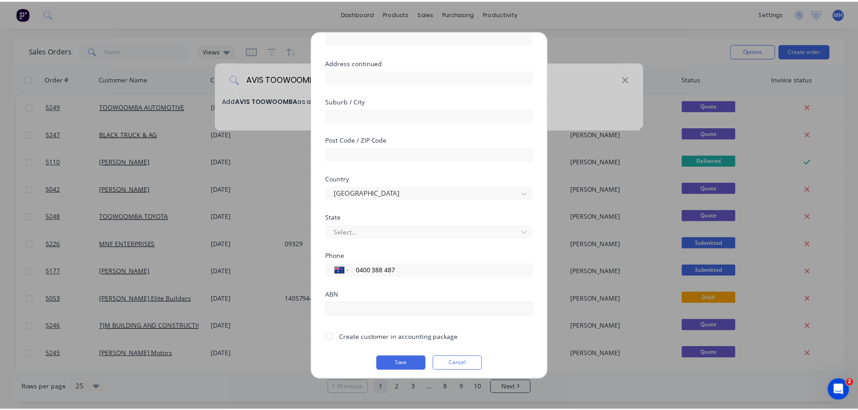
scroll to position [91, 0]
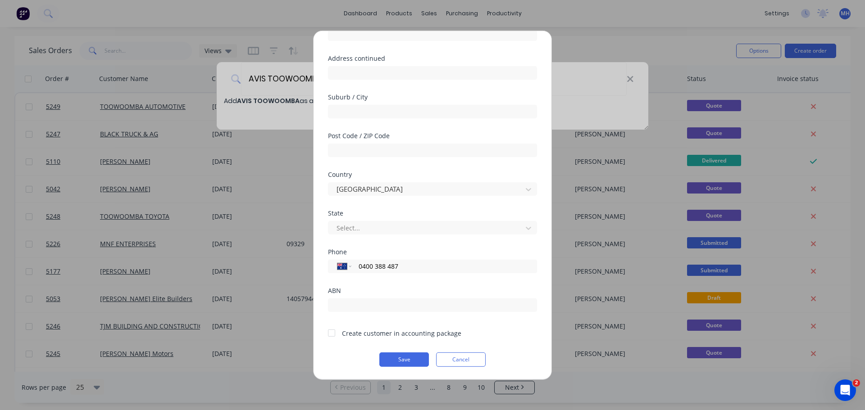
type input "0400 388 487"
click at [330, 336] on div at bounding box center [332, 333] width 18 height 18
click at [398, 359] on button "Save" at bounding box center [404, 359] width 50 height 14
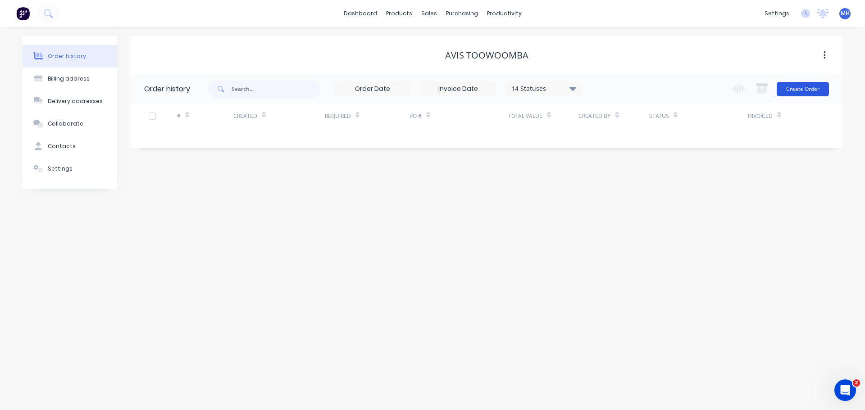
click at [793, 90] on button "Create Order" at bounding box center [803, 89] width 52 height 14
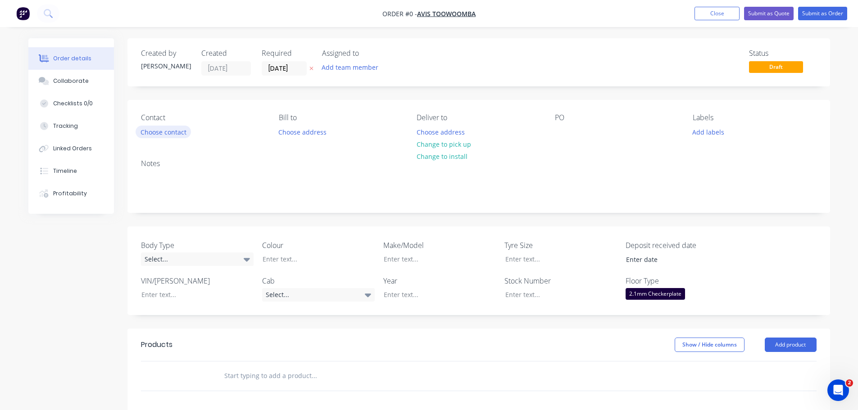
click at [184, 131] on button "Choose contact" at bounding box center [163, 132] width 55 height 12
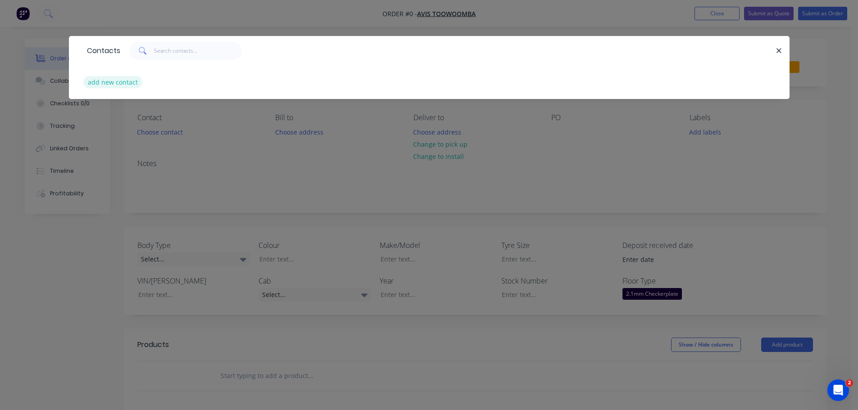
click at [121, 80] on button "add new contact" at bounding box center [112, 82] width 59 height 12
select select "AU"
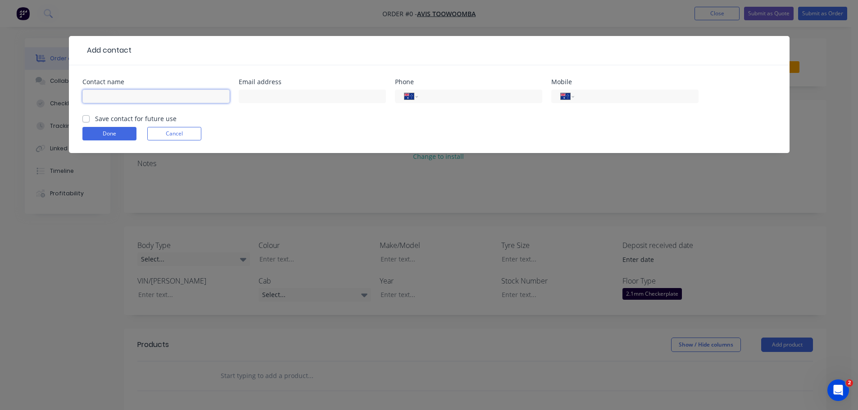
click at [125, 92] on input "text" at bounding box center [155, 97] width 147 height 14
type input "JODIE"
type input "jodie@avisrent.com.au"
type input "0400 388 487"
click at [95, 118] on label "Save contact for future use" at bounding box center [136, 118] width 82 height 9
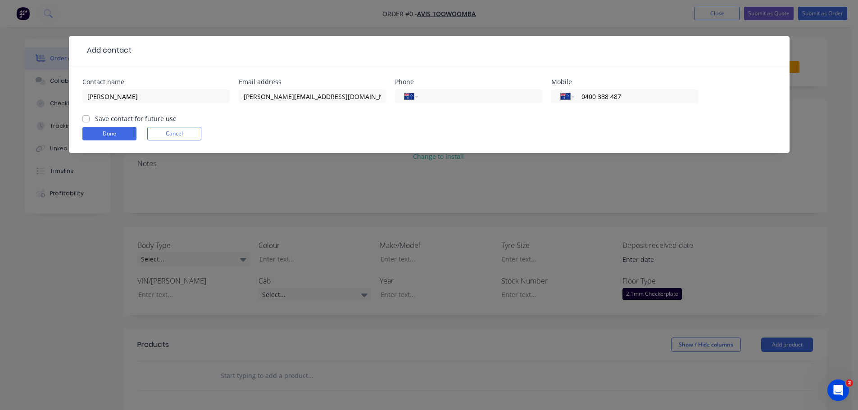
click at [83, 118] on input "Save contact for future use" at bounding box center [85, 118] width 7 height 9
checkbox input "true"
click at [119, 138] on button "Done" at bounding box center [109, 134] width 54 height 14
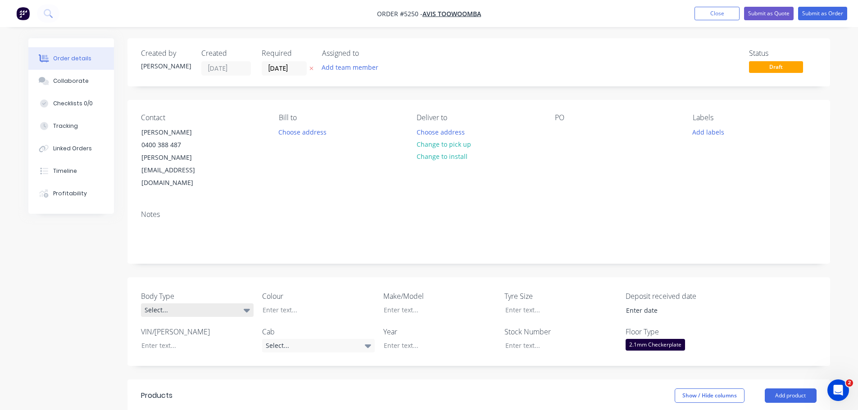
click at [205, 304] on div "Select..." at bounding box center [197, 311] width 113 height 14
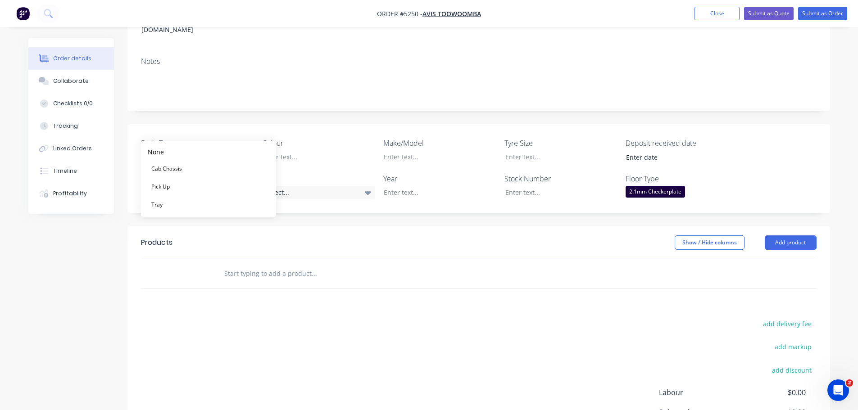
scroll to position [180, 0]
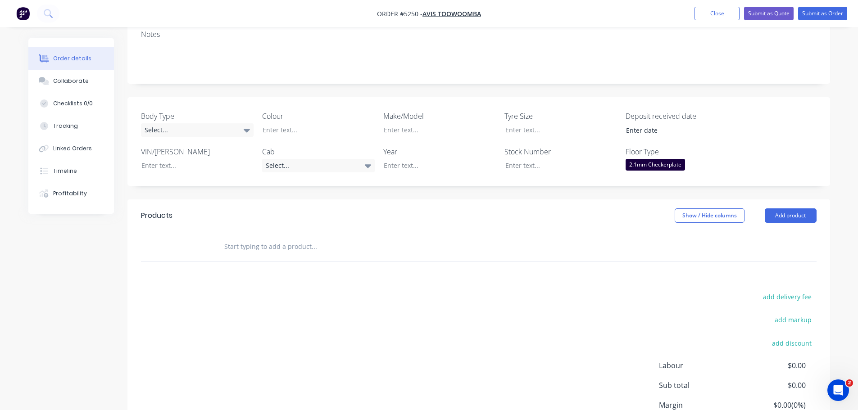
click at [266, 238] on input "text" at bounding box center [314, 247] width 180 height 18
type input "laser parts"
drag, startPoint x: 222, startPoint y: 225, endPoint x: 174, endPoint y: 226, distance: 47.3
click at [174, 233] on div "laser parts Add laser parts to order No results found" at bounding box center [479, 247] width 676 height 29
click at [795, 209] on button "Add product" at bounding box center [791, 216] width 52 height 14
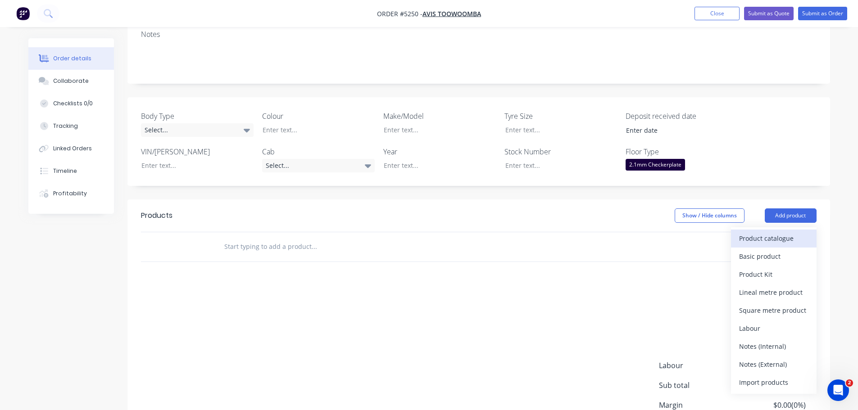
click at [775, 232] on div "Product catalogue" at bounding box center [773, 238] width 69 height 13
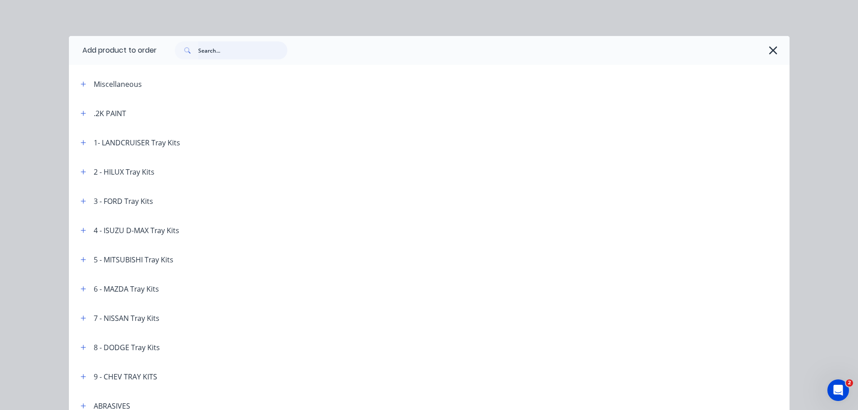
click at [208, 54] on input "text" at bounding box center [242, 50] width 89 height 18
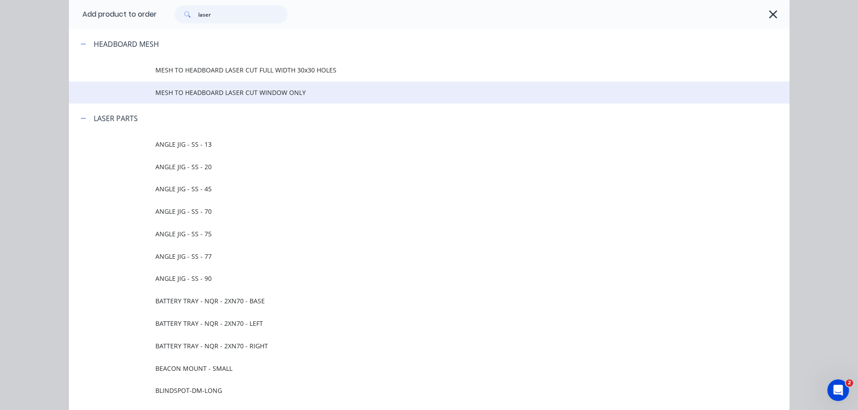
scroll to position [0, 0]
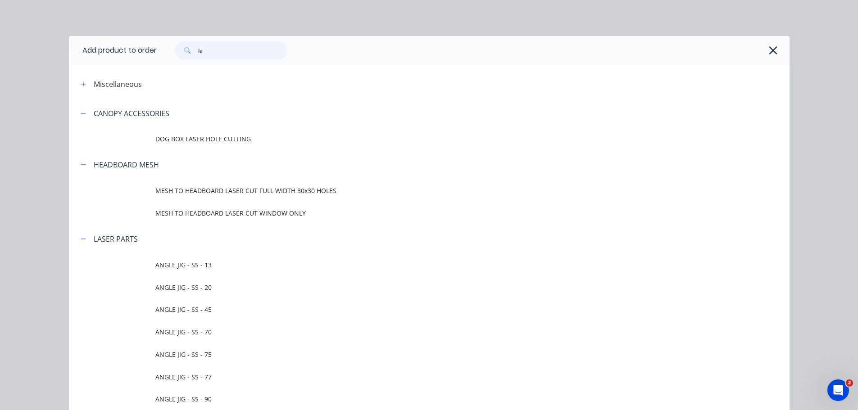
type input "l"
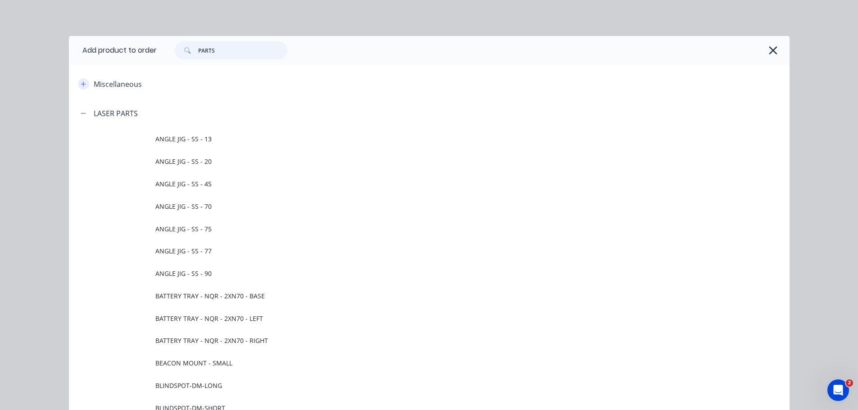
type input "PARTS"
click at [81, 84] on icon "button" at bounding box center [83, 84] width 5 height 5
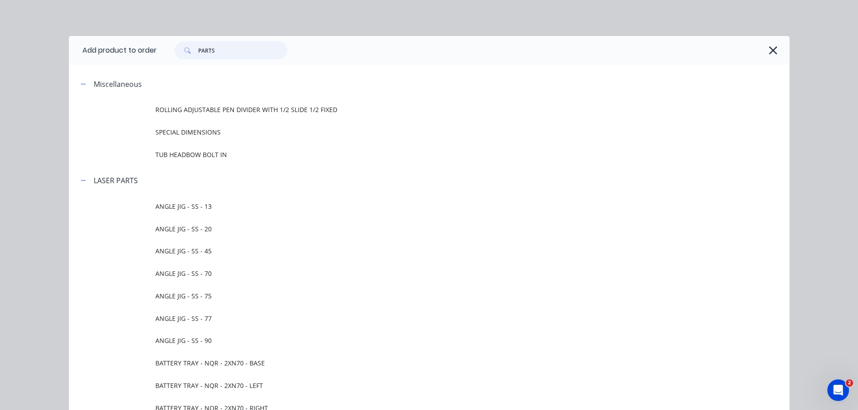
drag, startPoint x: 222, startPoint y: 56, endPoint x: 187, endPoint y: 59, distance: 35.3
click at [187, 59] on div "PARTS" at bounding box center [231, 50] width 113 height 18
click at [770, 50] on icon "button" at bounding box center [774, 50] width 8 height 8
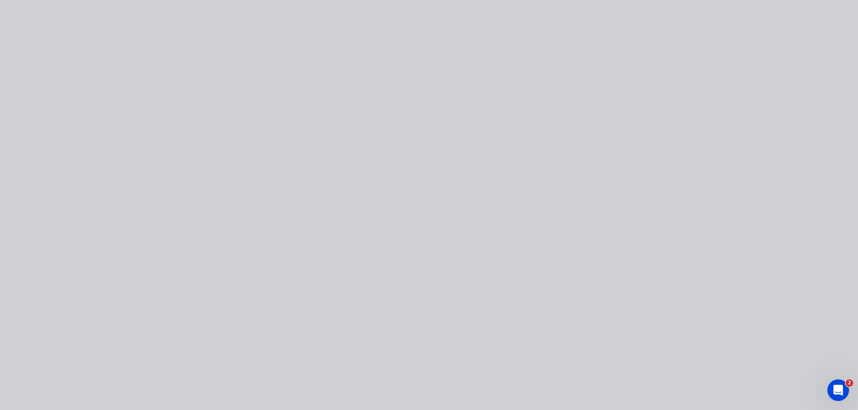
scroll to position [237, 0]
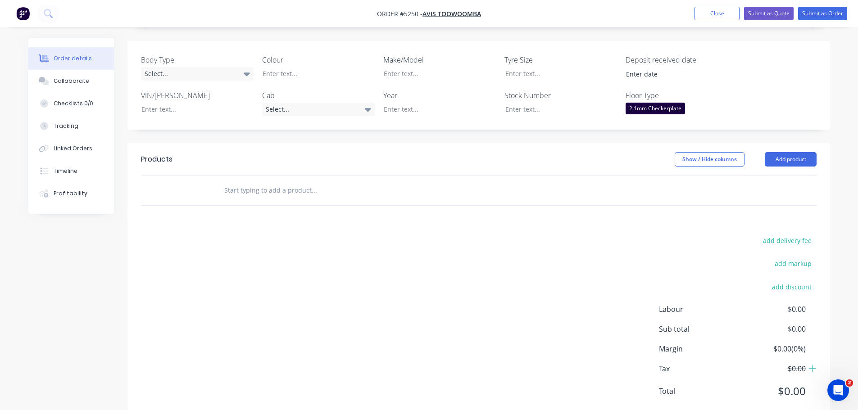
click at [291, 182] on input "text" at bounding box center [314, 191] width 180 height 18
type input "LASER PARTS"
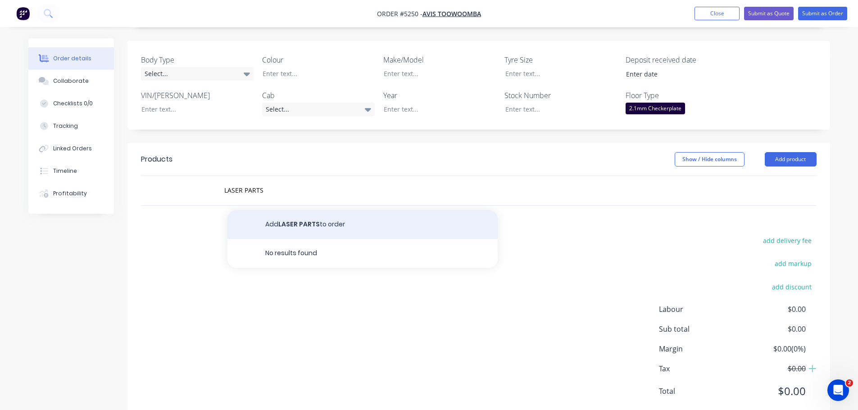
click at [292, 210] on button "Add LASER PARTS to order" at bounding box center [363, 224] width 270 height 29
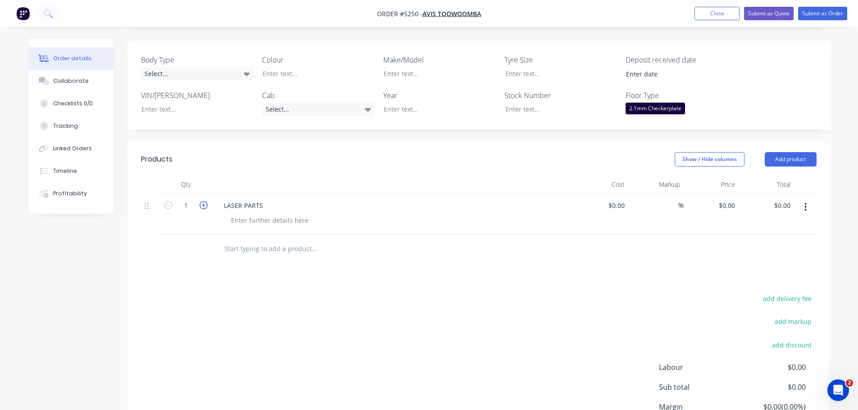
click at [204, 201] on icon "button" at bounding box center [204, 205] width 8 height 8
type input "4"
click at [608, 194] on div at bounding box center [601, 214] width 55 height 41
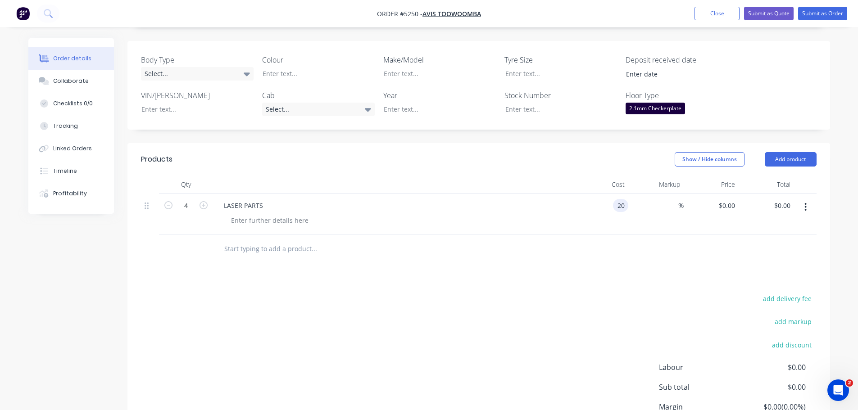
type input "$20.00"
type input "$80.00"
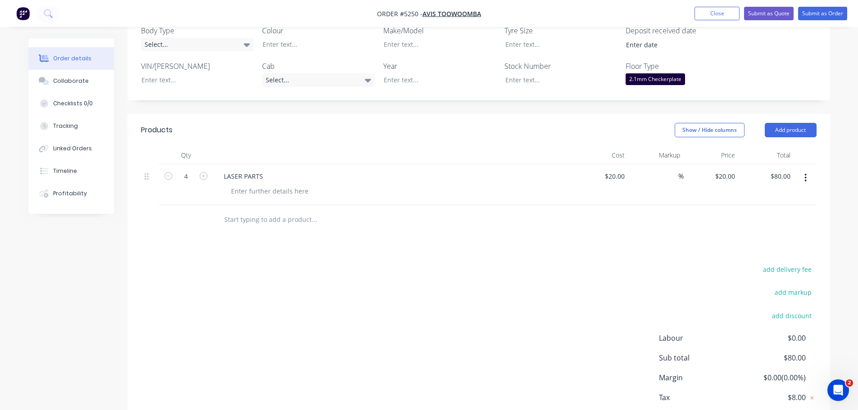
scroll to position [295, 0]
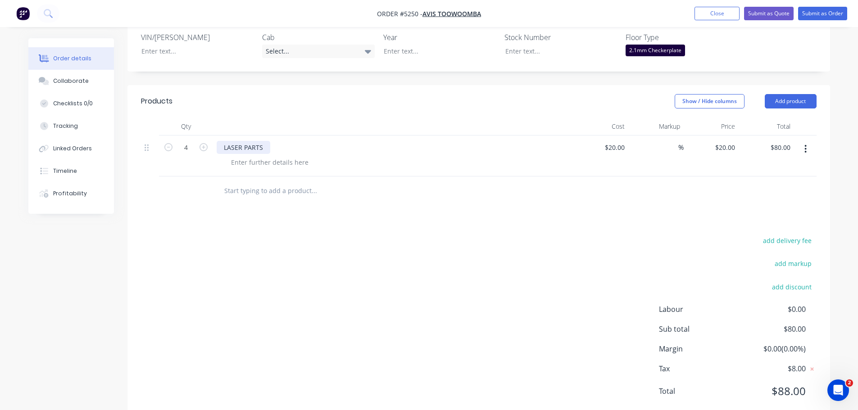
click at [223, 141] on div "LASER PARTS" at bounding box center [244, 147] width 54 height 13
click at [220, 141] on div "LASER PARTS" at bounding box center [244, 147] width 54 height 13
click at [799, 141] on button "button" at bounding box center [805, 149] width 21 height 16
click at [770, 220] on div "Delete" at bounding box center [773, 226] width 69 height 13
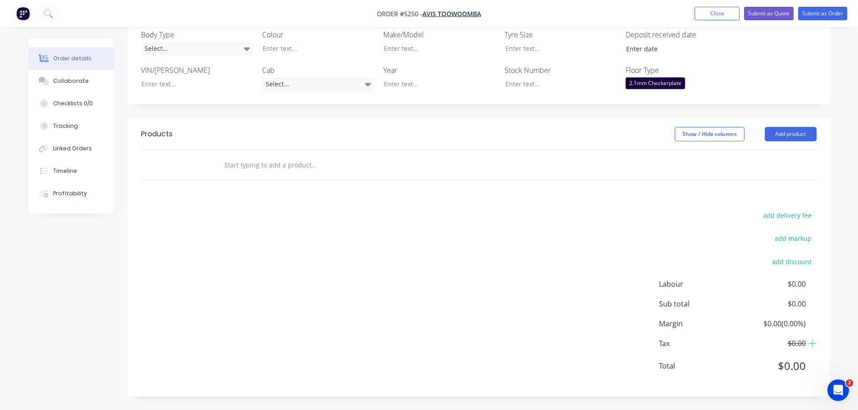
scroll to position [237, 0]
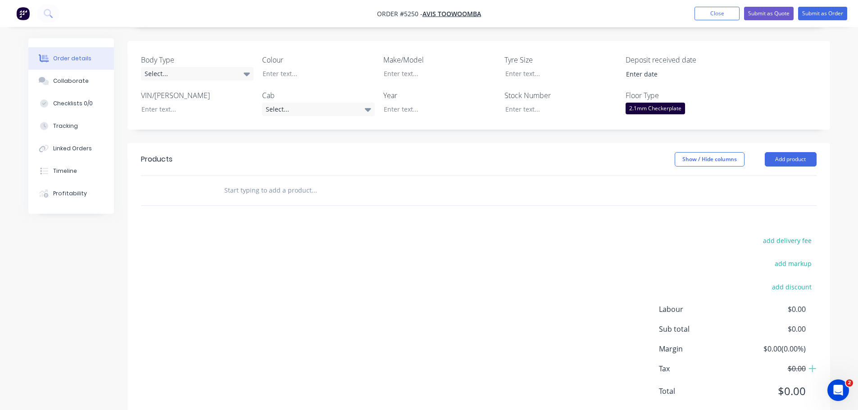
click at [236, 182] on input "text" at bounding box center [314, 191] width 180 height 18
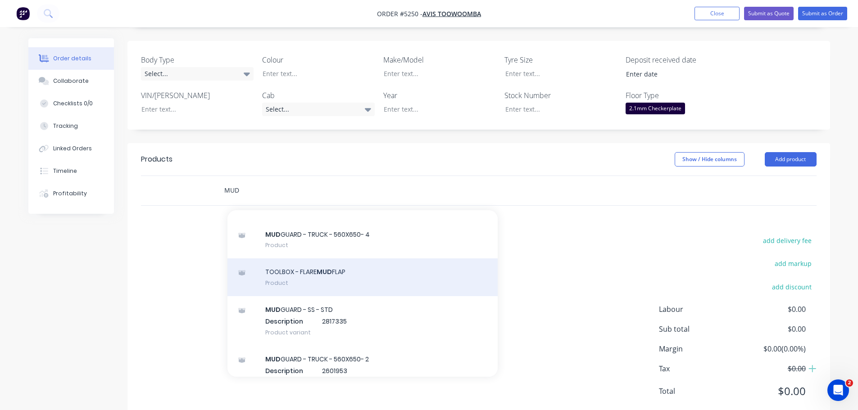
scroll to position [451, 0]
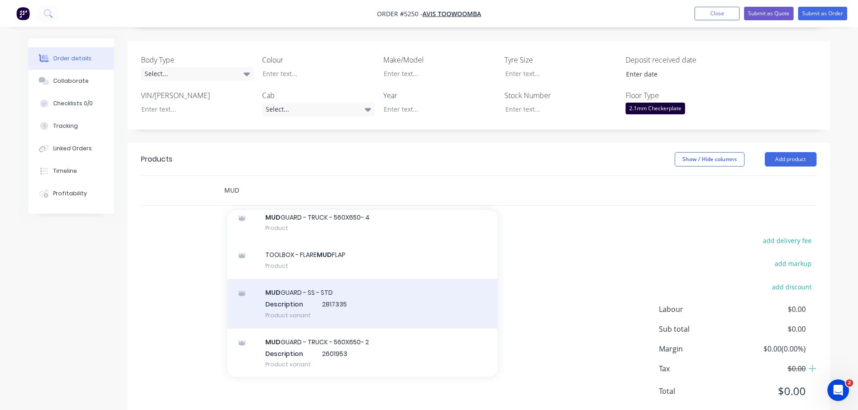
type input "MUD"
click at [319, 287] on div "MUD GUARD - SS - STD Description 2817335 Product variant" at bounding box center [363, 304] width 270 height 50
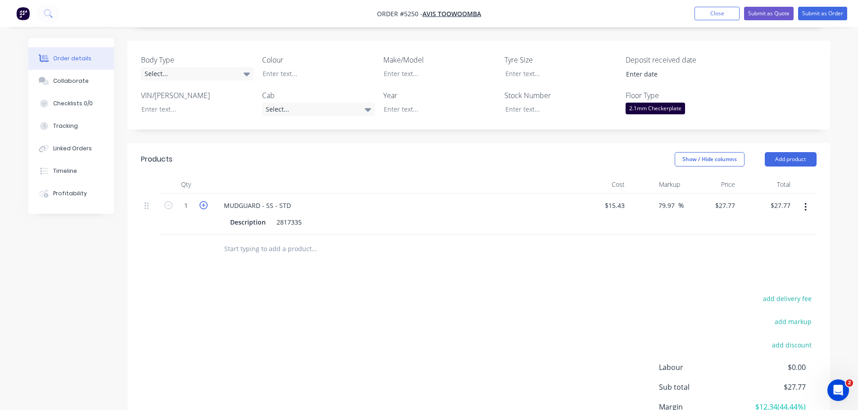
click at [204, 201] on icon "button" at bounding box center [204, 205] width 8 height 8
type input "2"
type input "$55.54"
click at [204, 201] on icon "button" at bounding box center [204, 205] width 8 height 8
type input "3"
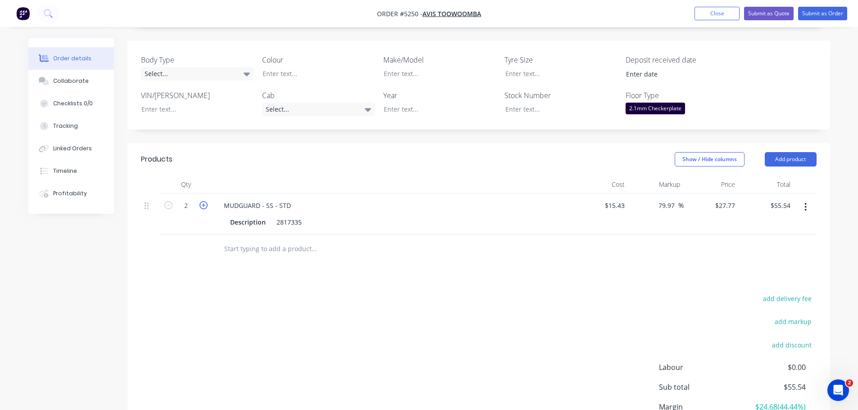
type input "$83.31"
click at [204, 201] on icon "button" at bounding box center [204, 205] width 8 height 8
type input "4"
type input "$111.08"
click at [204, 201] on icon "button" at bounding box center [204, 205] width 8 height 8
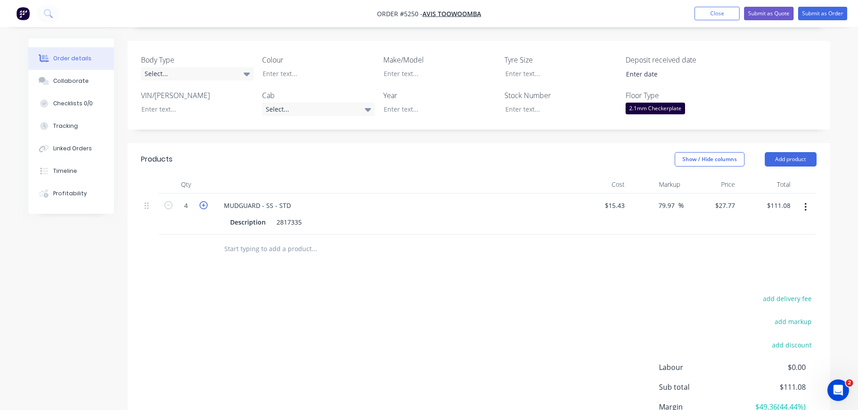
type input "5"
type input "$138.85"
click at [167, 201] on icon "button" at bounding box center [168, 205] width 8 height 8
type input "4"
type input "$111.08"
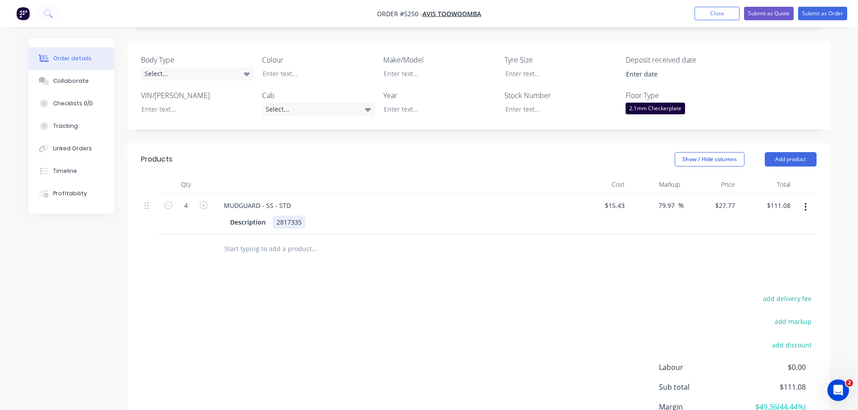
click at [306, 216] on div "Description 2817335" at bounding box center [392, 222] width 330 height 13
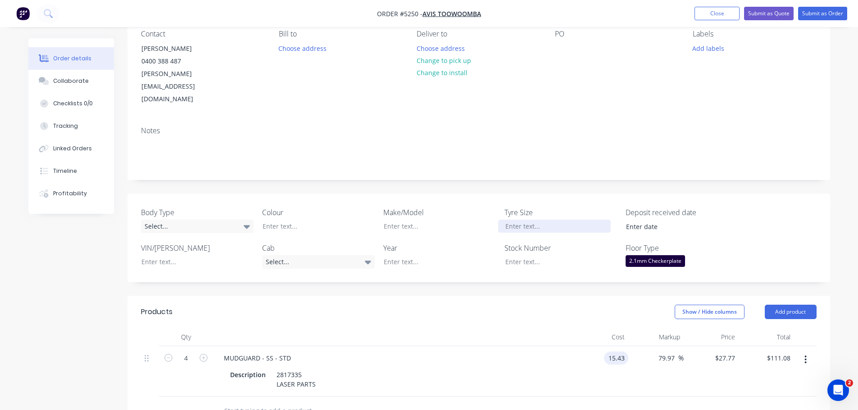
scroll to position [79, 0]
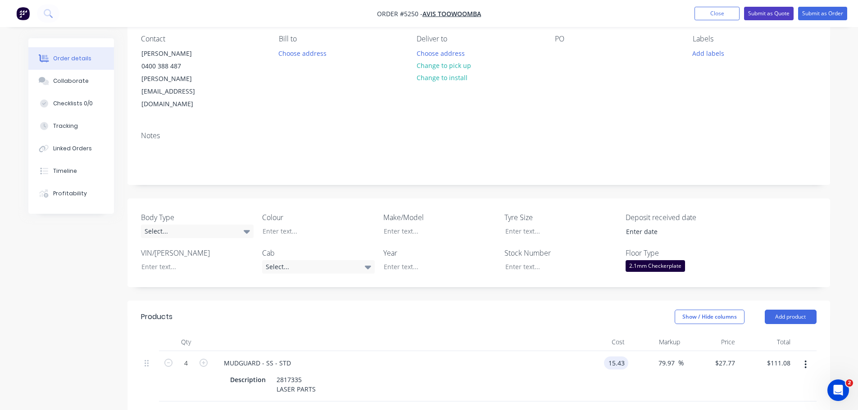
type input "$15.43"
click at [773, 18] on button "Submit as Quote" at bounding box center [769, 14] width 50 height 14
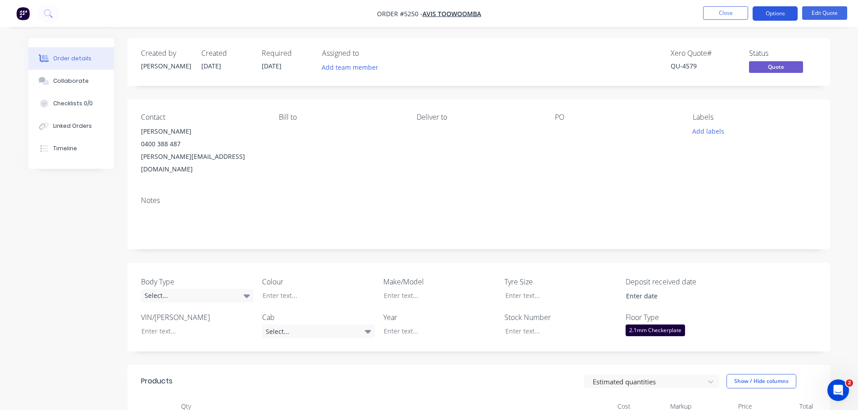
click at [776, 15] on button "Options" at bounding box center [775, 13] width 45 height 14
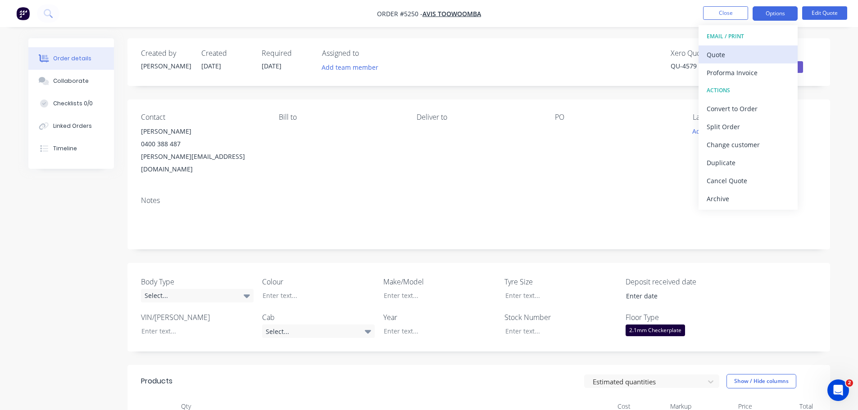
click at [717, 58] on div "Quote" at bounding box center [748, 54] width 83 height 13
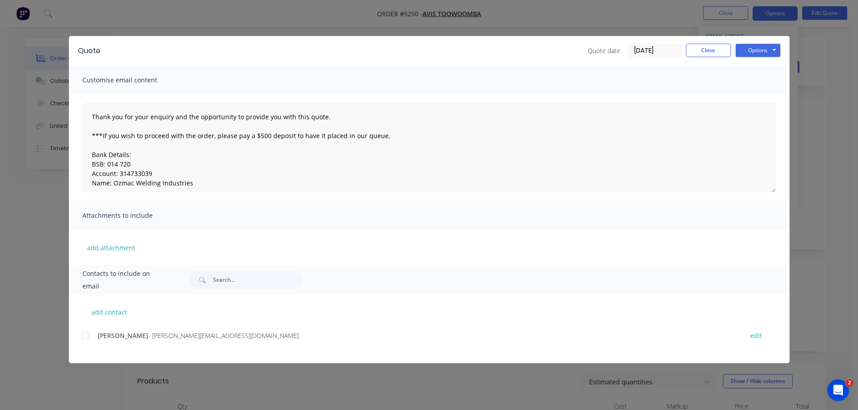
click at [85, 337] on div at bounding box center [86, 336] width 18 height 18
click at [765, 52] on button "Options" at bounding box center [758, 51] width 45 height 14
click at [762, 94] on button "Email" at bounding box center [765, 96] width 58 height 15
click at [769, 51] on button "Options" at bounding box center [758, 51] width 45 height 14
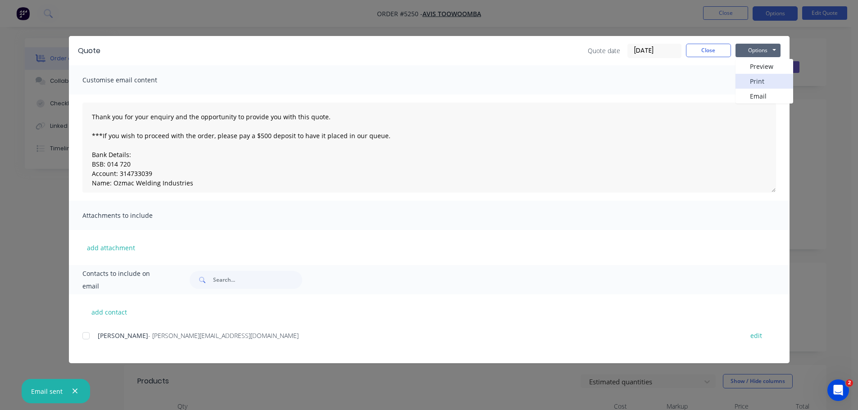
click at [765, 76] on button "Print" at bounding box center [765, 81] width 58 height 15
click at [710, 50] on button "Close" at bounding box center [708, 51] width 45 height 14
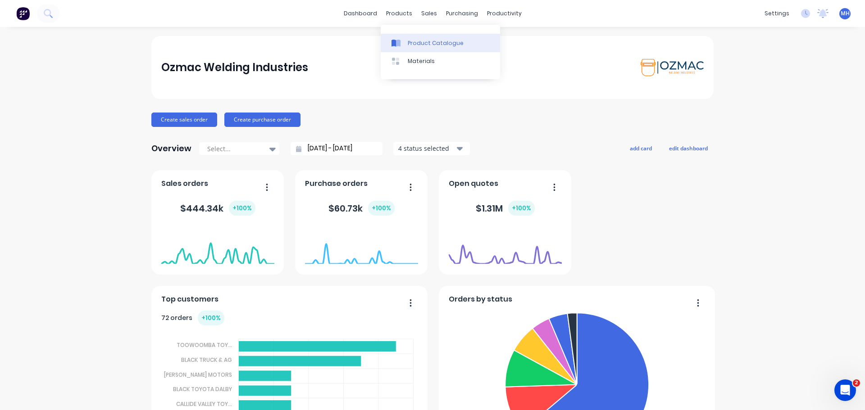
click at [418, 43] on div "Product Catalogue" at bounding box center [436, 43] width 56 height 8
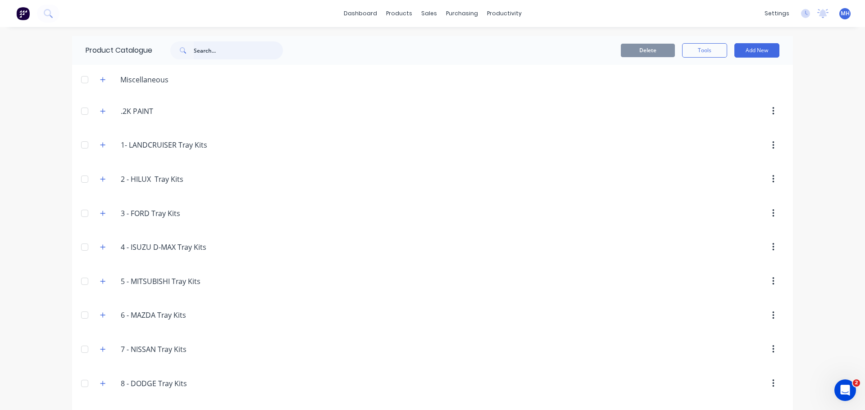
click at [241, 50] on input "text" at bounding box center [238, 50] width 89 height 18
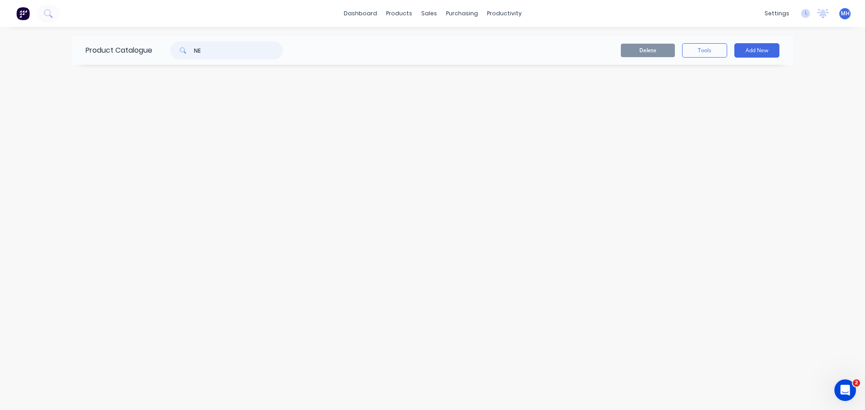
type input "N"
drag, startPoint x: 203, startPoint y: 53, endPoint x: 145, endPoint y: 57, distance: 58.3
click at [145, 57] on div "Product Catalogue [PERSON_NAME]" at bounding box center [188, 50] width 233 height 29
type input "4389"
click at [373, 14] on link "dashboard" at bounding box center [360, 14] width 42 height 14
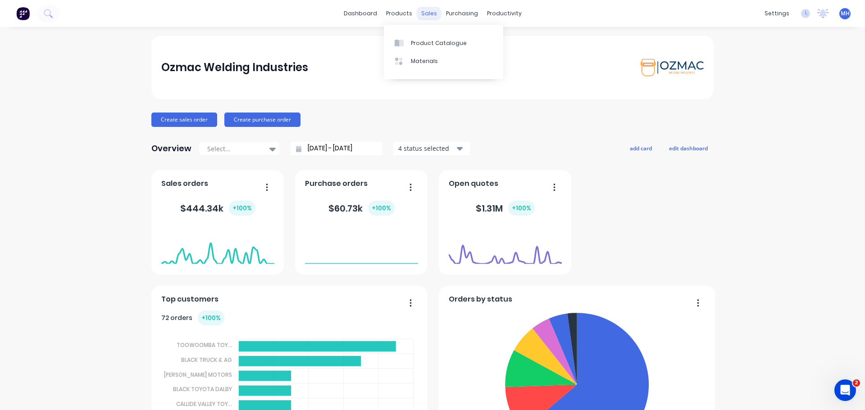
click at [432, 13] on div "sales" at bounding box center [429, 14] width 25 height 14
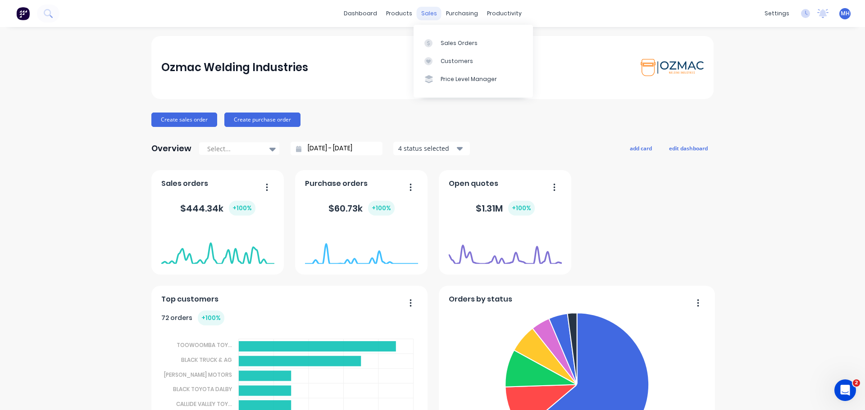
click at [426, 15] on div "sales" at bounding box center [429, 14] width 25 height 14
click at [433, 40] on div at bounding box center [431, 43] width 14 height 8
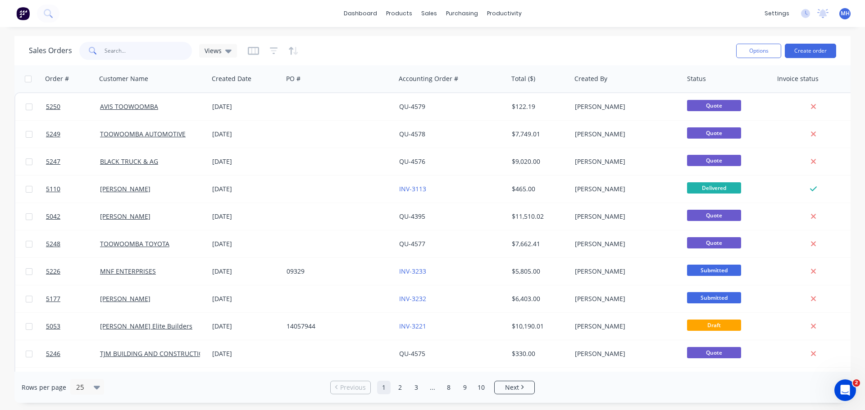
click at [139, 53] on input "text" at bounding box center [149, 51] width 88 height 18
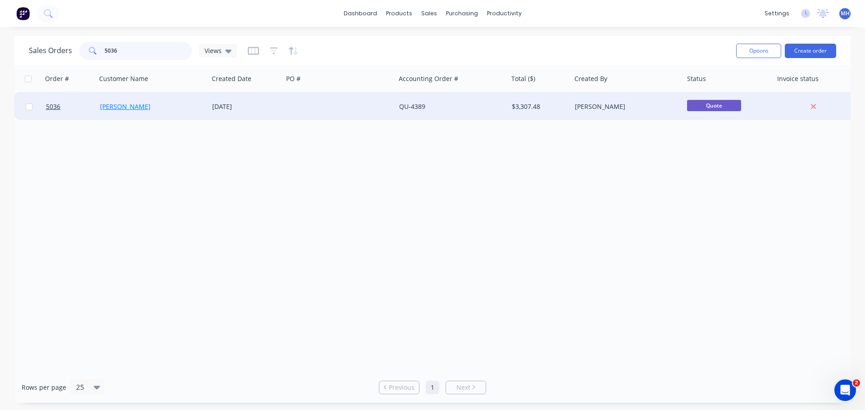
type input "5036"
click at [136, 108] on link "[PERSON_NAME]" at bounding box center [125, 106] width 50 height 9
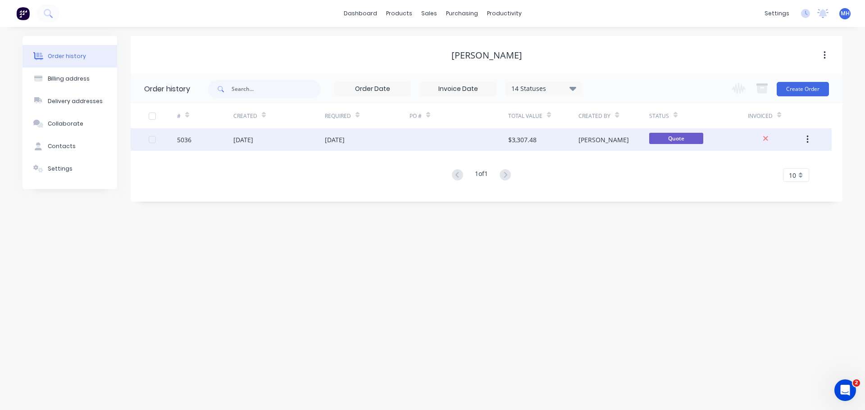
click at [199, 142] on div "5036" at bounding box center [205, 139] width 56 height 23
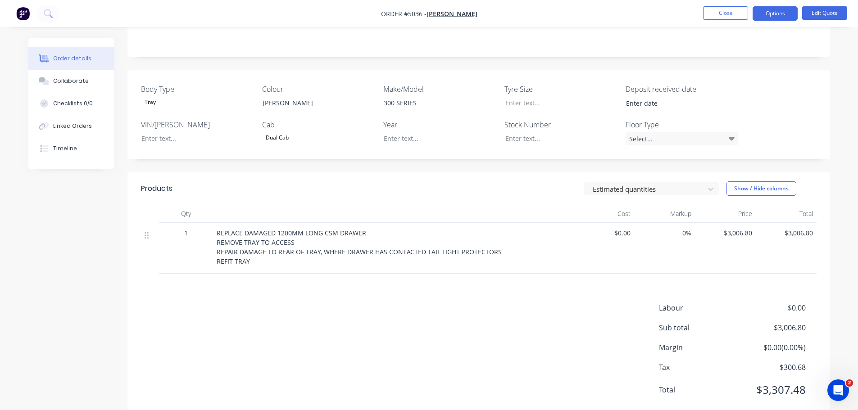
scroll to position [195, 0]
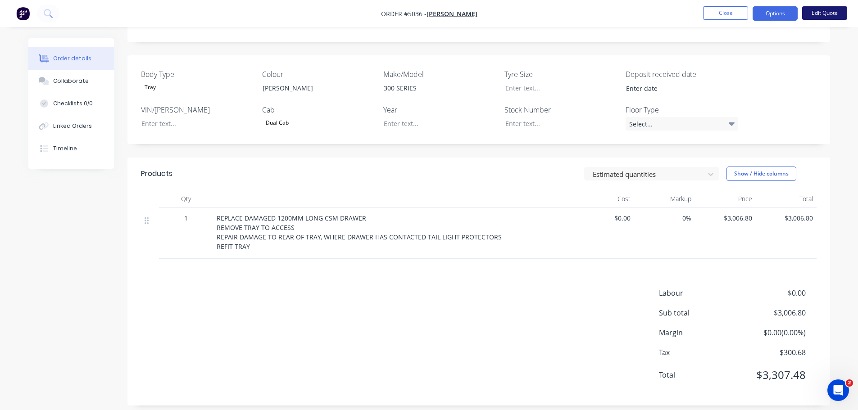
click at [822, 11] on button "Edit Quote" at bounding box center [825, 13] width 45 height 14
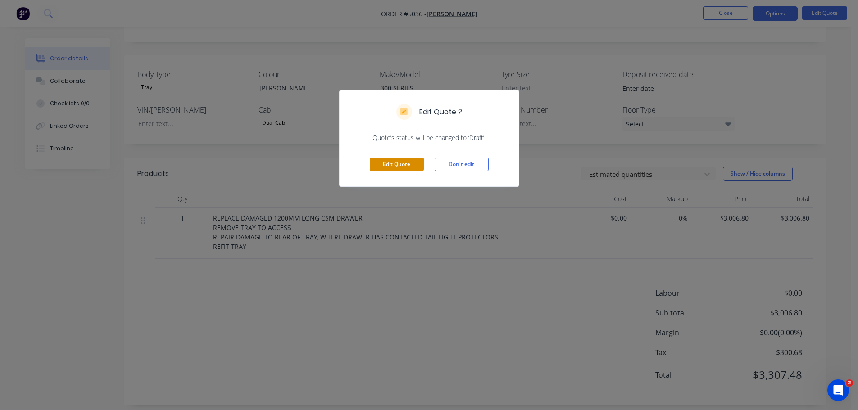
click at [402, 166] on button "Edit Quote" at bounding box center [397, 165] width 54 height 14
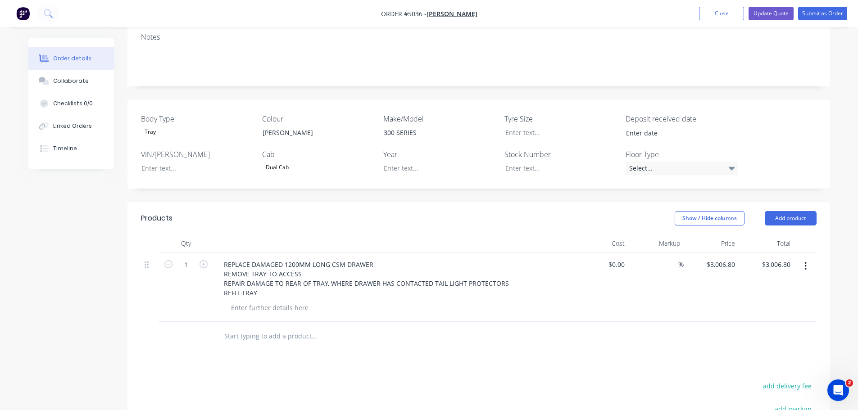
scroll to position [180, 0]
click at [786, 209] on button "Add product" at bounding box center [791, 216] width 52 height 14
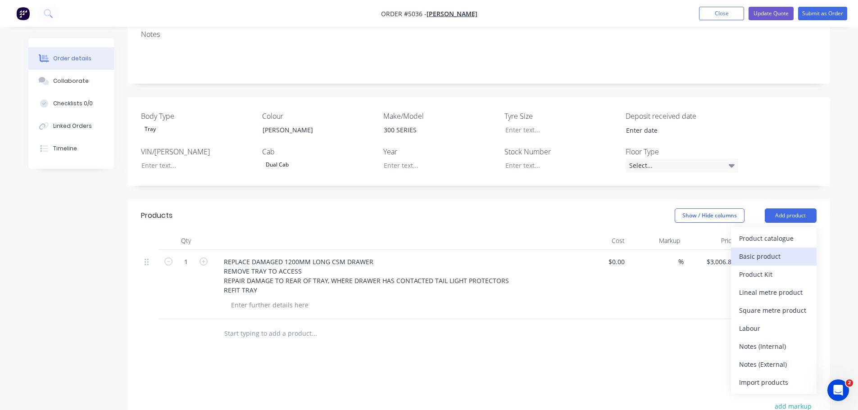
click at [772, 250] on div "Basic product" at bounding box center [773, 256] width 69 height 13
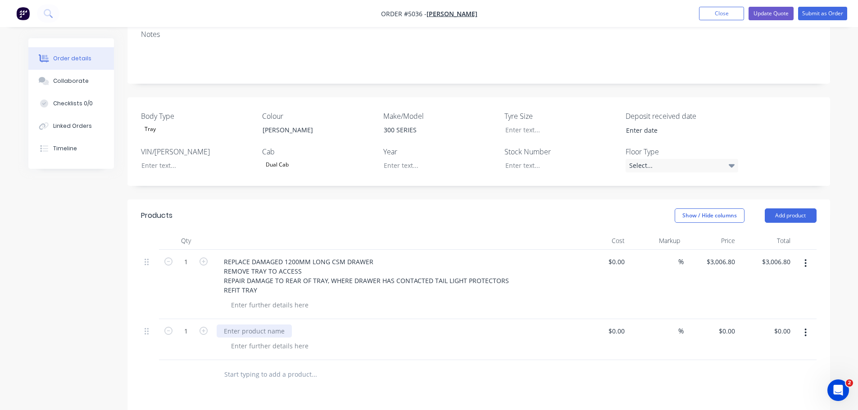
click at [260, 325] on div at bounding box center [254, 331] width 75 height 13
type input "$200.00"
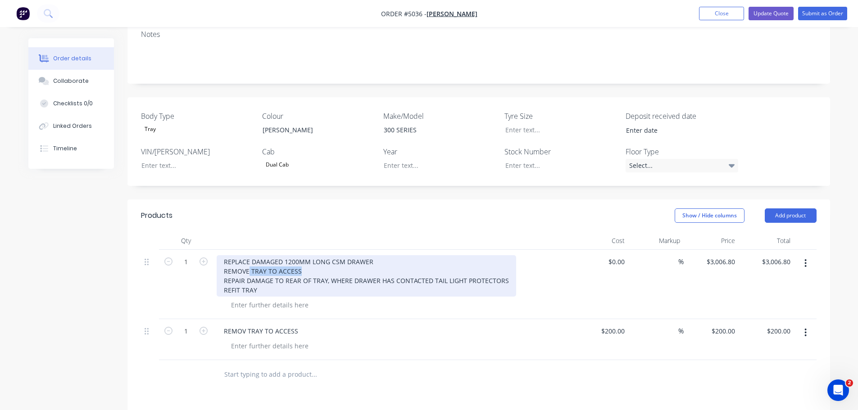
drag, startPoint x: 312, startPoint y: 235, endPoint x: 218, endPoint y: 237, distance: 94.2
click at [218, 255] on div "REPLACE DAMAGED 1200MM LONG CSM DRAWER REMOVE TRAY TO ACCESS REPAIR DAMAGE TO R…" at bounding box center [367, 275] width 300 height 41
click at [269, 255] on div "REPLACE DAMAGED 1200MM LONG CSM DRAWER REMOVE TRAY TO ACCESS REPAIR DAMAGE TO R…" at bounding box center [367, 275] width 300 height 41
click at [309, 255] on div "REPLACE DAMAGED 1200MM LONG CSM DRAWER REMOVE TRAY TO ACCESS REPAIR DAMAGE TO R…" at bounding box center [367, 275] width 300 height 41
drag, startPoint x: 267, startPoint y: 241, endPoint x: 214, endPoint y: 235, distance: 52.6
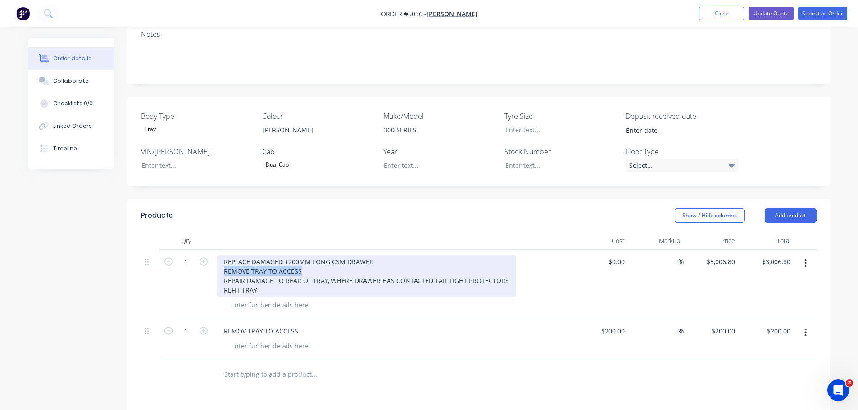
click at [217, 255] on div "REPLACE DAMAGED 1200MM LONG CSM DRAWER REMOVE TRAY TO ACCESS REPAIR DAMAGE TO R…" at bounding box center [367, 275] width 300 height 41
drag, startPoint x: 503, startPoint y: 245, endPoint x: 219, endPoint y: 246, distance: 284.3
click at [219, 255] on div "REPLACE DAMAGED 1200MM LONG CSM DRAWER REPAIR DAMAGE TO REAR OF TRAY, WHERE DRA…" at bounding box center [367, 275] width 300 height 41
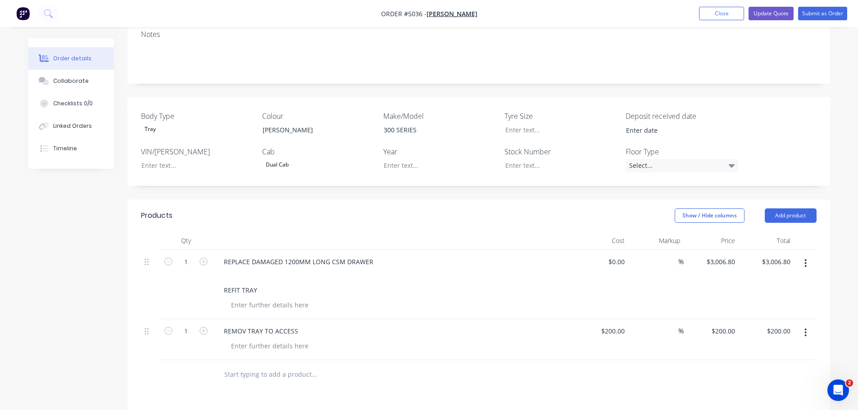
click at [234, 366] on input "text" at bounding box center [314, 375] width 180 height 18
paste input "REPAIR DAMAGE TO REAR OF TRAY, WHERE DRAWER HAS CONTACTED TAIL LIGHT PROTECTORS"
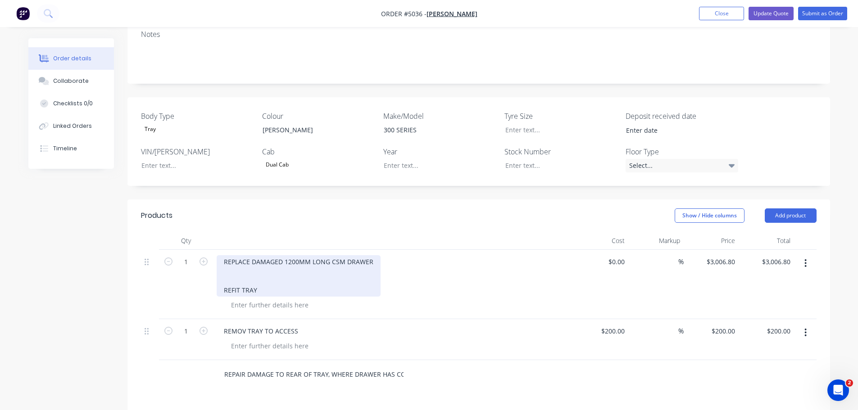
scroll to position [0, 98]
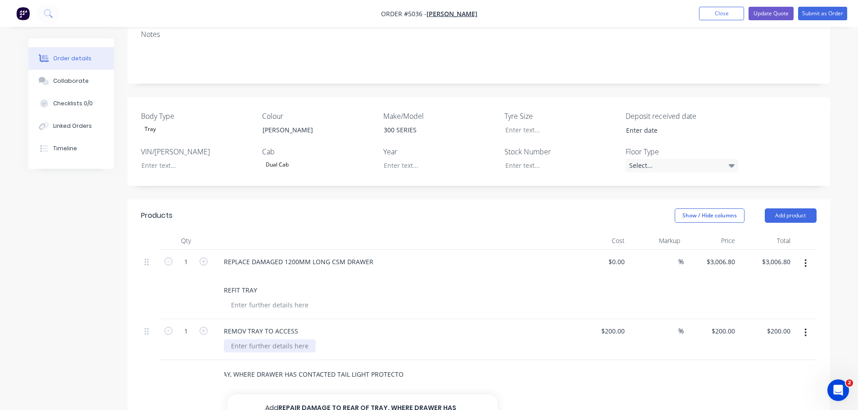
type input "REPAIR DAMAGE TO REAR OF TRAY, WHERE DRAWER HAS CONTACTED TAIL LIGHT PROTECTORS"
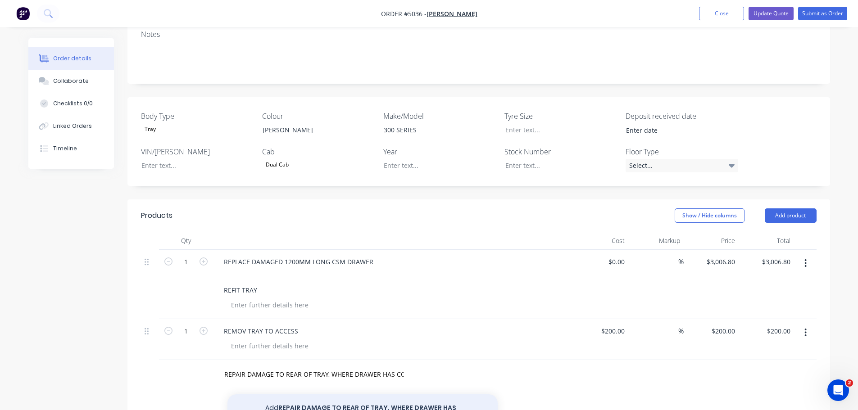
click at [307, 395] on button "Add REPAIR DAMAGE TO REAR OF TRAY, WHERE DRAWER HAS CONTACTED TAIL LIGHT PROTEC…" at bounding box center [363, 413] width 270 height 37
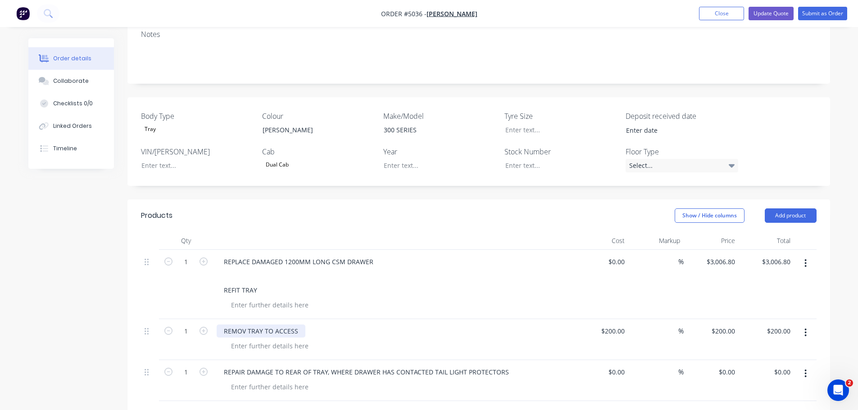
click at [245, 325] on div "REMOV TRAY TO ACCESS" at bounding box center [261, 331] width 89 height 13
click at [616, 366] on div "$0.00" at bounding box center [616, 372] width 24 height 13
type input "$400.00"
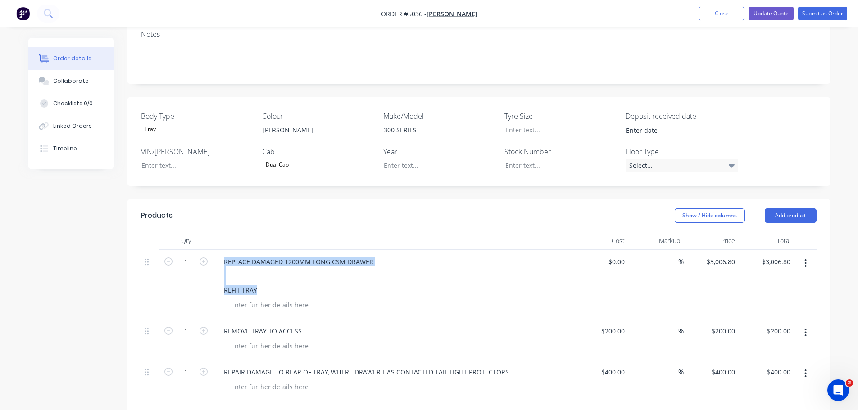
drag, startPoint x: 258, startPoint y: 255, endPoint x: 209, endPoint y: 259, distance: 49.7
click at [209, 259] on div "1 REPLACE DAMAGED 1200MM LONG CSM DRAWER REFIT TRAY $0.00 $0.00 % $3,006.80 $3,…" at bounding box center [479, 284] width 676 height 69
click at [262, 255] on div "REPLACE DAMAGED 1200MM LONG CSM DRAWER REFIT TRAY" at bounding box center [299, 275] width 164 height 41
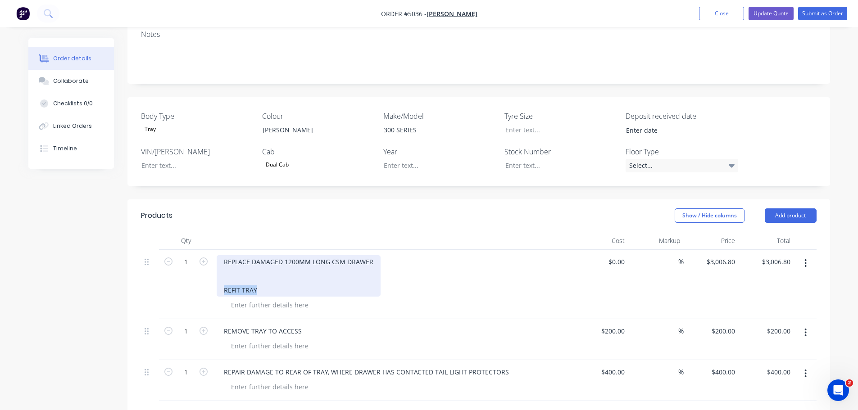
drag, startPoint x: 262, startPoint y: 255, endPoint x: 222, endPoint y: 252, distance: 40.2
click at [222, 255] on div "REPLACE DAMAGED 1200MM LONG CSM DRAWER REFIT TRAY" at bounding box center [299, 275] width 164 height 41
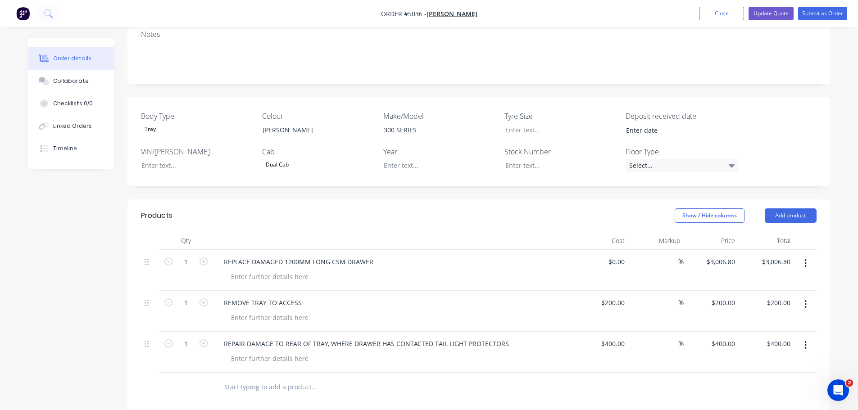
click at [261, 379] on div "Products Show / Hide columns Add product Qty Cost Markup Price Total 1 REPLACE …" at bounding box center [479, 409] width 703 height 419
paste input "REFIT TRAY"
type input "REFIT TRAY"
click at [611, 373] on div "$0.00" at bounding box center [601, 393] width 55 height 41
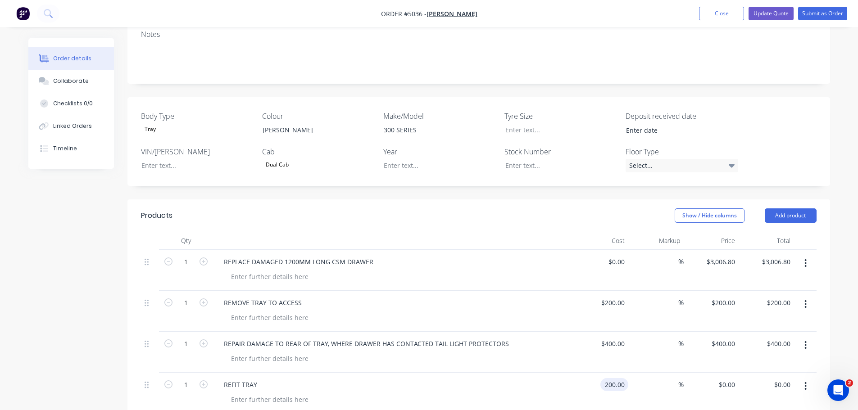
type input "$200.00"
click at [609, 250] on div "0 $0.00" at bounding box center [601, 270] width 55 height 41
type input "$2,206.80"
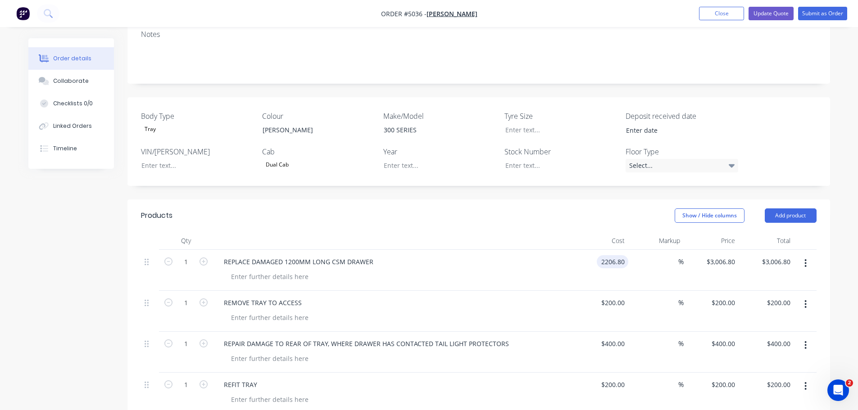
type input "$2,206.80"
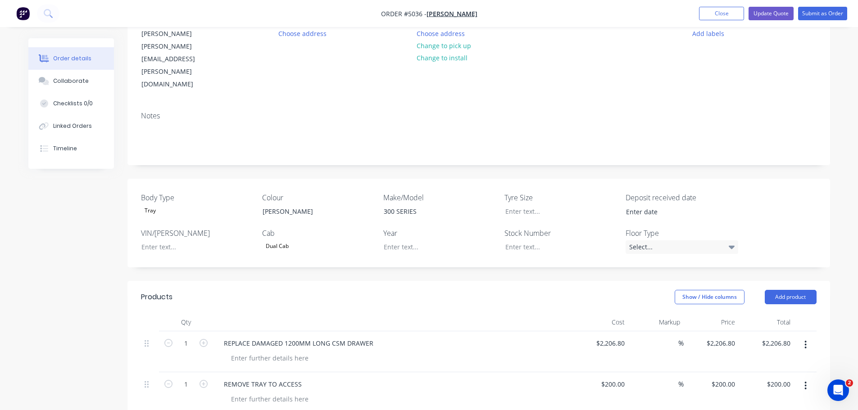
scroll to position [92, 0]
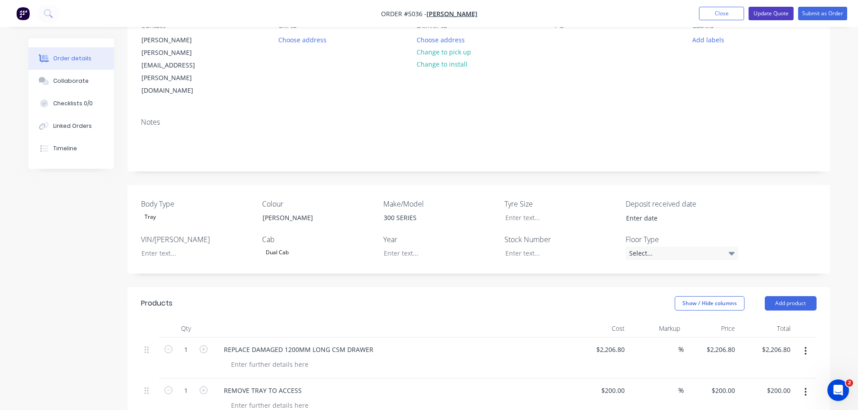
click at [772, 13] on button "Update Quote" at bounding box center [771, 14] width 45 height 14
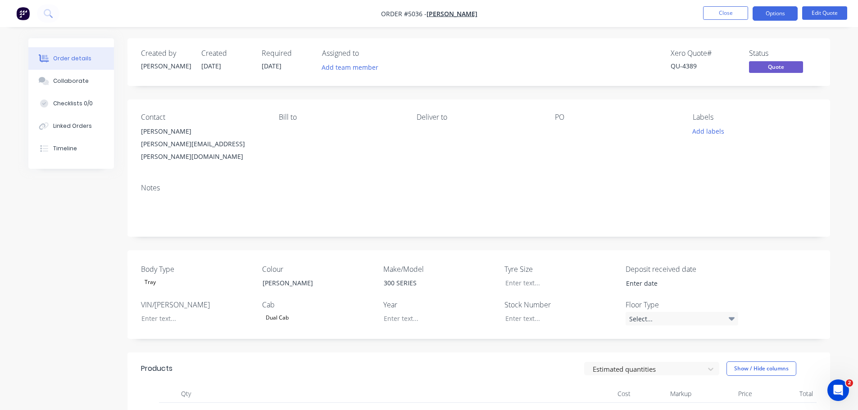
click at [772, 13] on button "Options" at bounding box center [775, 13] width 45 height 14
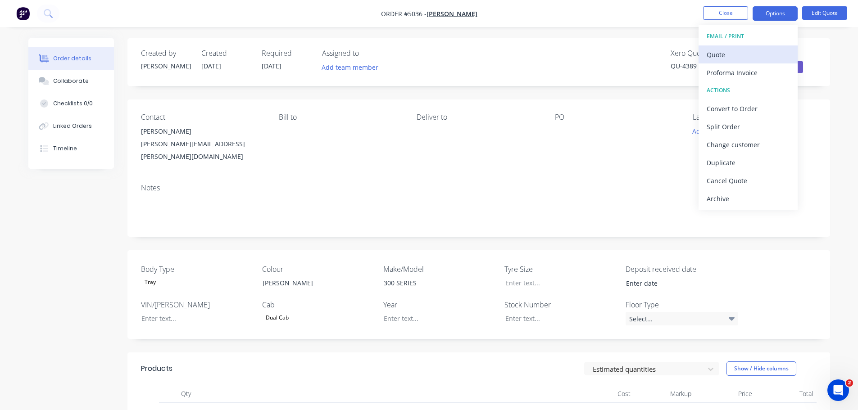
click at [727, 53] on div "Quote" at bounding box center [748, 54] width 83 height 13
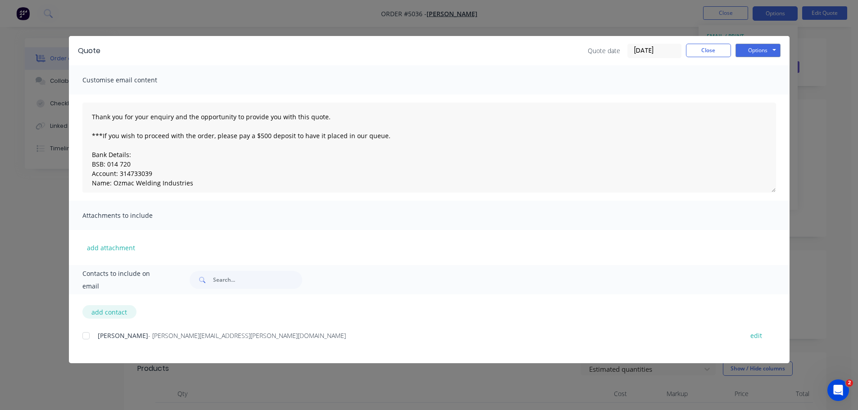
click at [112, 310] on button "add contact" at bounding box center [109, 313] width 54 height 14
select select "AU"
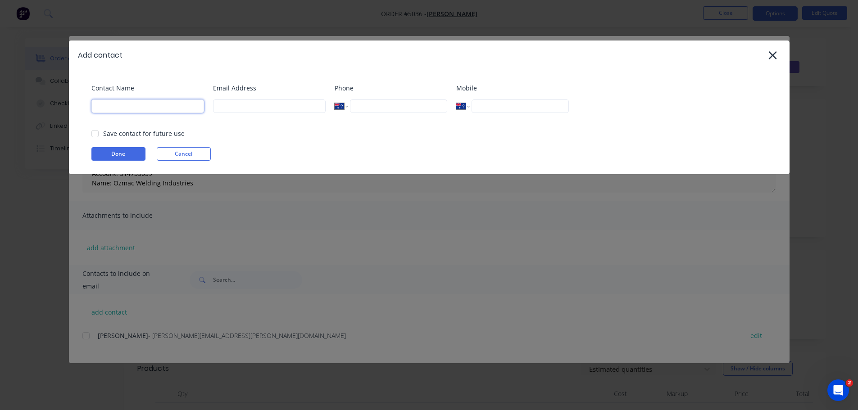
click at [150, 109] on input at bounding box center [147, 107] width 113 height 14
click at [251, 108] on input at bounding box center [269, 107] width 113 height 14
paste input "TonyPopovski@nti.com.au"
type input "TonyPopovski@nti.com.au"
click at [155, 109] on input at bounding box center [147, 107] width 113 height 14
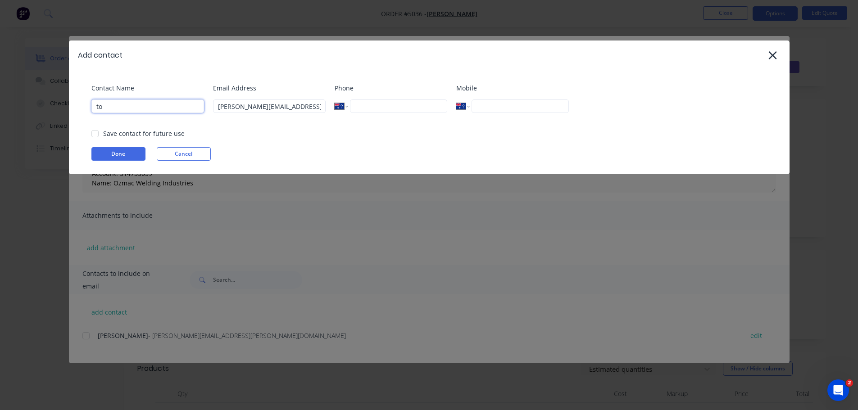
type input "t"
type input "TONY POPOVSKI"
click at [510, 110] on input "tel" at bounding box center [520, 107] width 97 height 14
click at [95, 135] on div at bounding box center [95, 134] width 18 height 18
type input "(02) 8227 7717"
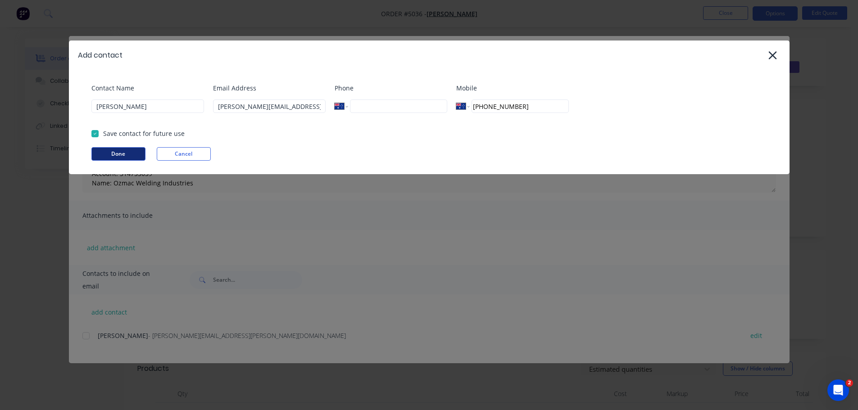
click at [125, 157] on button "Done" at bounding box center [118, 154] width 54 height 14
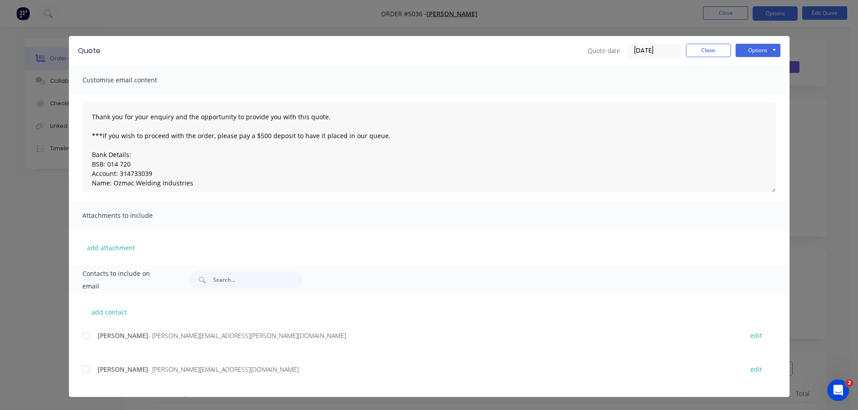
click at [88, 371] on div at bounding box center [86, 370] width 18 height 18
click at [758, 51] on button "Options" at bounding box center [758, 51] width 45 height 14
click at [762, 94] on button "Email" at bounding box center [765, 96] width 58 height 15
click at [748, 50] on button "Options" at bounding box center [758, 51] width 45 height 14
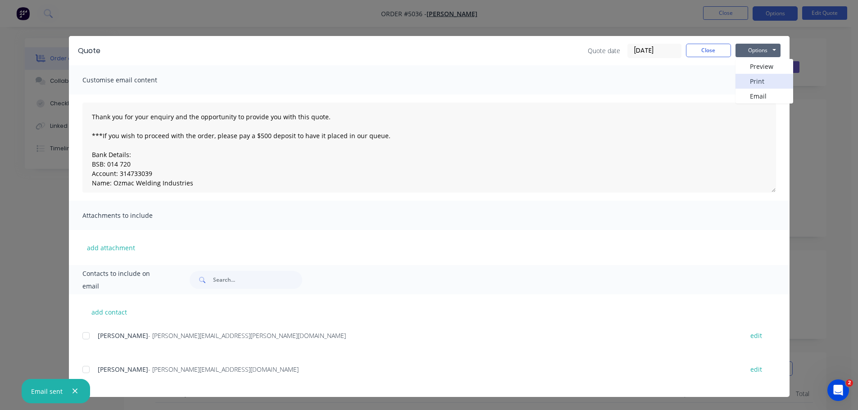
click at [745, 78] on button "Print" at bounding box center [765, 81] width 58 height 15
click at [725, 50] on button "Close" at bounding box center [708, 51] width 45 height 14
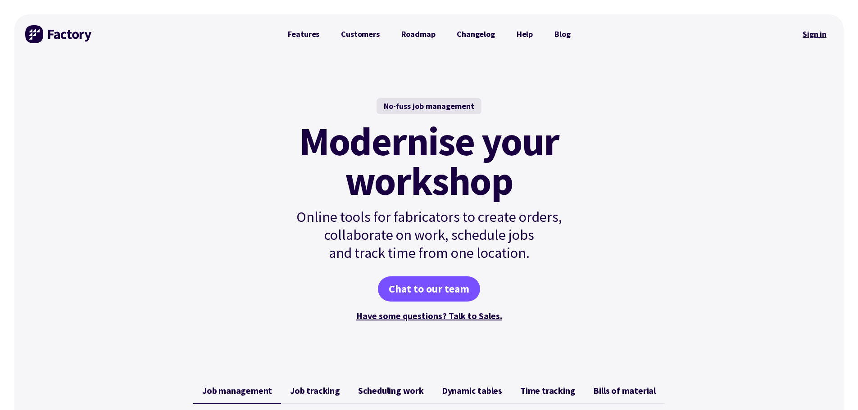
click at [817, 36] on link "Sign in" at bounding box center [815, 34] width 36 height 21
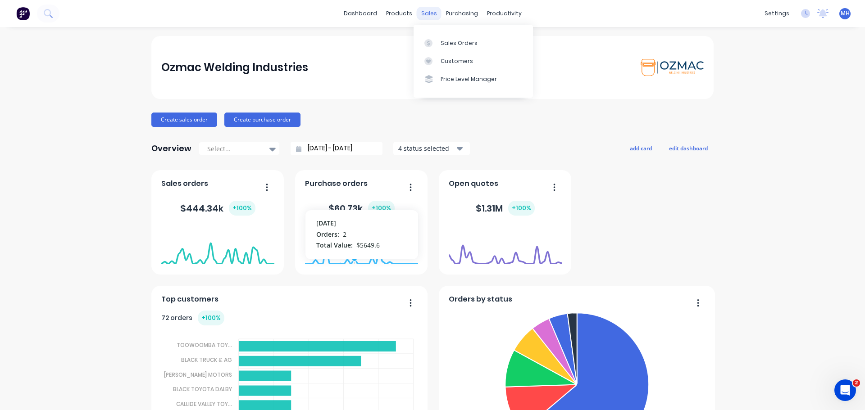
click at [424, 15] on div "sales" at bounding box center [429, 14] width 25 height 14
click at [444, 46] on div "Sales Orders" at bounding box center [459, 43] width 37 height 8
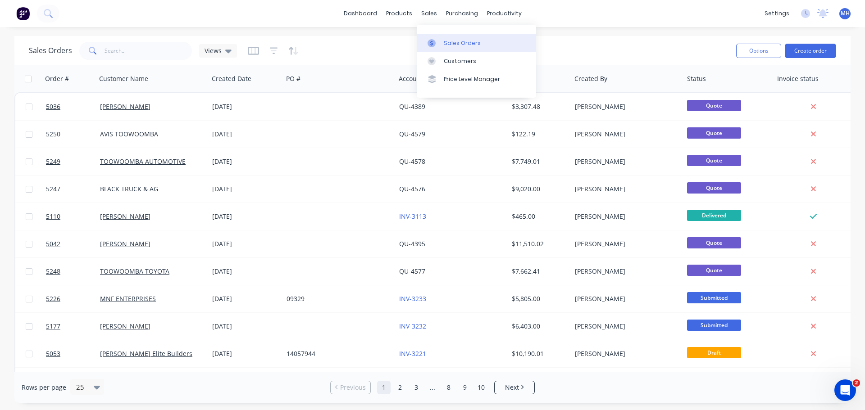
click at [453, 44] on div "Sales Orders" at bounding box center [462, 43] width 37 height 8
click at [807, 51] on button "Create order" at bounding box center [810, 51] width 51 height 14
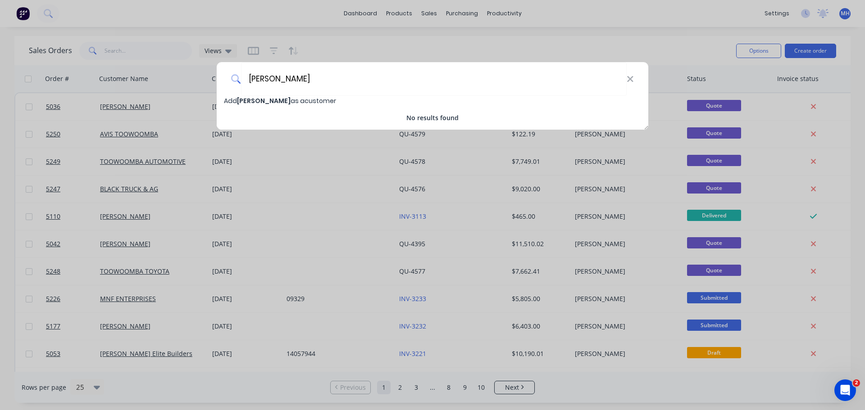
type input "[PERSON_NAME]"
click at [317, 100] on span "Add [PERSON_NAME] as a customer" at bounding box center [280, 100] width 112 height 9
select select "AU"
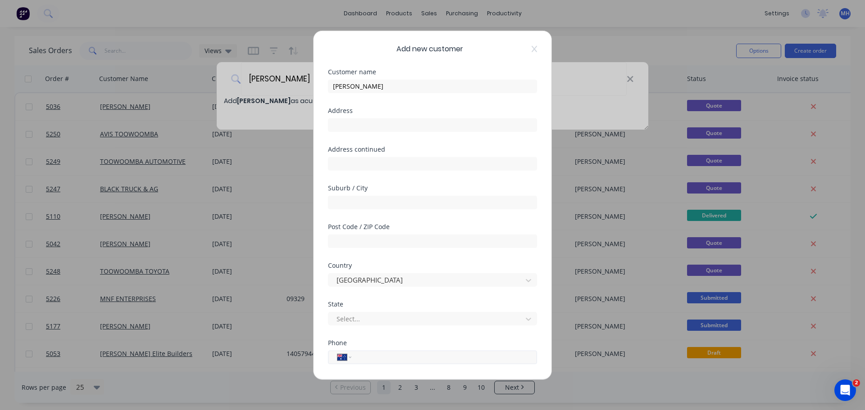
click at [365, 357] on input "tel" at bounding box center [443, 357] width 170 height 10
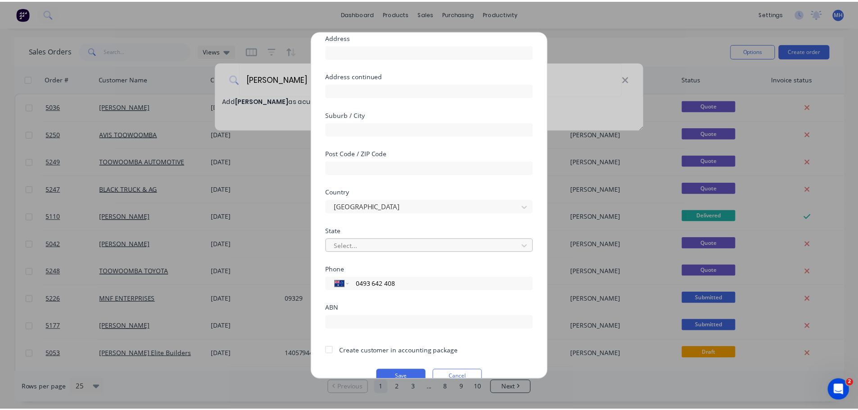
scroll to position [90, 0]
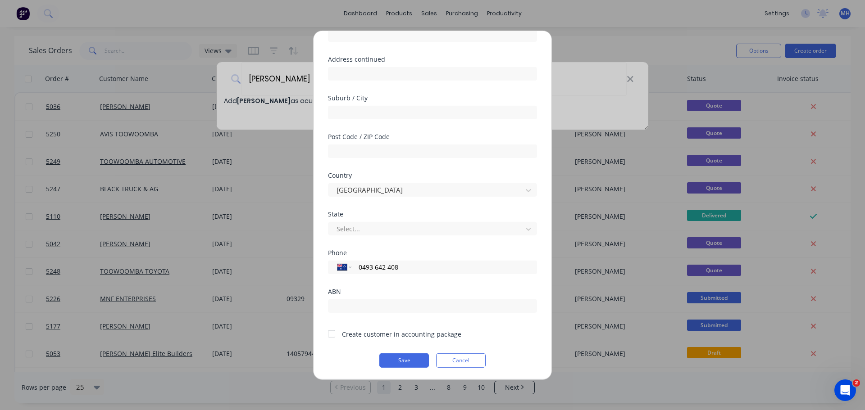
type input "0493 642 408"
click at [334, 335] on div at bounding box center [332, 334] width 18 height 18
click at [415, 361] on button "Save" at bounding box center [404, 360] width 50 height 14
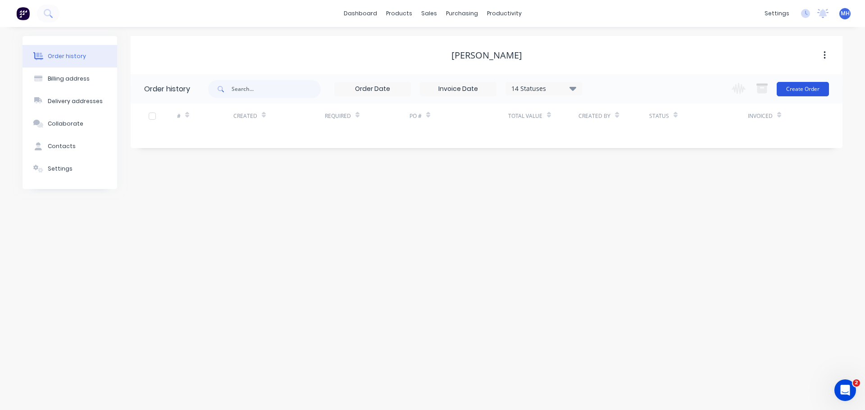
click at [799, 85] on button "Create Order" at bounding box center [803, 89] width 52 height 14
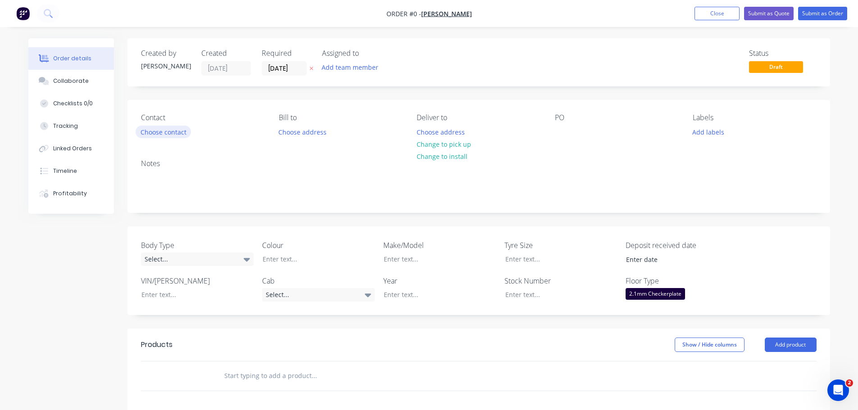
click at [178, 133] on button "Choose contact" at bounding box center [163, 132] width 55 height 12
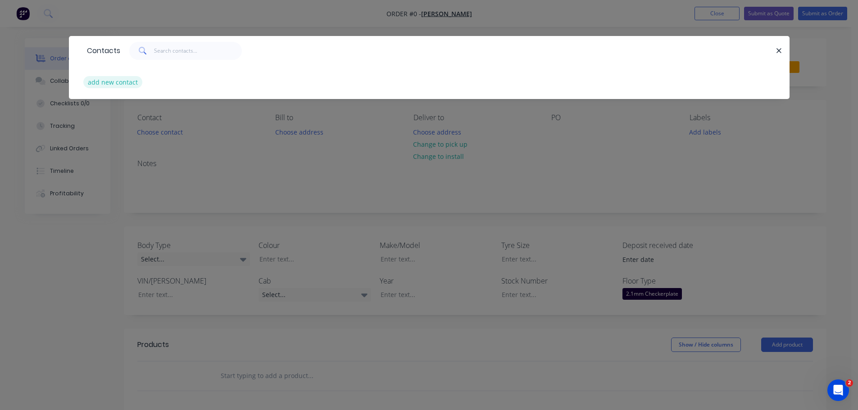
click at [123, 80] on button "add new contact" at bounding box center [112, 82] width 59 height 12
select select "AU"
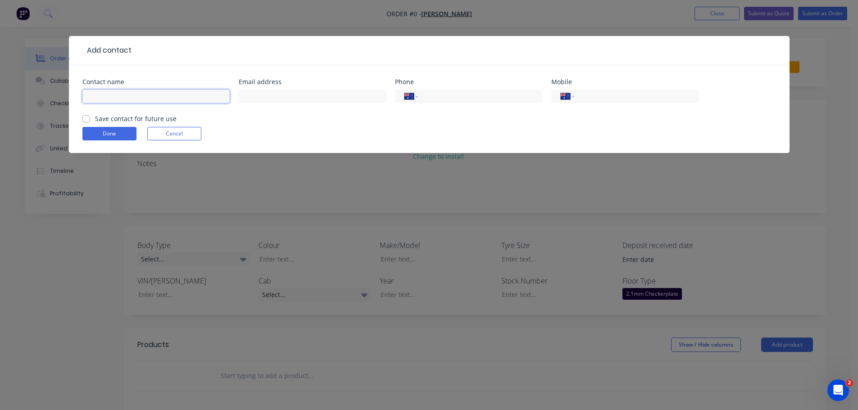
click at [146, 92] on input "text" at bounding box center [155, 97] width 147 height 14
type input "[PERSON_NAME]"
type input "[EMAIL_ADDRESS][DOMAIN_NAME]"
type input "0493 642 408"
click at [82, 117] on div "Contact name [PERSON_NAME] Email address [EMAIL_ADDRESS][DOMAIN_NAME] Phone Int…" at bounding box center [429, 109] width 721 height 88
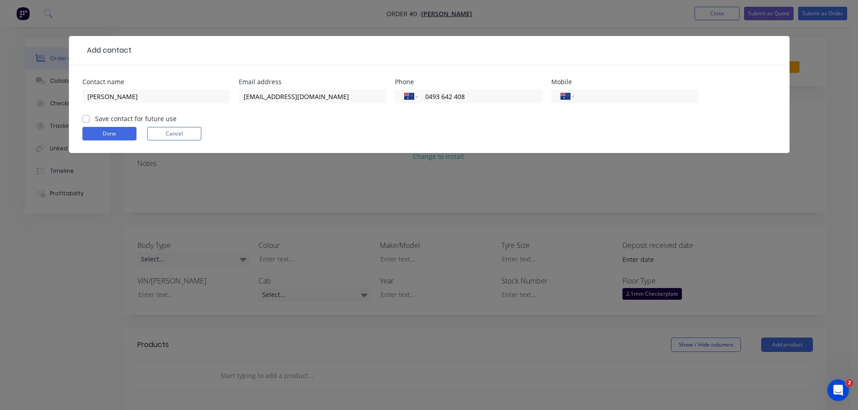
click at [95, 118] on label "Save contact for future use" at bounding box center [136, 118] width 82 height 9
click at [85, 118] on input "Save contact for future use" at bounding box center [85, 118] width 7 height 9
checkbox input "true"
click at [107, 132] on button "Done" at bounding box center [109, 134] width 54 height 14
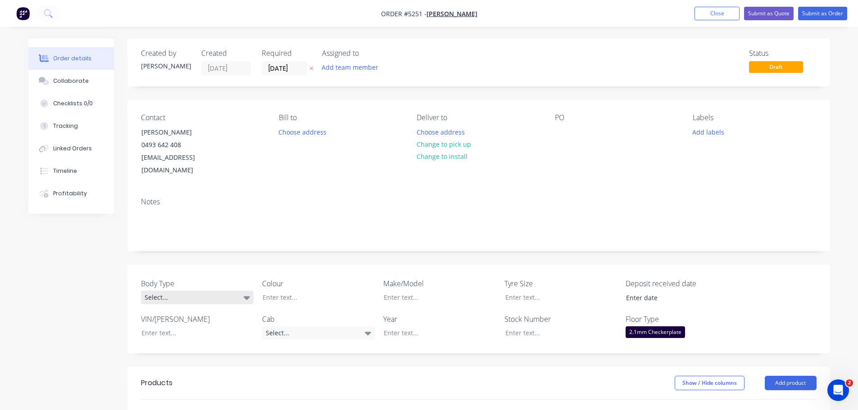
click at [197, 291] on div "Select..." at bounding box center [197, 298] width 113 height 14
click at [195, 344] on button "Pick Up" at bounding box center [208, 340] width 135 height 18
click at [297, 291] on div at bounding box center [311, 297] width 113 height 13
click at [425, 291] on div at bounding box center [433, 297] width 113 height 13
click at [365, 332] on icon at bounding box center [368, 334] width 6 height 4
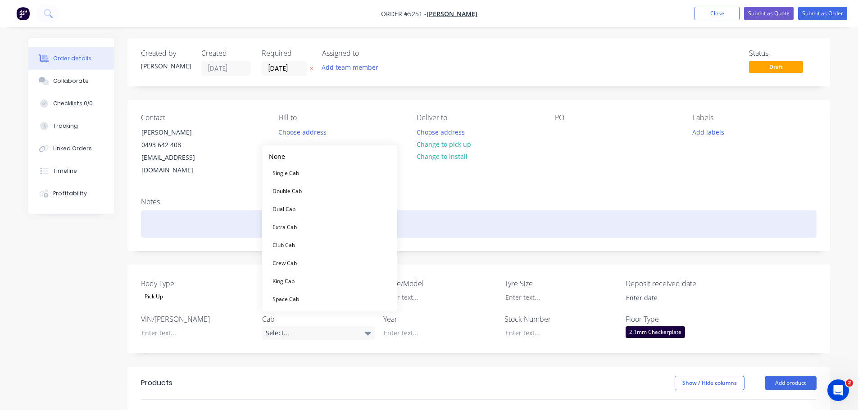
click at [460, 210] on div at bounding box center [479, 223] width 676 height 27
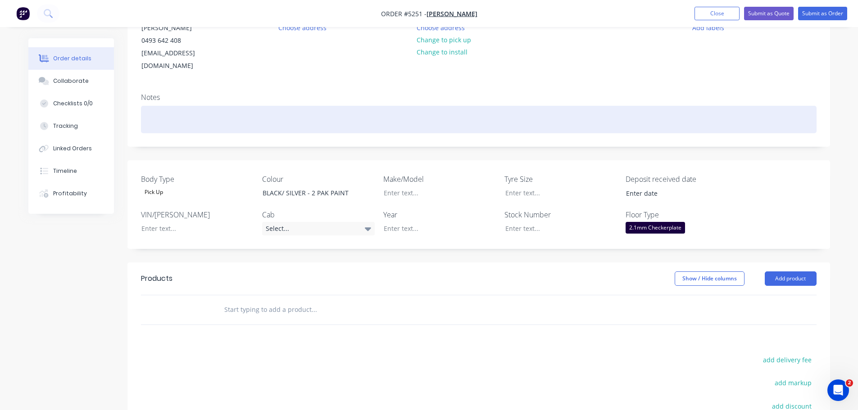
scroll to position [135, 0]
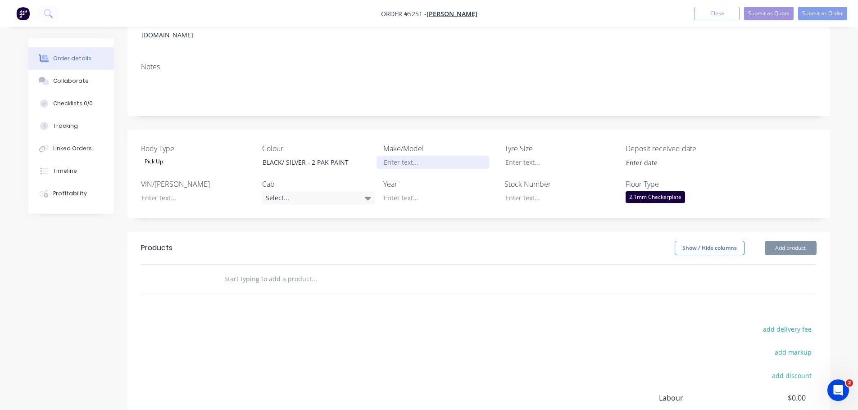
click at [408, 156] on div at bounding box center [433, 162] width 113 height 13
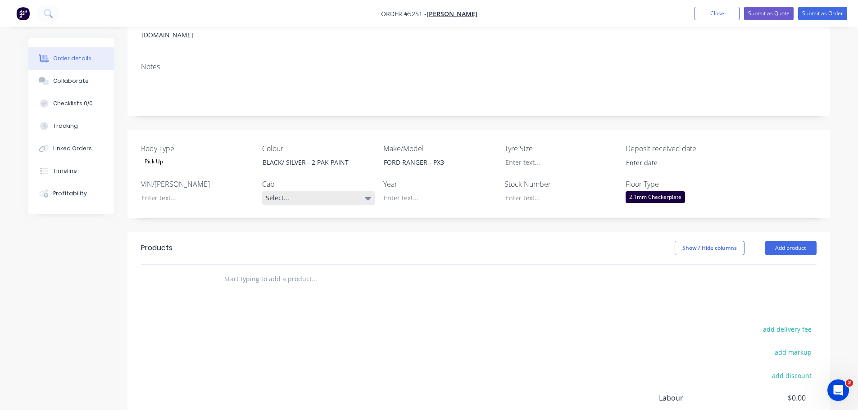
click at [293, 192] on div "Select..." at bounding box center [318, 199] width 113 height 14
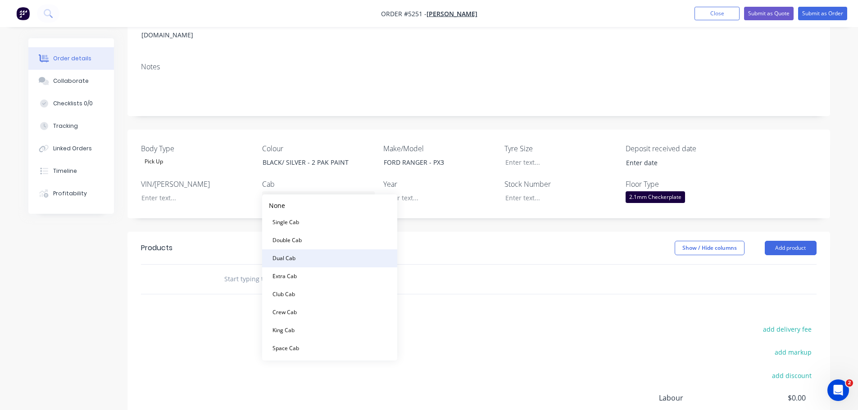
click at [302, 254] on button "Dual Cab" at bounding box center [329, 259] width 135 height 18
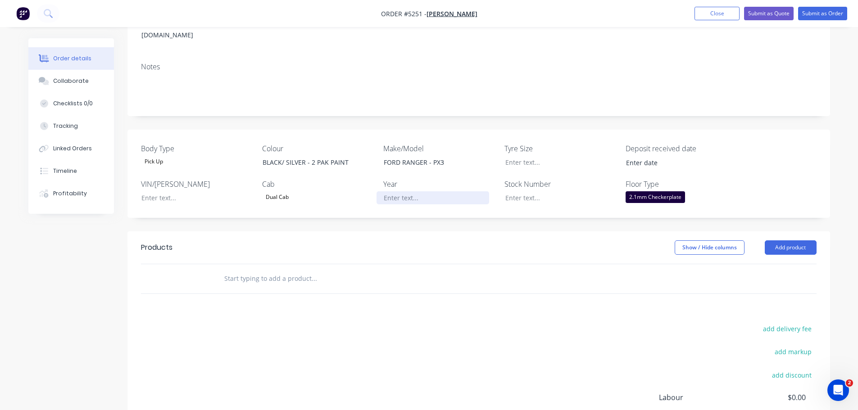
click at [411, 192] on div at bounding box center [433, 198] width 113 height 13
click at [296, 272] on input "text" at bounding box center [314, 279] width 180 height 18
click at [450, 156] on div "FORD RANGER - PX3" at bounding box center [433, 162] width 113 height 13
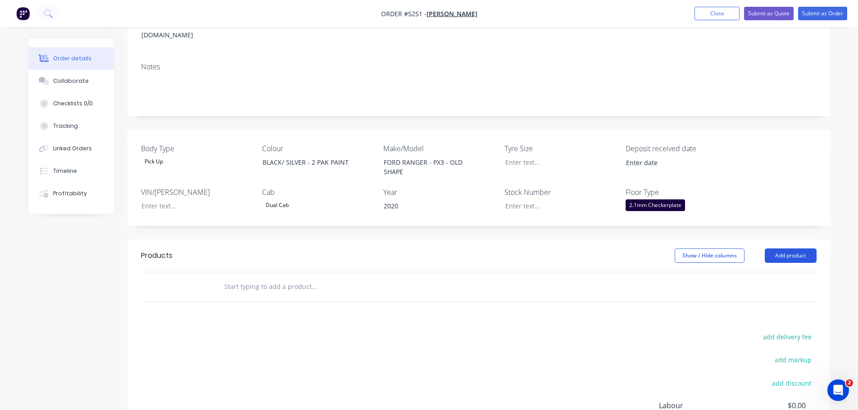
click at [789, 249] on button "Add product" at bounding box center [791, 256] width 52 height 14
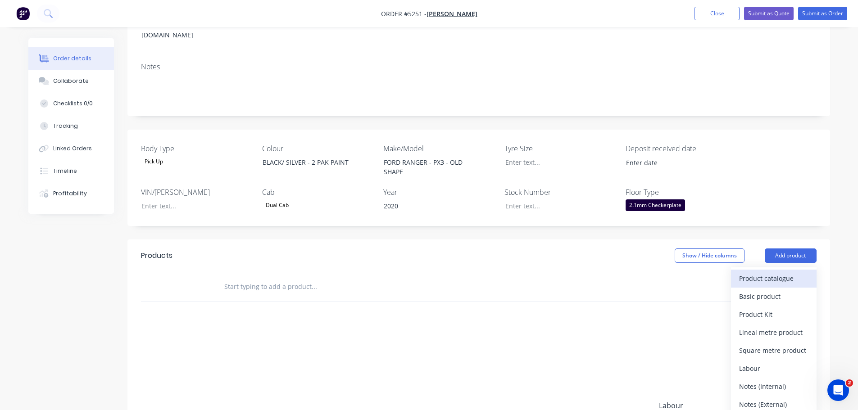
click at [785, 272] on div "Product catalogue" at bounding box center [773, 278] width 69 height 13
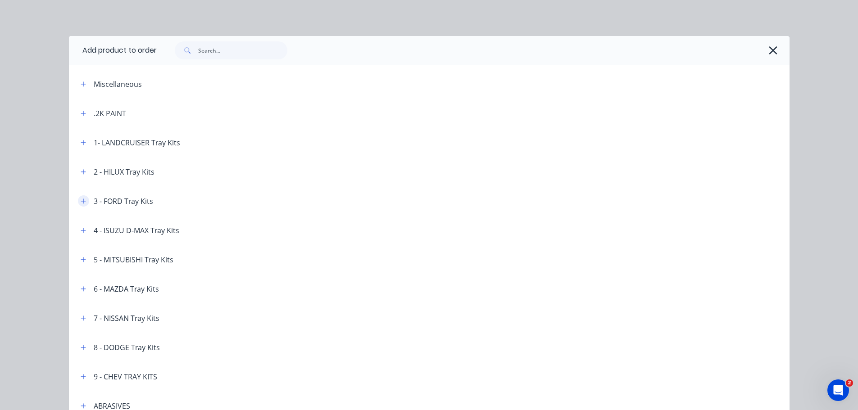
click at [78, 205] on button "button" at bounding box center [83, 201] width 11 height 11
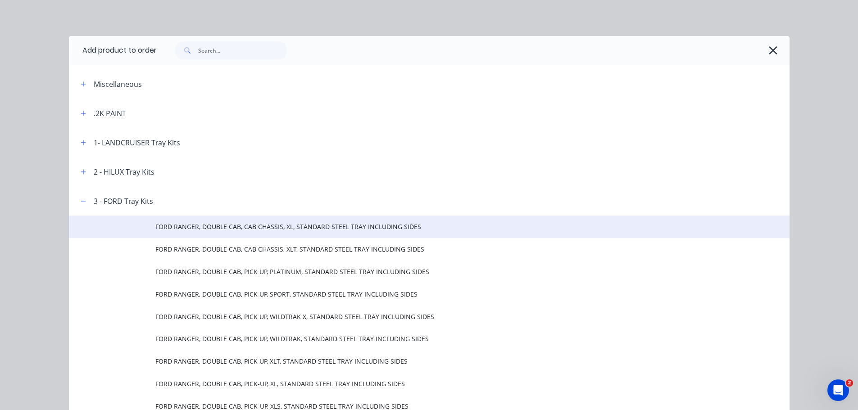
click at [219, 232] on span "FORD RANGER, DOUBLE CAB, CAB CHASSIS, XL, STANDARD STEEL TRAY INCLUDING SIDES" at bounding box center [408, 226] width 507 height 9
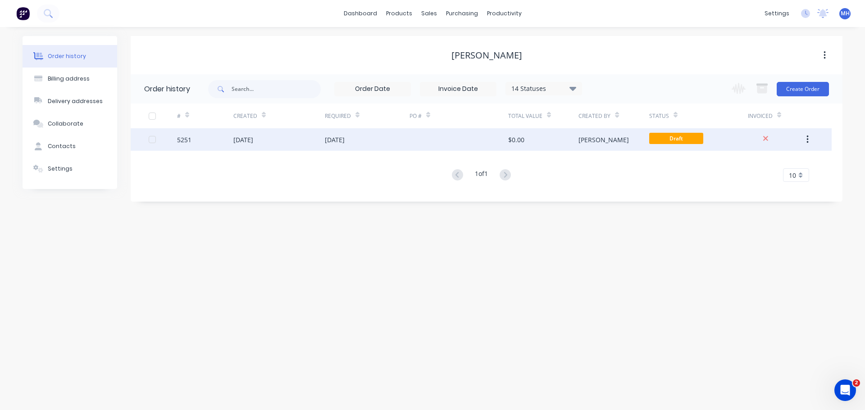
click at [253, 141] on div "[DATE]" at bounding box center [243, 139] width 20 height 9
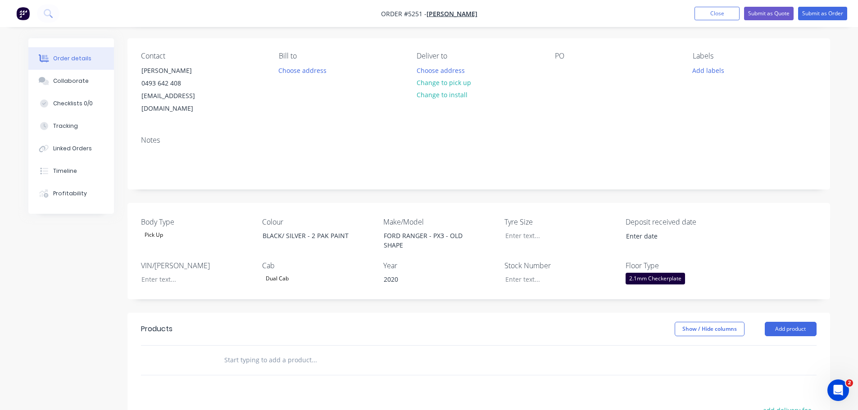
scroll to position [135, 0]
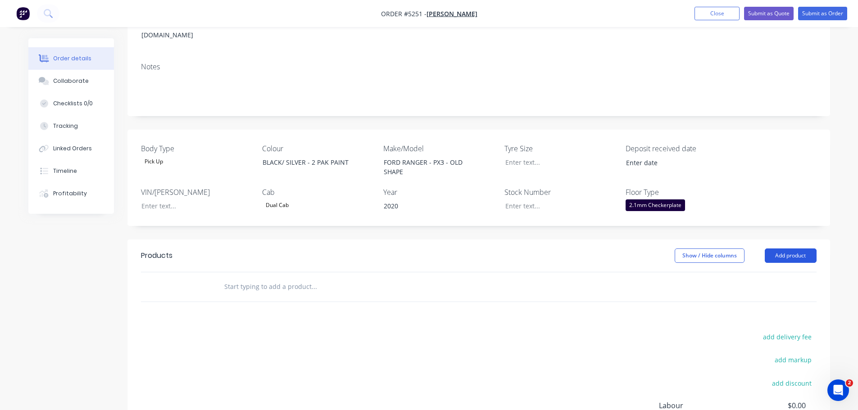
click at [788, 249] on button "Add product" at bounding box center [791, 256] width 52 height 14
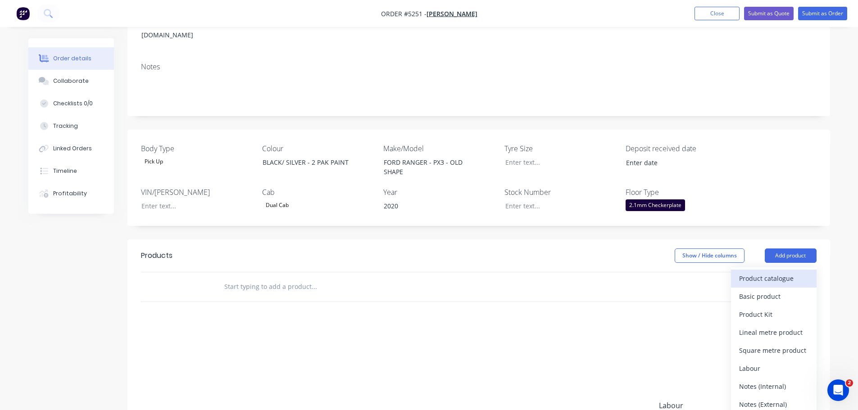
click at [759, 272] on div "Product catalogue" at bounding box center [773, 278] width 69 height 13
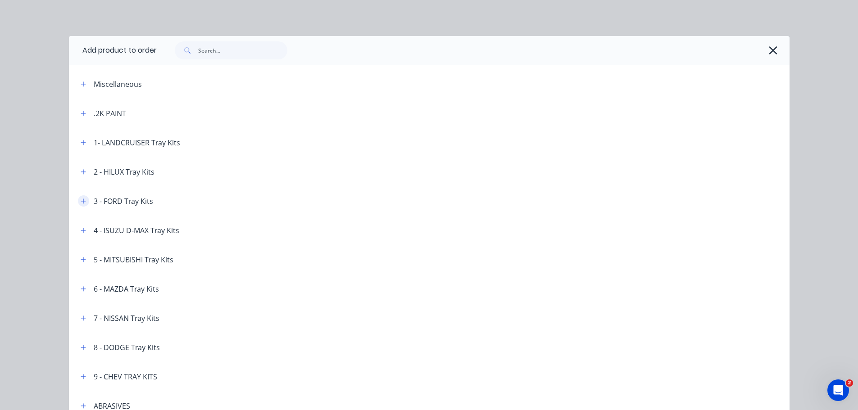
click at [81, 202] on icon "button" at bounding box center [83, 201] width 5 height 6
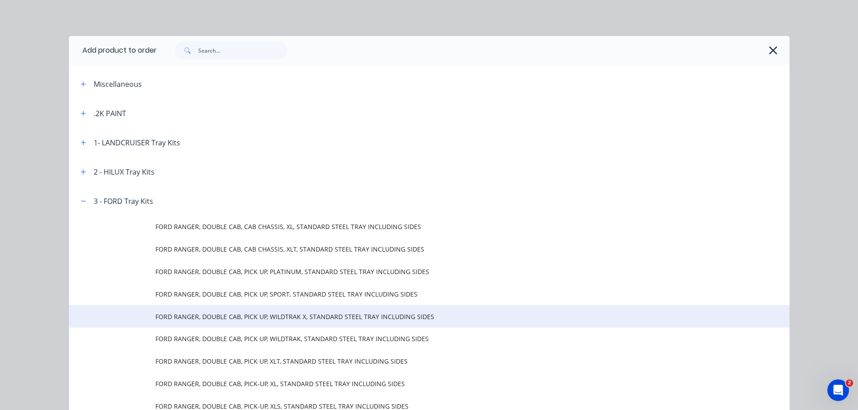
click at [181, 321] on span "FORD RANGER, DOUBLE CAB, PICK UP, WILDTRAK X, STANDARD STEEL TRAY INCLUDING SID…" at bounding box center [408, 316] width 507 height 9
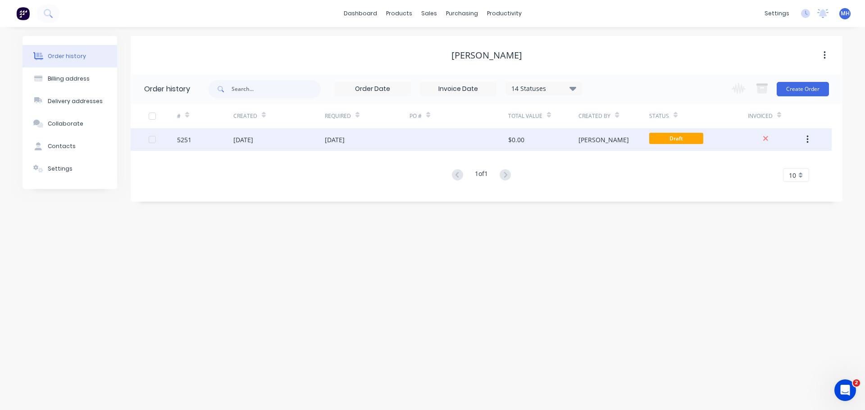
click at [253, 137] on div "[DATE]" at bounding box center [243, 139] width 20 height 9
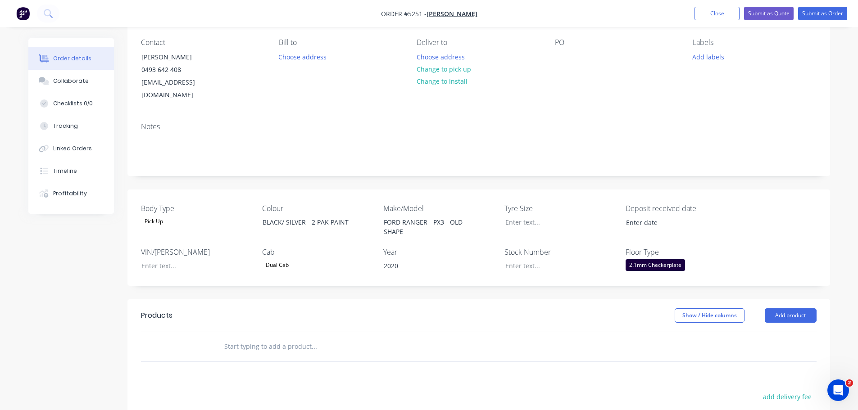
scroll to position [135, 0]
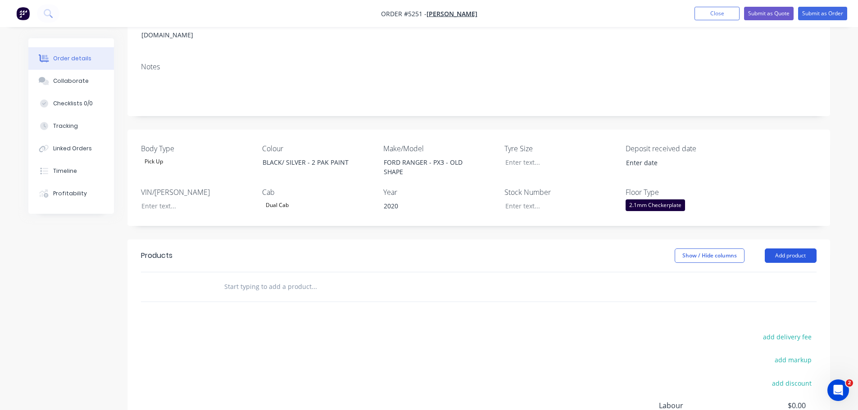
click at [780, 249] on button "Add product" at bounding box center [791, 256] width 52 height 14
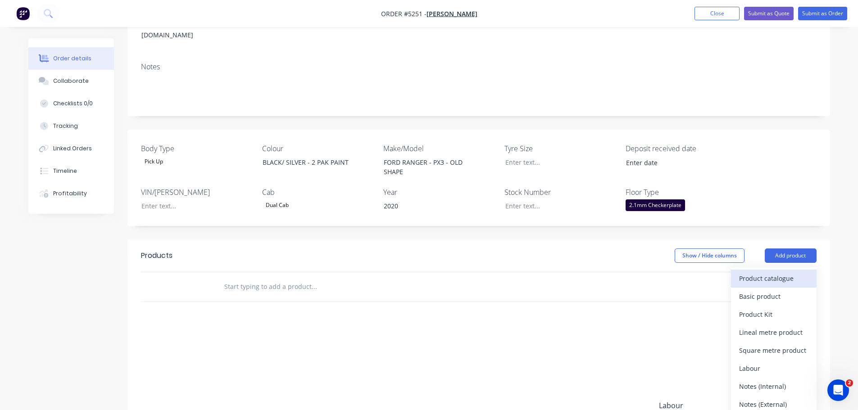
click at [779, 272] on div "Product catalogue" at bounding box center [773, 278] width 69 height 13
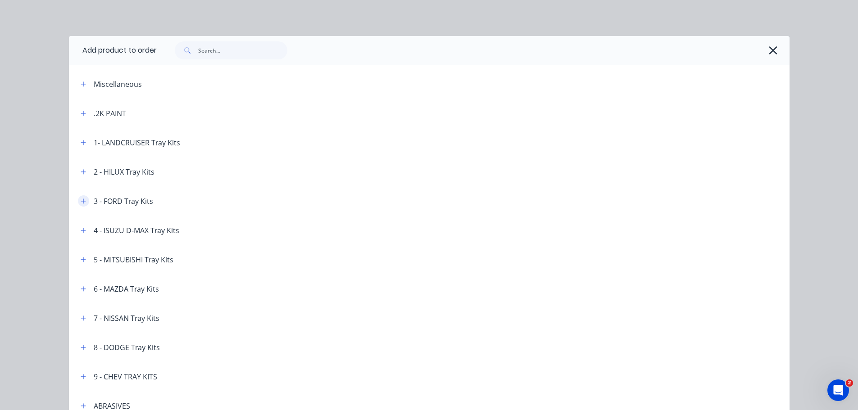
click at [81, 204] on icon "button" at bounding box center [83, 201] width 5 height 6
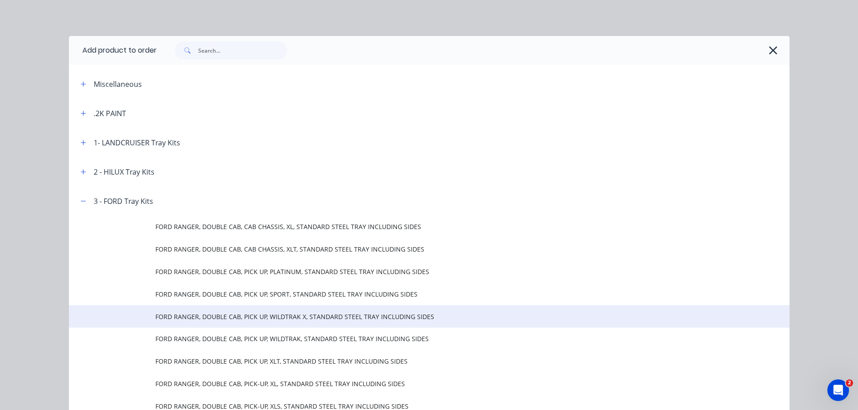
click at [182, 323] on td "FORD RANGER, DOUBLE CAB, PICK UP, WILDTRAK X, STANDARD STEEL TRAY INCLUDING SID…" at bounding box center [472, 317] width 634 height 23
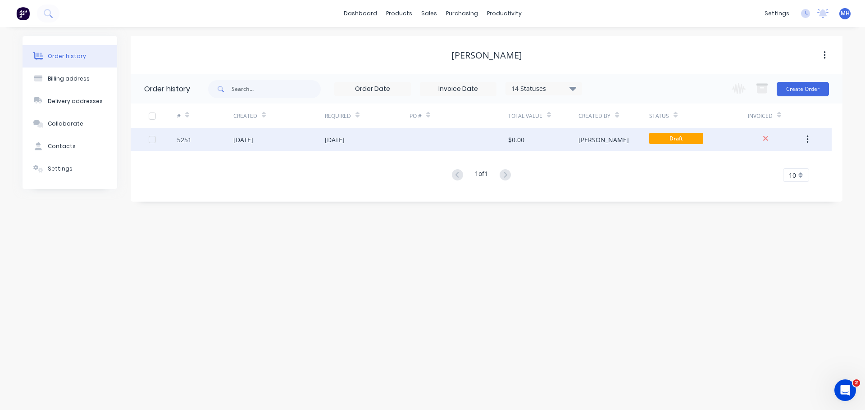
click at [237, 138] on div "29 Sep 2025" at bounding box center [243, 139] width 20 height 9
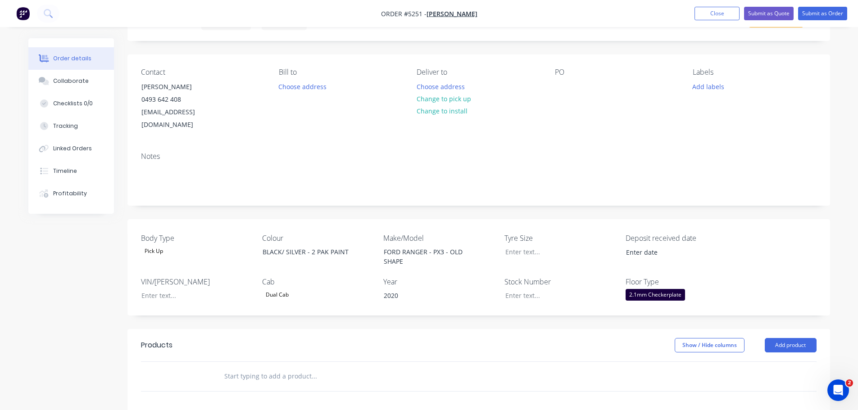
scroll to position [180, 0]
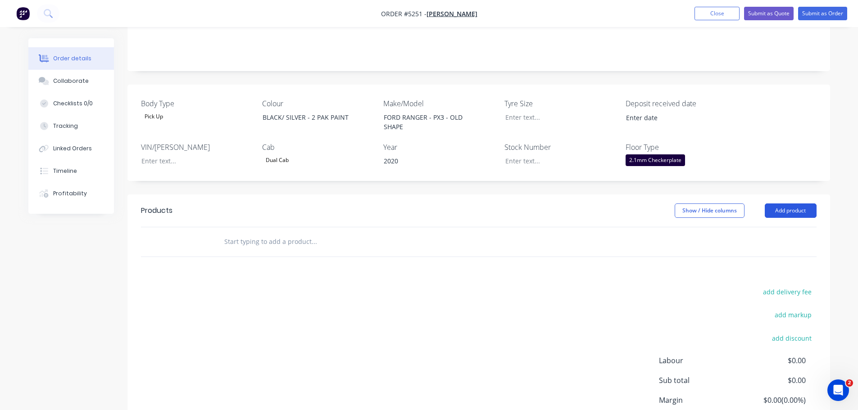
click at [782, 204] on button "Add product" at bounding box center [791, 211] width 52 height 14
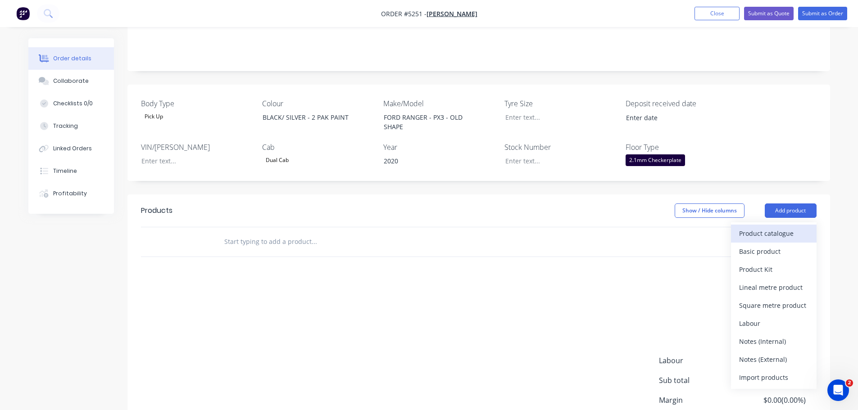
click at [771, 227] on div "Product catalogue" at bounding box center [773, 233] width 69 height 13
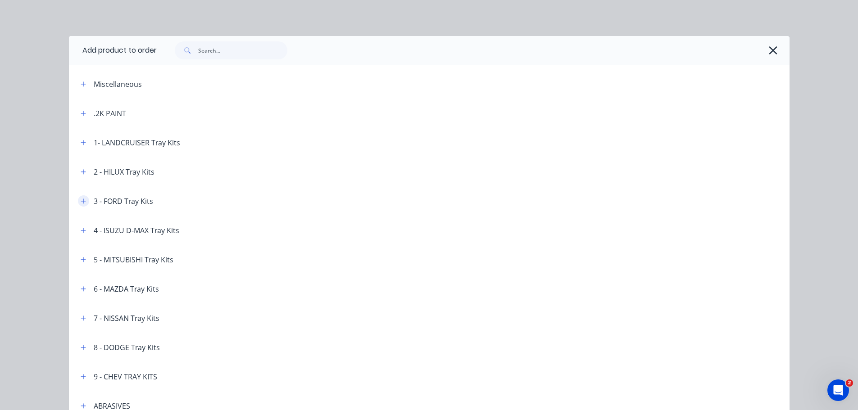
click at [81, 201] on icon "button" at bounding box center [83, 201] width 5 height 5
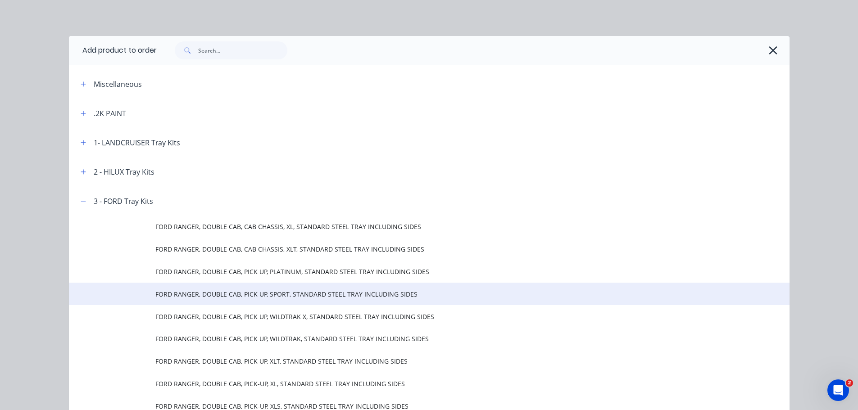
click at [200, 298] on span "FORD RANGER, DOUBLE CAB, PICK UP, SPORT, STANDARD STEEL TRAY INCLUDING SIDES" at bounding box center [408, 294] width 507 height 9
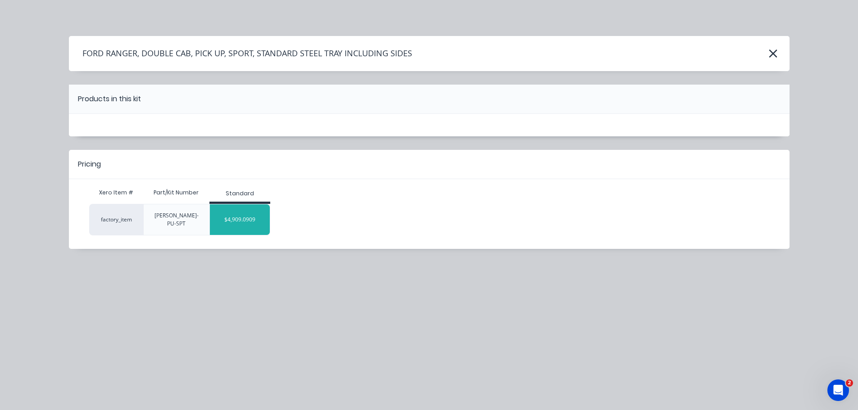
click at [235, 218] on div "$4,909.0909" at bounding box center [240, 220] width 60 height 23
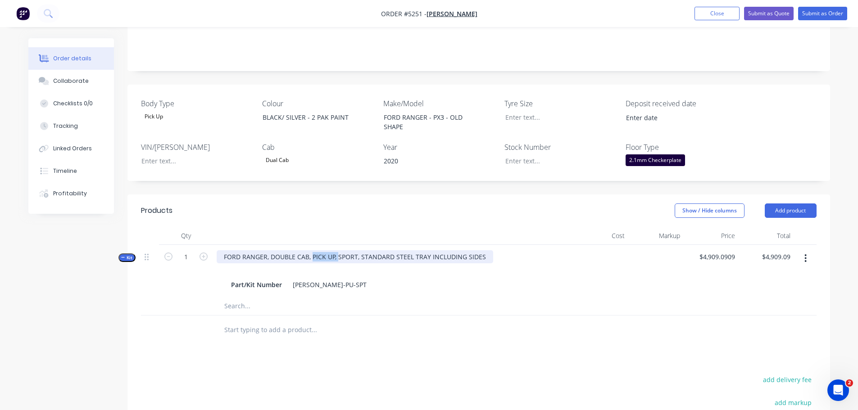
drag, startPoint x: 312, startPoint y: 245, endPoint x: 337, endPoint y: 247, distance: 24.9
click at [337, 251] on div "FORD RANGER, DOUBLE CAB, PICK UP, SPORT, STANDARD STEEL TRAY INCLUDING SIDES" at bounding box center [355, 257] width 277 height 13
click at [342, 251] on div "FORD RANGER, DOUBLE CAB, PICK UP, SPORT, STANDARD STEEL TRAY INCLUDING SIDES" at bounding box center [355, 257] width 277 height 13
drag, startPoint x: 338, startPoint y: 246, endPoint x: 356, endPoint y: 251, distance: 19.2
click at [356, 251] on div "FORD RANGER, DOUBLE CAB, PICK UP, SPORT, STANDARD STEEL TRAY INCLUDING SIDES Pa…" at bounding box center [393, 271] width 360 height 52
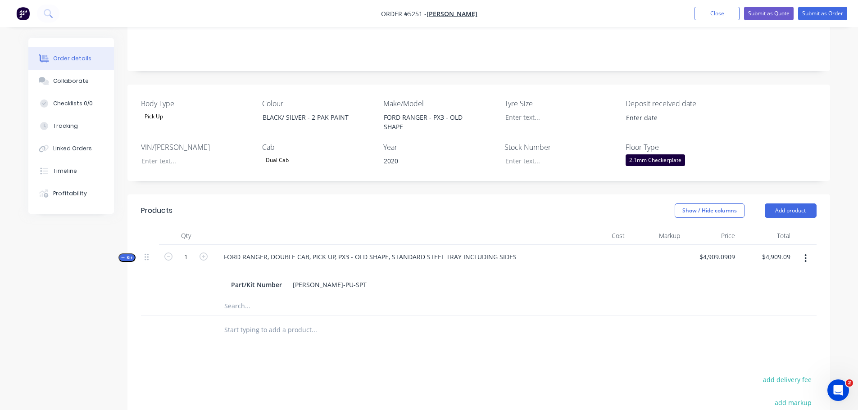
click at [305, 321] on input "text" at bounding box center [314, 330] width 180 height 18
click at [801, 204] on button "Add product" at bounding box center [791, 211] width 52 height 14
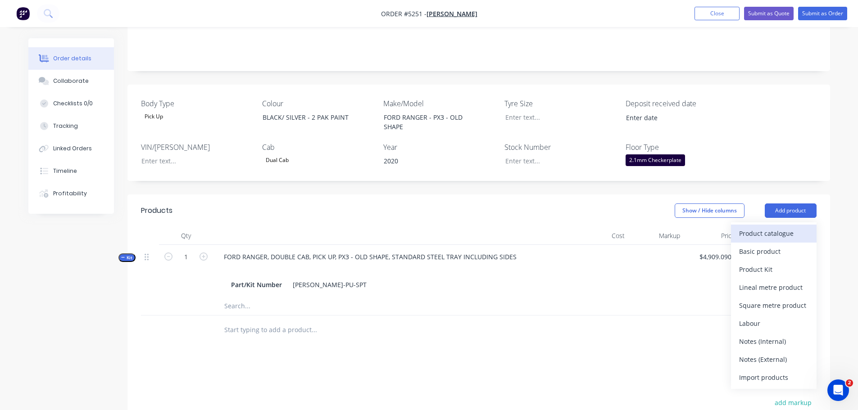
click at [778, 227] on div "Product catalogue" at bounding box center [773, 233] width 69 height 13
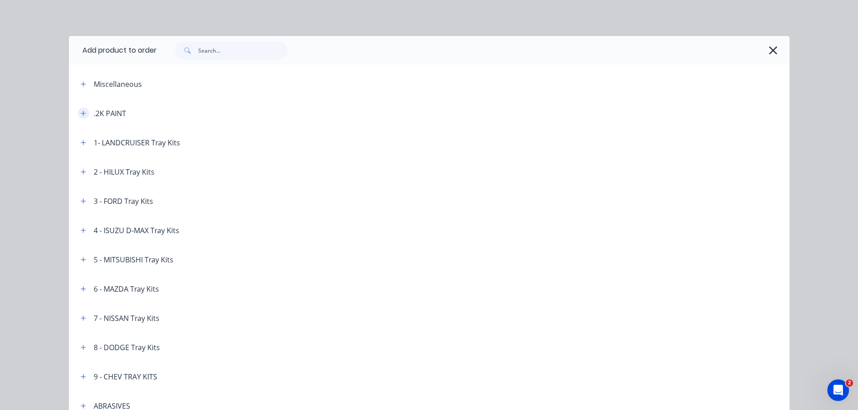
click at [81, 114] on icon "button" at bounding box center [83, 113] width 5 height 6
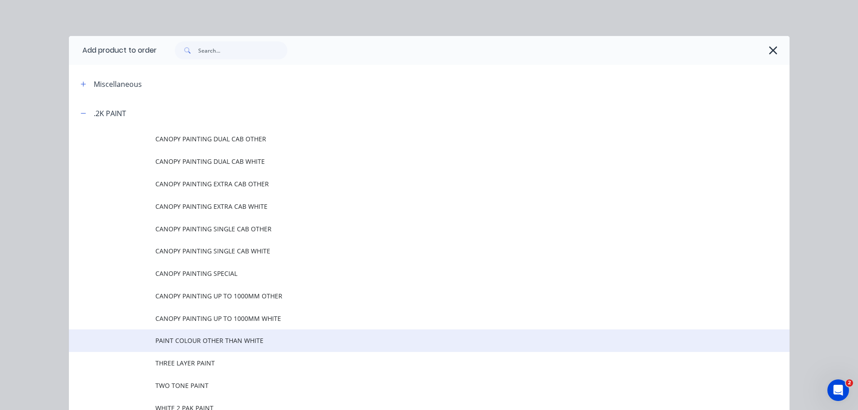
click at [221, 335] on td "PAINT COLOUR OTHER THAN WHITE" at bounding box center [472, 341] width 634 height 23
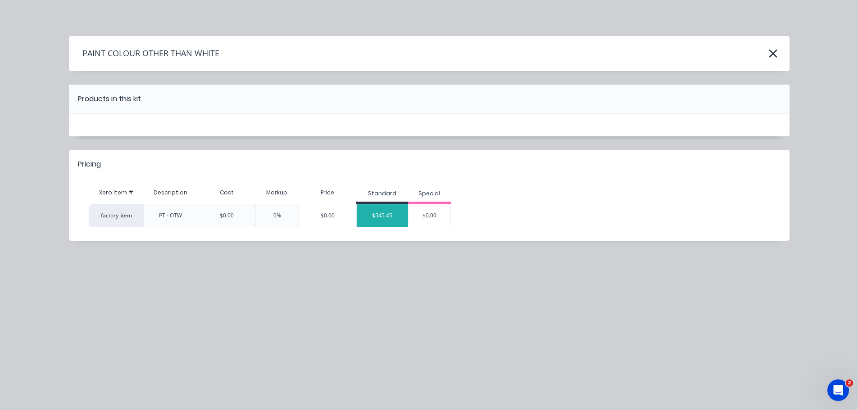
click at [387, 218] on div "$545.45" at bounding box center [382, 216] width 51 height 23
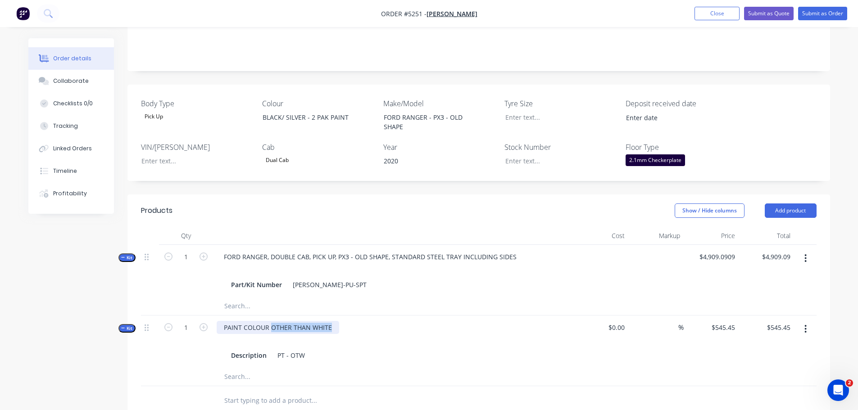
drag, startPoint x: 270, startPoint y: 315, endPoint x: 353, endPoint y: 308, distance: 83.2
click at [350, 316] on div "PAINT COLOUR OTHER THAN WHITE Description PT - OTW" at bounding box center [393, 342] width 360 height 52
click at [335, 349] on div "Description PT - OTW" at bounding box center [394, 355] width 332 height 13
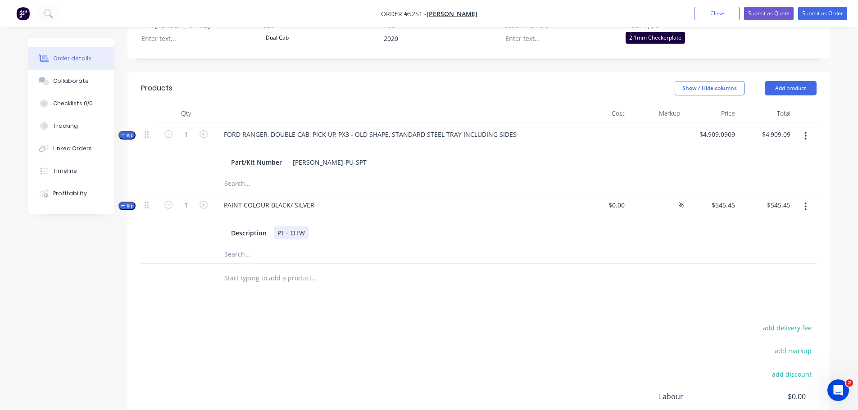
scroll to position [315, 0]
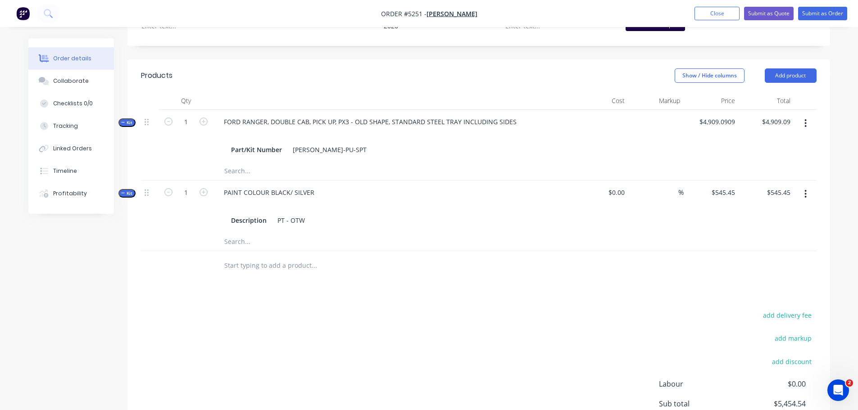
click at [286, 257] on input "text" at bounding box center [314, 266] width 180 height 18
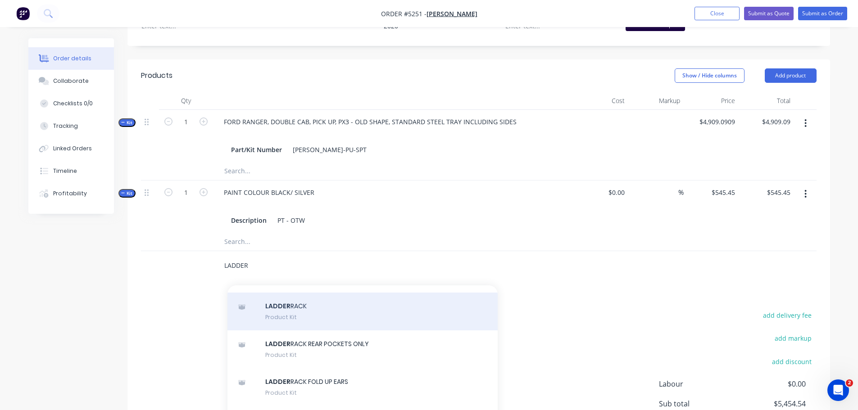
scroll to position [135, 0]
type input "LADDER"
click at [334, 315] on div "LADDER RACK Product Kit" at bounding box center [363, 311] width 270 height 38
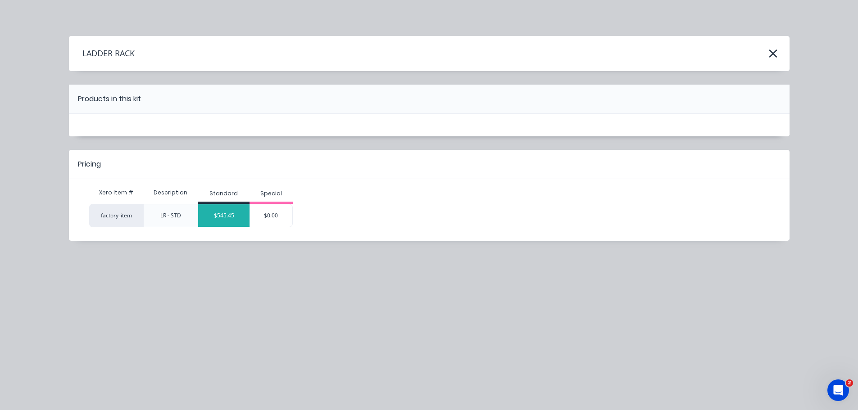
click at [225, 218] on div "$545.45" at bounding box center [223, 216] width 51 height 23
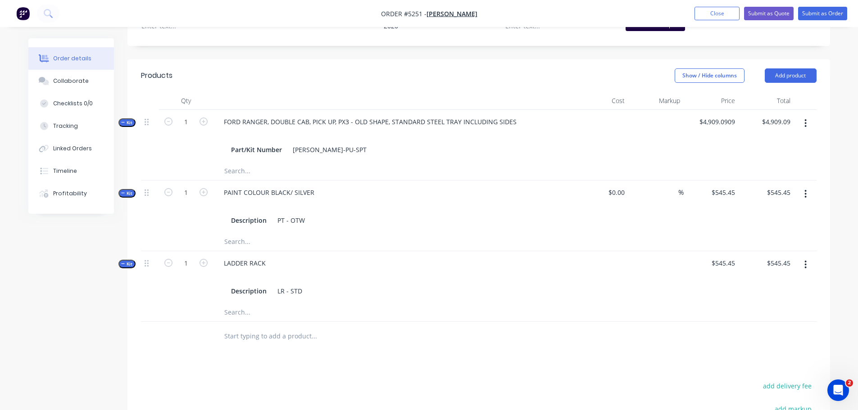
click at [271, 328] on input "text" at bounding box center [314, 337] width 180 height 18
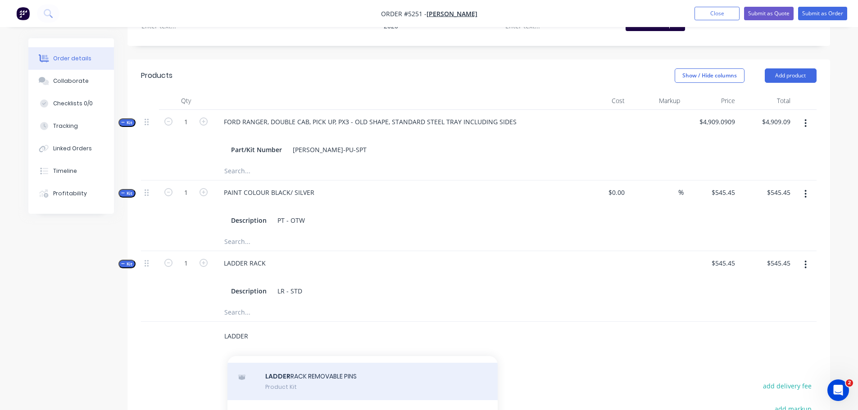
scroll to position [270, 0]
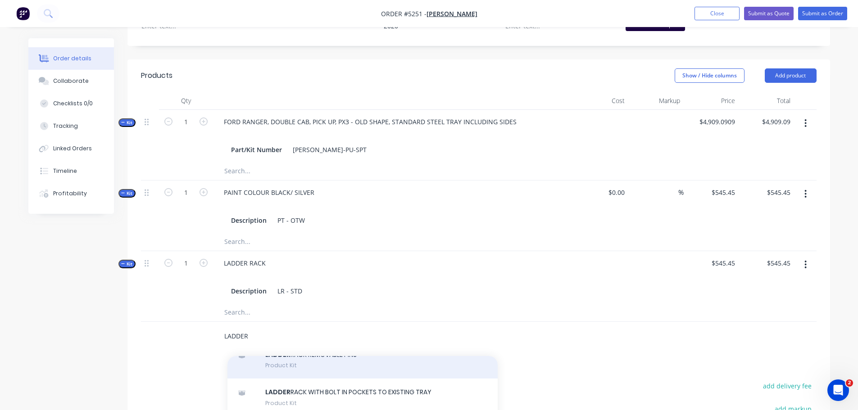
type input "LADDER"
click at [296, 361] on div "LADDER RACK REMOVABLE PINS Product Kit" at bounding box center [363, 361] width 270 height 38
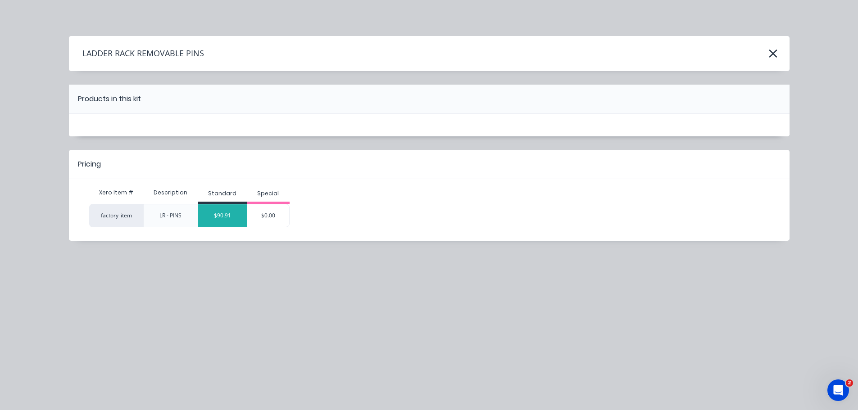
click at [227, 219] on div "$90.91" at bounding box center [222, 216] width 49 height 23
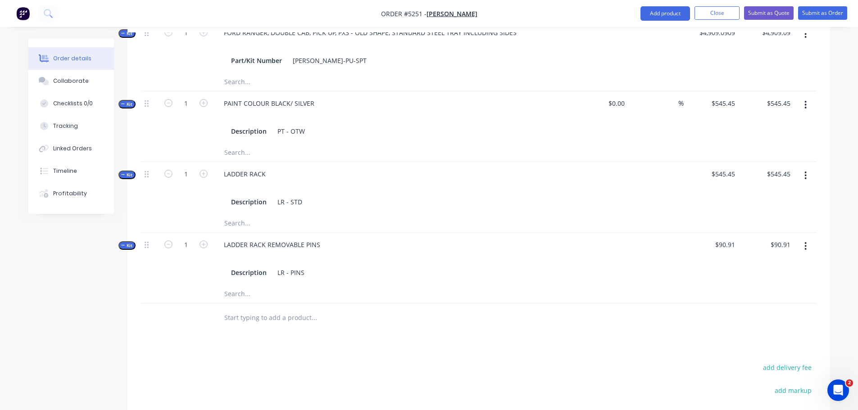
scroll to position [406, 0]
click at [253, 308] on input "text" at bounding box center [314, 317] width 180 height 18
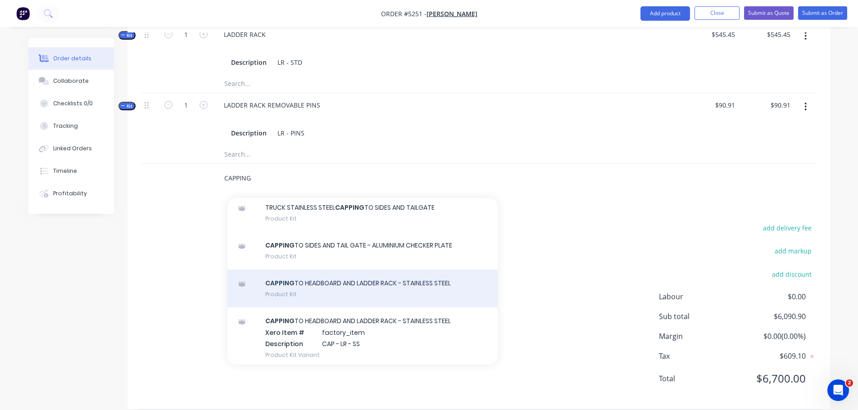
scroll to position [63, 0]
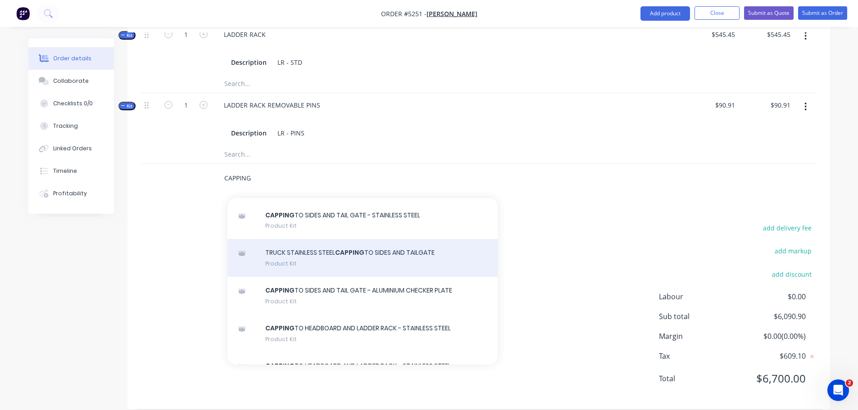
type input "CAPPING"
click at [362, 262] on div "TRUCK STAINLESS STEEL CAPPING TO SIDES AND TAILGATE Product Kit" at bounding box center [363, 258] width 270 height 38
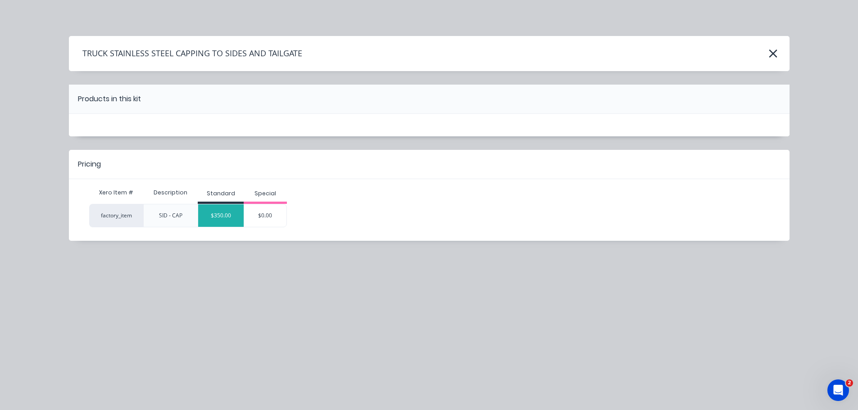
click at [220, 216] on div "$350.00" at bounding box center [221, 216] width 46 height 23
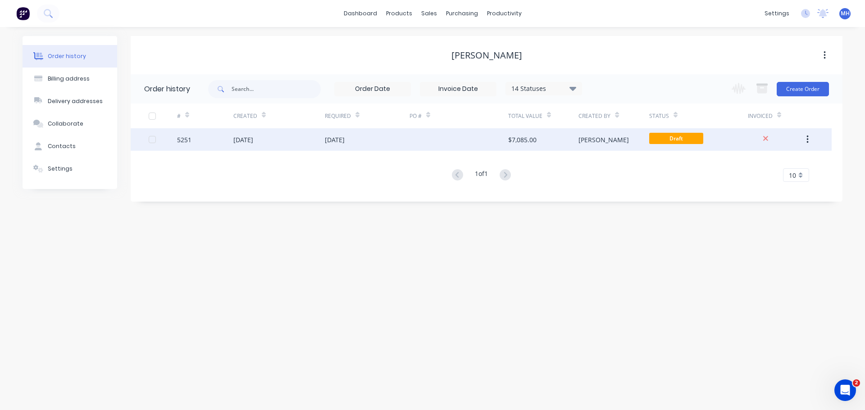
click at [253, 141] on div "[DATE]" at bounding box center [243, 139] width 20 height 9
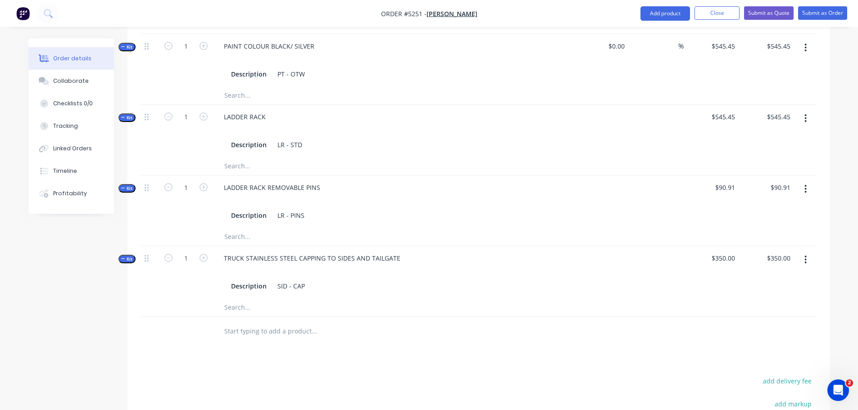
scroll to position [541, 0]
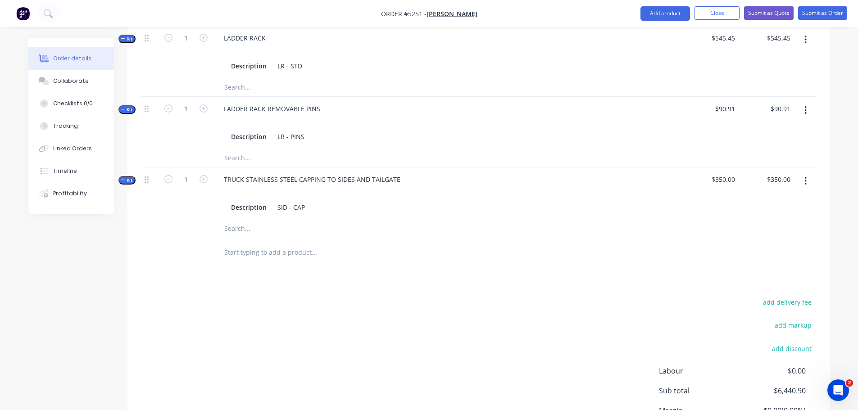
click at [804, 173] on button "button" at bounding box center [805, 181] width 21 height 16
click at [755, 270] on div "Delete" at bounding box center [773, 276] width 69 height 13
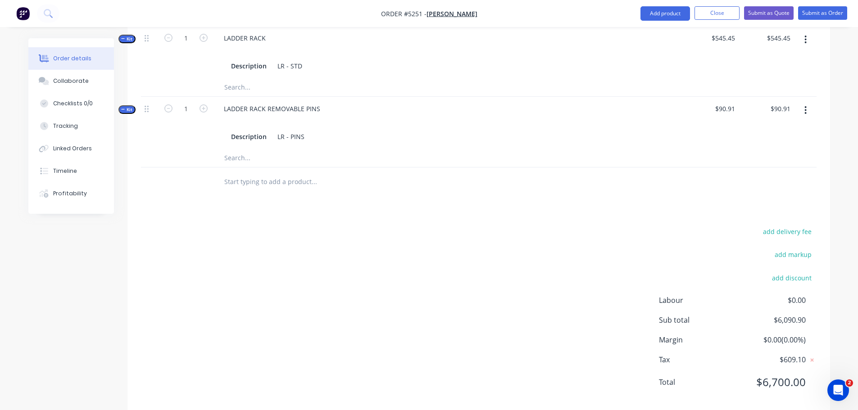
click at [268, 173] on input "text" at bounding box center [314, 182] width 180 height 18
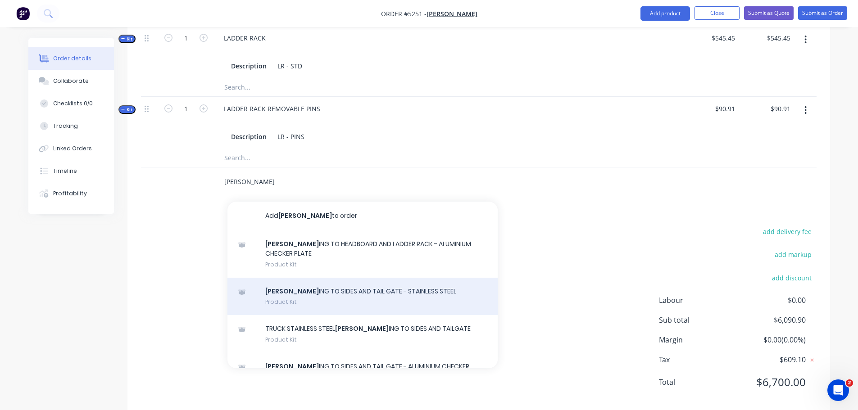
type input "CAPP"
click at [280, 290] on div "CAPP ING TO SIDES AND TAIL GATE - STAINLESS STEEL Product Kit" at bounding box center [363, 297] width 270 height 38
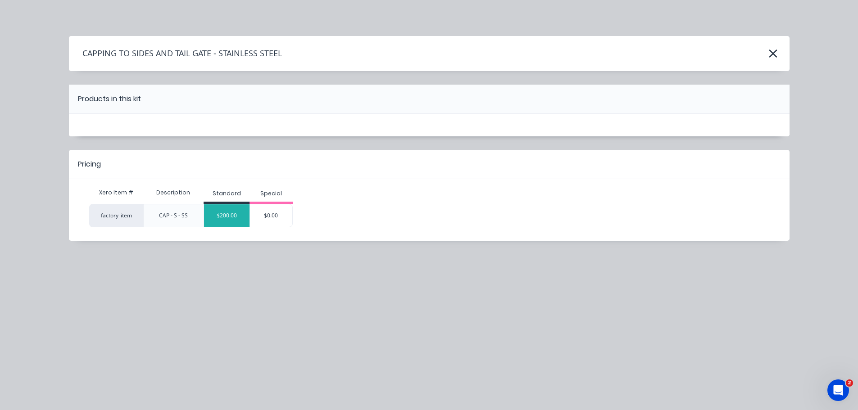
click at [240, 214] on div "$200.00" at bounding box center [227, 216] width 46 height 23
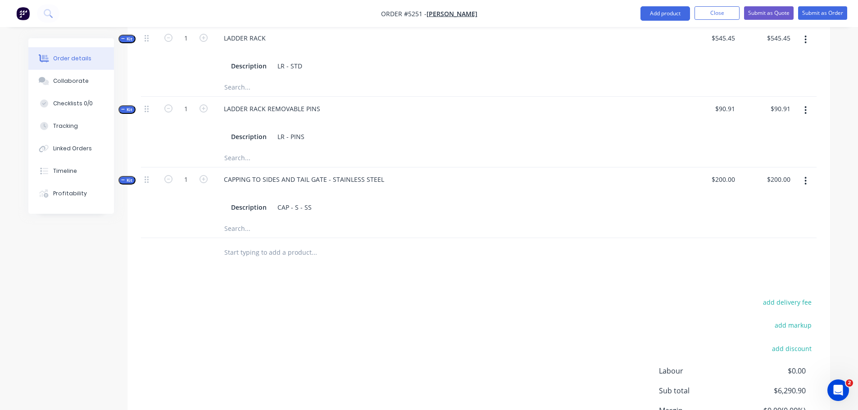
click at [243, 249] on input "text" at bounding box center [314, 253] width 180 height 18
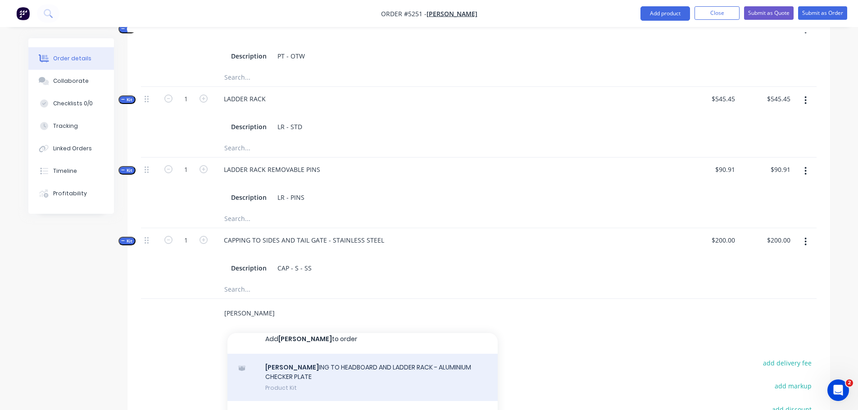
scroll to position [0, 0]
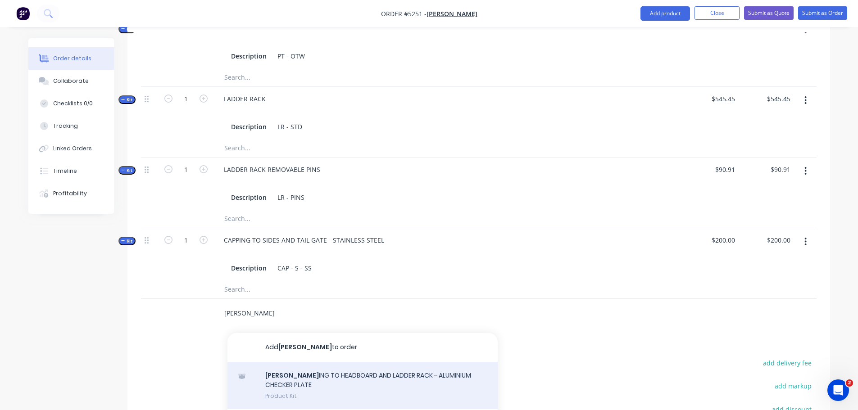
type input "CAPP"
click at [302, 377] on div "CAPP ING TO HEADBOARD AND LADDER RACK - ALUMINIUM CHECKER PLATE Product Kit" at bounding box center [363, 385] width 270 height 47
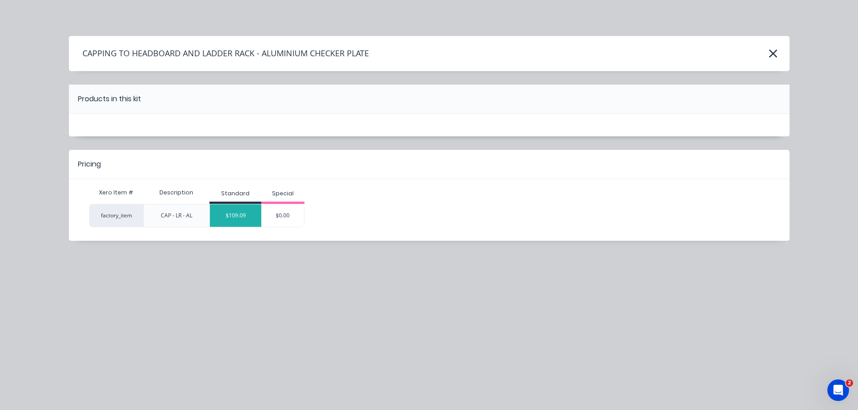
click at [242, 214] on div "$109.09" at bounding box center [235, 216] width 51 height 23
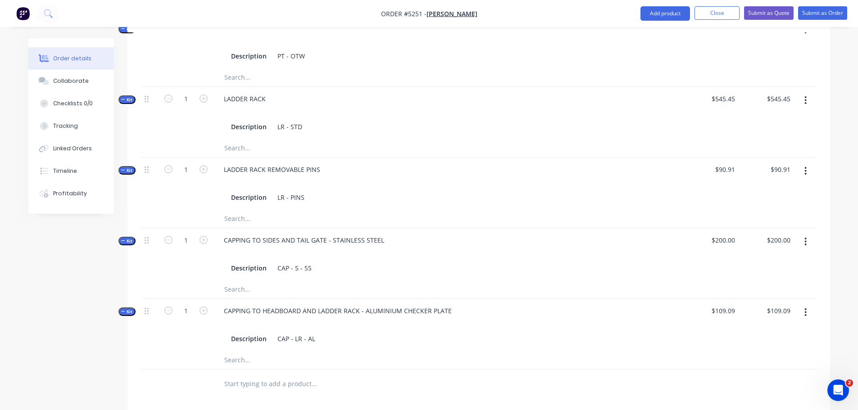
click at [339, 375] on input "text" at bounding box center [314, 384] width 180 height 18
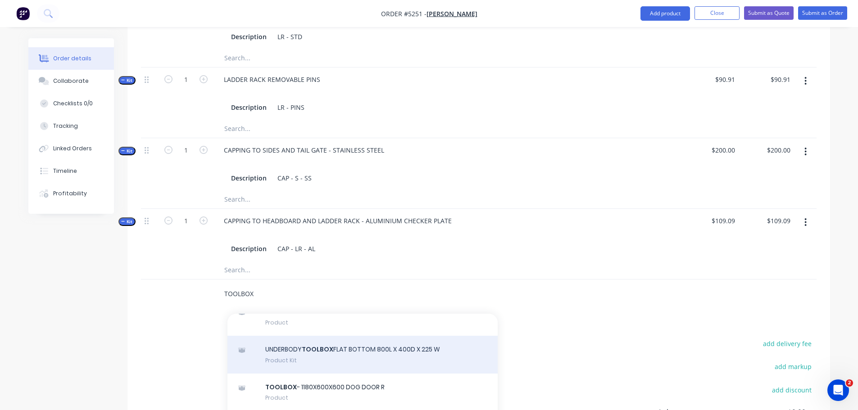
scroll to position [406, 0]
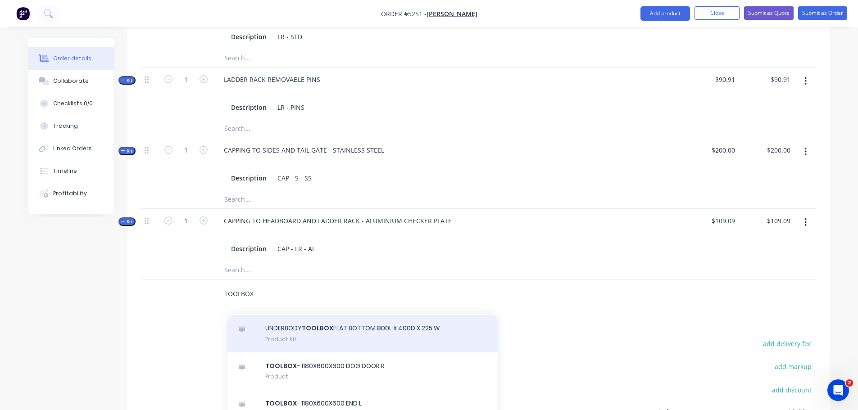
type input "TOOLBOX"
click at [344, 332] on div "UNDERBODY TOOLBOX FLAT BOTTOM 800L X 400D X 225 W Product Kit" at bounding box center [363, 334] width 270 height 38
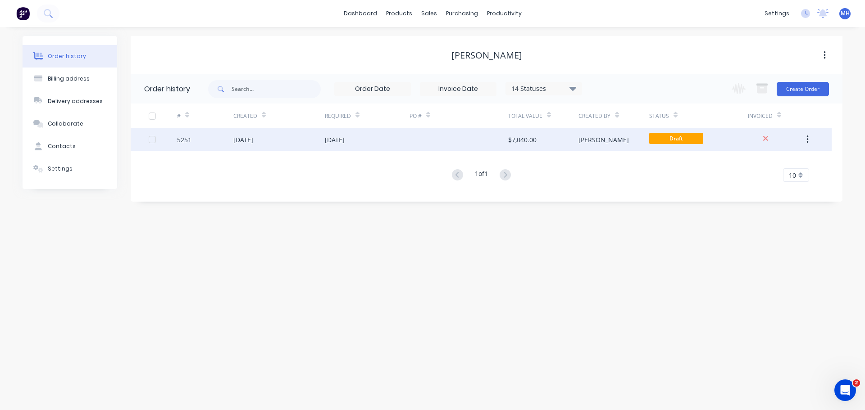
click at [253, 139] on div "[DATE]" at bounding box center [243, 139] width 20 height 9
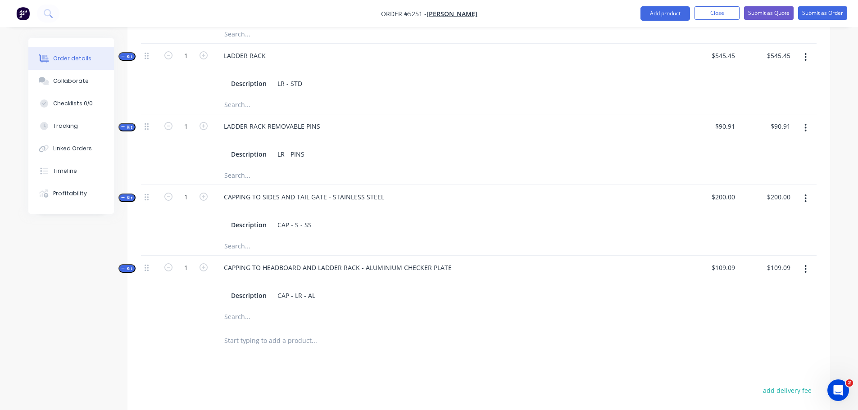
scroll to position [586, 0]
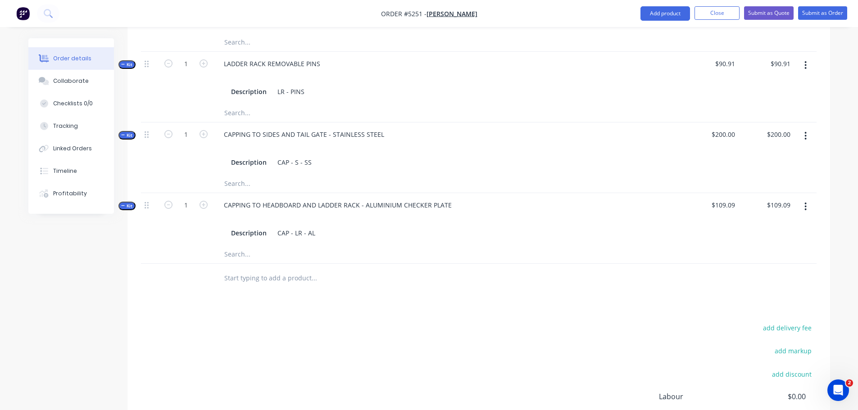
click at [306, 269] on input "text" at bounding box center [314, 278] width 180 height 18
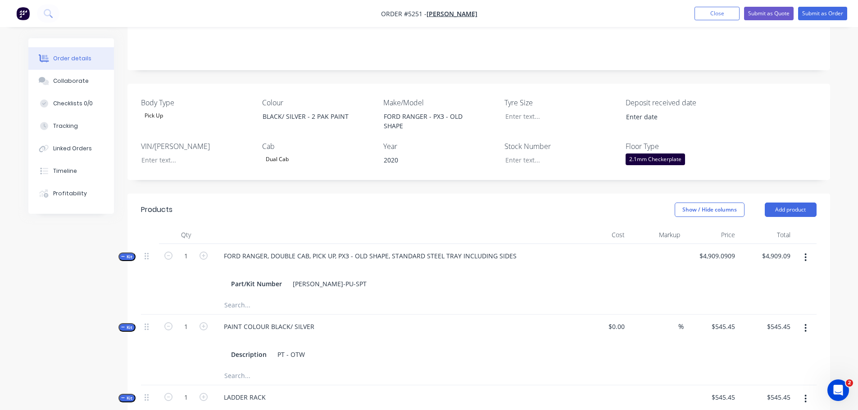
scroll to position [180, 0]
click at [789, 204] on button "Add product" at bounding box center [791, 211] width 52 height 14
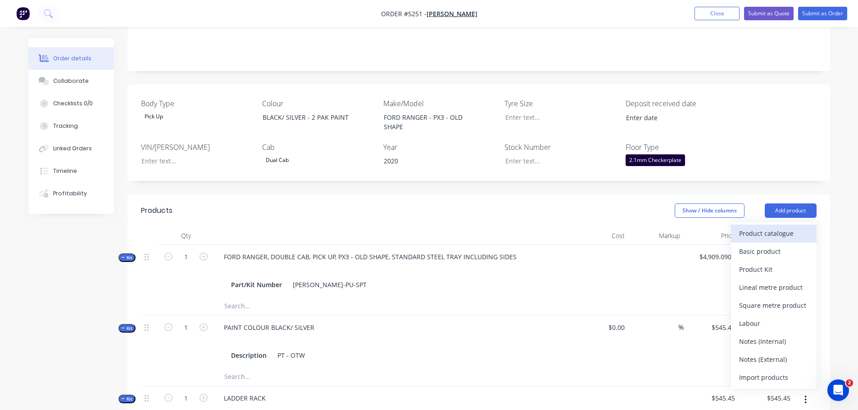
click at [780, 227] on div "Product catalogue" at bounding box center [773, 233] width 69 height 13
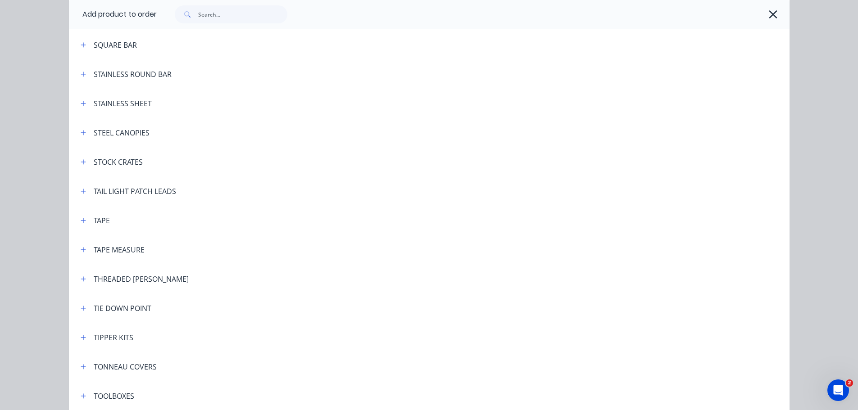
scroll to position [2929, 0]
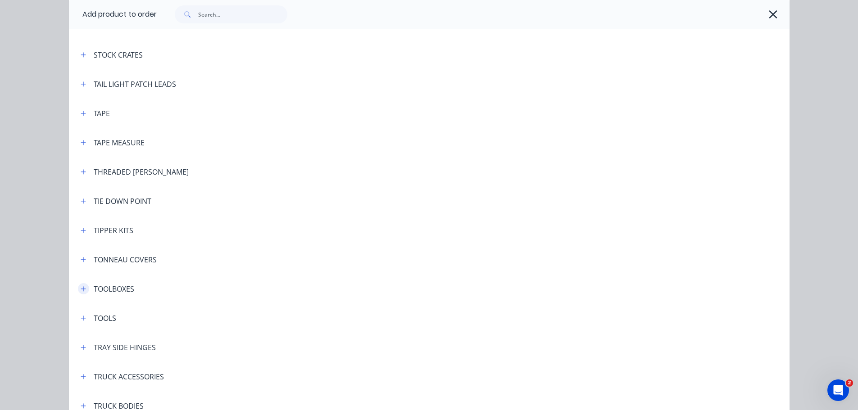
click at [81, 289] on icon "button" at bounding box center [83, 289] width 5 height 5
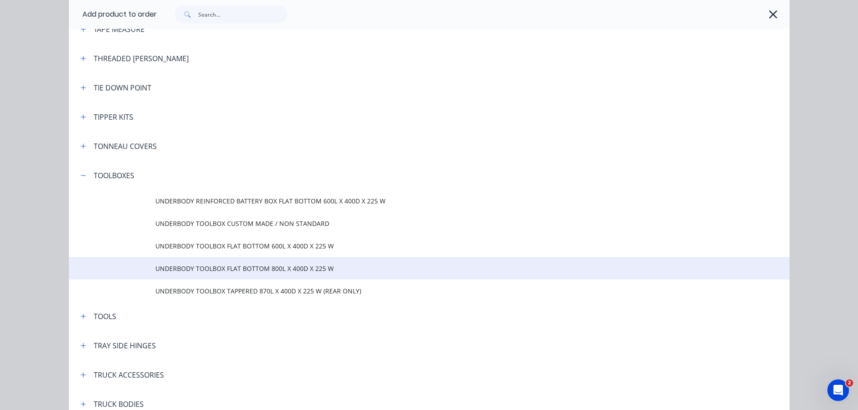
scroll to position [3064, 0]
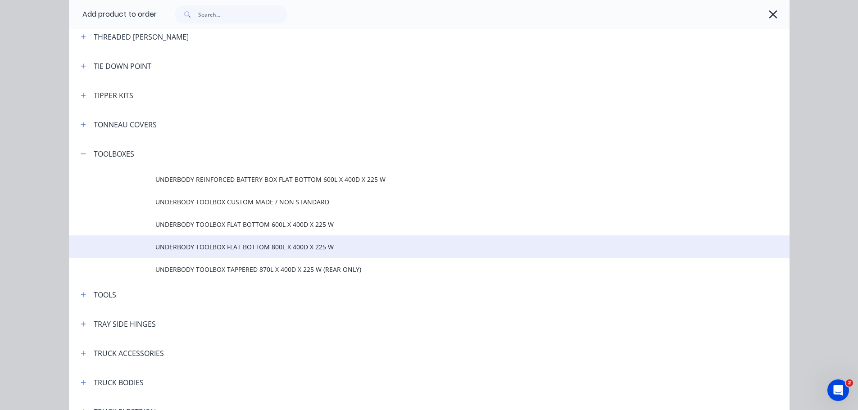
click at [192, 253] on td "UNDERBODY TOOLBOX FLAT BOTTOM 800L X 400D X 225 W" at bounding box center [472, 247] width 634 height 23
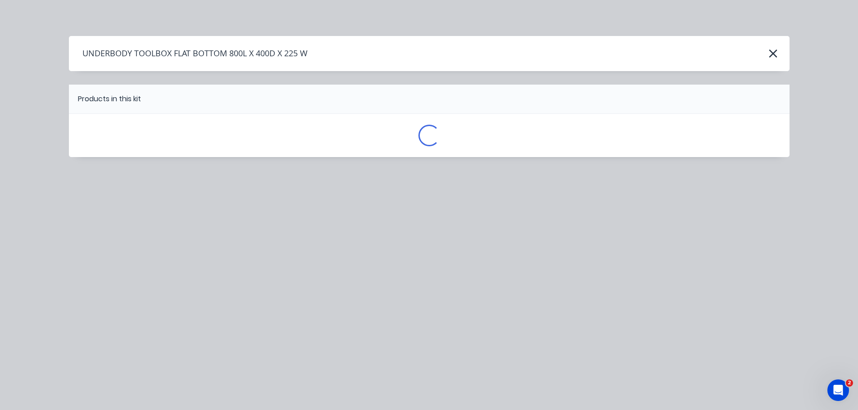
scroll to position [0, 0]
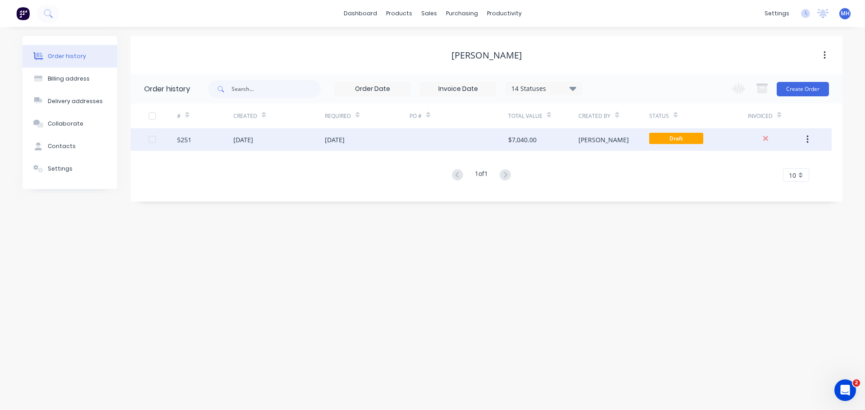
click at [248, 142] on div "[DATE]" at bounding box center [243, 139] width 20 height 9
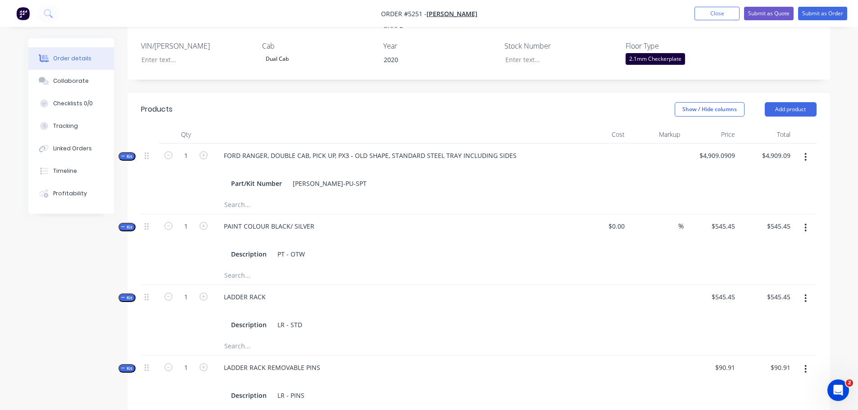
scroll to position [235, 0]
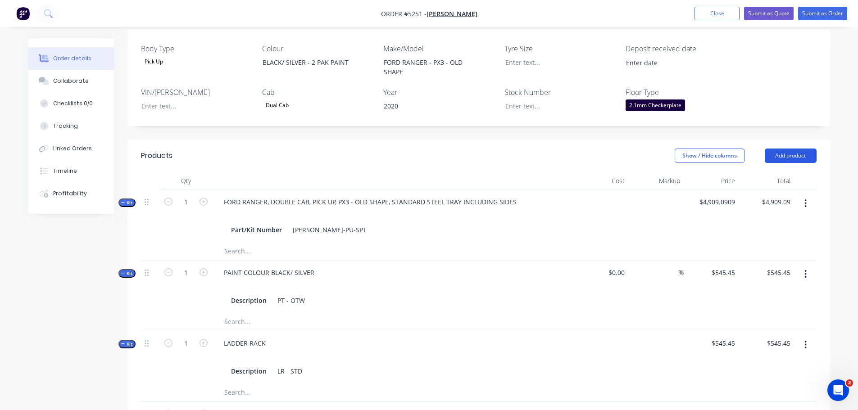
click at [782, 149] on button "Add product" at bounding box center [791, 156] width 52 height 14
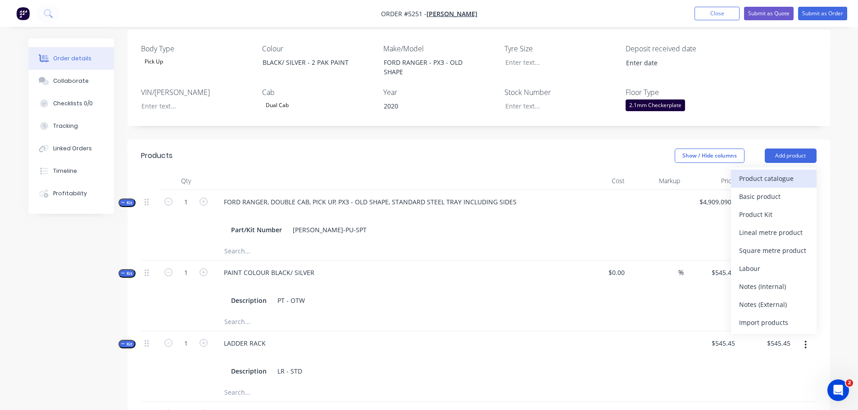
click at [773, 172] on div "Product catalogue" at bounding box center [773, 178] width 69 height 13
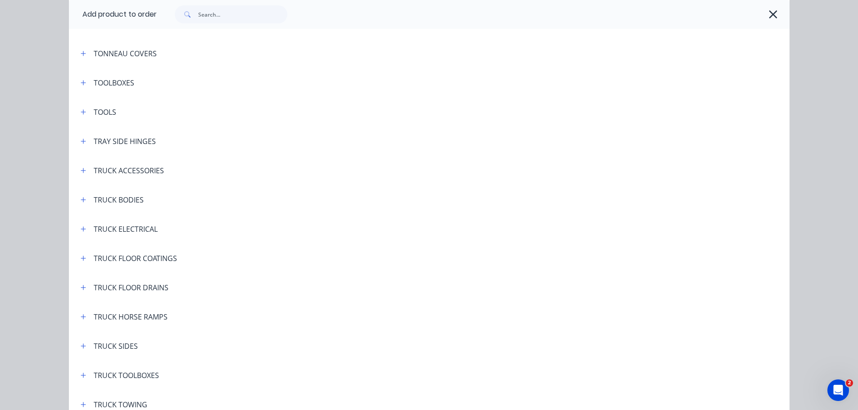
scroll to position [3134, 0]
click at [81, 84] on icon "button" at bounding box center [83, 83] width 5 height 5
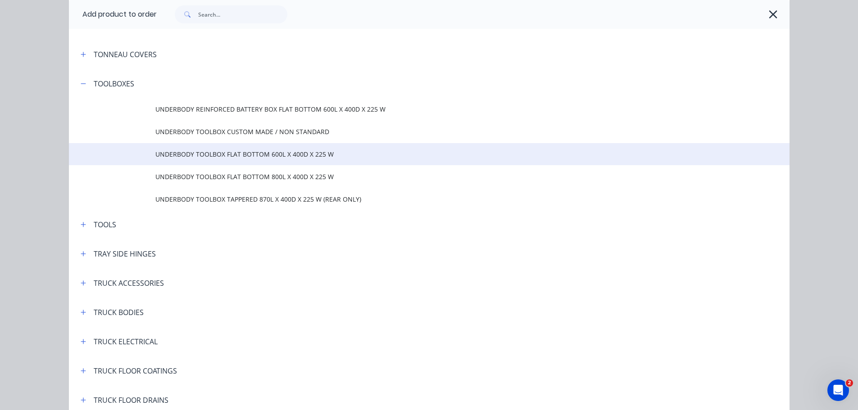
click at [189, 158] on span "UNDERBODY TOOLBOX FLAT BOTTOM 600L X 400D X 225 W" at bounding box center [408, 154] width 507 height 9
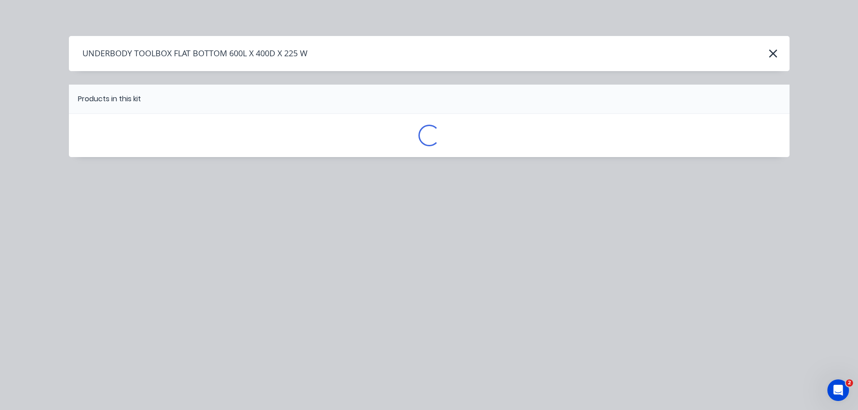
scroll to position [0, 0]
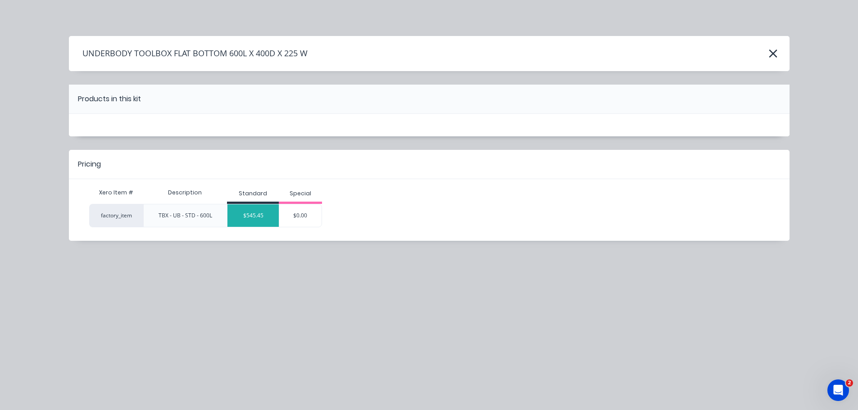
click at [253, 216] on div "$545.45" at bounding box center [253, 216] width 51 height 23
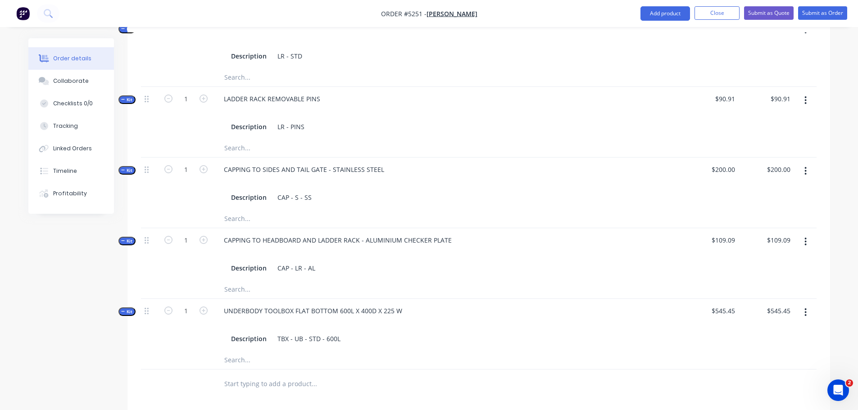
scroll to position [686, 0]
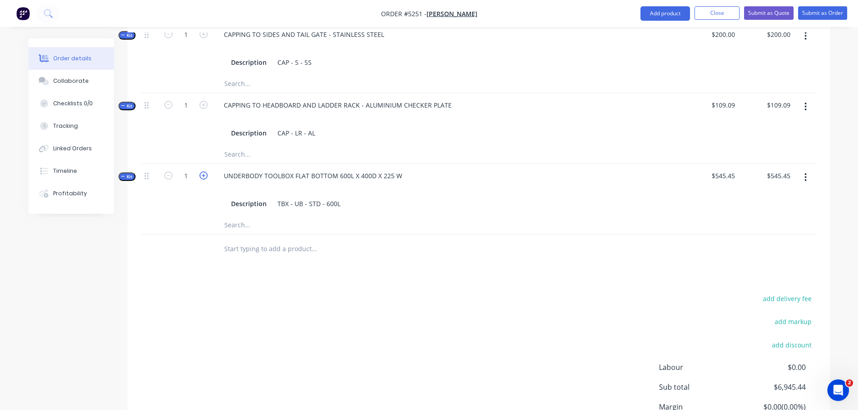
click at [203, 172] on icon "button" at bounding box center [204, 176] width 8 height 8
type input "2"
type input "$1,090.90"
click at [401, 169] on div "UNDERBODY TOOLBOX FLAT BOTTOM 600L X 400D X 225 W" at bounding box center [313, 175] width 193 height 13
click at [423, 169] on div "UNDERBODY TOOLBOX FLAT BOTTOM 600L X 400D X 225 W - REAR /S & P/S" at bounding box center [337, 175] width 240 height 13
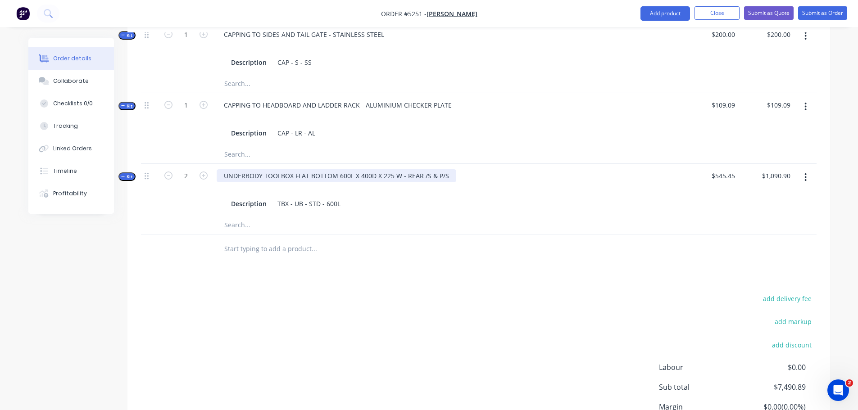
click at [421, 169] on div "UNDERBODY TOOLBOX FLAT BOTTOM 600L X 400D X 225 W - REAR /S & P/S" at bounding box center [337, 175] width 240 height 13
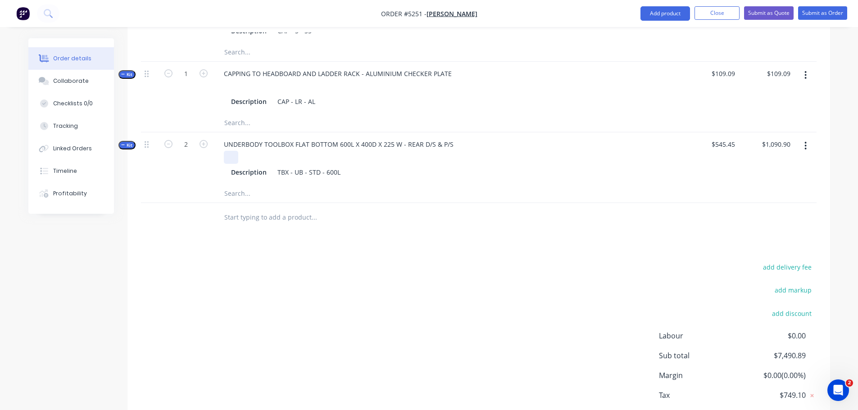
scroll to position [757, 0]
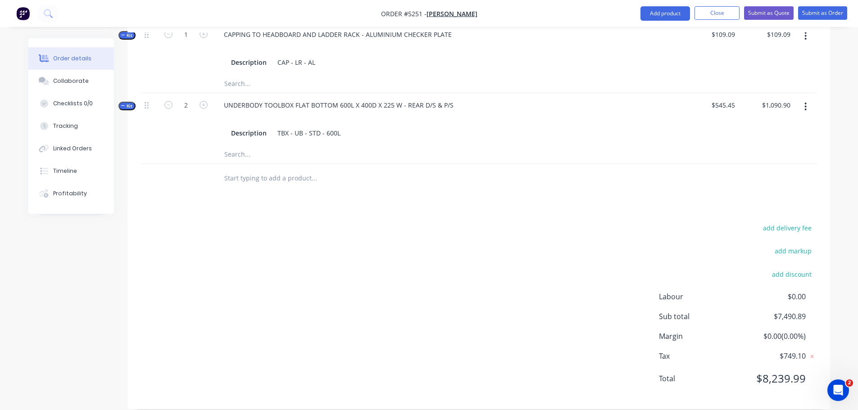
click at [247, 174] on input "text" at bounding box center [314, 178] width 180 height 18
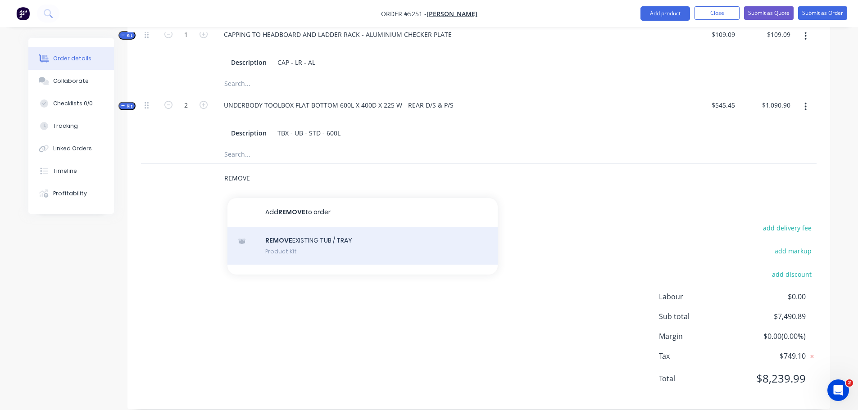
type input "REMOVE"
click at [283, 227] on div "REMOVE EXISTING TUB / TRAY Product Kit" at bounding box center [363, 246] width 270 height 38
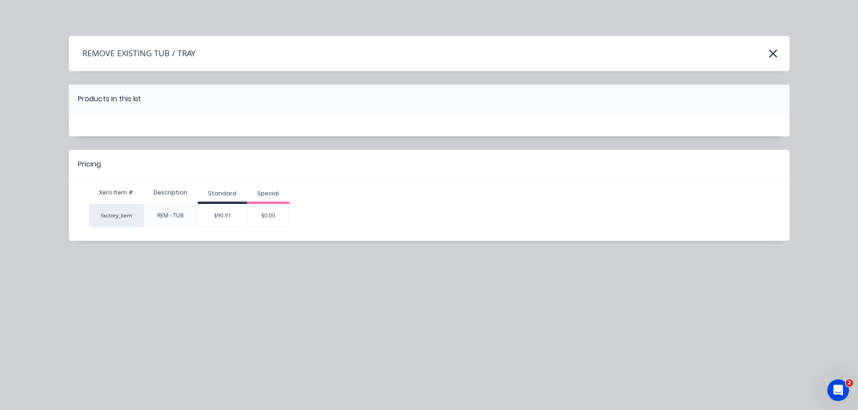
click at [233, 211] on div "$90.91" at bounding box center [222, 216] width 49 height 23
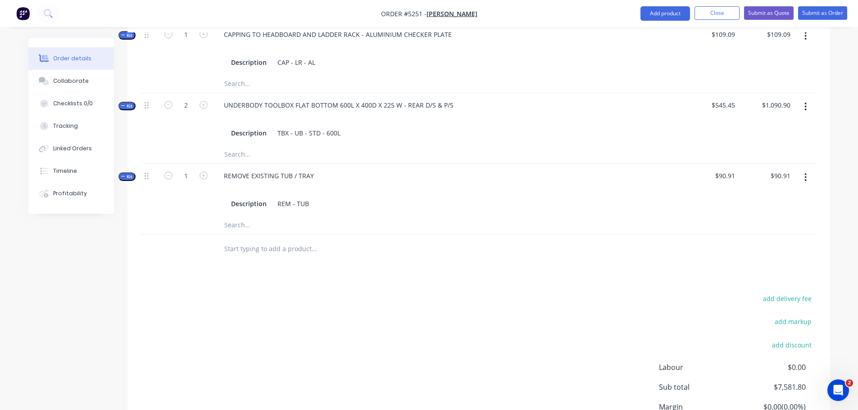
click at [251, 245] on input "text" at bounding box center [314, 249] width 180 height 18
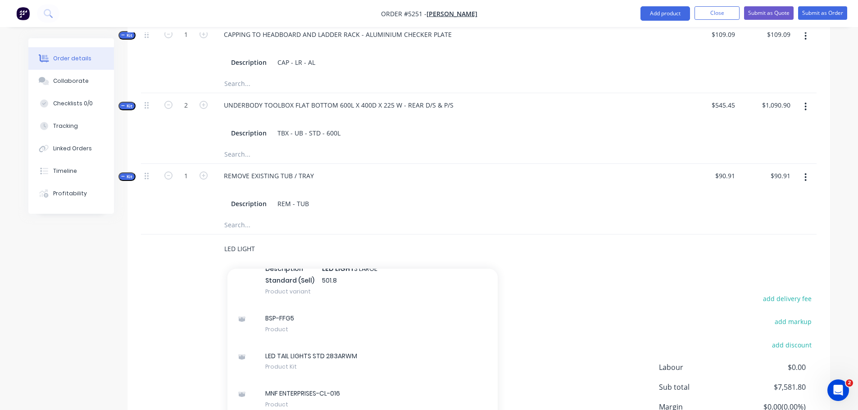
scroll to position [270, 0]
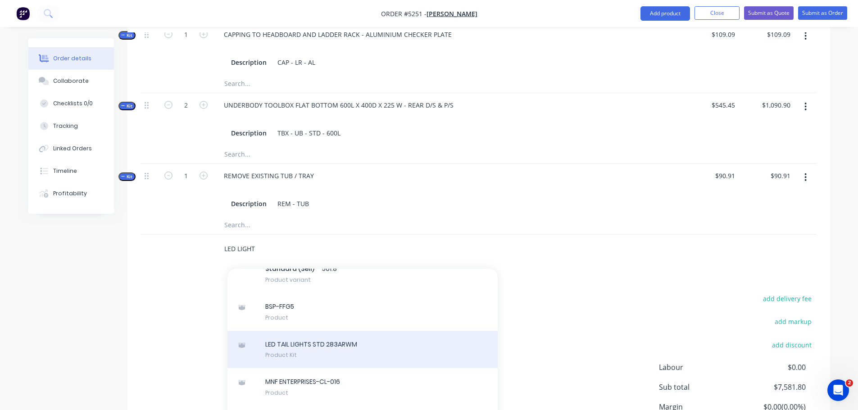
type input "LED LIGHT"
click at [315, 344] on div "LED TAIL LIGHTS STD 283ARWM Product Kit" at bounding box center [363, 350] width 270 height 38
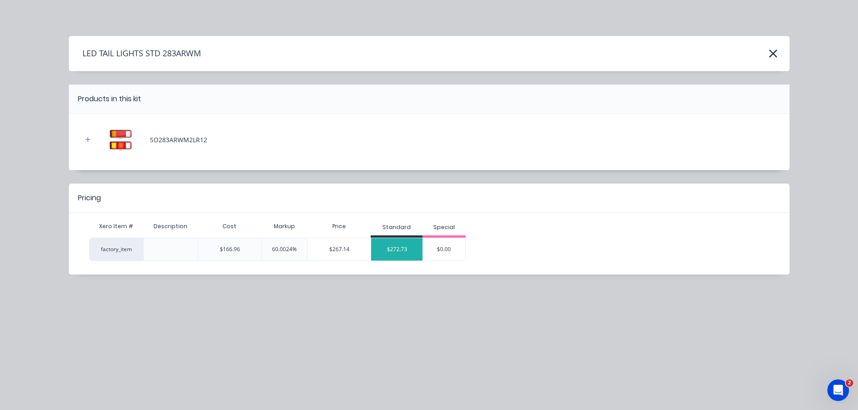
click at [399, 252] on div "$272.73" at bounding box center [396, 249] width 51 height 23
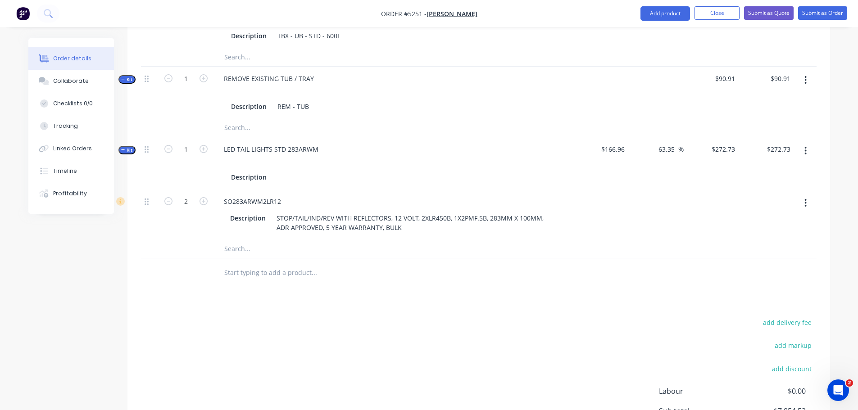
scroll to position [892, 0]
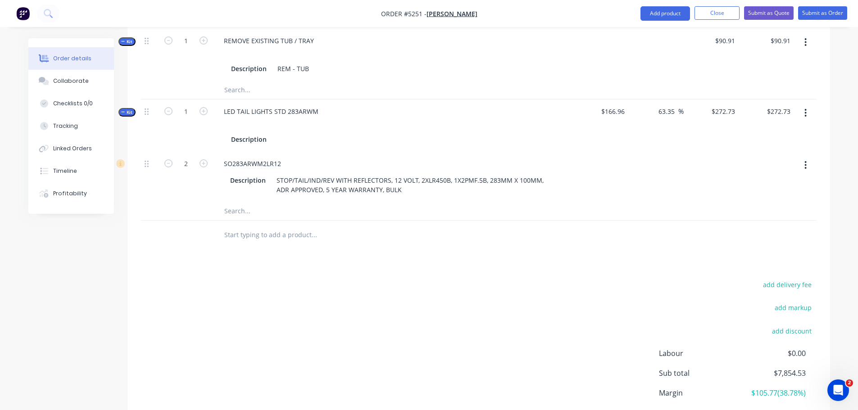
click at [245, 226] on input "text" at bounding box center [314, 235] width 180 height 18
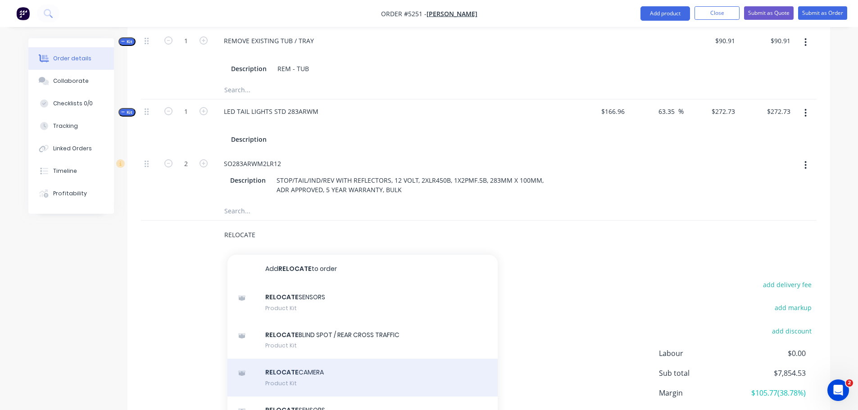
type input "RELOCATE"
click at [295, 362] on div "RELOCATE CAMERA Product Kit" at bounding box center [363, 378] width 270 height 38
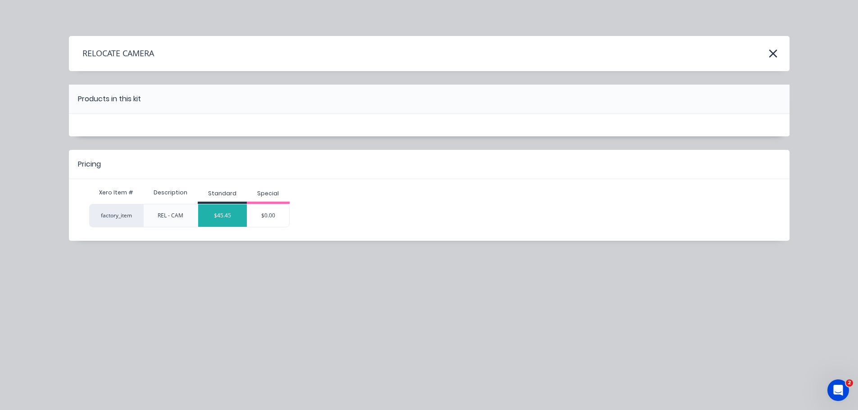
click at [224, 217] on div "$45.45" at bounding box center [222, 216] width 49 height 23
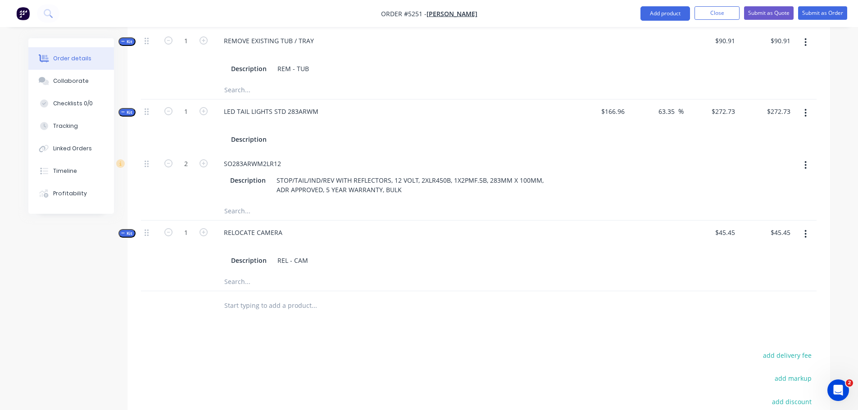
click at [263, 297] on input "text" at bounding box center [314, 306] width 180 height 18
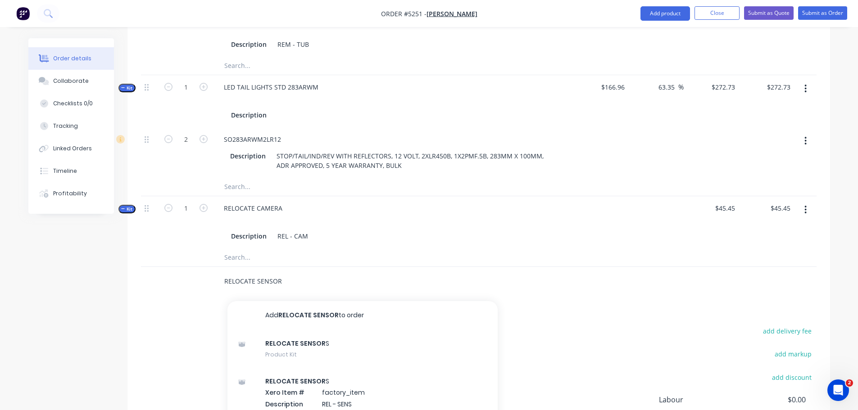
scroll to position [982, 0]
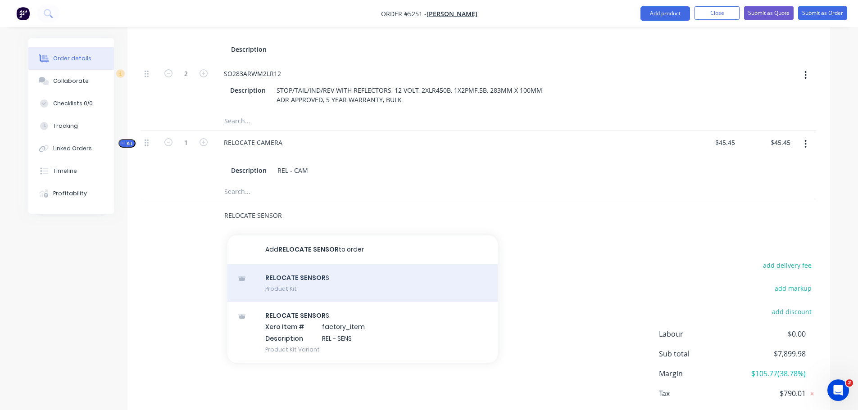
type input "RELOCATE SENSOR"
click at [309, 277] on div "RELOCATE SENSOR S Product Kit" at bounding box center [363, 283] width 270 height 38
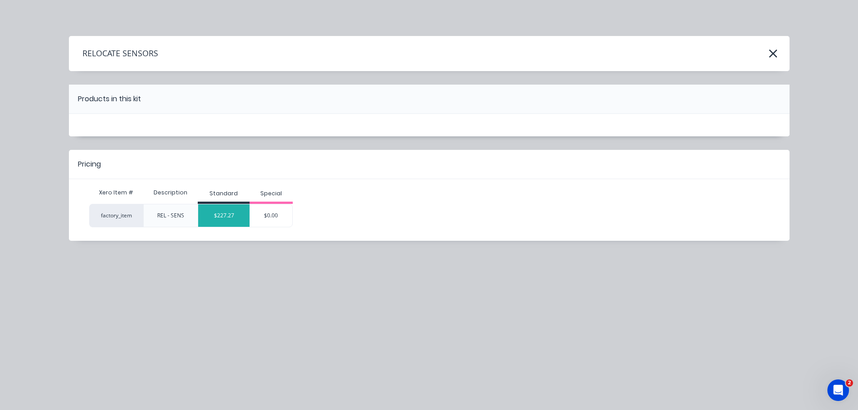
click at [226, 213] on div "$227.27" at bounding box center [223, 216] width 51 height 23
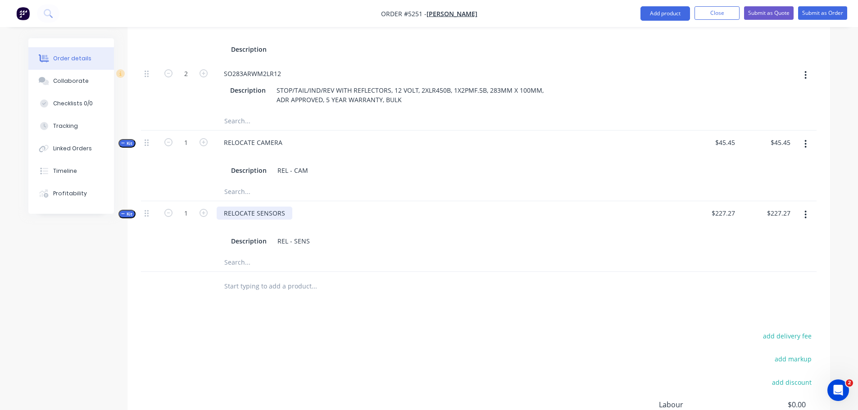
click at [290, 207] on div "RELOCATE SENSORS" at bounding box center [255, 213] width 76 height 13
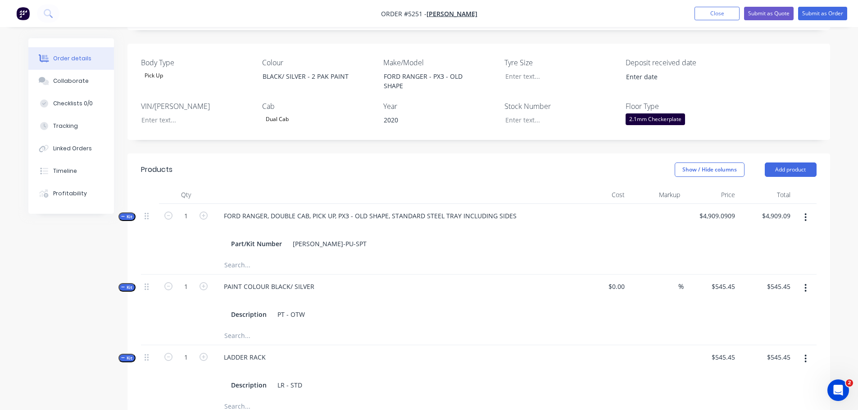
scroll to position [216, 0]
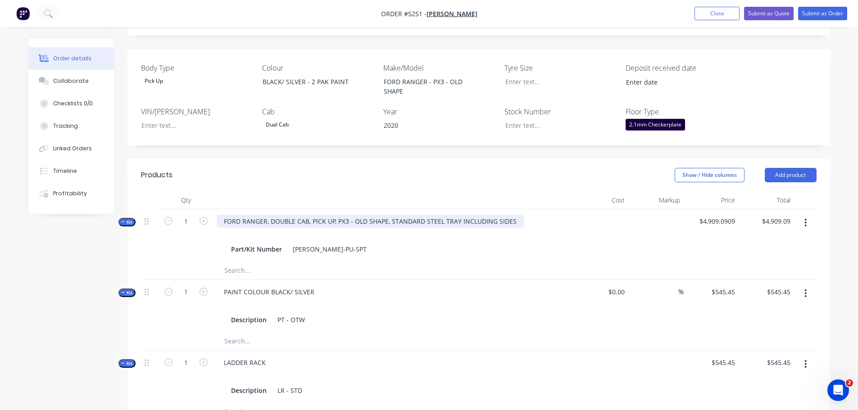
click at [512, 215] on div "FORD RANGER, DOUBLE CAB, PICK UP, PX3 - OLD SHAPE, STANDARD STEEL TRAY INCLUDIN…" at bounding box center [370, 221] width 307 height 13
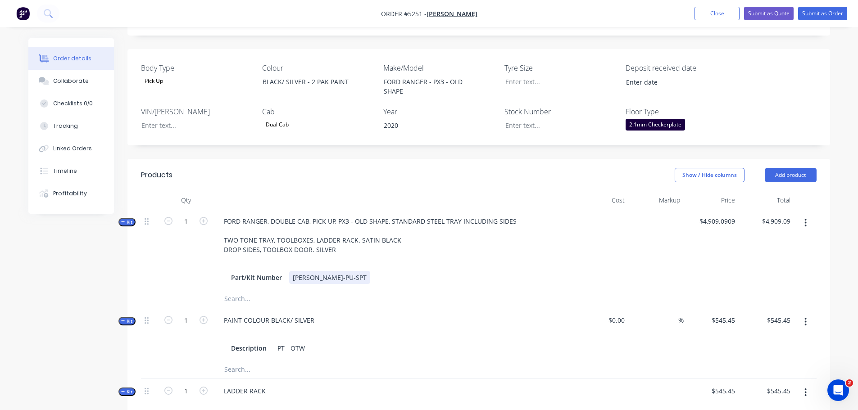
click at [479, 271] on div "Part/Kit Number FRAN-DC-PU-SPT" at bounding box center [394, 277] width 332 height 13
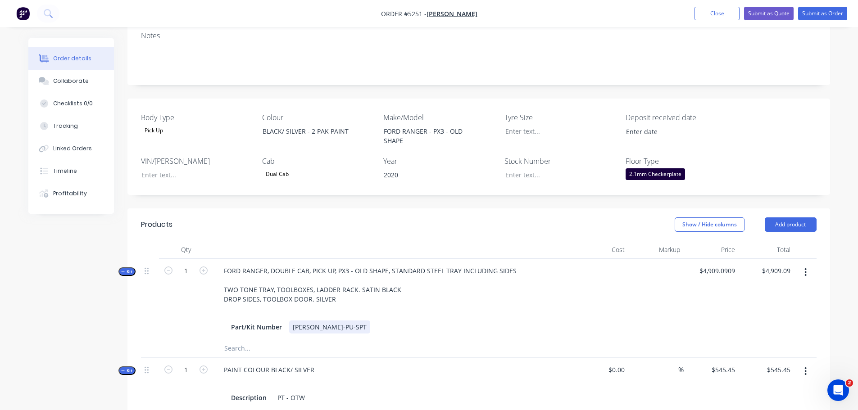
scroll to position [217, 0]
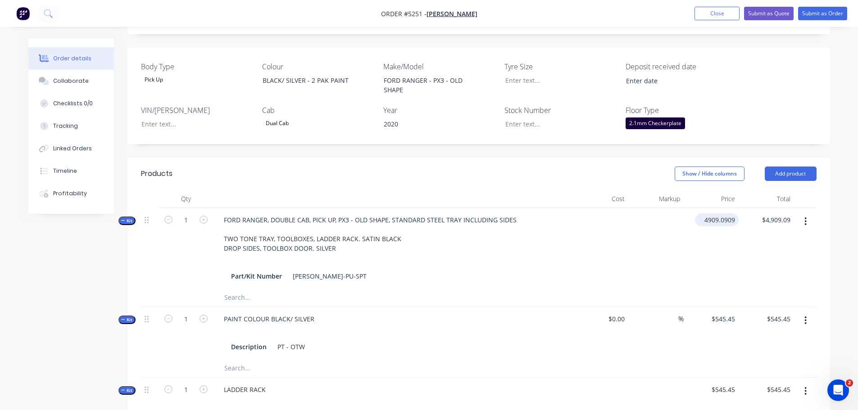
click at [699, 208] on div "4909.0909 $4,909.0909" at bounding box center [711, 248] width 55 height 81
type input "$4,772.73"
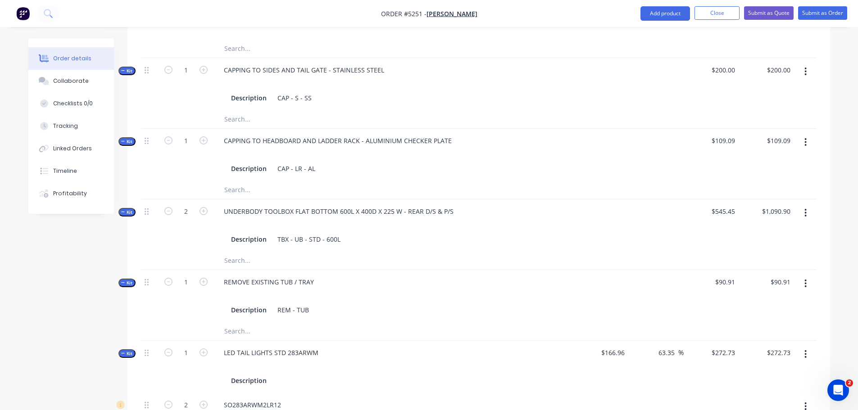
scroll to position [668, 0]
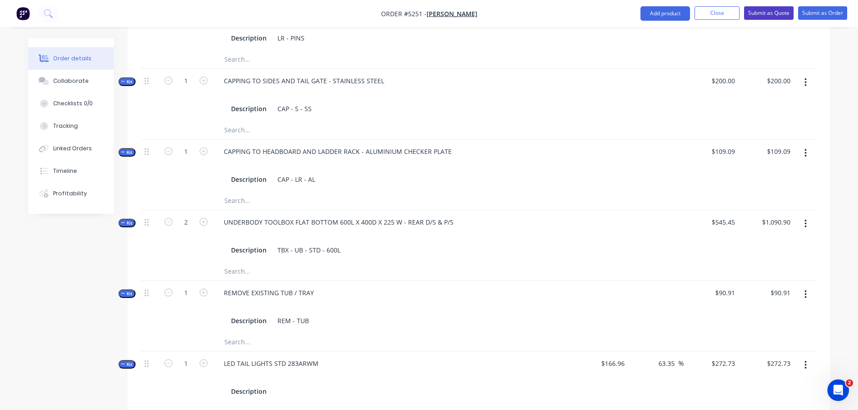
type input "$4,772.73"
click at [766, 10] on button "Submit as Quote" at bounding box center [769, 13] width 50 height 14
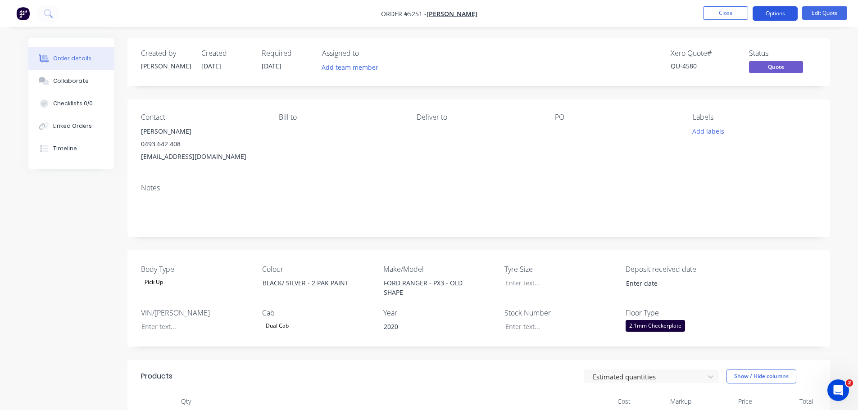
click at [775, 11] on button "Options" at bounding box center [775, 13] width 45 height 14
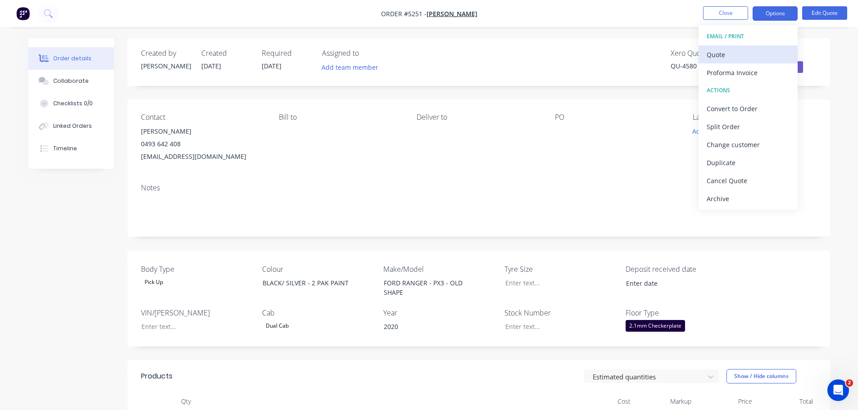
click at [737, 55] on div "Quote" at bounding box center [748, 54] width 83 height 13
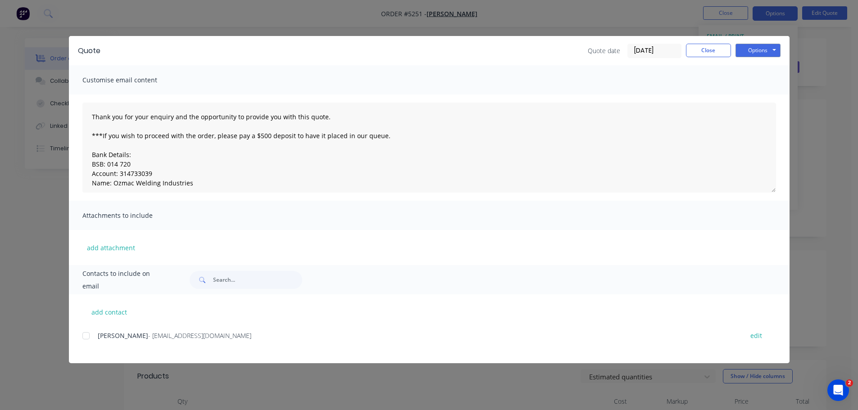
click at [82, 338] on div at bounding box center [86, 336] width 18 height 18
click at [758, 49] on button "Options" at bounding box center [758, 51] width 45 height 14
click at [750, 96] on button "Email" at bounding box center [765, 96] width 58 height 15
click at [758, 50] on button "Options" at bounding box center [758, 51] width 45 height 14
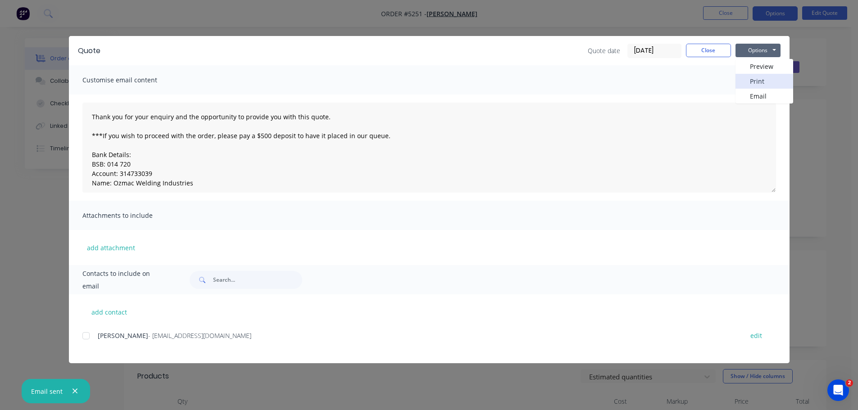
click at [756, 81] on button "Print" at bounding box center [765, 81] width 58 height 15
click at [712, 53] on button "Close" at bounding box center [708, 51] width 45 height 14
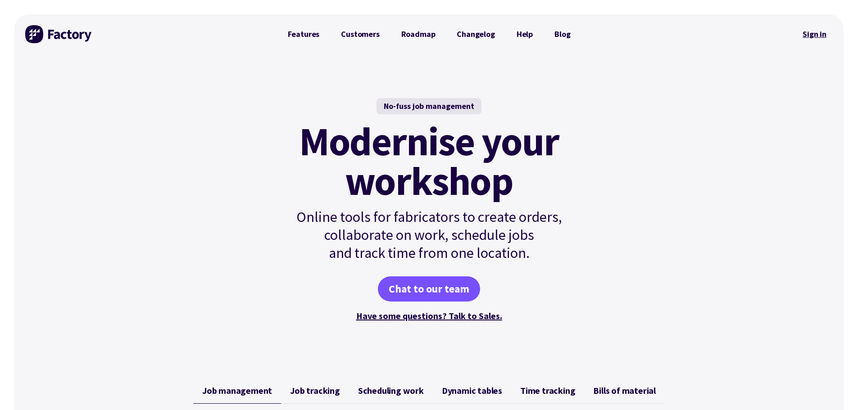
click at [821, 35] on link "Sign in" at bounding box center [815, 34] width 36 height 21
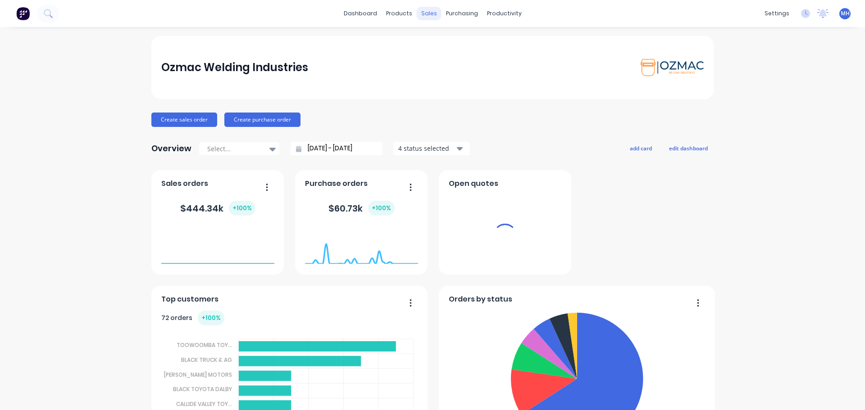
click at [425, 18] on div "sales" at bounding box center [429, 14] width 25 height 14
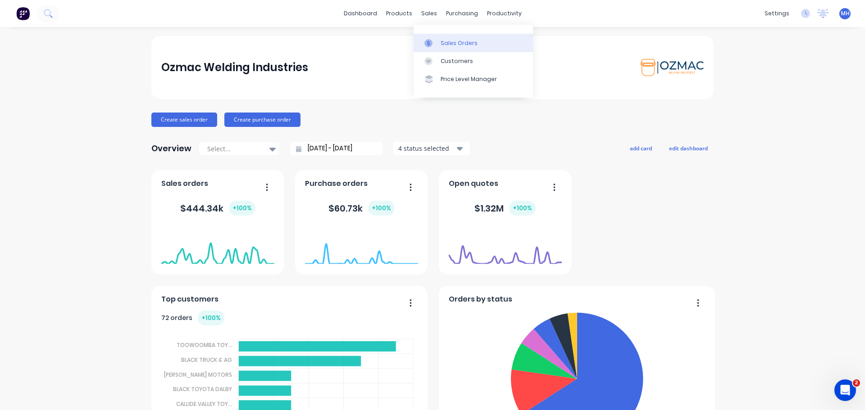
click at [435, 43] on div at bounding box center [431, 43] width 14 height 8
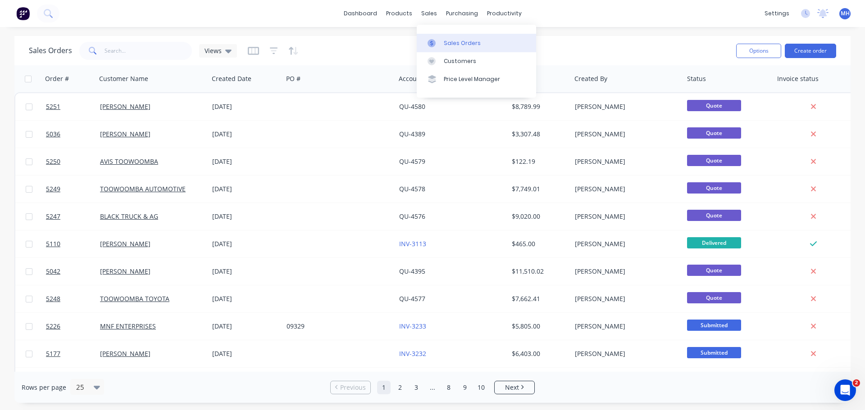
click at [451, 42] on div "Sales Orders" at bounding box center [462, 43] width 37 height 8
click at [814, 51] on button "Create order" at bounding box center [810, 51] width 51 height 14
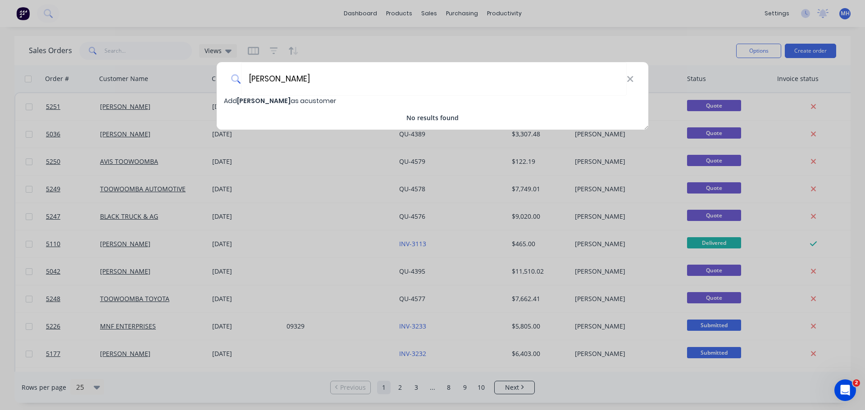
type input "[PERSON_NAME]"
click at [301, 100] on span "Add [PERSON_NAME] as a customer" at bounding box center [280, 100] width 112 height 9
select select "AU"
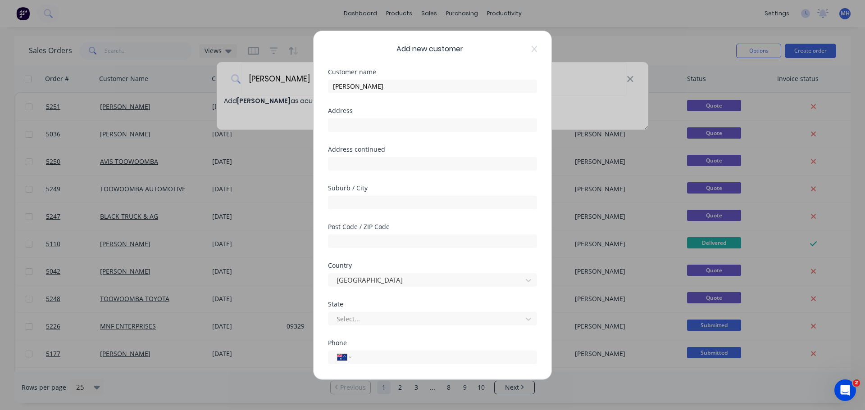
click at [386, 365] on div "Phone International [GEOGRAPHIC_DATA] [GEOGRAPHIC_DATA] [GEOGRAPHIC_DATA] [GEOG…" at bounding box center [432, 359] width 209 height 39
click at [384, 356] on input "tel" at bounding box center [443, 357] width 170 height 10
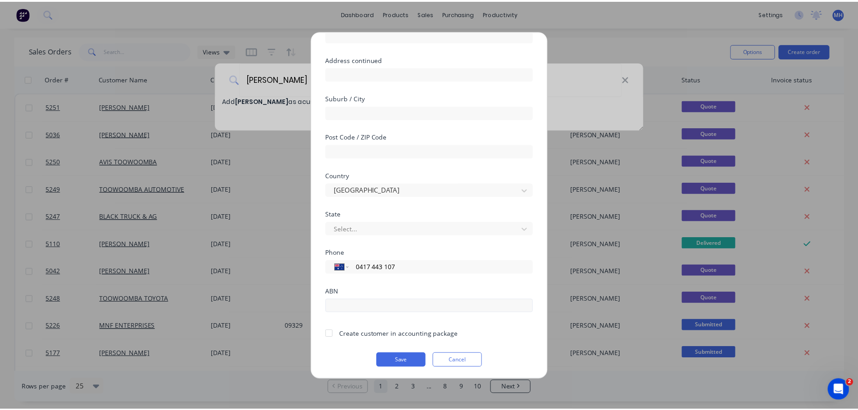
scroll to position [91, 0]
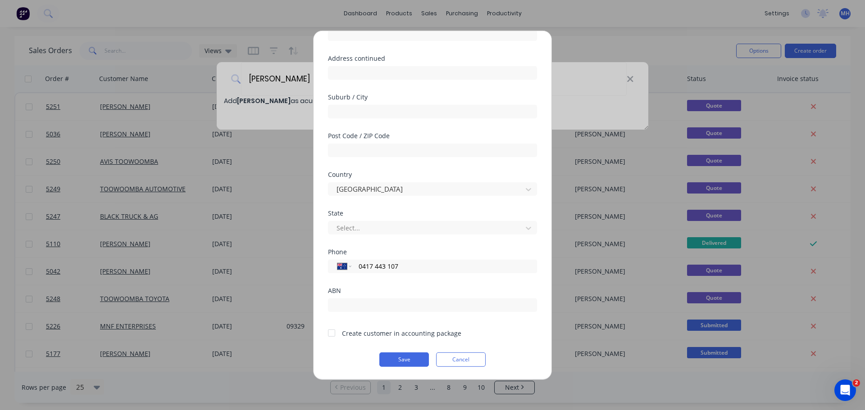
type input "0417 443 107"
click at [332, 333] on div at bounding box center [332, 333] width 18 height 18
click at [413, 360] on button "Save" at bounding box center [404, 359] width 50 height 14
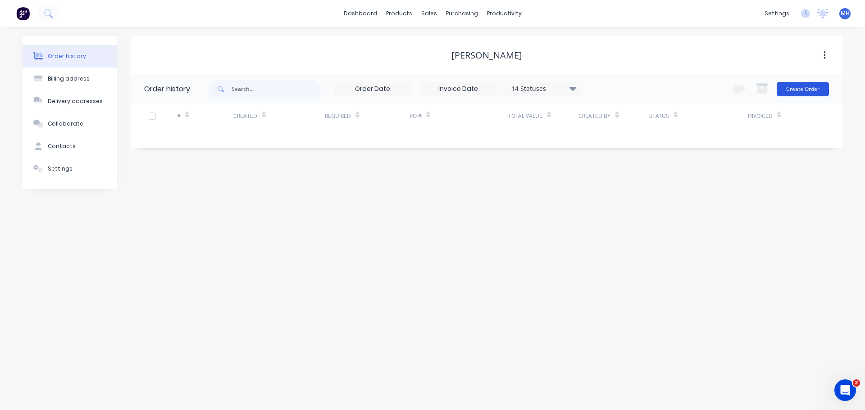
click at [807, 92] on button "Create Order" at bounding box center [803, 89] width 52 height 14
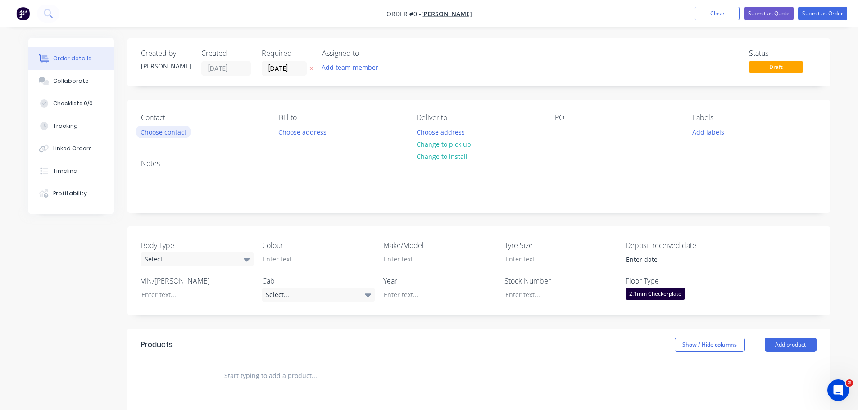
click at [178, 134] on button "Choose contact" at bounding box center [163, 132] width 55 height 12
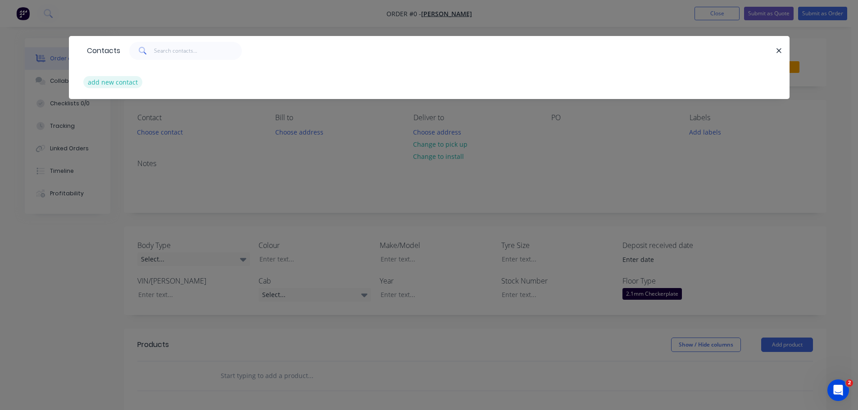
click at [108, 83] on button "add new contact" at bounding box center [112, 82] width 59 height 12
select select "AU"
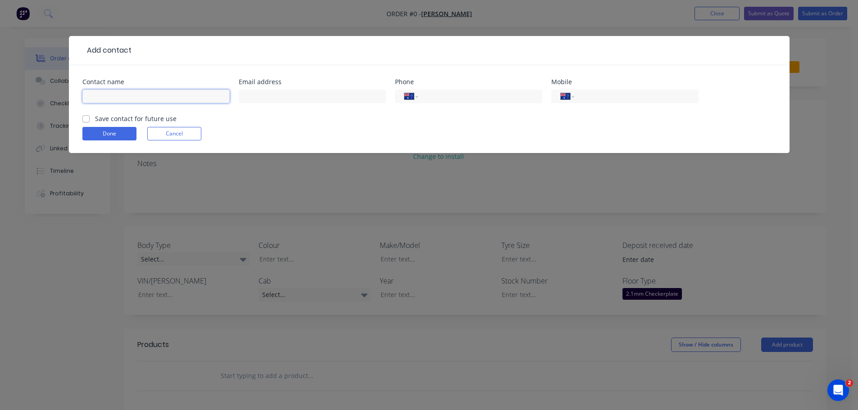
click at [141, 100] on input "text" at bounding box center [155, 97] width 147 height 14
type input "[PERSON_NAME]"
click at [95, 120] on label "Save contact for future use" at bounding box center [136, 118] width 82 height 9
click at [88, 120] on input "Save contact for future use" at bounding box center [85, 118] width 7 height 9
checkbox input "true"
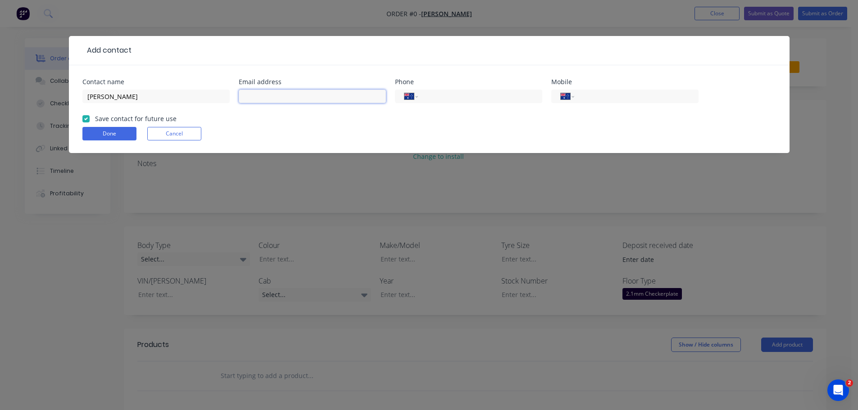
click at [284, 95] on input "text" at bounding box center [312, 97] width 147 height 14
type input "[EMAIL_ADDRESS][DOMAIN_NAME]"
click at [609, 97] on input "tel" at bounding box center [635, 96] width 108 height 10
type input "0417 443 107"
click at [119, 131] on button "Done" at bounding box center [109, 134] width 54 height 14
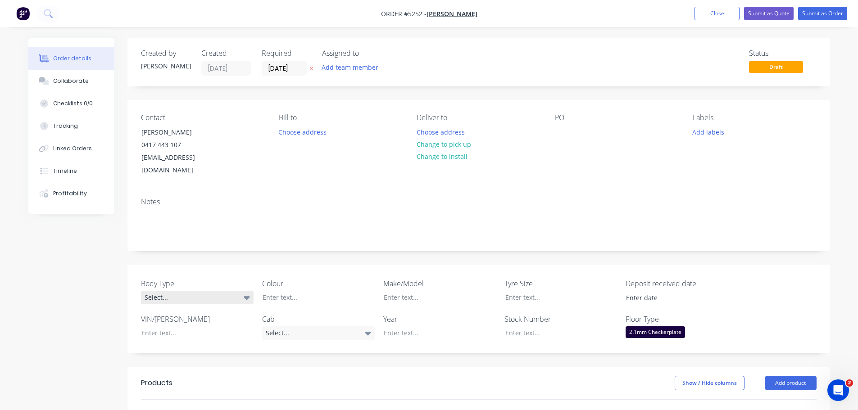
click at [197, 291] on div "Select..." at bounding box center [197, 298] width 113 height 14
click at [205, 321] on button "Cab Chassis" at bounding box center [208, 322] width 135 height 18
click at [301, 291] on div at bounding box center [311, 297] width 113 height 13
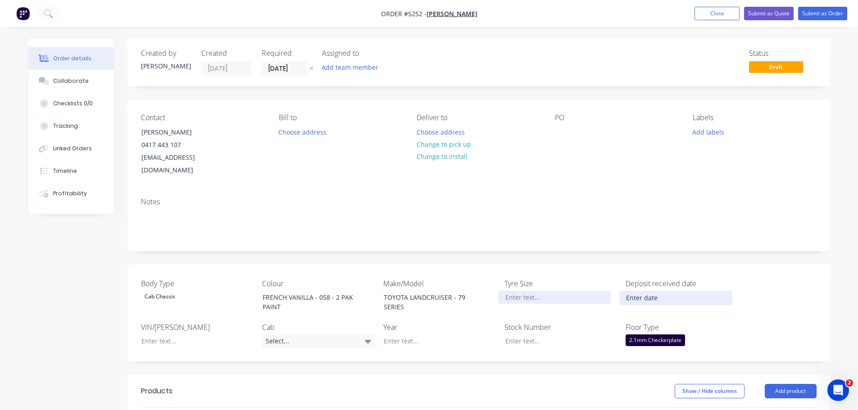
click at [533, 291] on div at bounding box center [554, 297] width 113 height 13
click at [298, 335] on div "Select..." at bounding box center [318, 342] width 113 height 14
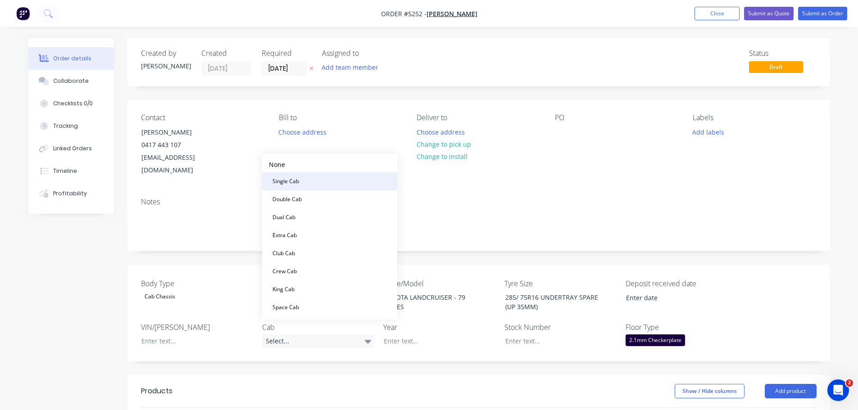
click at [295, 182] on div "Single Cab" at bounding box center [286, 182] width 34 height 12
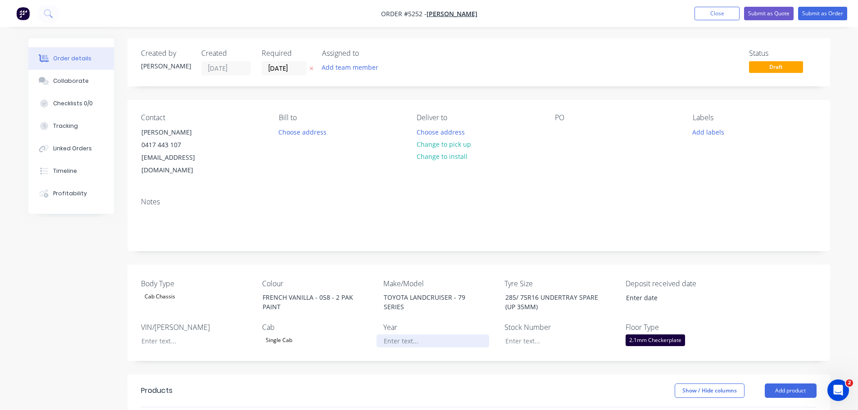
click at [406, 335] on div at bounding box center [433, 341] width 113 height 13
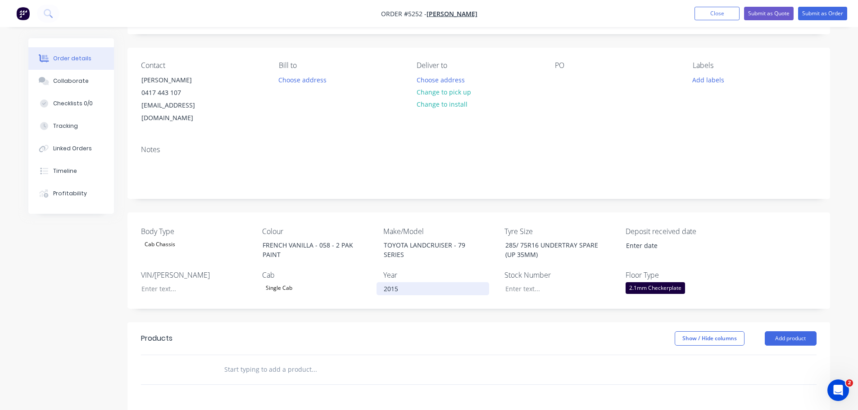
scroll to position [135, 0]
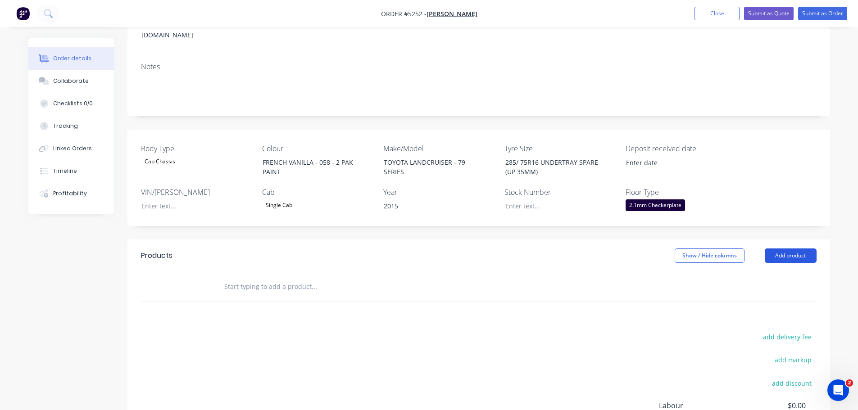
click at [792, 249] on button "Add product" at bounding box center [791, 256] width 52 height 14
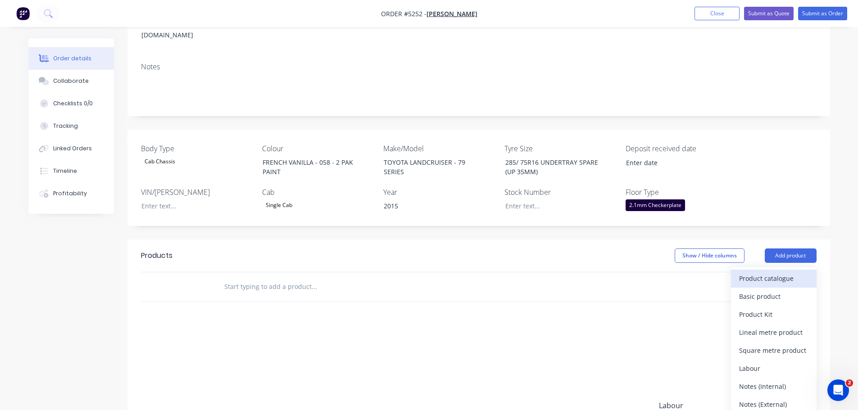
click at [762, 272] on div "Product catalogue" at bounding box center [773, 278] width 69 height 13
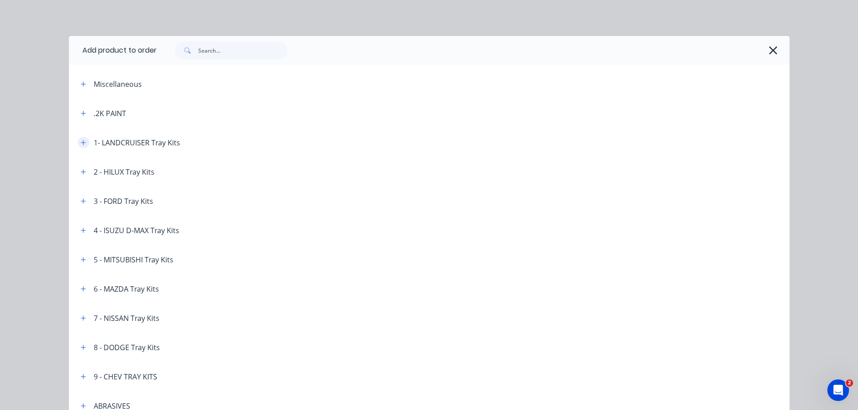
click at [81, 141] on icon "button" at bounding box center [83, 143] width 5 height 6
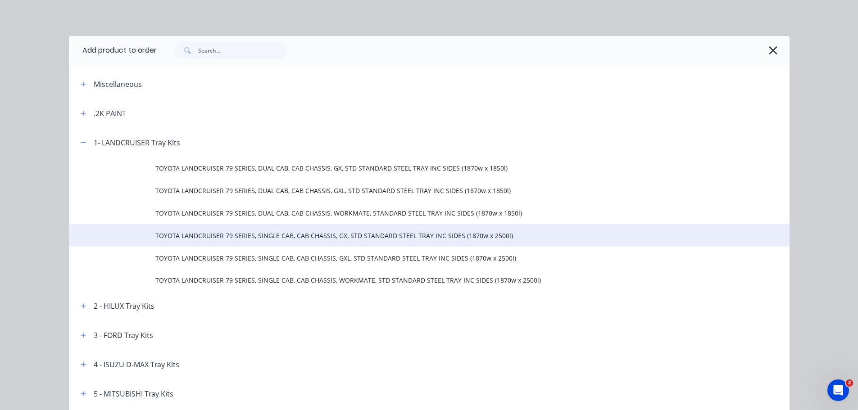
click at [184, 242] on td "TOYOTA LANDCRUISER 79 SERIES, SINGLE CAB, CAB CHASSIS, GX, STD STANDARD STEEL T…" at bounding box center [472, 235] width 634 height 23
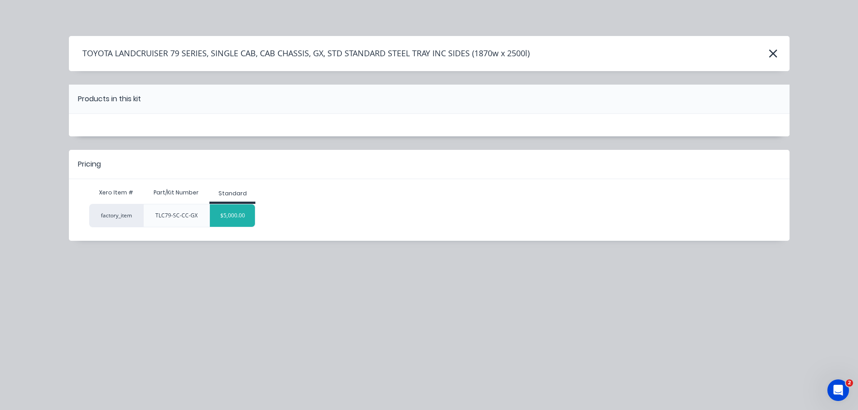
click at [233, 221] on div "$5,000.00" at bounding box center [232, 216] width 45 height 23
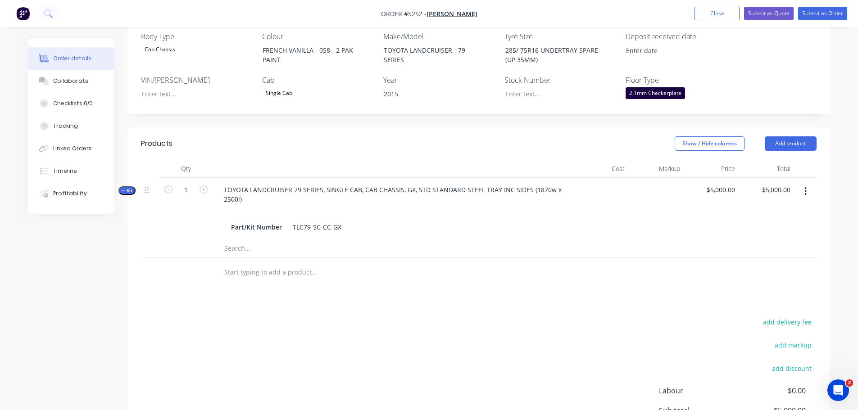
scroll to position [270, 0]
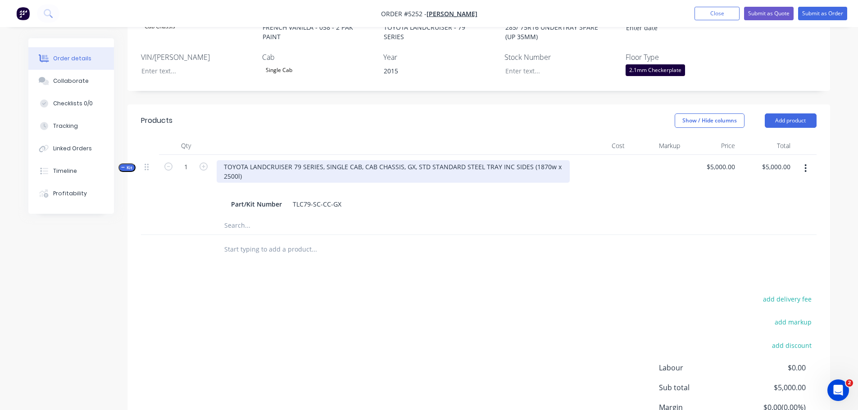
click at [403, 160] on div "TOYOTA LANDCRUISER 79 SERIES, SINGLE CAB, CAB CHASSIS, GX, STD STANDARD STEEL T…" at bounding box center [393, 171] width 353 height 23
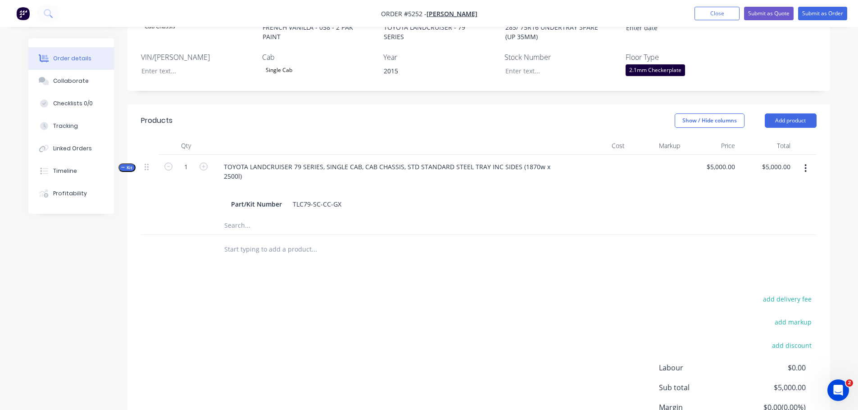
click at [307, 241] on input "text" at bounding box center [314, 250] width 180 height 18
click at [789, 114] on button "Add product" at bounding box center [791, 121] width 52 height 14
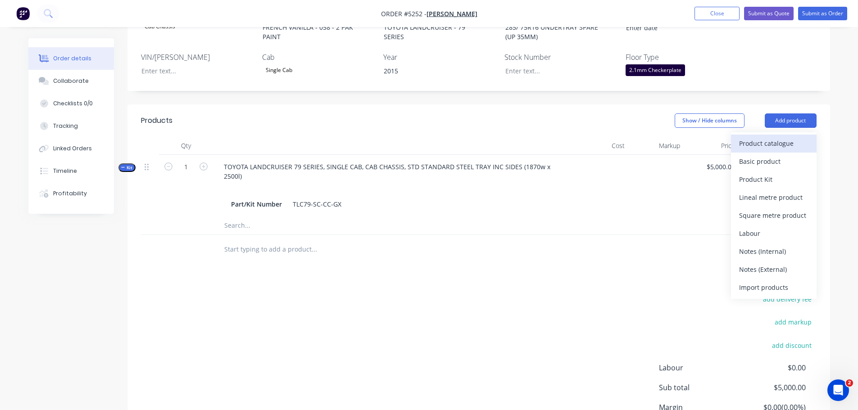
click at [790, 137] on div "Product catalogue" at bounding box center [773, 143] width 69 height 13
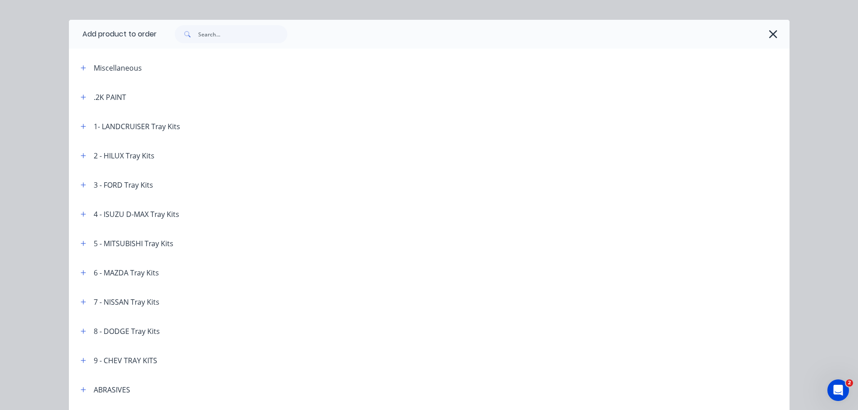
scroll to position [0, 0]
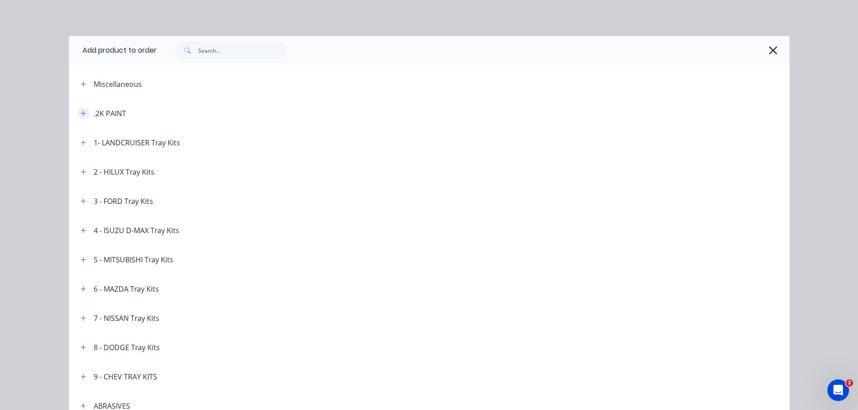
click at [81, 114] on icon "button" at bounding box center [83, 113] width 5 height 6
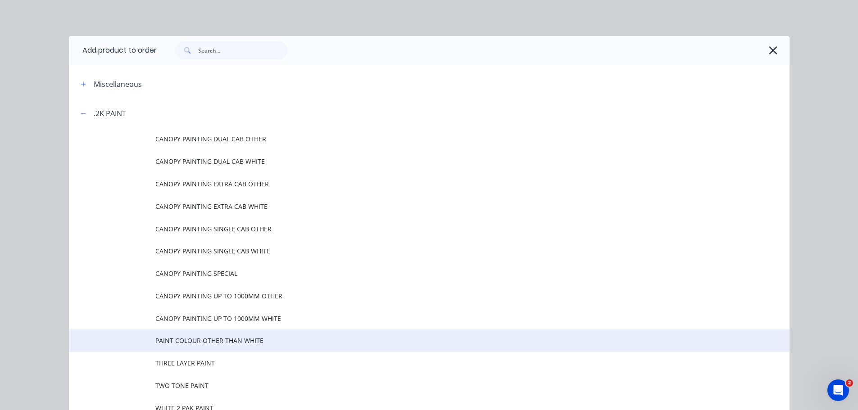
click at [212, 342] on span "PAINT COLOUR OTHER THAN WHITE" at bounding box center [408, 340] width 507 height 9
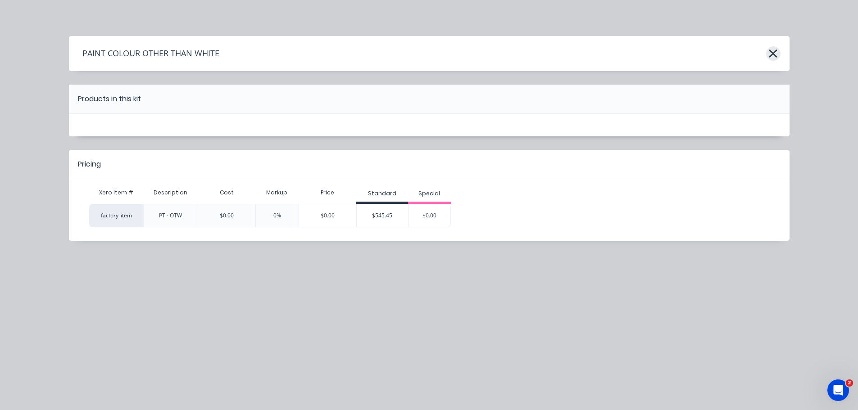
click at [777, 58] on icon "button" at bounding box center [773, 53] width 9 height 13
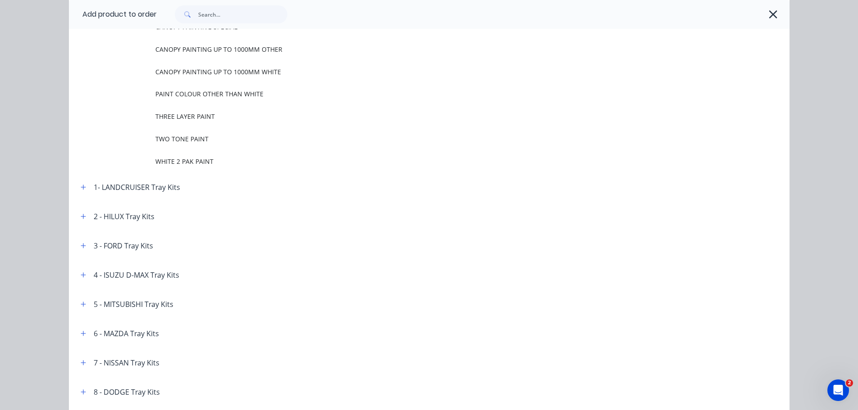
scroll to position [279, 0]
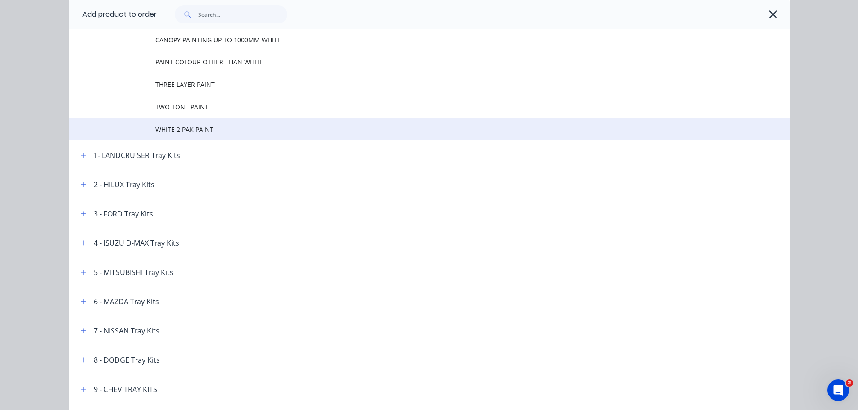
click at [198, 128] on span "WHITE 2 PAK PAINT" at bounding box center [408, 129] width 507 height 9
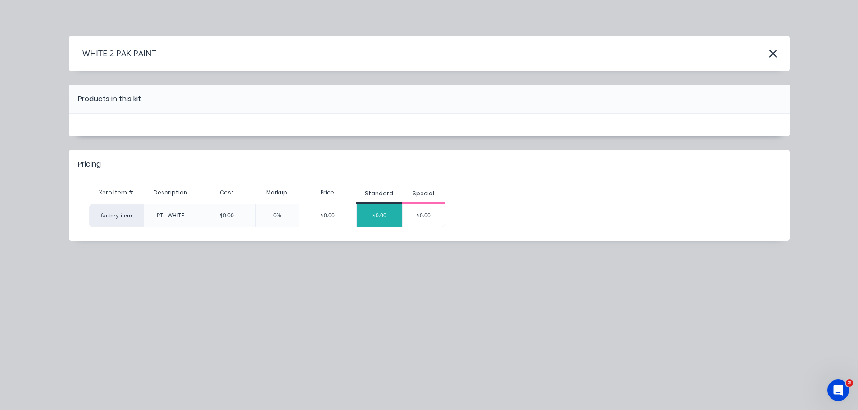
click at [371, 216] on div "$0.00" at bounding box center [380, 216] width 46 height 23
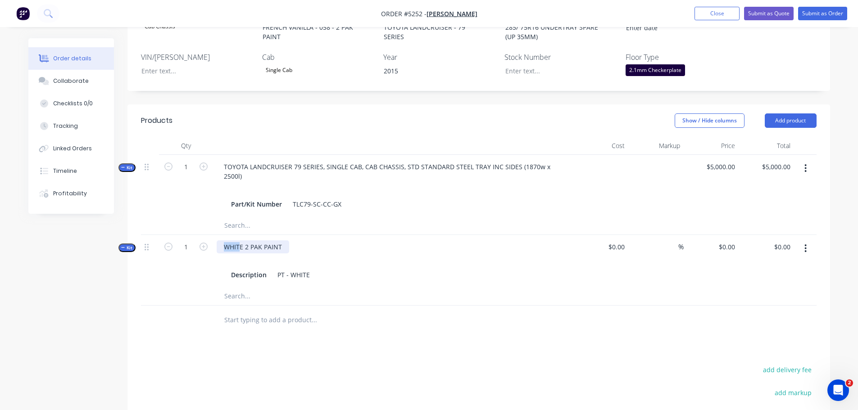
drag, startPoint x: 241, startPoint y: 225, endPoint x: 208, endPoint y: 226, distance: 32.9
click at [208, 235] on div "Kit 1 WHITE 2 PAK PAINT Description PT - WHITE $0.00 % $0.00 $0.00 $0.00 $0.00" at bounding box center [479, 261] width 676 height 52
click at [276, 311] on input "text" at bounding box center [314, 320] width 180 height 18
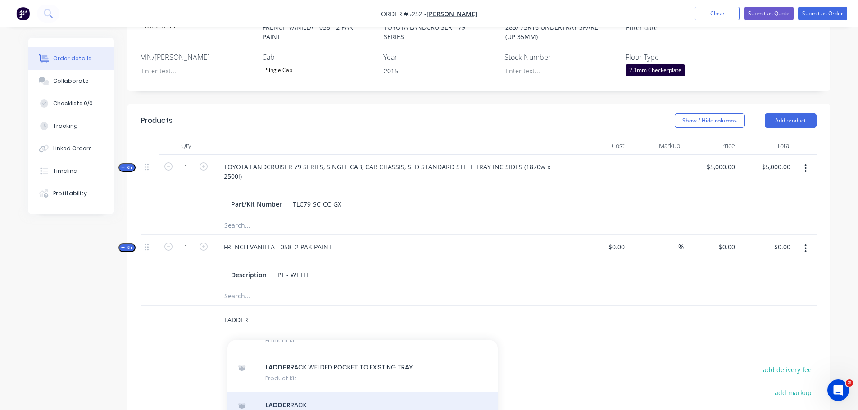
type input "LADDER"
click at [312, 404] on div "LADDER RACK Product Kit" at bounding box center [363, 411] width 270 height 38
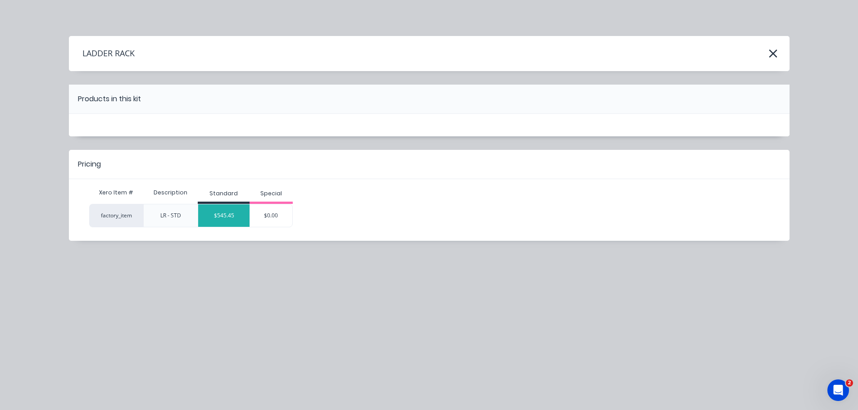
click at [221, 210] on div "$545.45" at bounding box center [223, 216] width 51 height 23
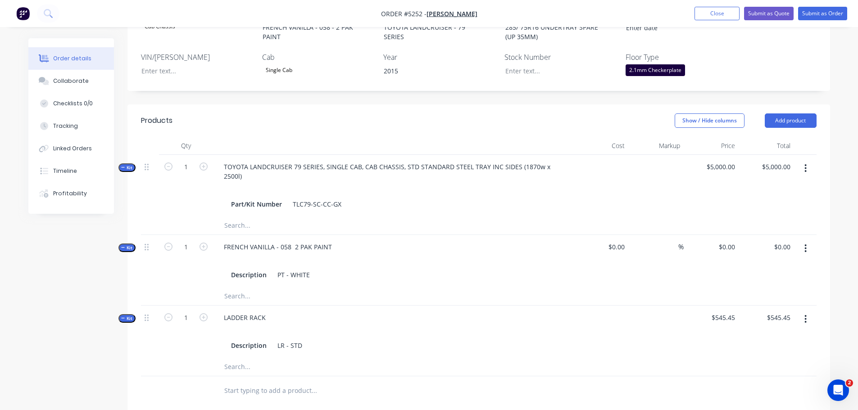
click at [243, 382] on input "text" at bounding box center [314, 391] width 180 height 18
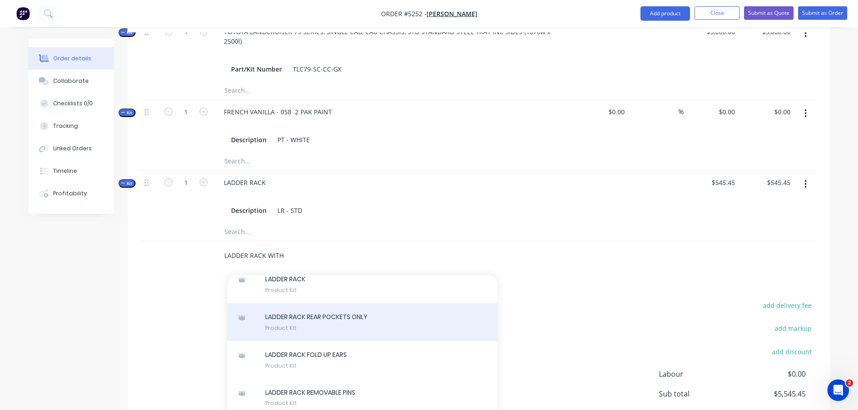
scroll to position [180, 0]
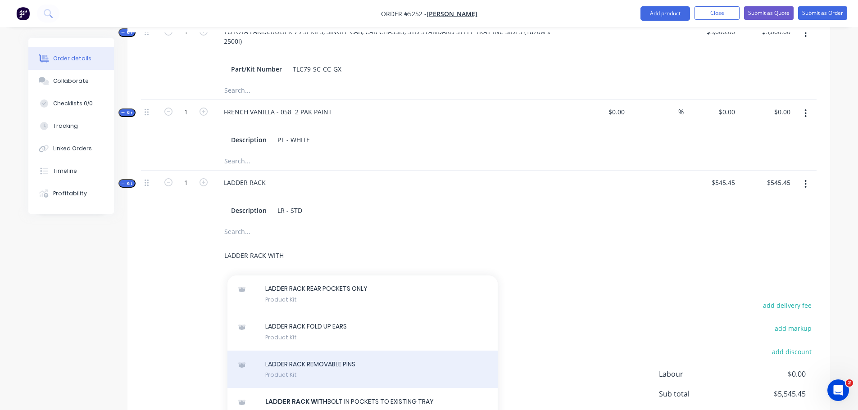
type input "LADDER RACK WITH"
click at [290, 361] on div "LADDER RACK REMOVABLE PINS Product Kit" at bounding box center [363, 370] width 270 height 38
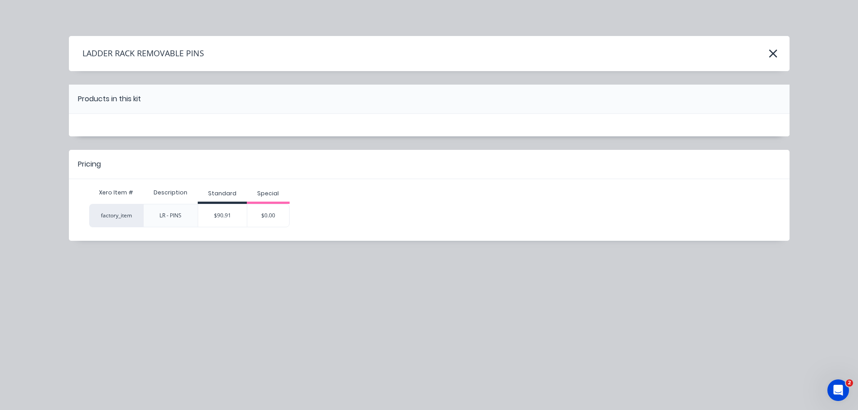
click at [228, 217] on div "$90.91" at bounding box center [222, 216] width 49 height 23
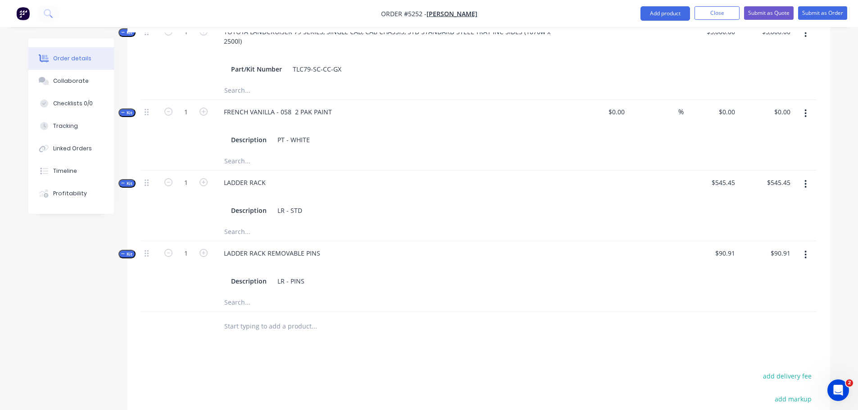
click at [278, 318] on input "text" at bounding box center [314, 327] width 180 height 18
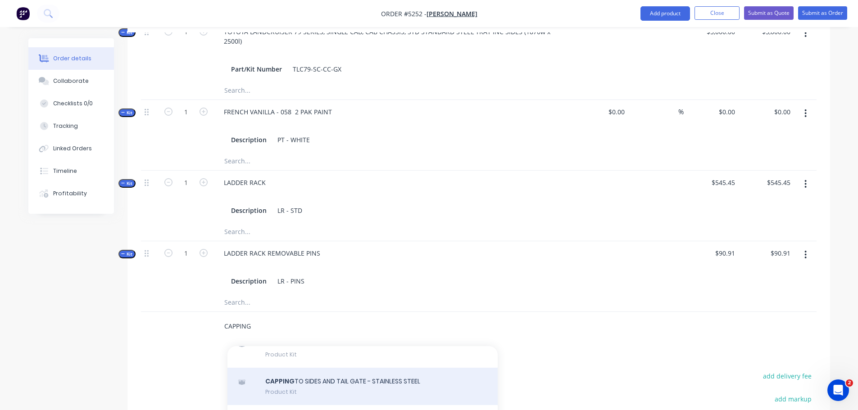
type input "CAPPING"
click at [364, 373] on div "CAPPING TO SIDES AND TAIL GATE - STAINLESS STEEL Product Kit" at bounding box center [363, 387] width 270 height 38
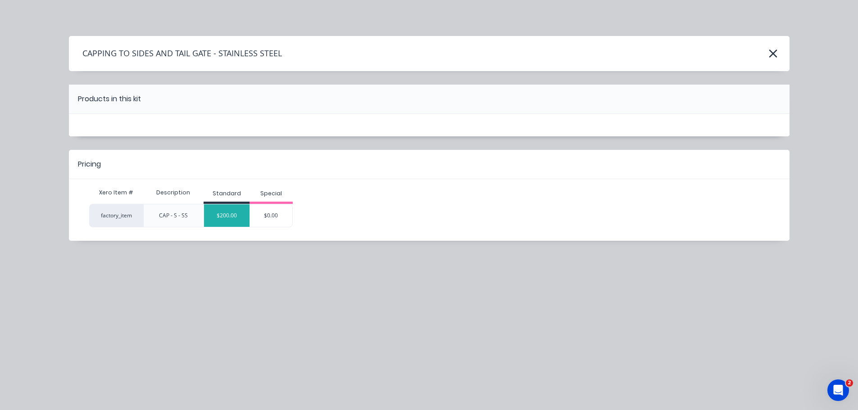
click at [229, 213] on div "$200.00" at bounding box center [227, 216] width 46 height 23
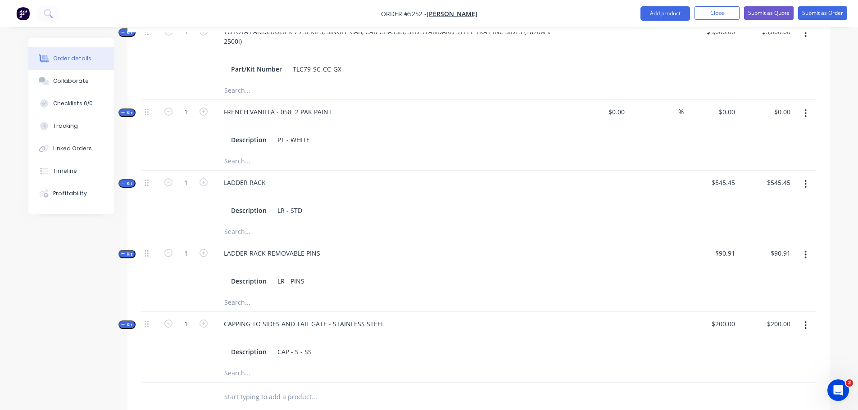
click at [306, 388] on input "text" at bounding box center [314, 397] width 180 height 18
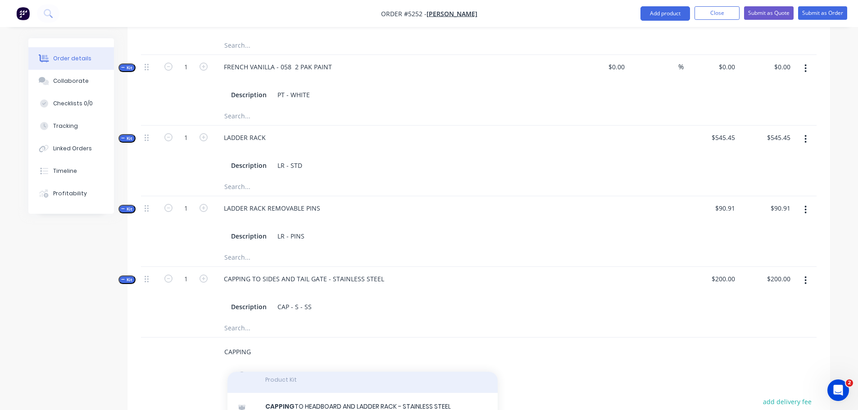
scroll to position [180, 0]
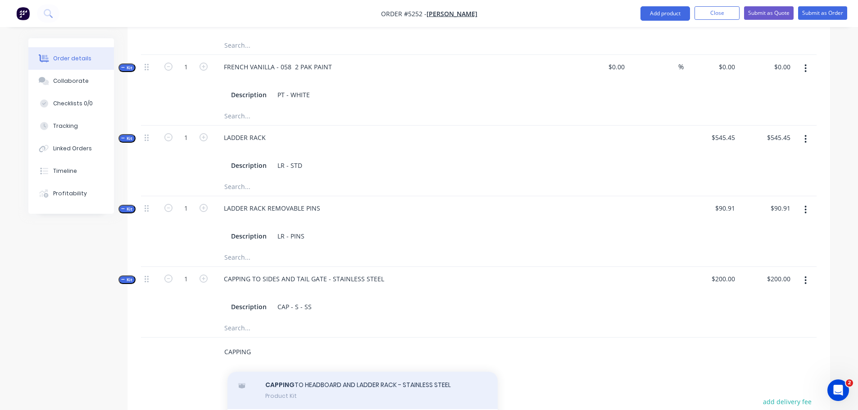
type input "CAPPING"
click at [348, 387] on div "CAPPING TO HEADBOARD AND LADDER RACK - STAINLESS STEEL Product Kit" at bounding box center [363, 391] width 270 height 38
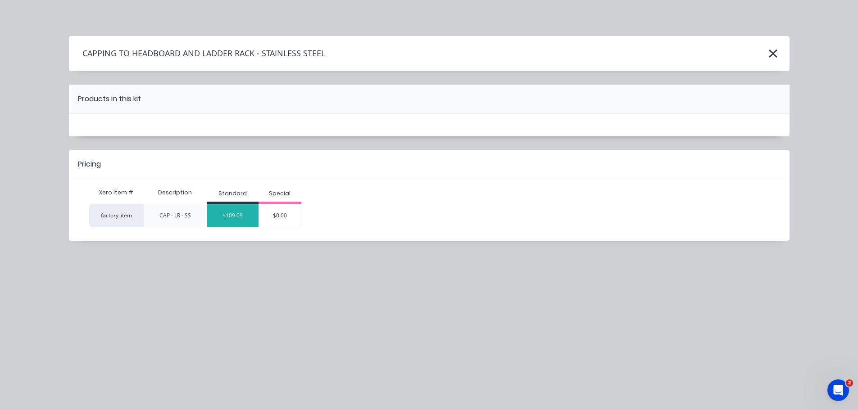
click at [221, 209] on div "$109.09" at bounding box center [232, 216] width 51 height 23
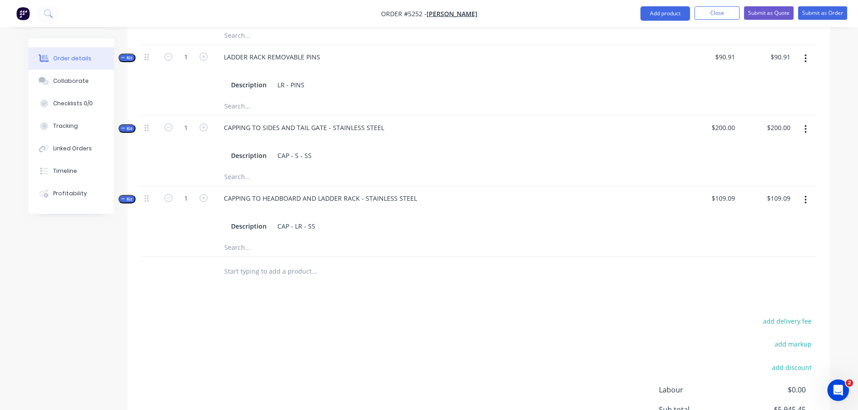
scroll to position [631, 0]
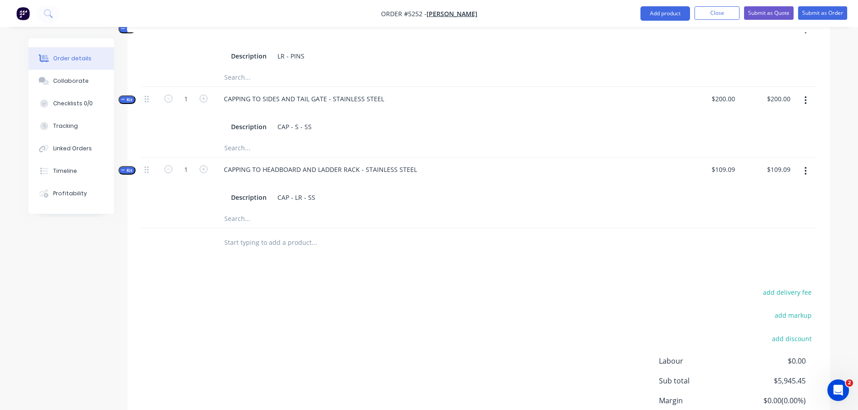
click at [257, 234] on input "text" at bounding box center [314, 243] width 180 height 18
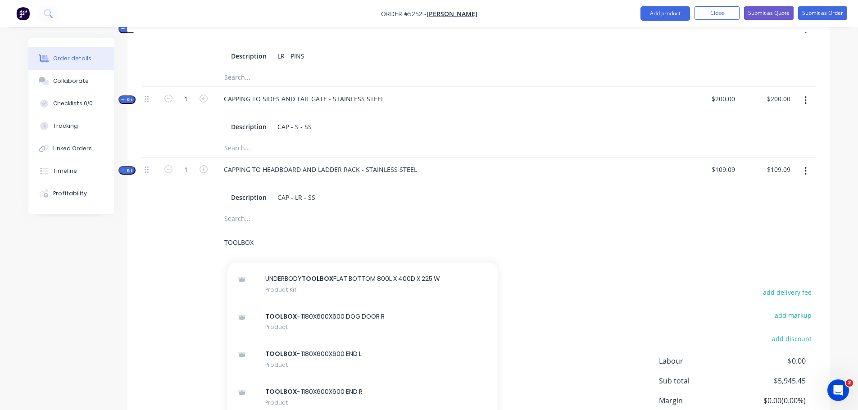
scroll to position [406, 0]
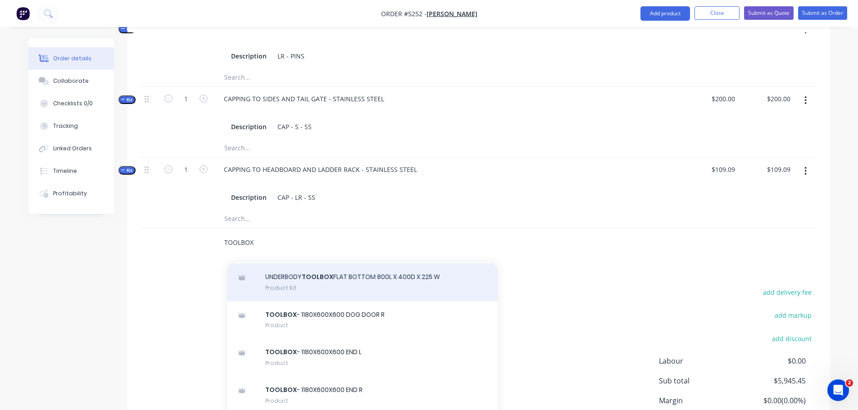
type input "TOOLBOX"
click at [325, 268] on div "UNDERBODY TOOLBOX FLAT BOTTOM 800L X 400D X 225 W Product Kit" at bounding box center [363, 283] width 270 height 38
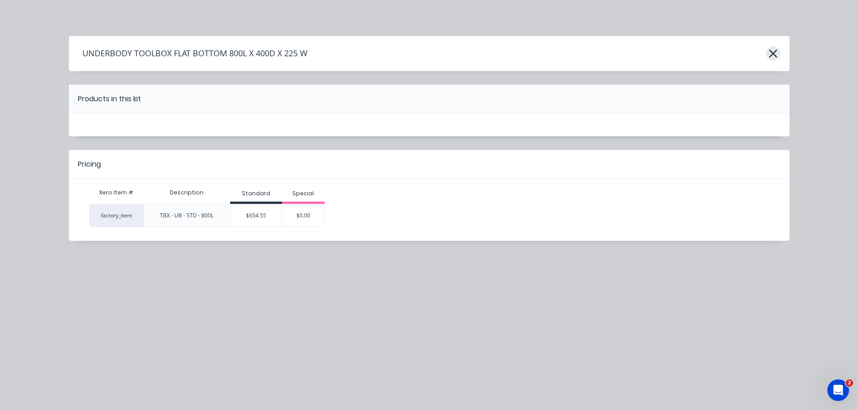
click at [776, 51] on icon "button" at bounding box center [774, 54] width 8 height 8
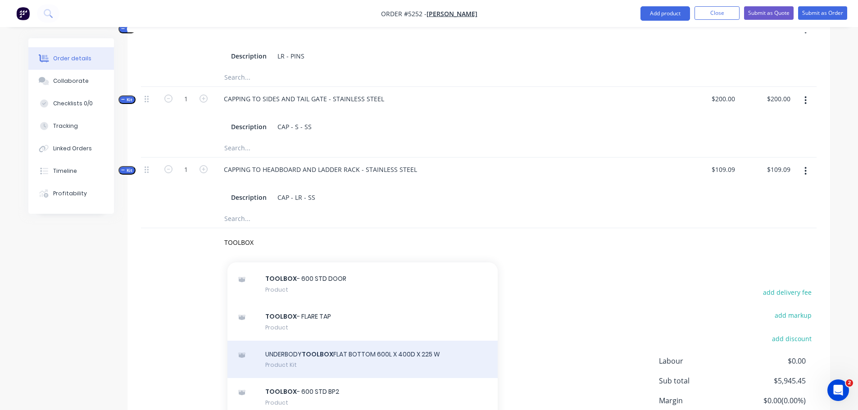
scroll to position [721, 0]
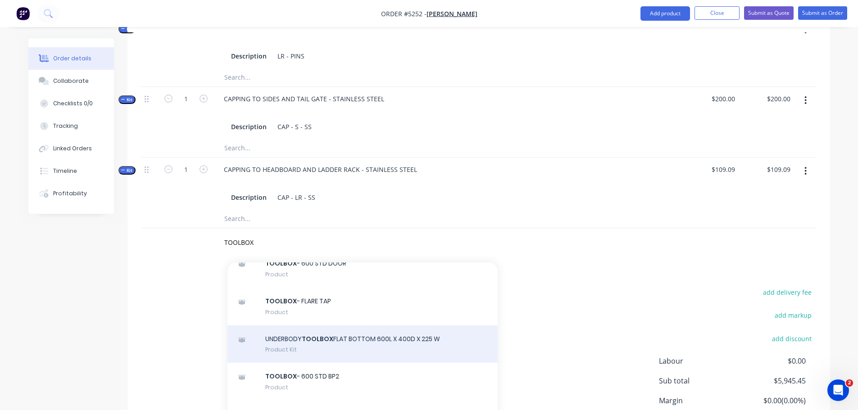
click at [355, 326] on div "UNDERBODY TOOLBOX FLAT BOTTOM 600L X 400D X 225 W Product Kit" at bounding box center [363, 345] width 270 height 38
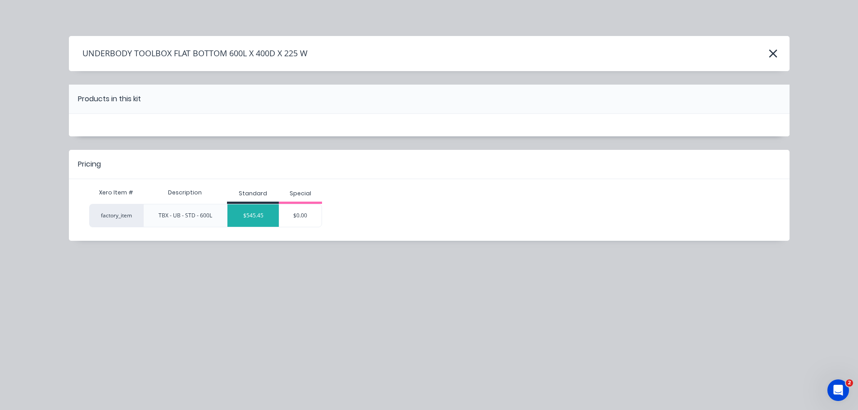
click at [264, 217] on div "$545.45" at bounding box center [253, 216] width 51 height 23
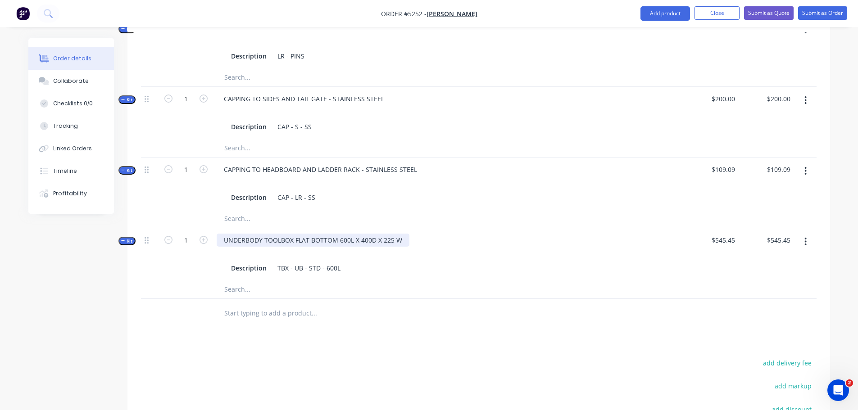
click at [399, 234] on div "UNDERBODY TOOLBOX FLAT BOTTOM 600L X 400D X 225 W" at bounding box center [313, 240] width 193 height 13
click at [203, 236] on icon "button" at bounding box center [204, 240] width 8 height 8
type input "2"
type input "$1,090.90"
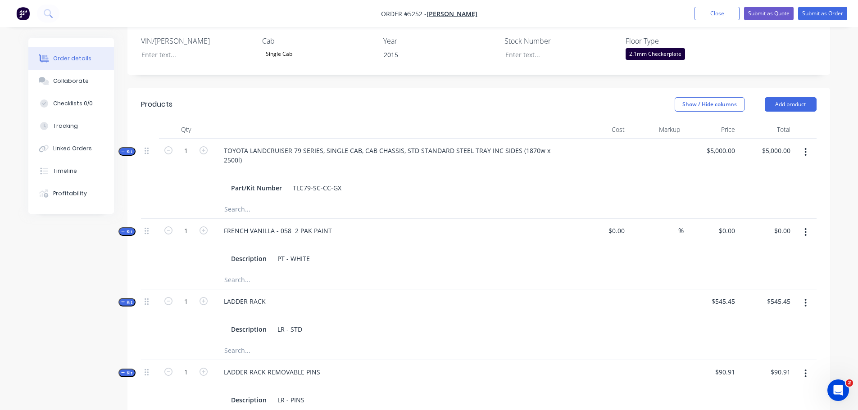
scroll to position [270, 0]
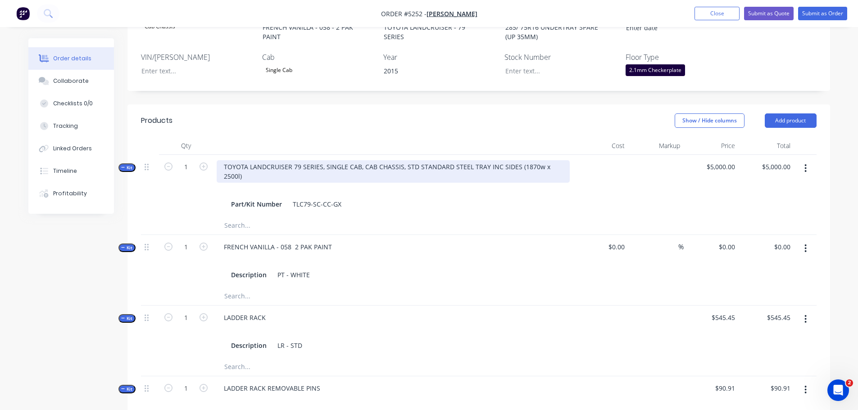
click at [563, 160] on div "TOYOTA LANDCRUISER 79 SERIES, SINGLE CAB, CAB CHASSIS, STD STANDARD STEEL TRAY …" at bounding box center [393, 171] width 353 height 23
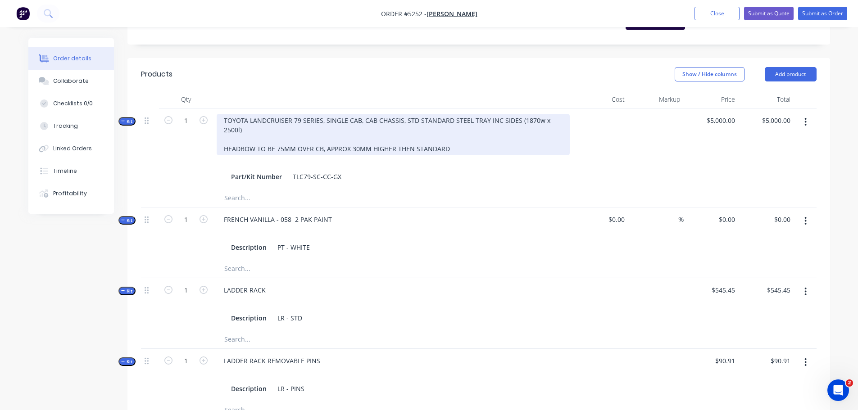
scroll to position [190, 0]
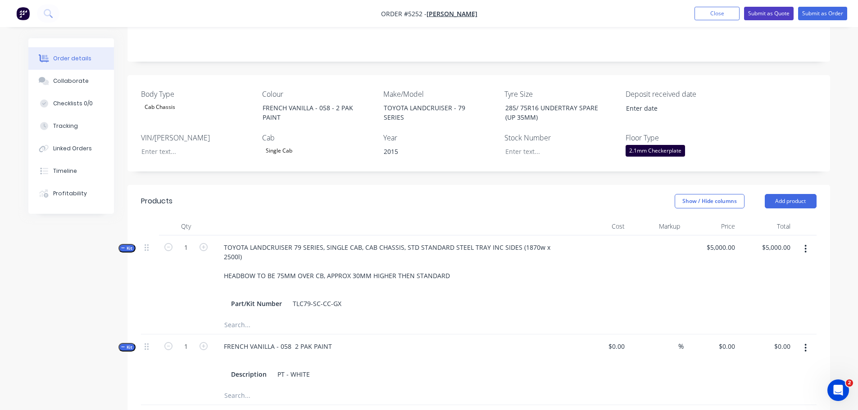
click at [761, 13] on button "Submit as Quote" at bounding box center [769, 14] width 50 height 14
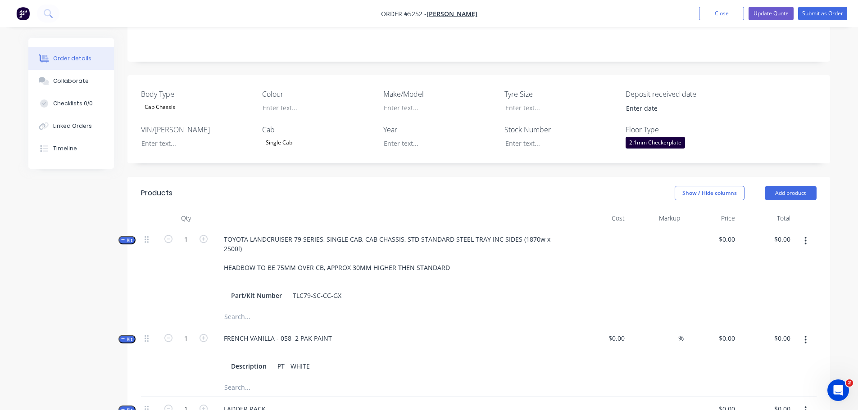
type input "$5,000.00"
type input "$545.45"
type input "$90.91"
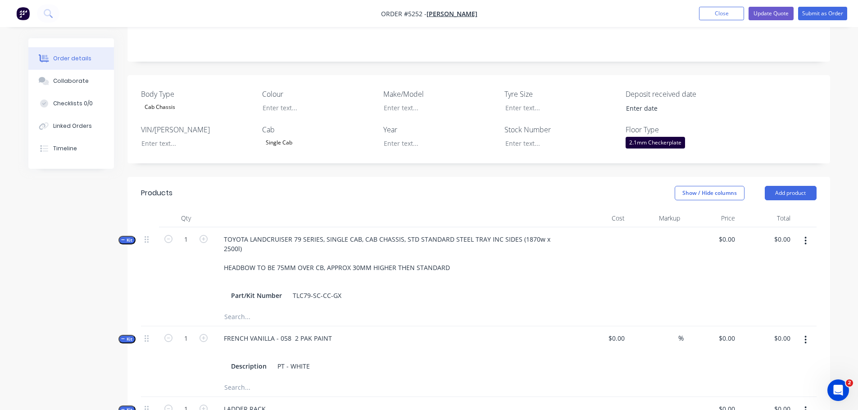
type input "$90.91"
type input "$200.00"
type input "$109.09"
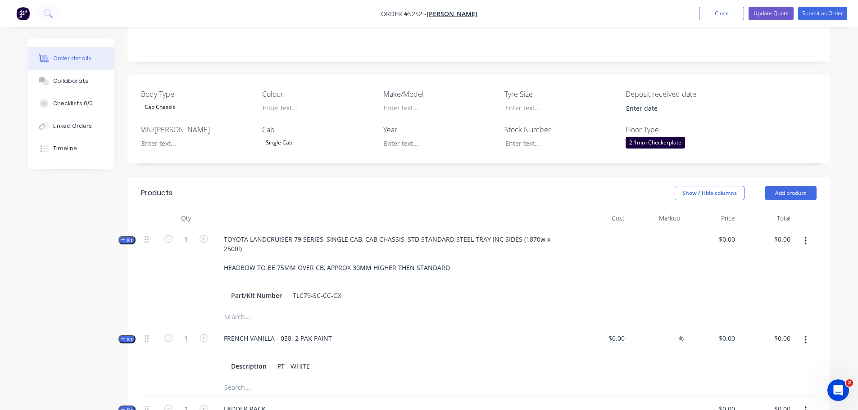
type input "$545.45"
type input "$1,090.90"
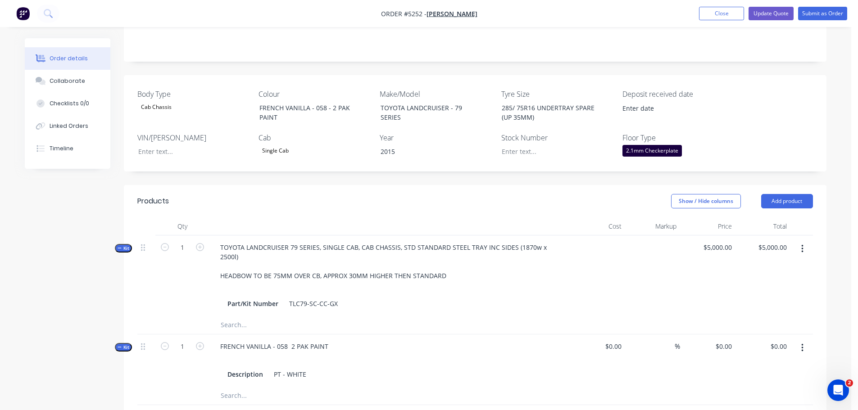
scroll to position [0, 0]
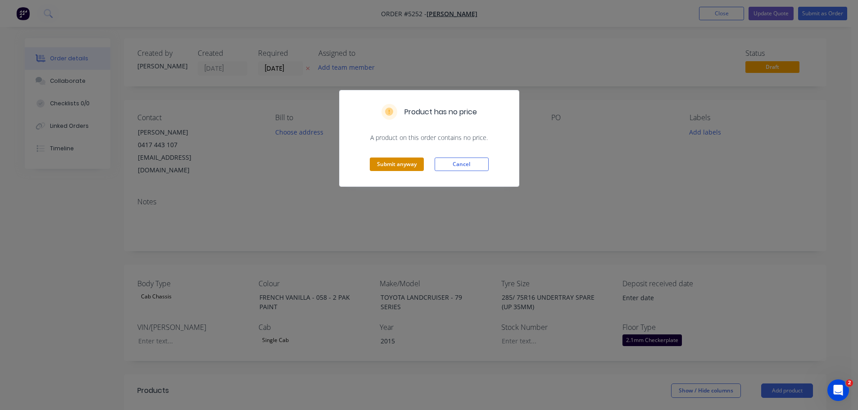
click at [399, 165] on button "Submit anyway" at bounding box center [397, 165] width 54 height 14
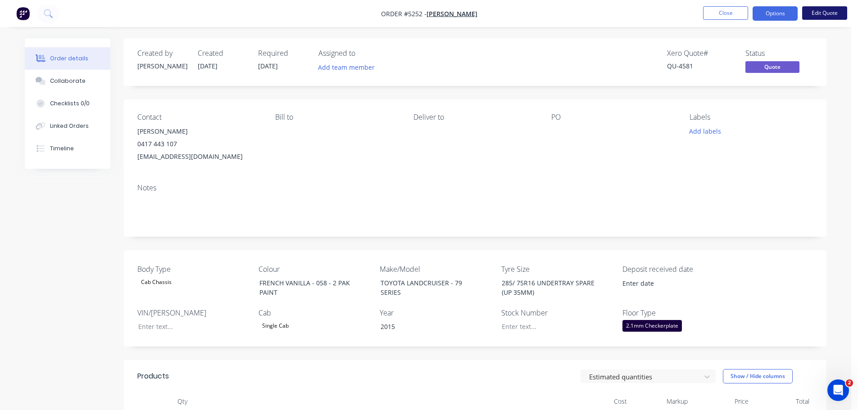
click at [822, 14] on button "Edit Quote" at bounding box center [825, 13] width 45 height 14
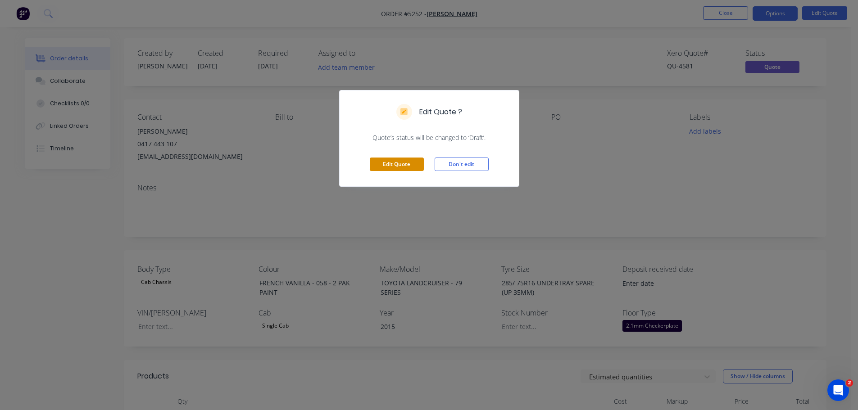
click at [399, 167] on button "Edit Quote" at bounding box center [397, 165] width 54 height 14
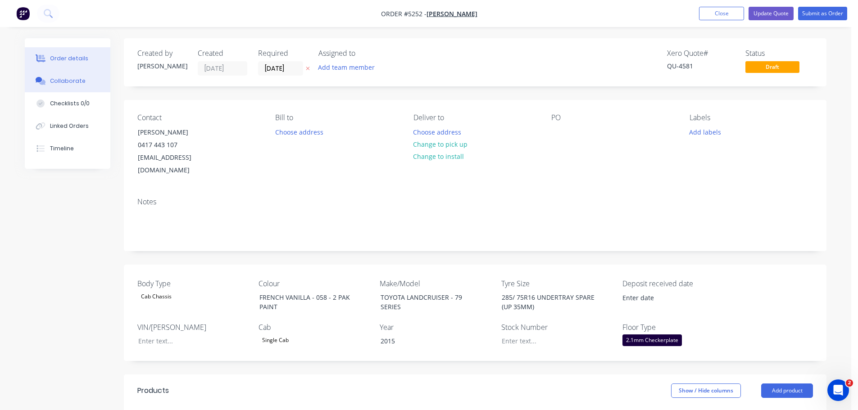
click at [69, 83] on div "Collaborate" at bounding box center [68, 81] width 36 height 8
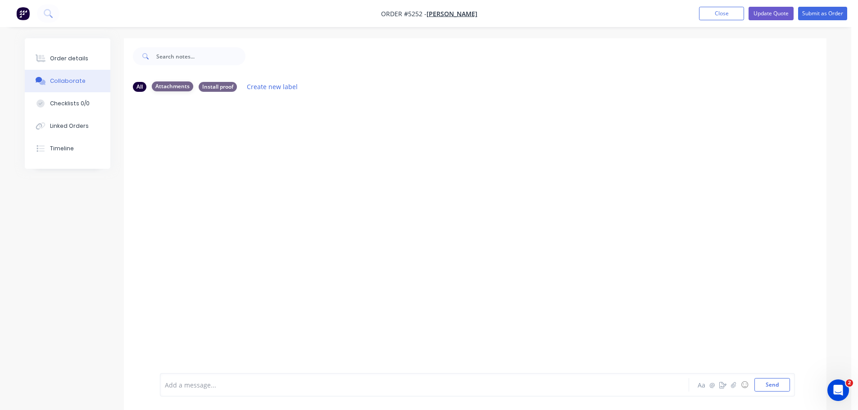
click at [177, 82] on div "Attachments" at bounding box center [172, 87] width 41 height 10
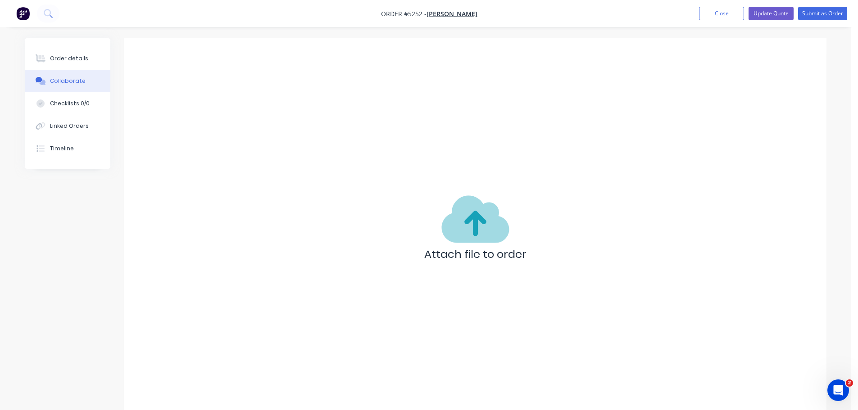
click at [472, 233] on icon at bounding box center [476, 219] width 68 height 47
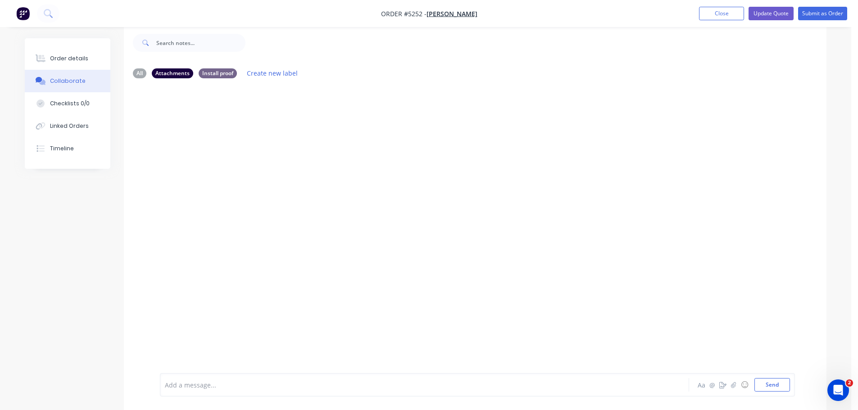
click at [306, 183] on div at bounding box center [475, 223] width 703 height 274
drag, startPoint x: 306, startPoint y: 183, endPoint x: 560, endPoint y: 257, distance: 264.2
click at [560, 257] on div at bounding box center [475, 223] width 703 height 274
click at [174, 73] on div "Attachments" at bounding box center [172, 73] width 41 height 10
click at [74, 56] on div "Order details" at bounding box center [69, 59] width 38 height 8
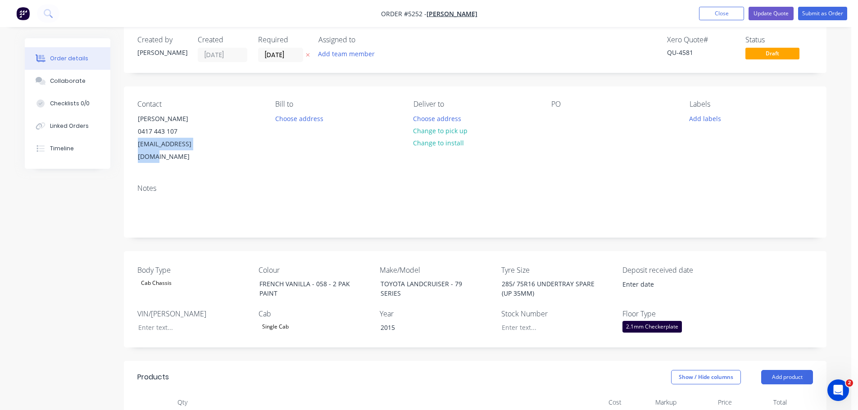
drag, startPoint x: 212, startPoint y: 146, endPoint x: 126, endPoint y: 148, distance: 85.7
click at [126, 148] on div "Contact MATT COLLYER 0417 443 107 mcollyer07@gmail.com Bill to Choose address D…" at bounding box center [475, 132] width 703 height 91
copy div "mcollyer07@gmail.com"
click at [779, 13] on button "Update Quote" at bounding box center [771, 14] width 45 height 14
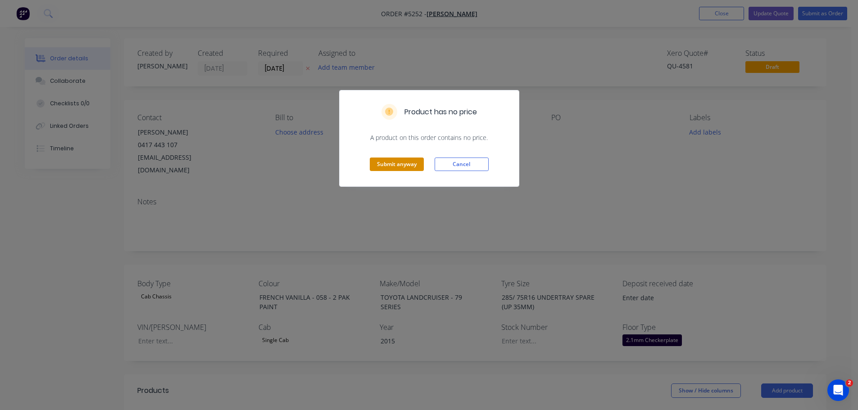
click at [392, 164] on button "Submit anyway" at bounding box center [397, 165] width 54 height 14
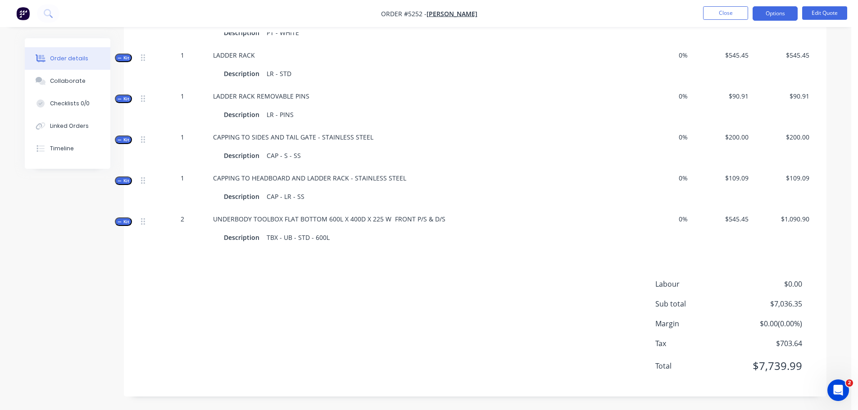
scroll to position [151, 0]
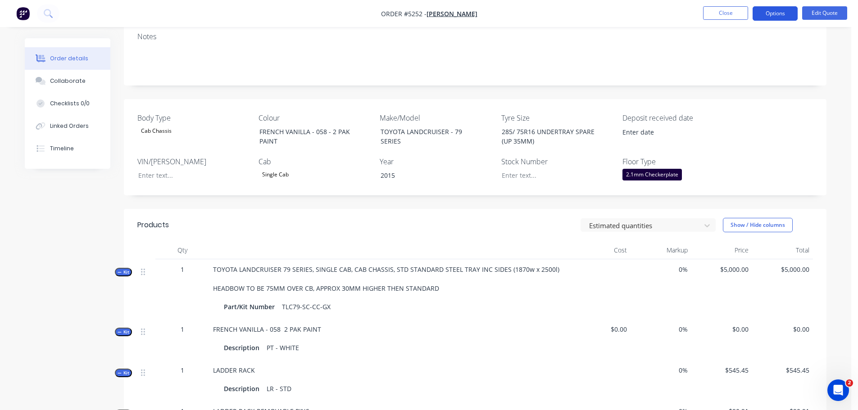
click at [772, 13] on button "Options" at bounding box center [775, 13] width 45 height 14
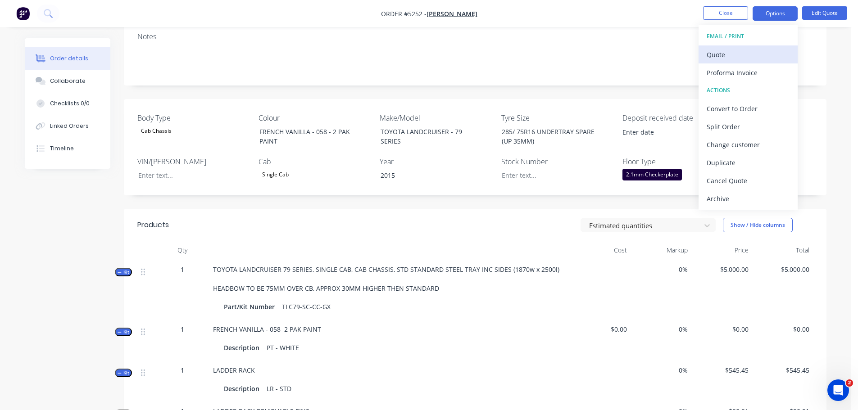
click at [747, 56] on div "Quote" at bounding box center [748, 54] width 83 height 13
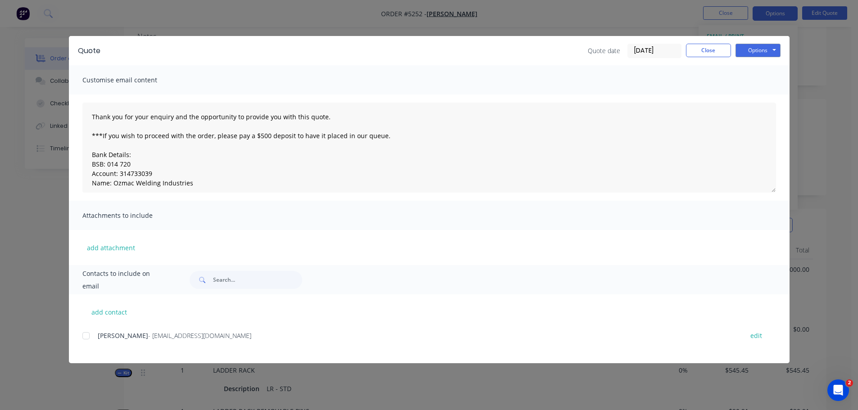
click at [90, 336] on div at bounding box center [86, 336] width 18 height 18
click at [761, 51] on button "Options" at bounding box center [758, 51] width 45 height 14
click at [757, 95] on button "Email" at bounding box center [765, 96] width 58 height 15
click at [757, 50] on button "Options" at bounding box center [758, 51] width 45 height 14
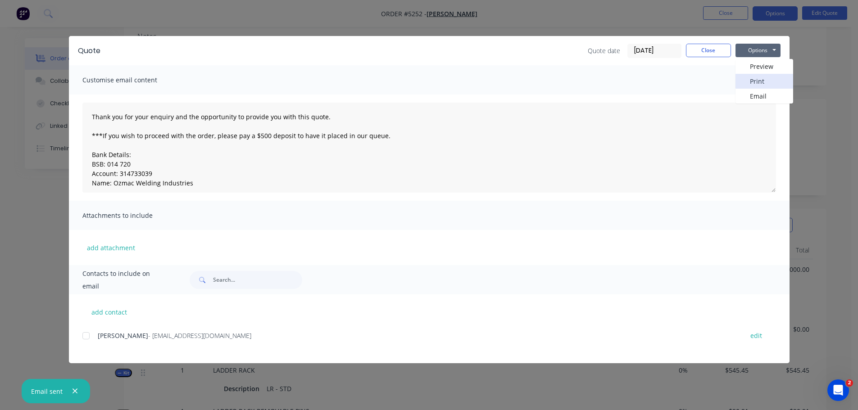
click at [750, 82] on button "Print" at bounding box center [765, 81] width 58 height 15
click at [716, 51] on button "Close" at bounding box center [708, 51] width 45 height 14
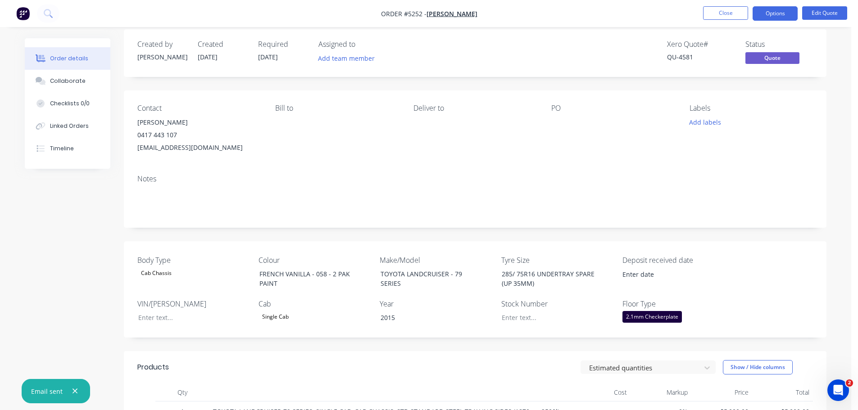
scroll to position [0, 0]
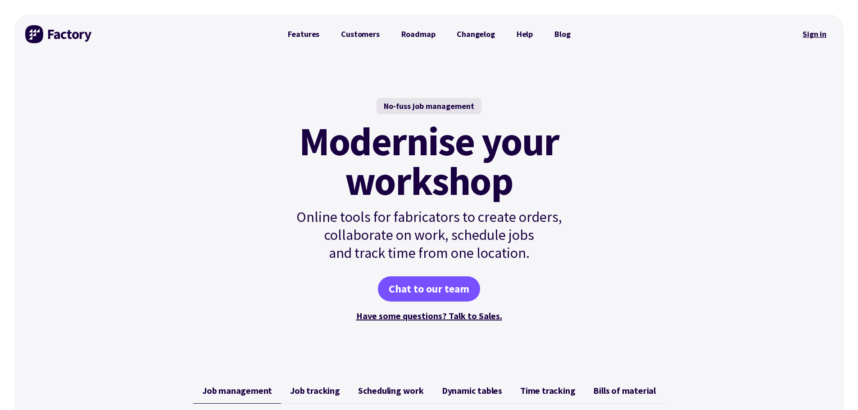
click at [815, 32] on link "Sign in" at bounding box center [815, 34] width 36 height 21
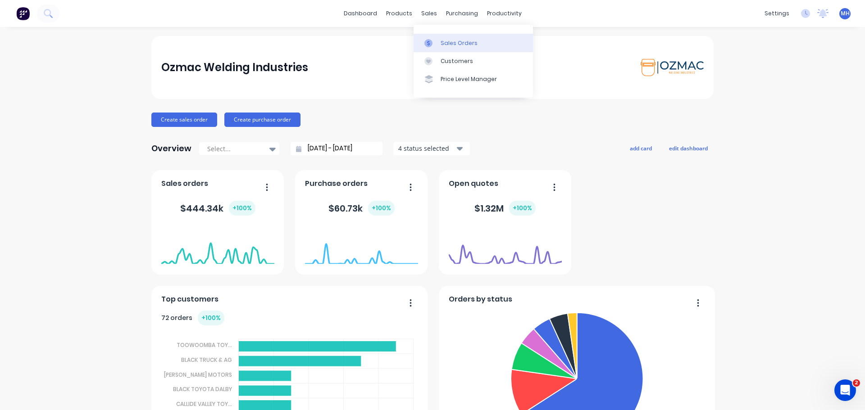
click at [448, 45] on div "Sales Orders" at bounding box center [459, 43] width 37 height 8
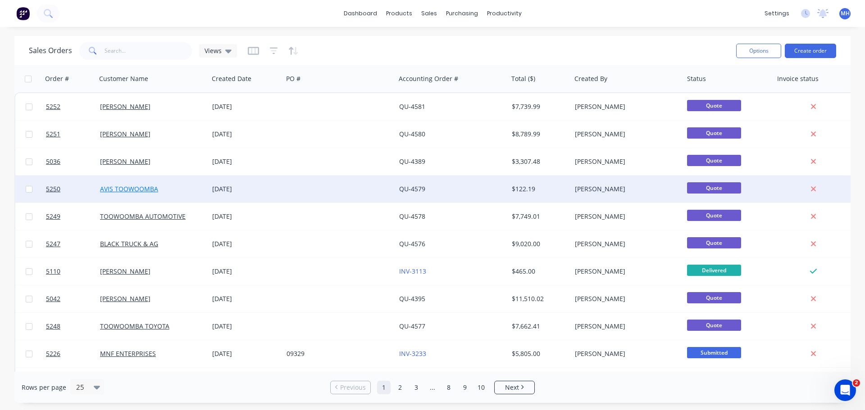
click at [146, 187] on link "AVIS TOOWOOMBA" at bounding box center [129, 189] width 58 height 9
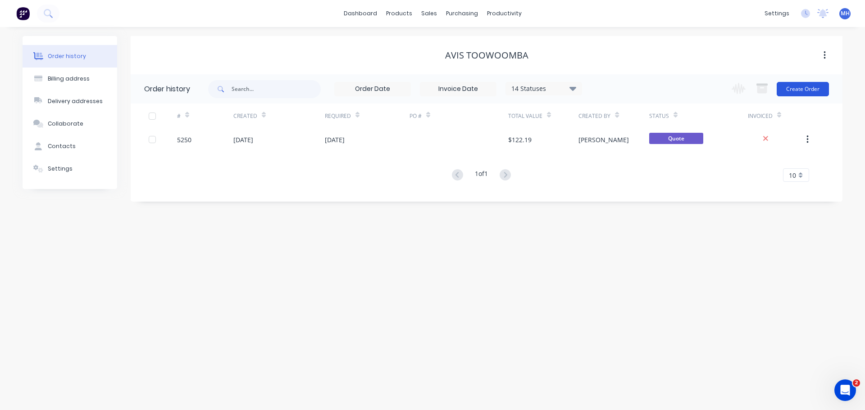
click at [796, 87] on button "Create Order" at bounding box center [803, 89] width 52 height 14
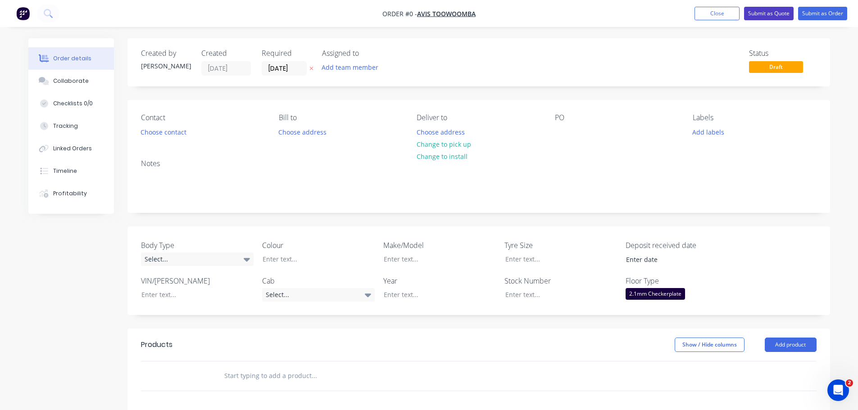
click at [808, 16] on button "Submit as Order" at bounding box center [822, 14] width 49 height 14
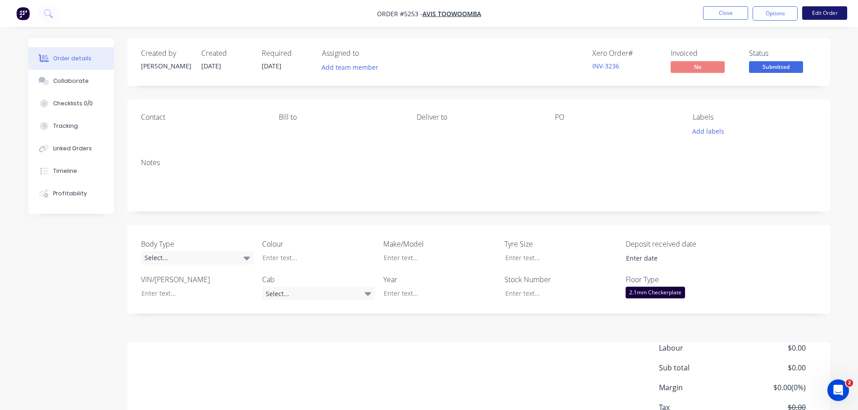
click at [825, 13] on button "Edit Order" at bounding box center [825, 13] width 45 height 14
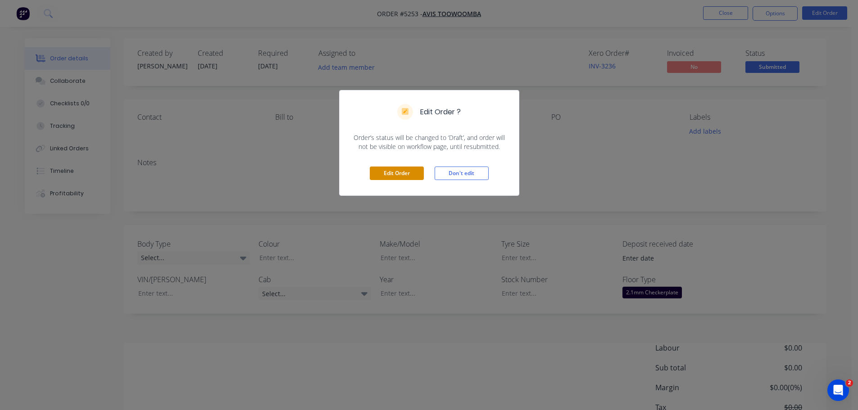
click at [387, 173] on button "Edit Order" at bounding box center [397, 174] width 54 height 14
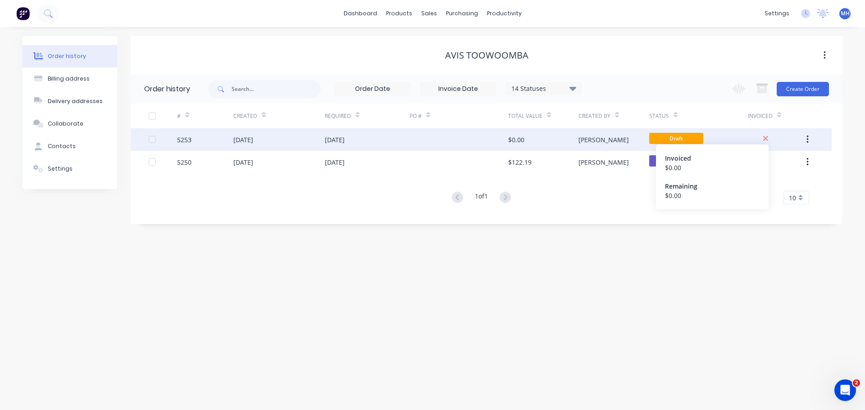
click at [766, 137] on icon at bounding box center [766, 139] width 6 height 8
click at [807, 137] on icon "button" at bounding box center [808, 140] width 2 height 10
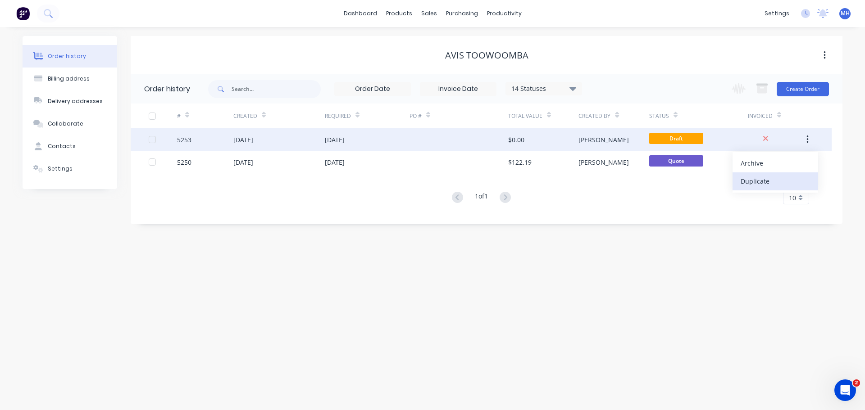
click at [765, 182] on div "Duplicate" at bounding box center [775, 181] width 69 height 13
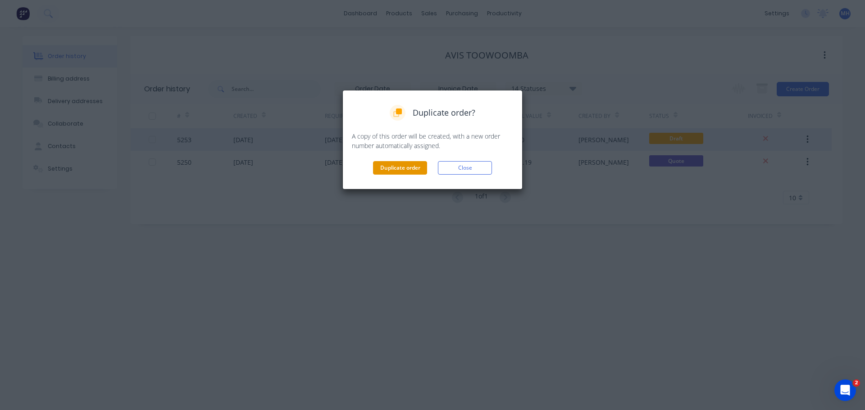
click at [407, 169] on button "Duplicate order" at bounding box center [400, 168] width 54 height 14
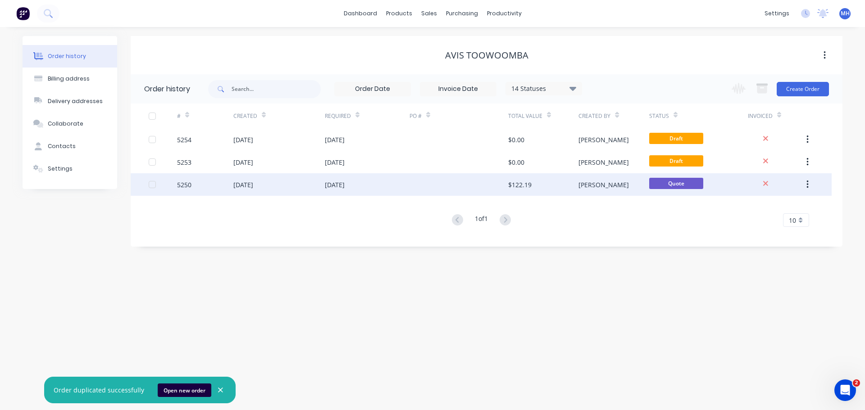
click at [253, 184] on div "[DATE]" at bounding box center [243, 184] width 20 height 9
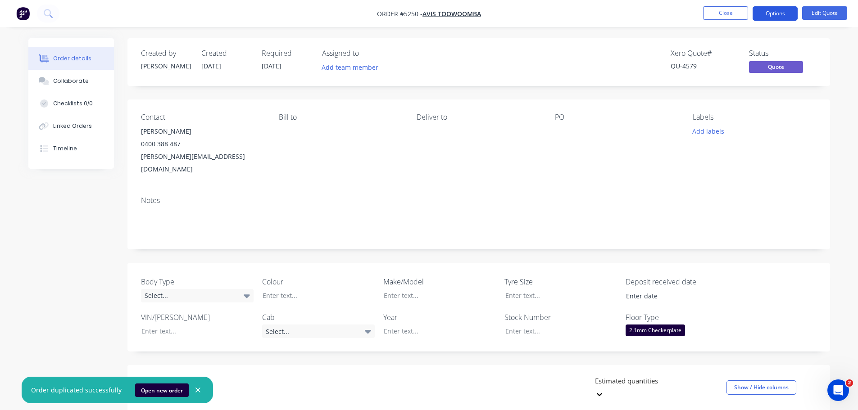
click at [779, 15] on button "Options" at bounding box center [775, 13] width 45 height 14
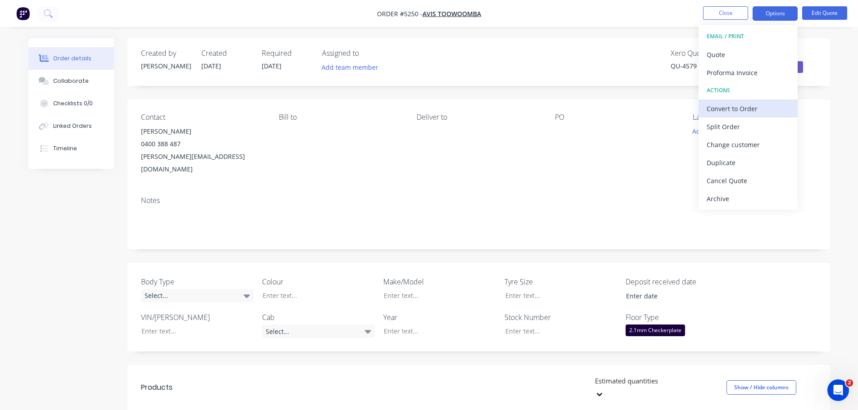
click at [742, 108] on div "Convert to Order" at bounding box center [748, 108] width 83 height 13
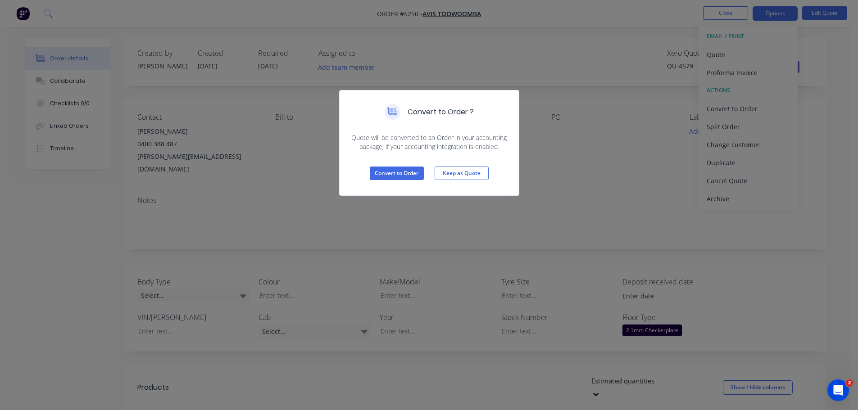
click at [579, 149] on div "Convert to Order ? Quote will be converted to an Order in your accounting packa…" at bounding box center [429, 205] width 858 height 410
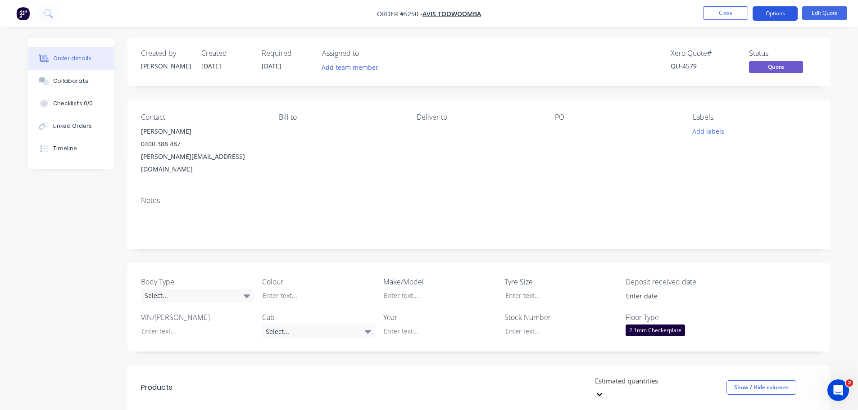
drag, startPoint x: 778, startPoint y: 15, endPoint x: 783, endPoint y: 15, distance: 4.5
click at [779, 15] on button "Options" at bounding box center [775, 13] width 45 height 14
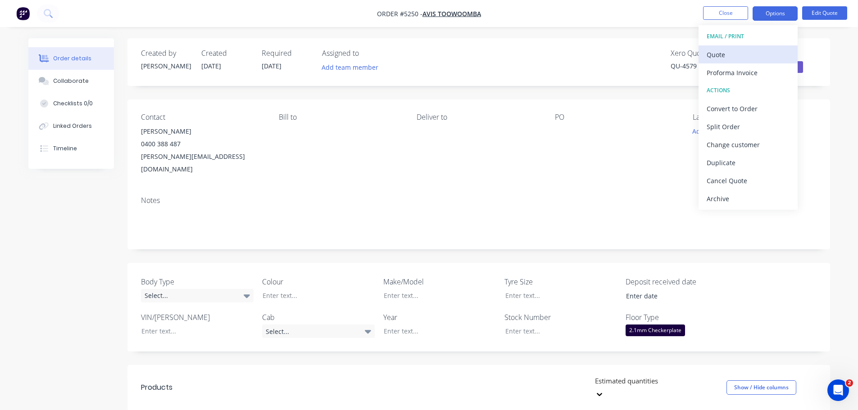
click at [722, 57] on div "Quote" at bounding box center [748, 54] width 83 height 13
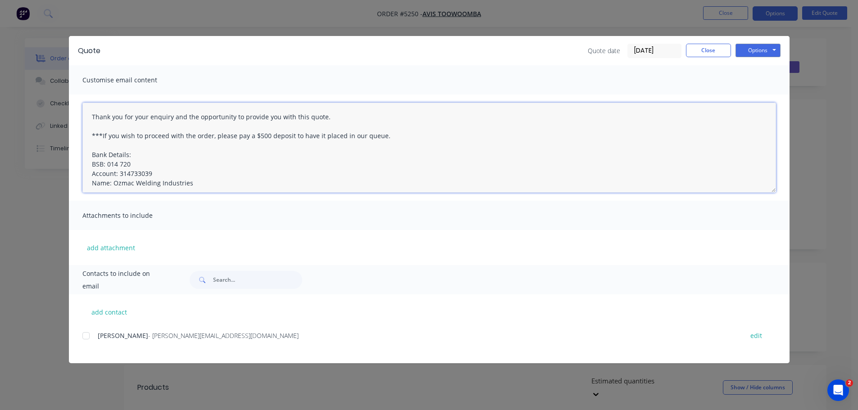
click at [618, 167] on textarea "Thank you for your enquiry and the opportunity to provide you with this quote. …" at bounding box center [429, 148] width 694 height 90
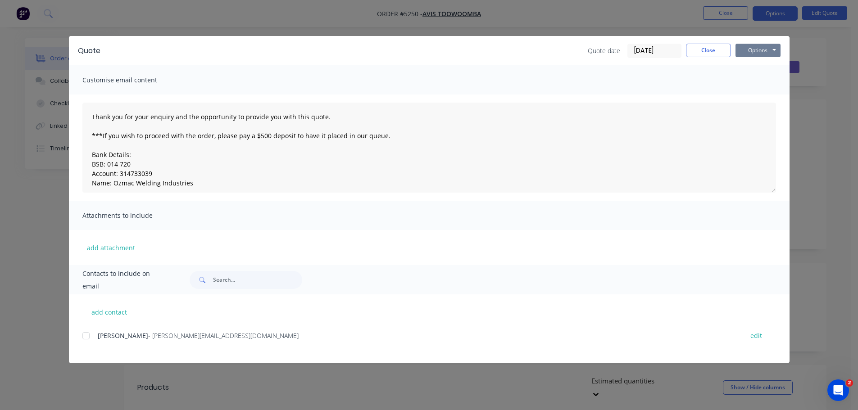
click at [761, 48] on button "Options" at bounding box center [758, 51] width 45 height 14
click at [822, 53] on div "Quote Quote date [DATE] Close Options Preview Print Email Customise email conte…" at bounding box center [429, 205] width 858 height 410
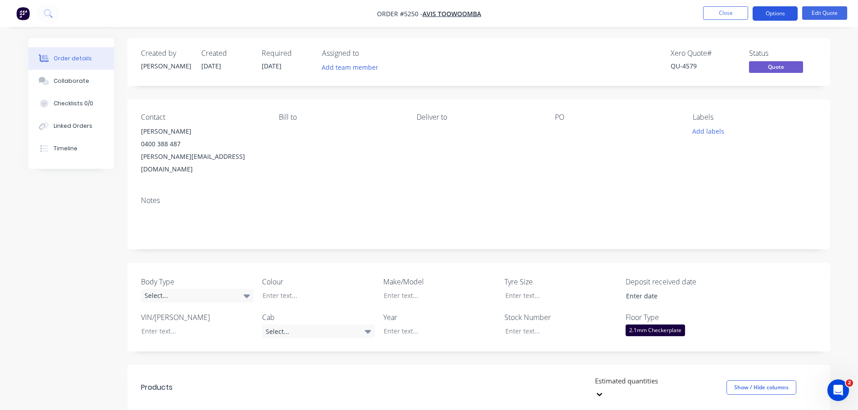
click at [780, 10] on button "Options" at bounding box center [775, 13] width 45 height 14
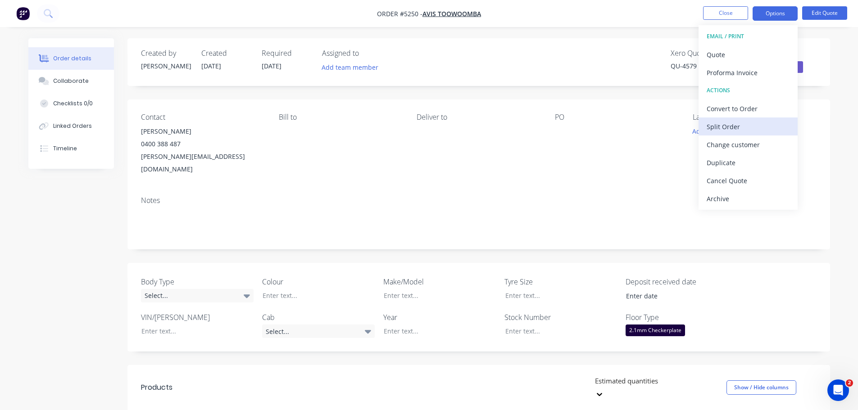
click at [742, 126] on div "Split Order" at bounding box center [748, 126] width 83 height 13
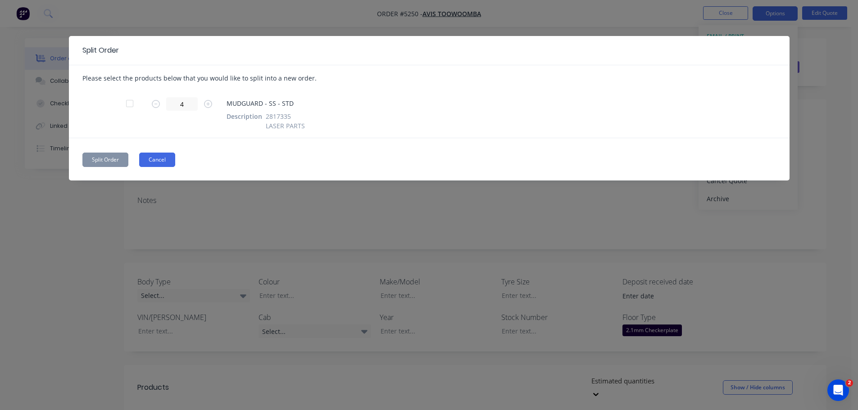
click at [160, 165] on button "Cancel" at bounding box center [157, 160] width 36 height 14
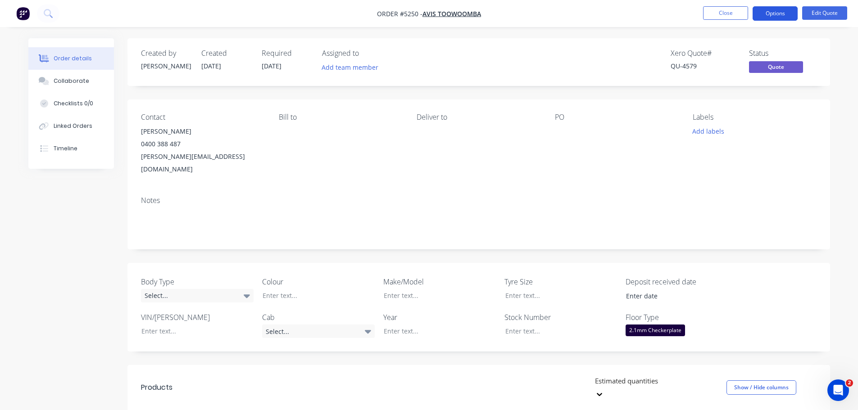
click at [767, 12] on button "Options" at bounding box center [775, 13] width 45 height 14
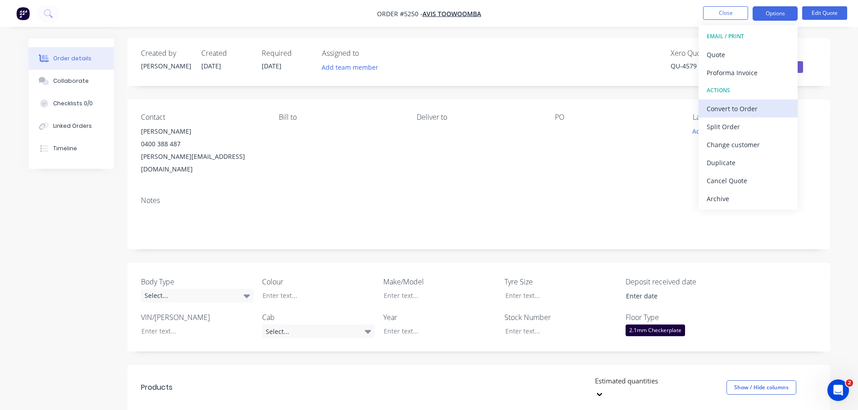
click at [739, 107] on div "Convert to Order" at bounding box center [748, 108] width 83 height 13
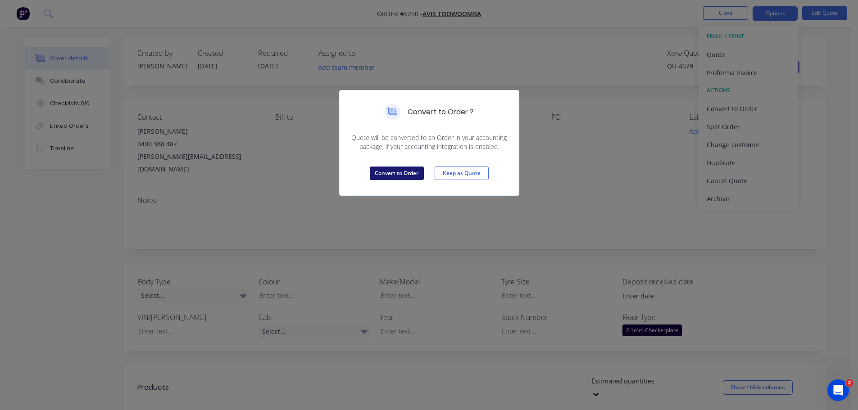
click at [397, 175] on button "Convert to Order" at bounding box center [397, 174] width 54 height 14
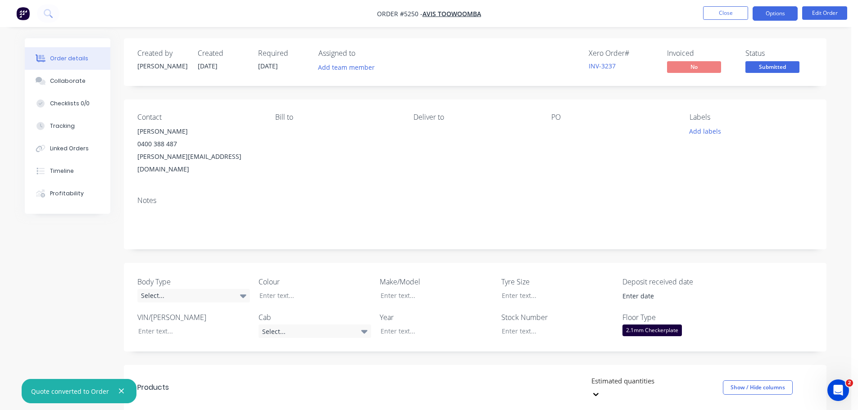
click at [781, 9] on button "Options" at bounding box center [775, 13] width 45 height 14
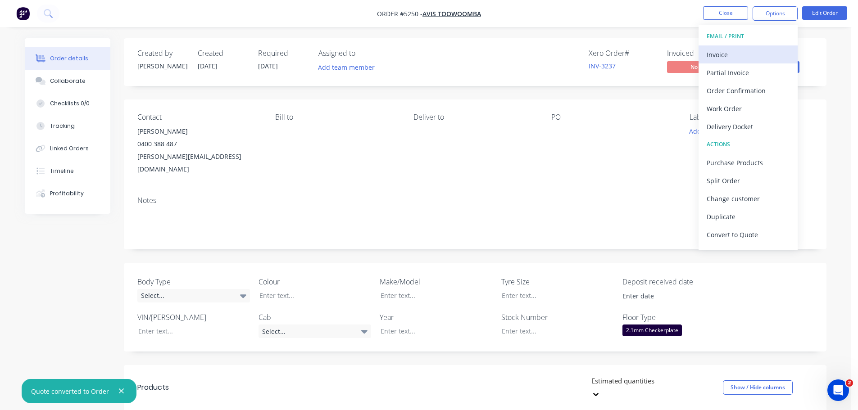
click at [748, 51] on div "Invoice" at bounding box center [748, 54] width 83 height 13
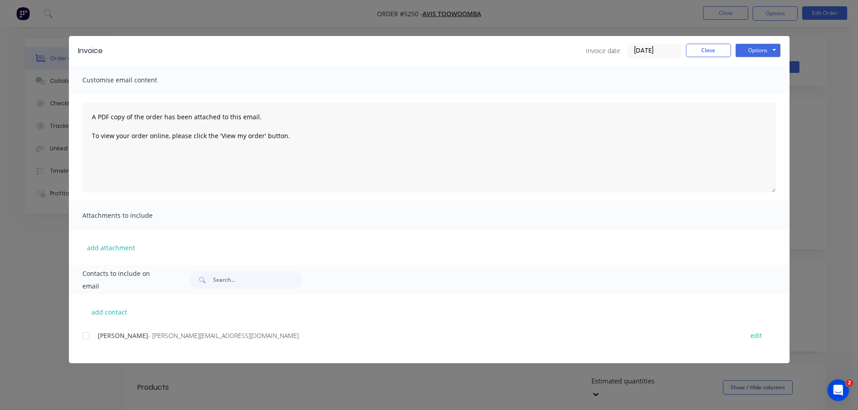
click at [82, 339] on div at bounding box center [86, 336] width 18 height 18
click at [757, 53] on button "Options" at bounding box center [758, 51] width 45 height 14
click at [756, 95] on button "Email" at bounding box center [765, 96] width 58 height 15
click at [752, 52] on button "Options" at bounding box center [758, 51] width 45 height 14
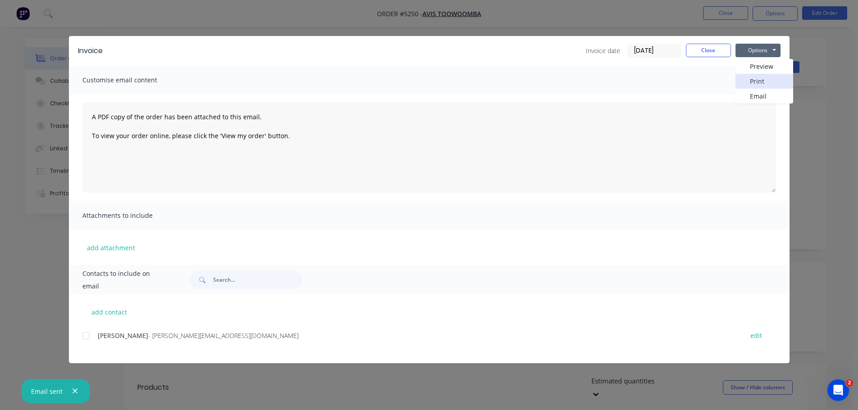
click at [761, 82] on button "Print" at bounding box center [765, 81] width 58 height 15
click at [696, 51] on button "Close" at bounding box center [708, 51] width 45 height 14
